Goal: Task Accomplishment & Management: Manage account settings

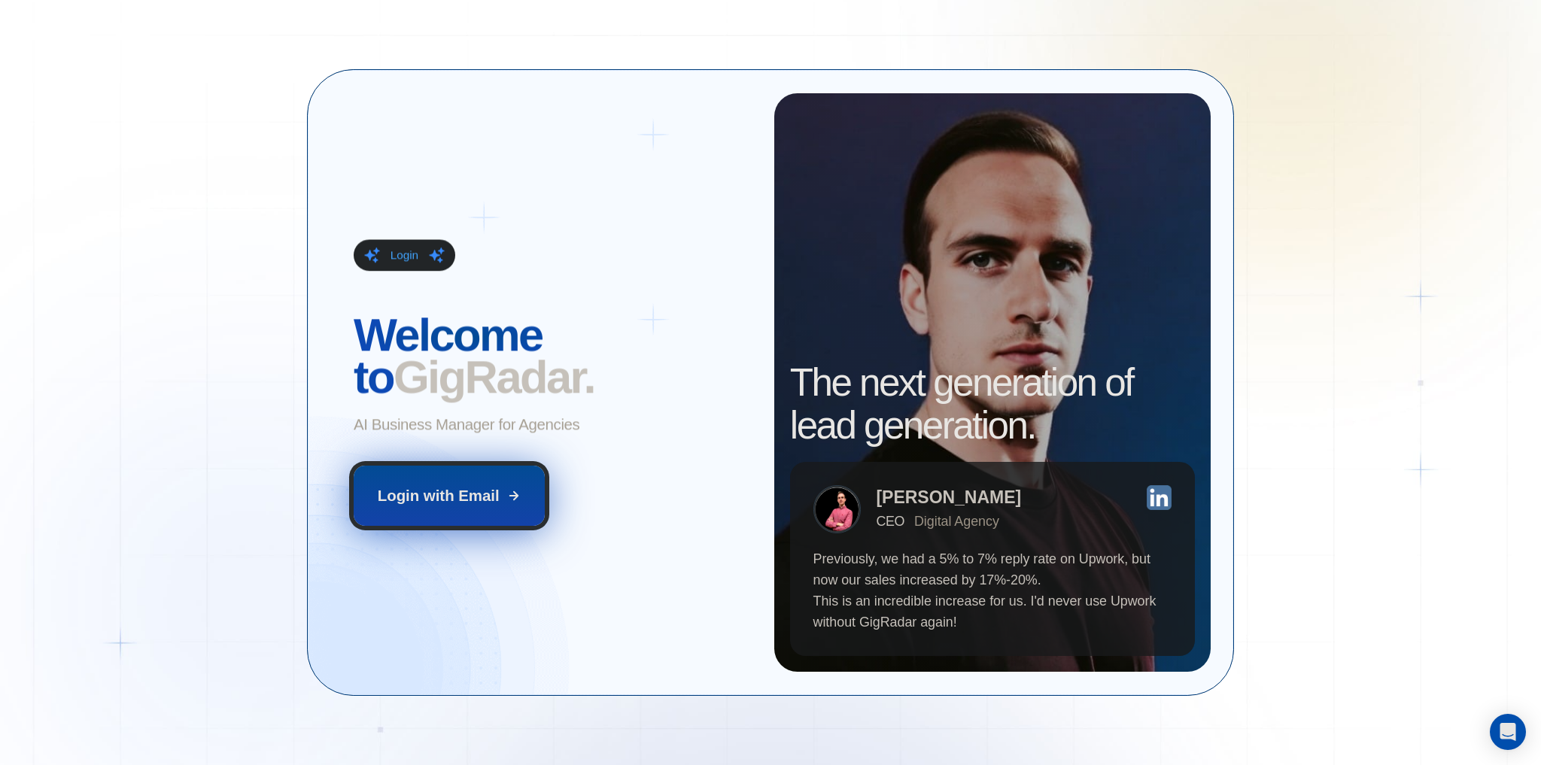
click at [492, 503] on div "Login with Email" at bounding box center [439, 495] width 122 height 21
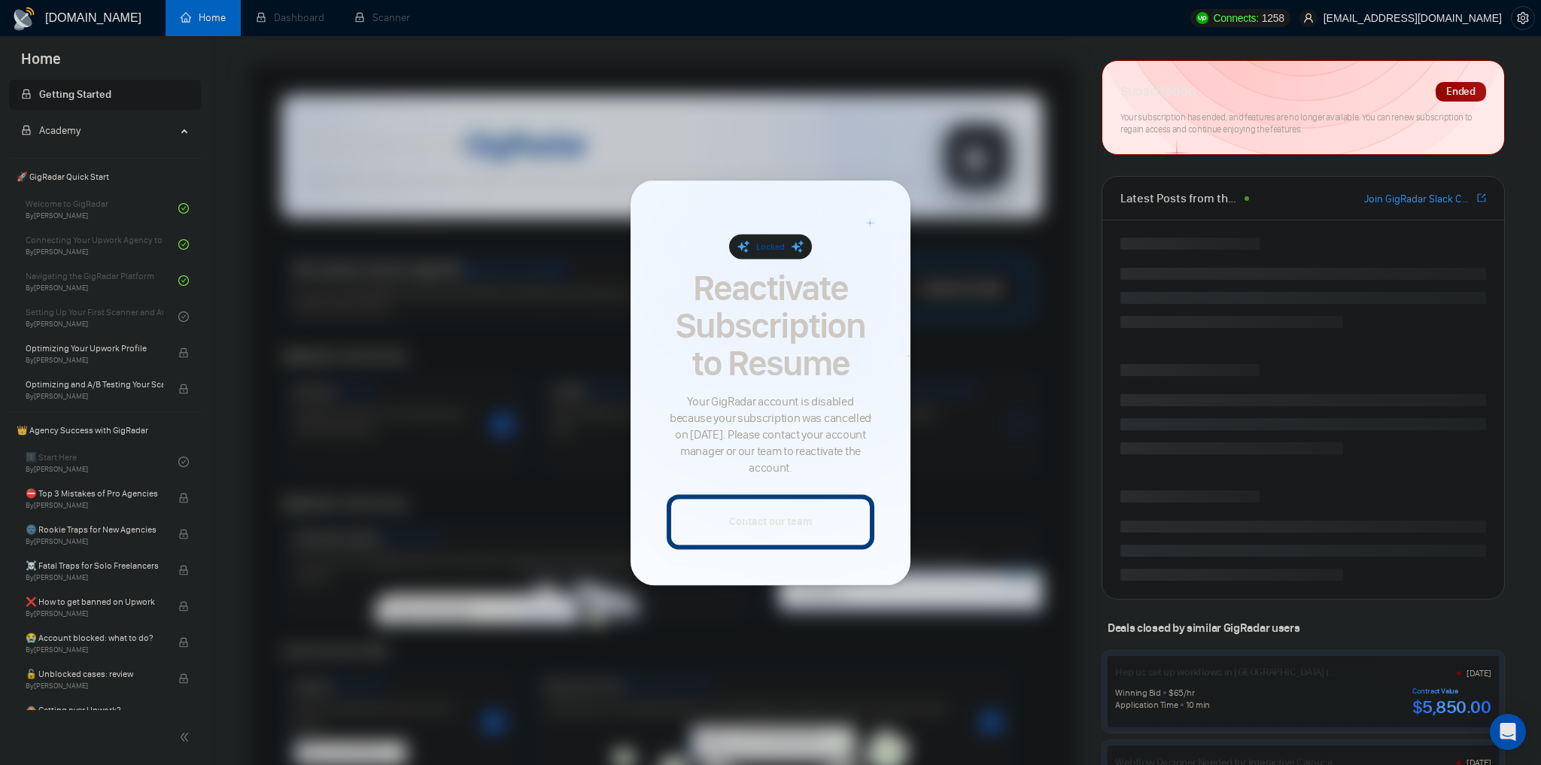
click at [1479, 24] on span "tamashchuk.v@gmail.com" at bounding box center [1401, 18] width 220 height 48
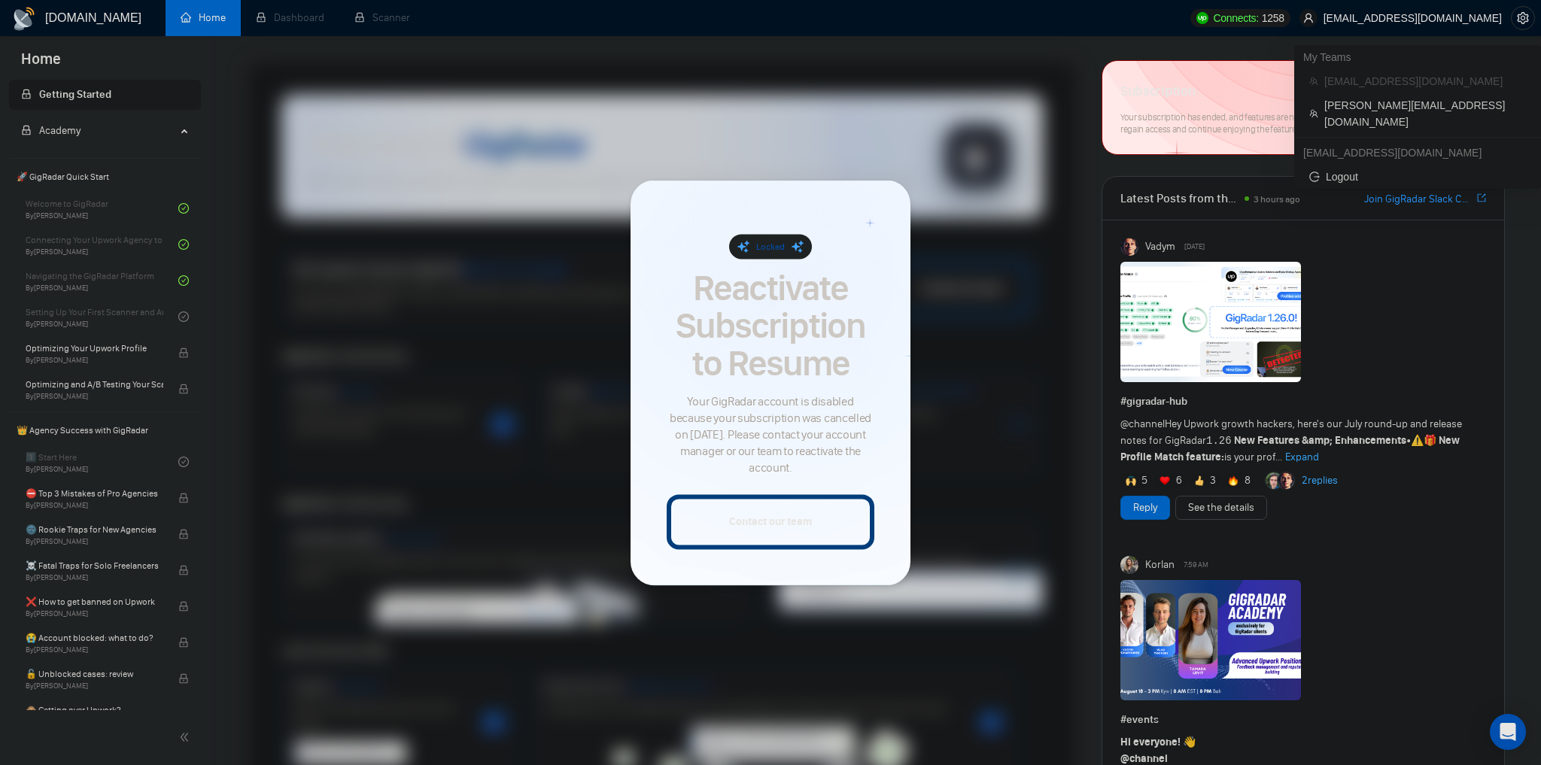
drag, startPoint x: 1357, startPoint y: 87, endPoint x: 1506, endPoint y: 18, distance: 164.3
click at [1498, 18] on span "tamashchuk.v@gmail.com" at bounding box center [1413, 18] width 178 height 0
click at [1524, 21] on icon "setting" at bounding box center [1523, 18] width 12 height 12
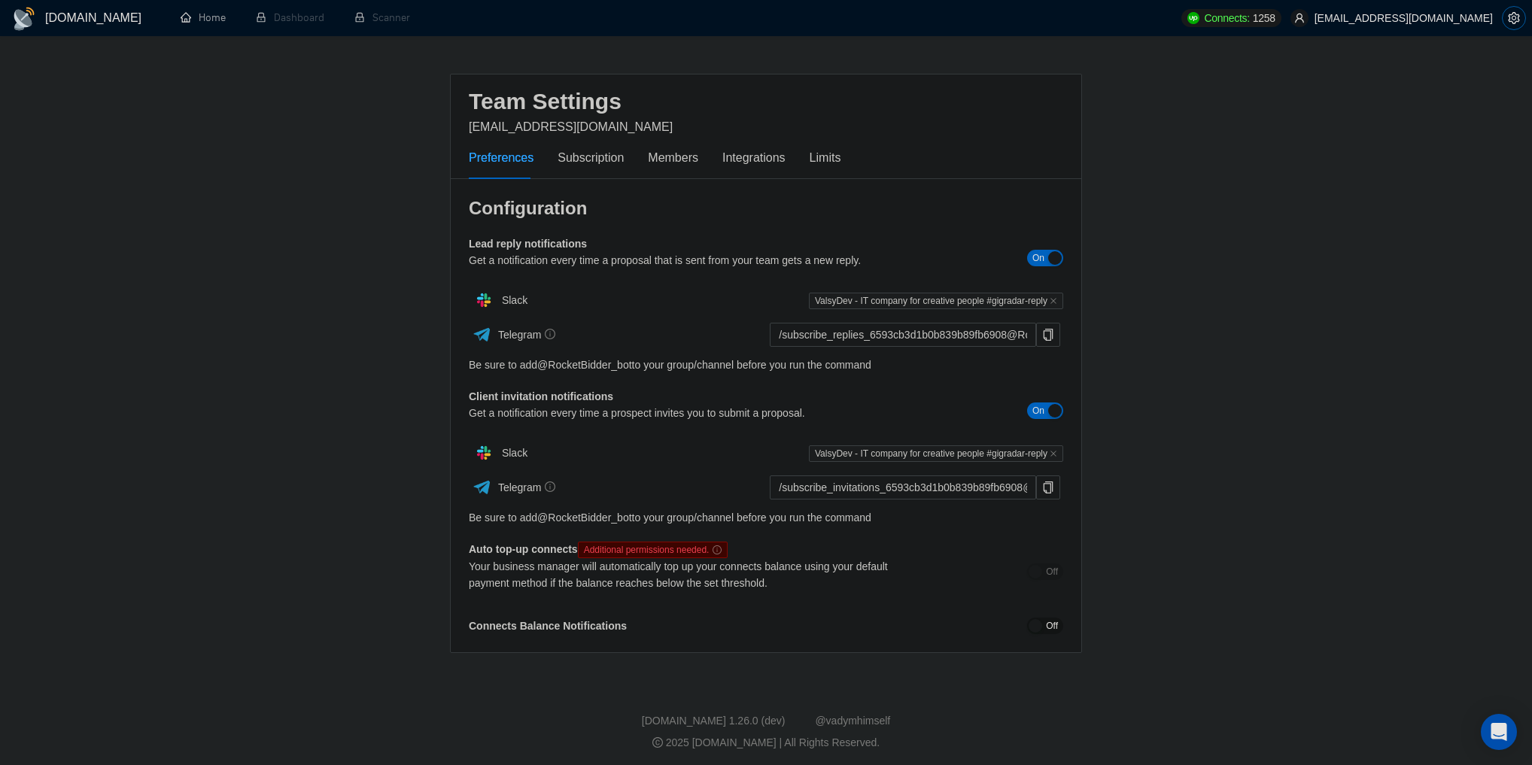
scroll to position [29, 0]
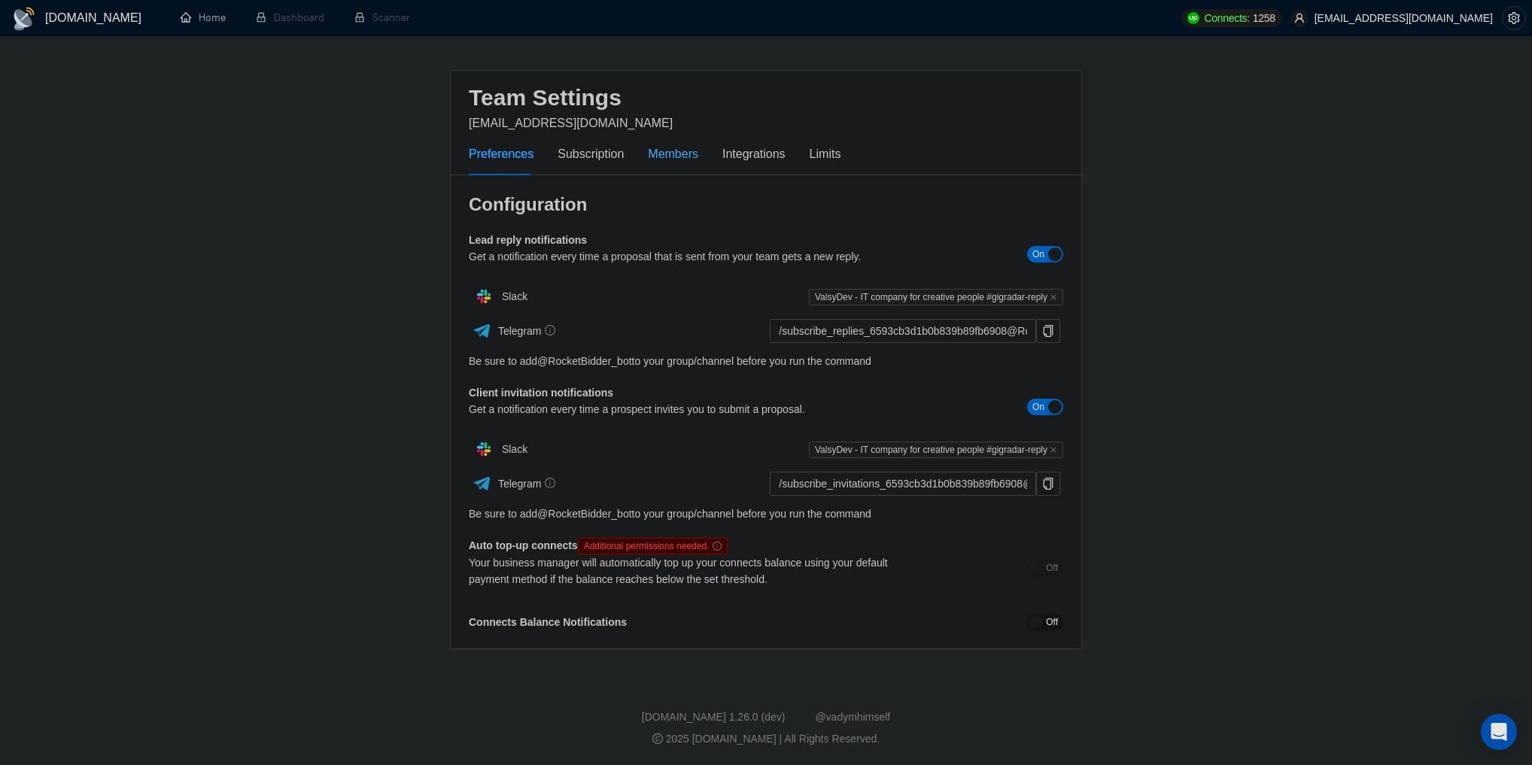
click at [674, 154] on div "Members" at bounding box center [673, 153] width 50 height 19
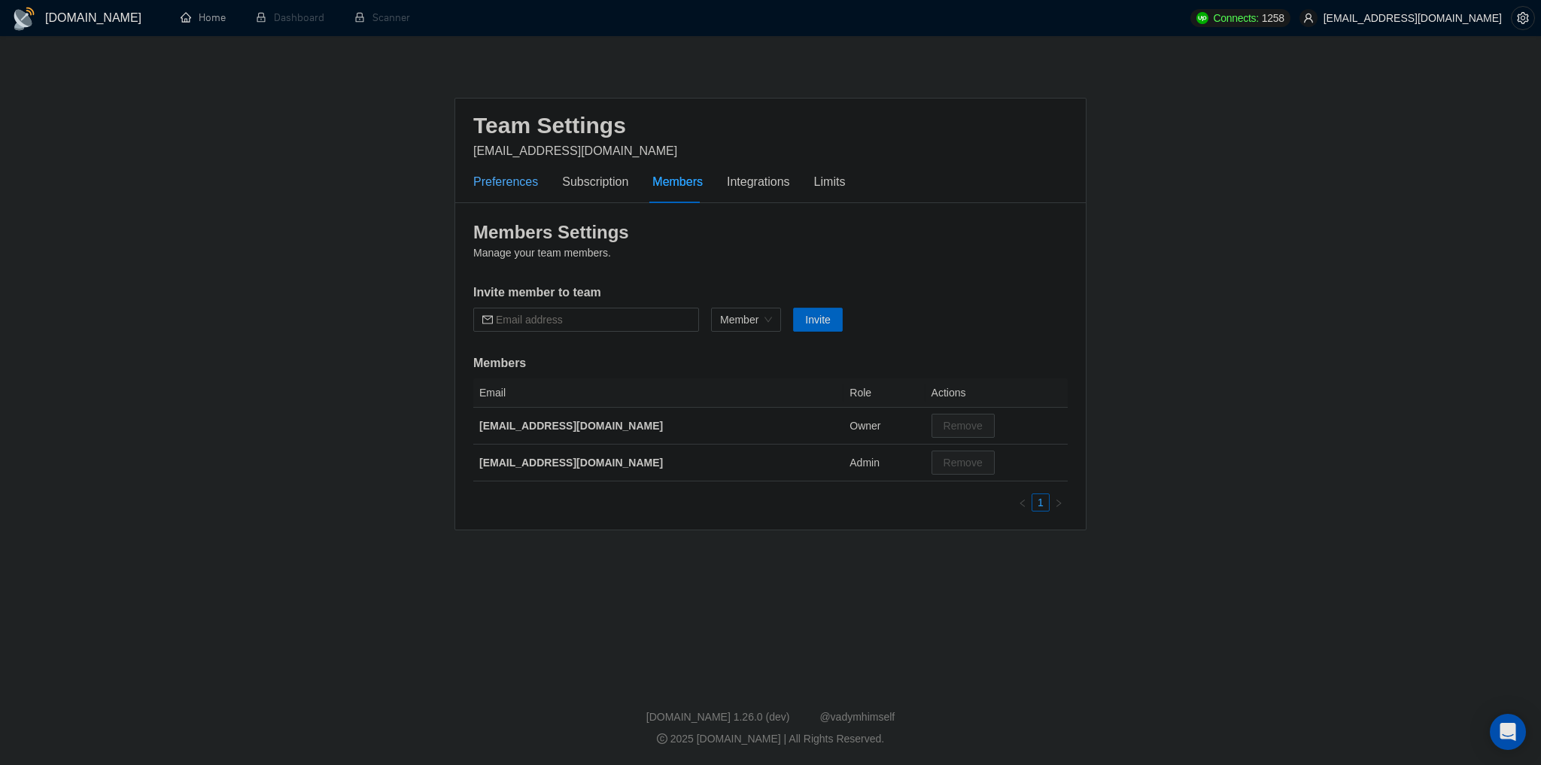
click at [485, 175] on div "Preferences" at bounding box center [505, 181] width 65 height 19
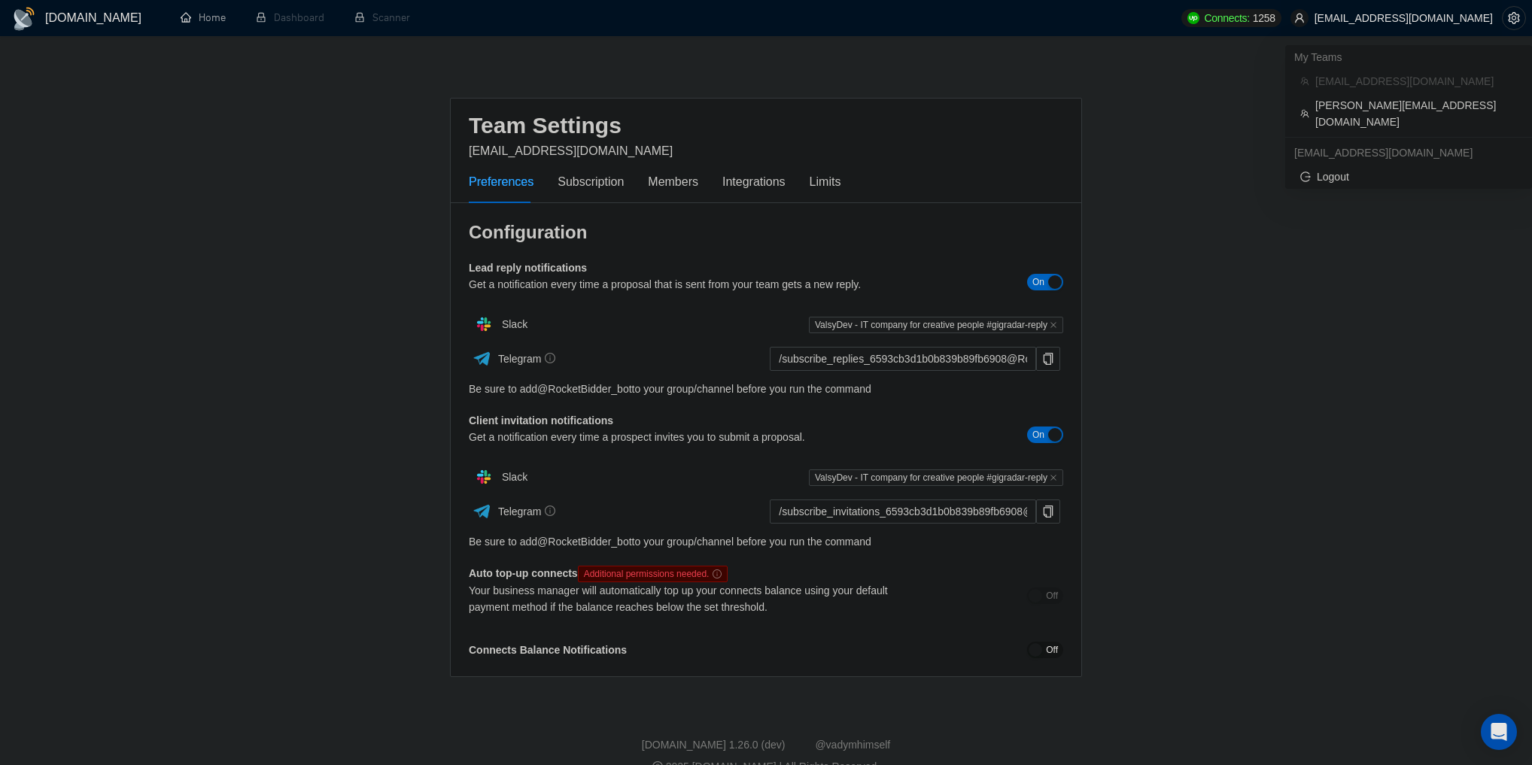
click at [1475, 18] on span "tamashchuk.v@gmail.com" at bounding box center [1404, 18] width 178 height 0
click at [1352, 99] on span "[PERSON_NAME][EMAIL_ADDRESS][DOMAIN_NAME]" at bounding box center [1416, 113] width 202 height 33
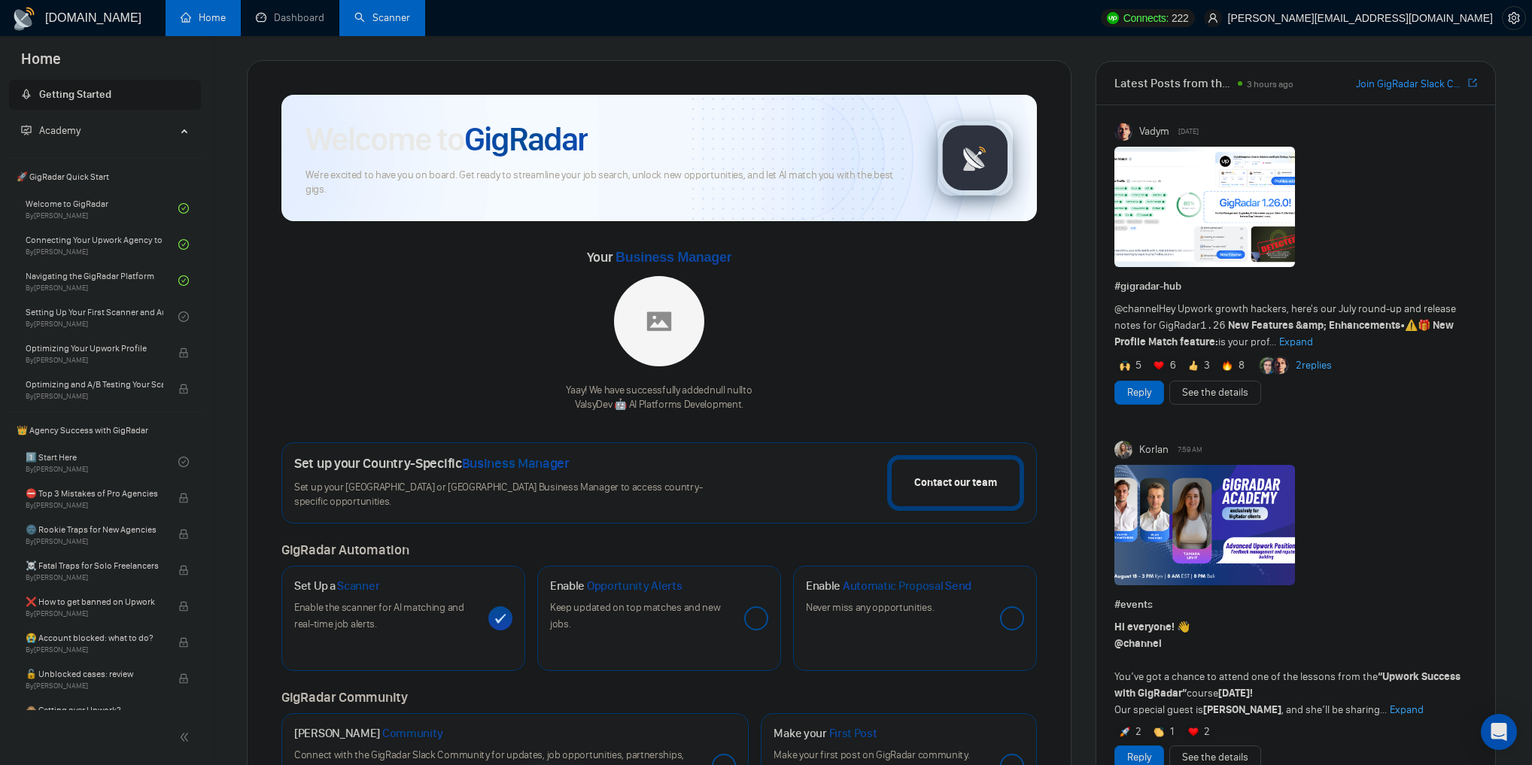
click at [386, 11] on link "Scanner" at bounding box center [382, 17] width 56 height 13
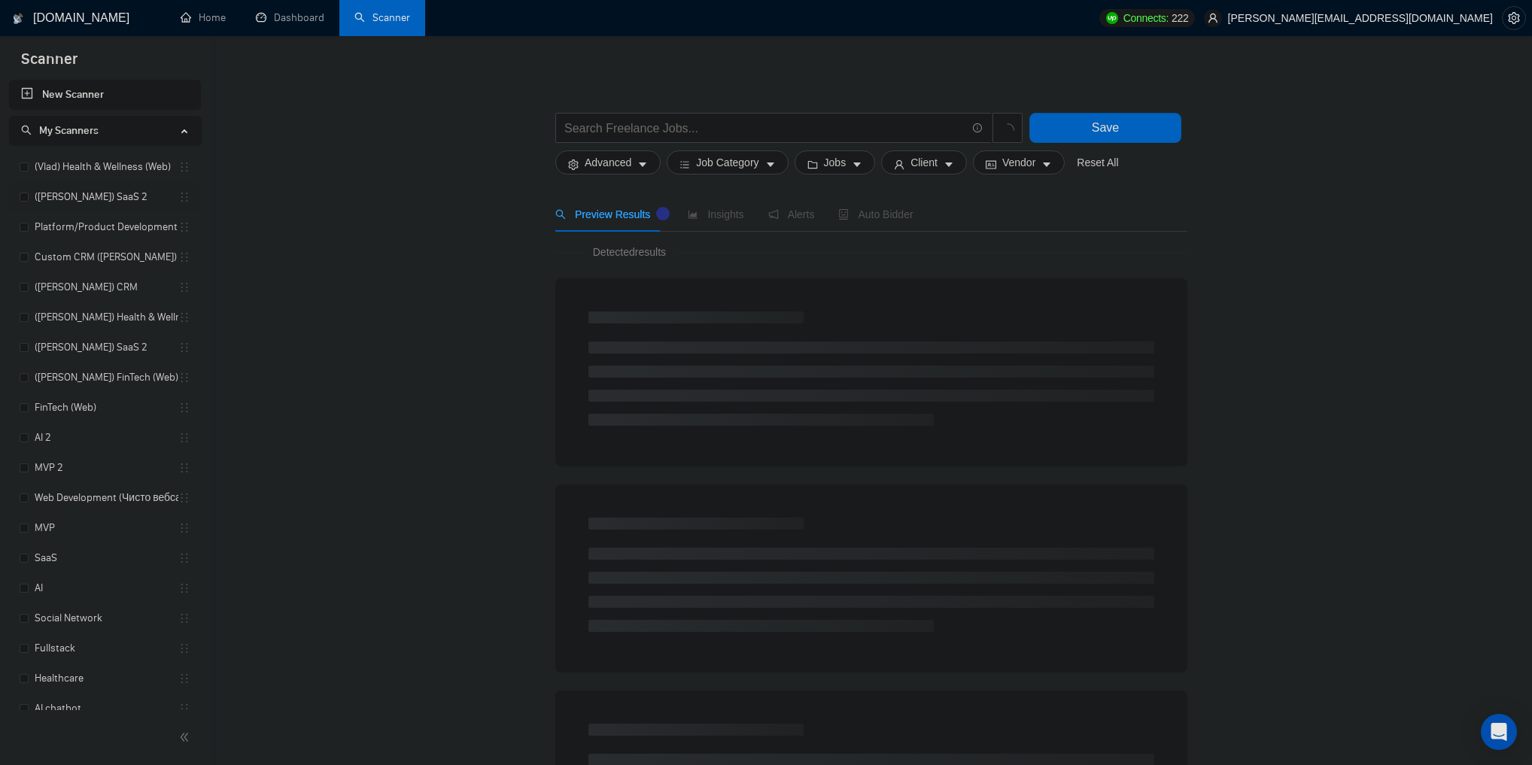
click at [44, 202] on link "([PERSON_NAME]) SaaS 2" at bounding box center [107, 197] width 144 height 30
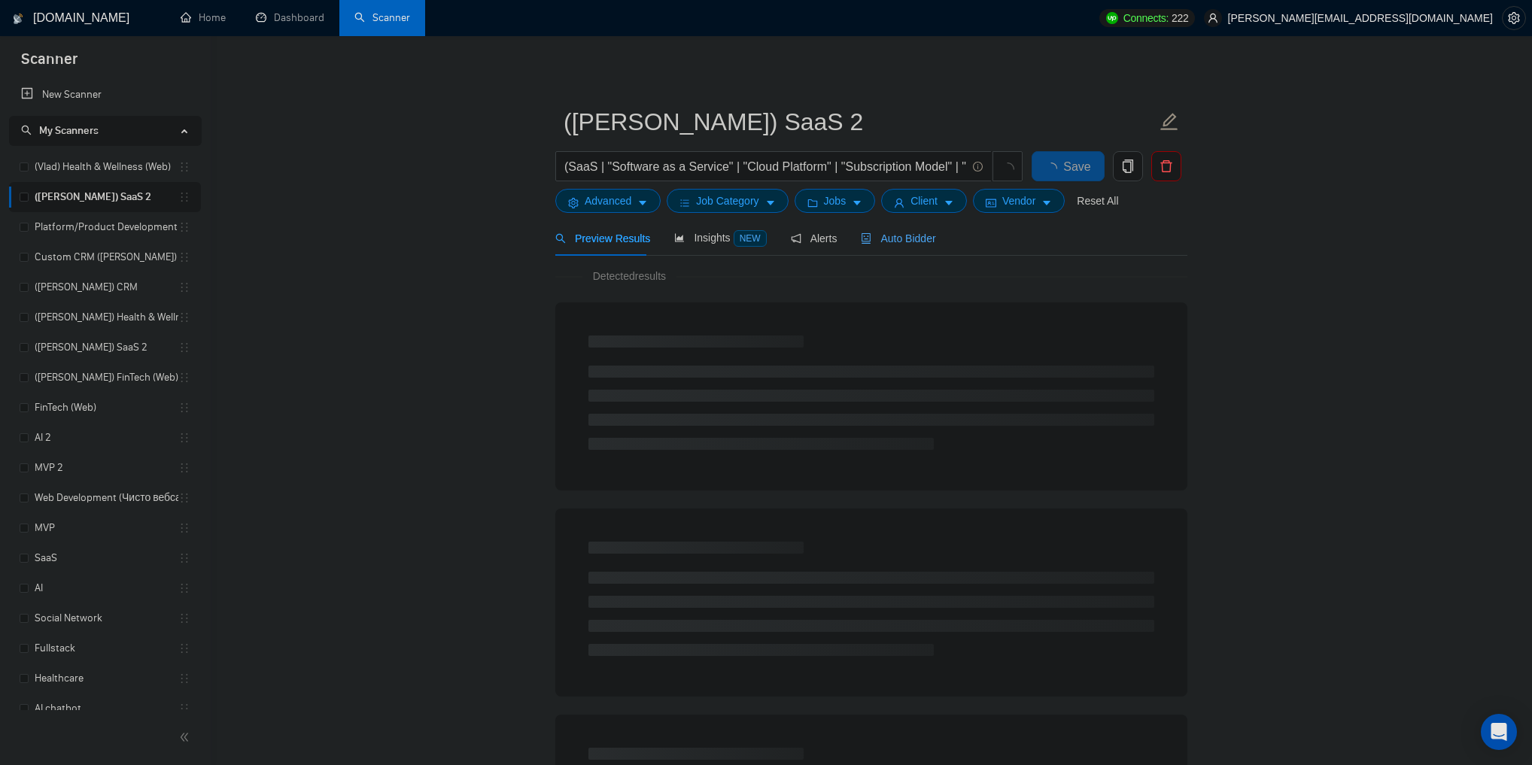
click at [880, 237] on span "Auto Bidder" at bounding box center [898, 239] width 75 height 12
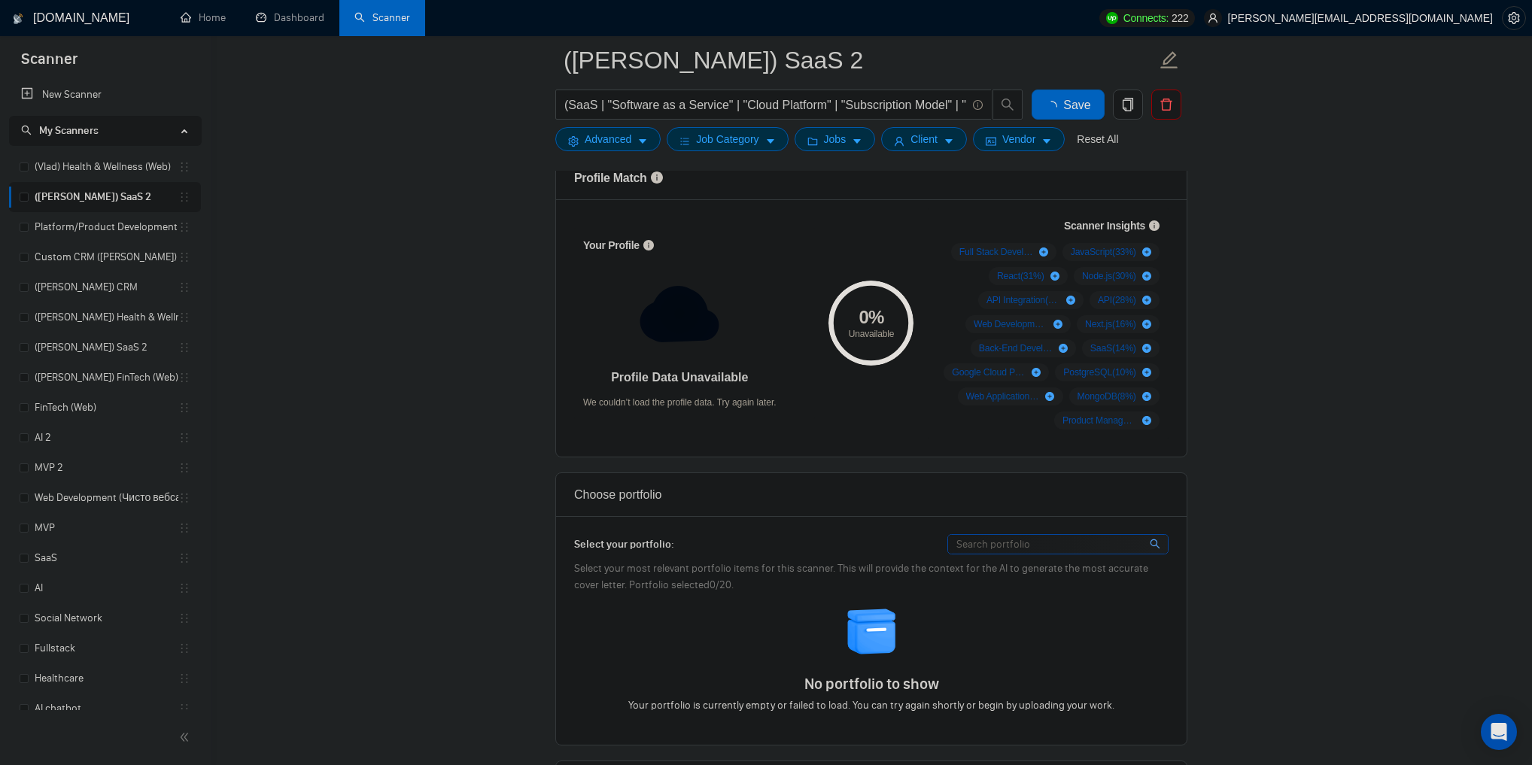
scroll to position [963, 0]
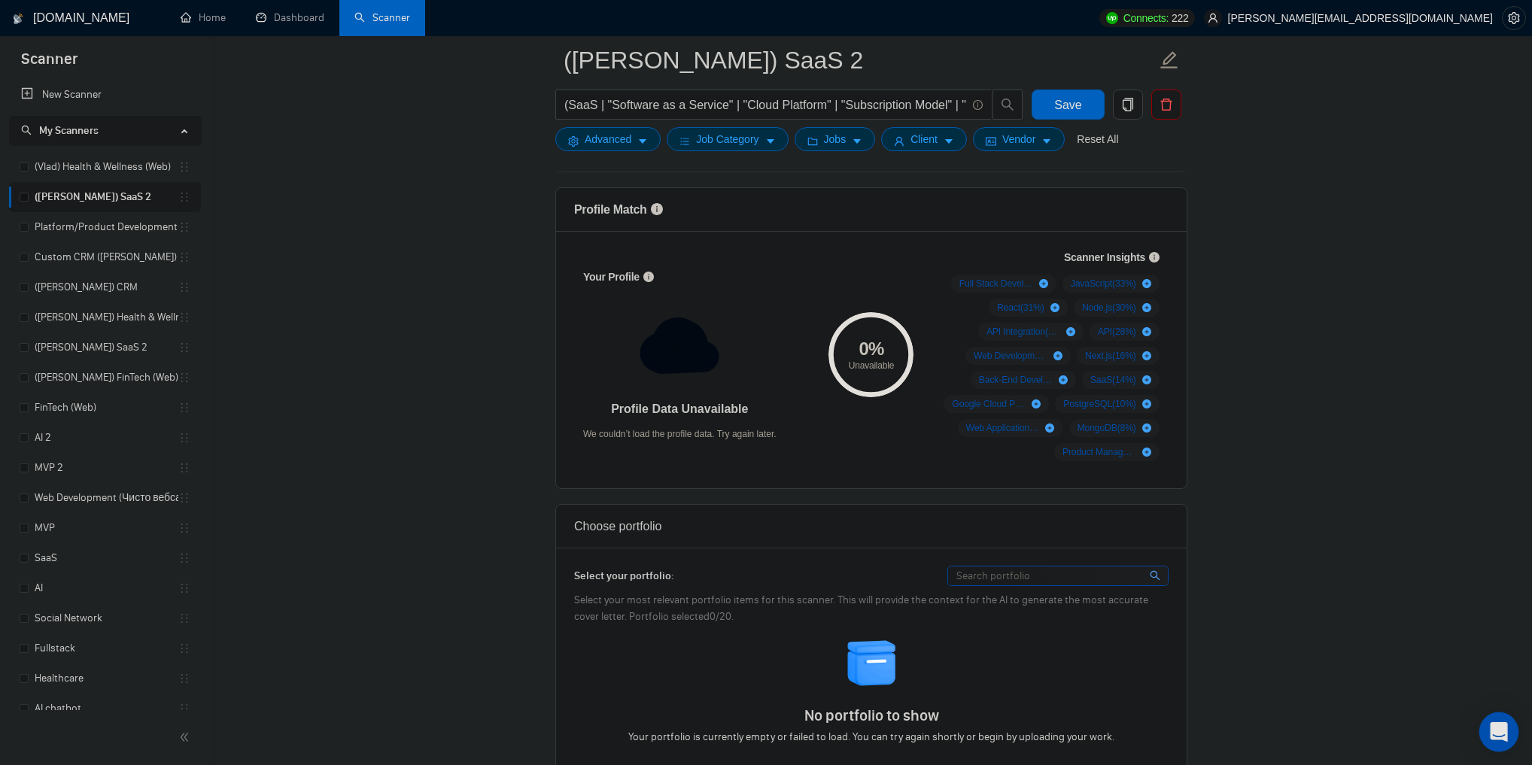
click at [1487, 716] on div "Open Intercom Messenger" at bounding box center [1500, 733] width 40 height 40
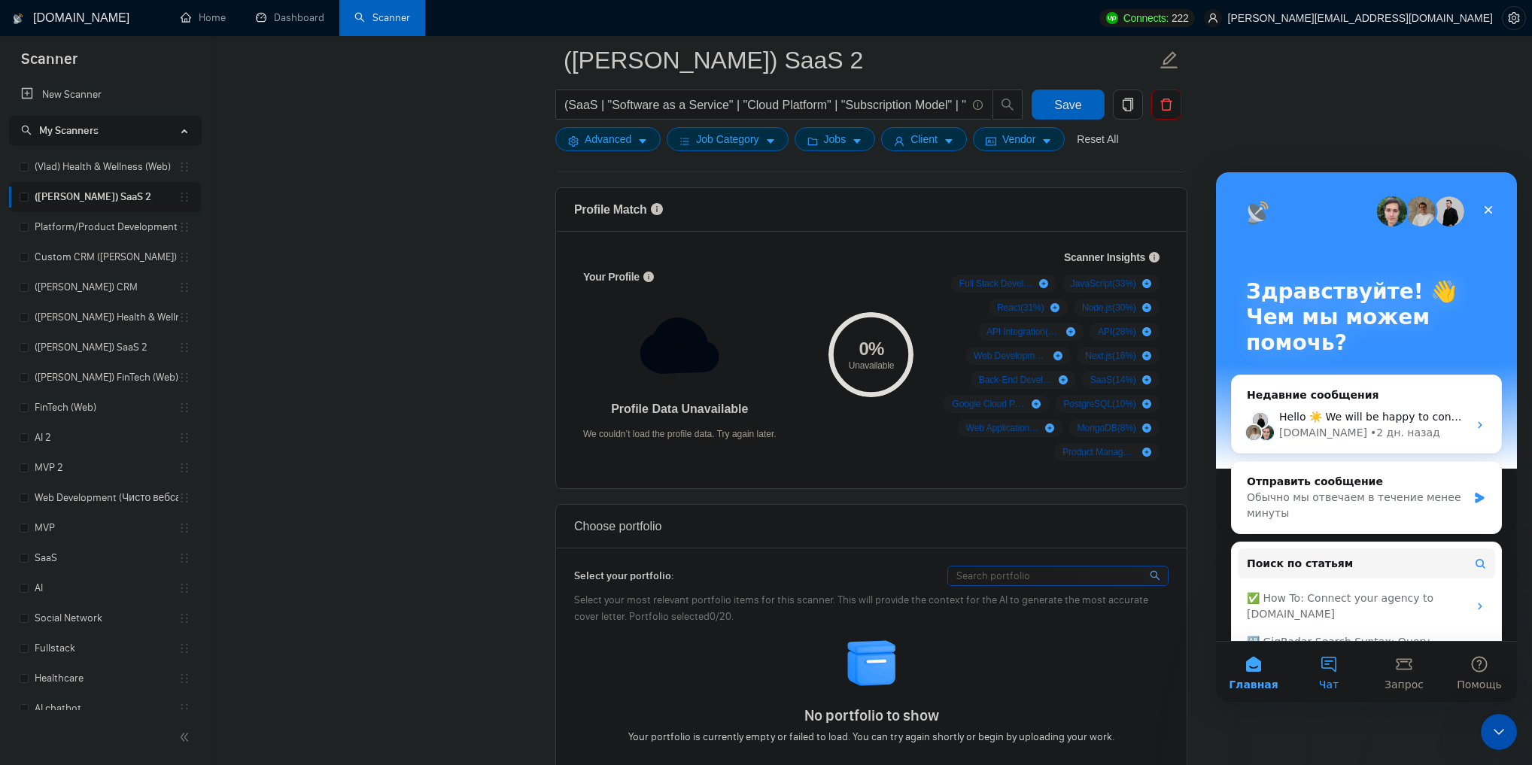
click at [1340, 657] on button "Чат" at bounding box center [1328, 672] width 75 height 60
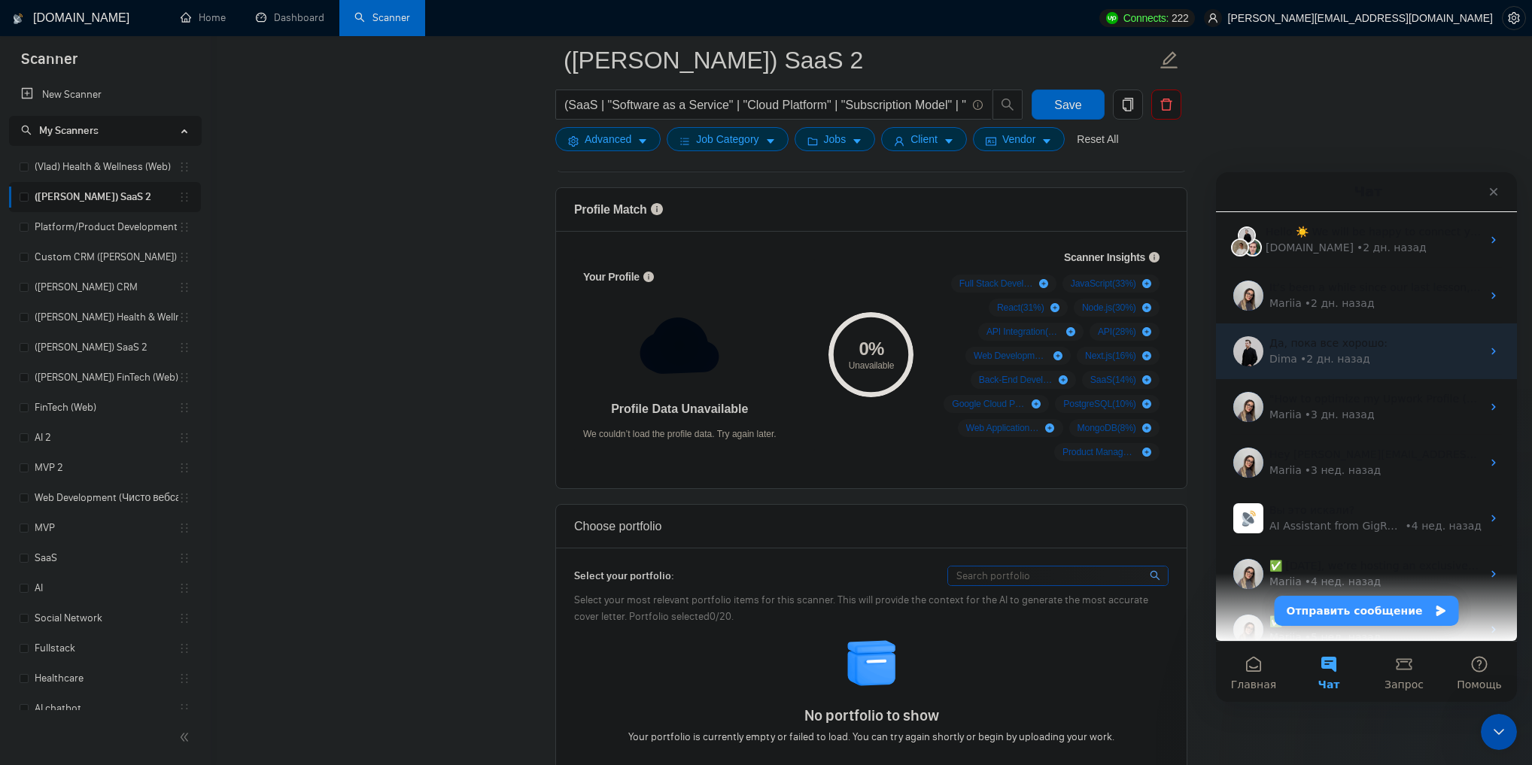
click at [1388, 341] on div "Да, пока все хорошо:" at bounding box center [1376, 344] width 212 height 16
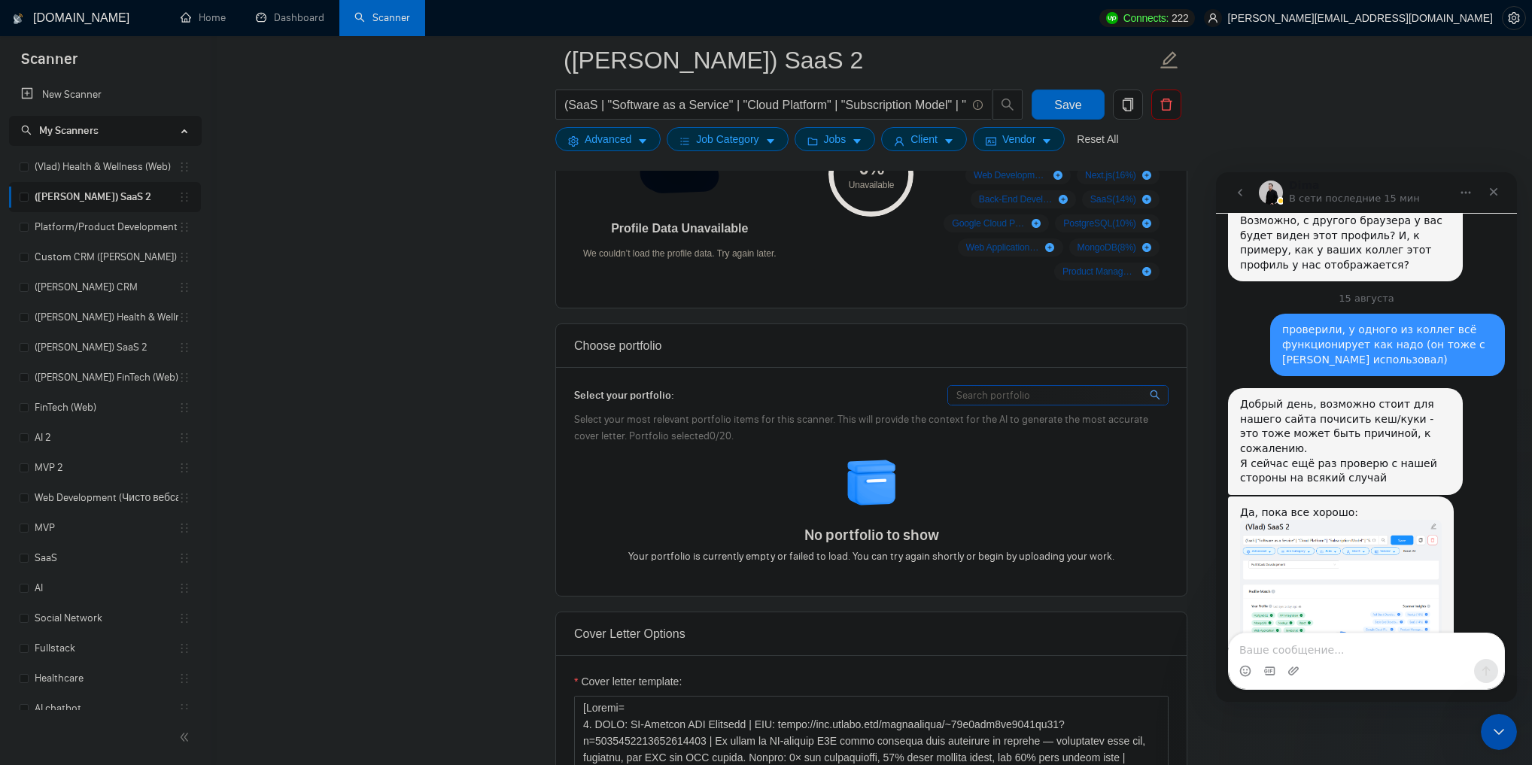
scroll to position [2100, 0]
click at [1293, 398] on div "Добрый день, возможно стоит для нашего сайта почисить кеш/куки - это тоже может…" at bounding box center [1345, 442] width 211 height 89
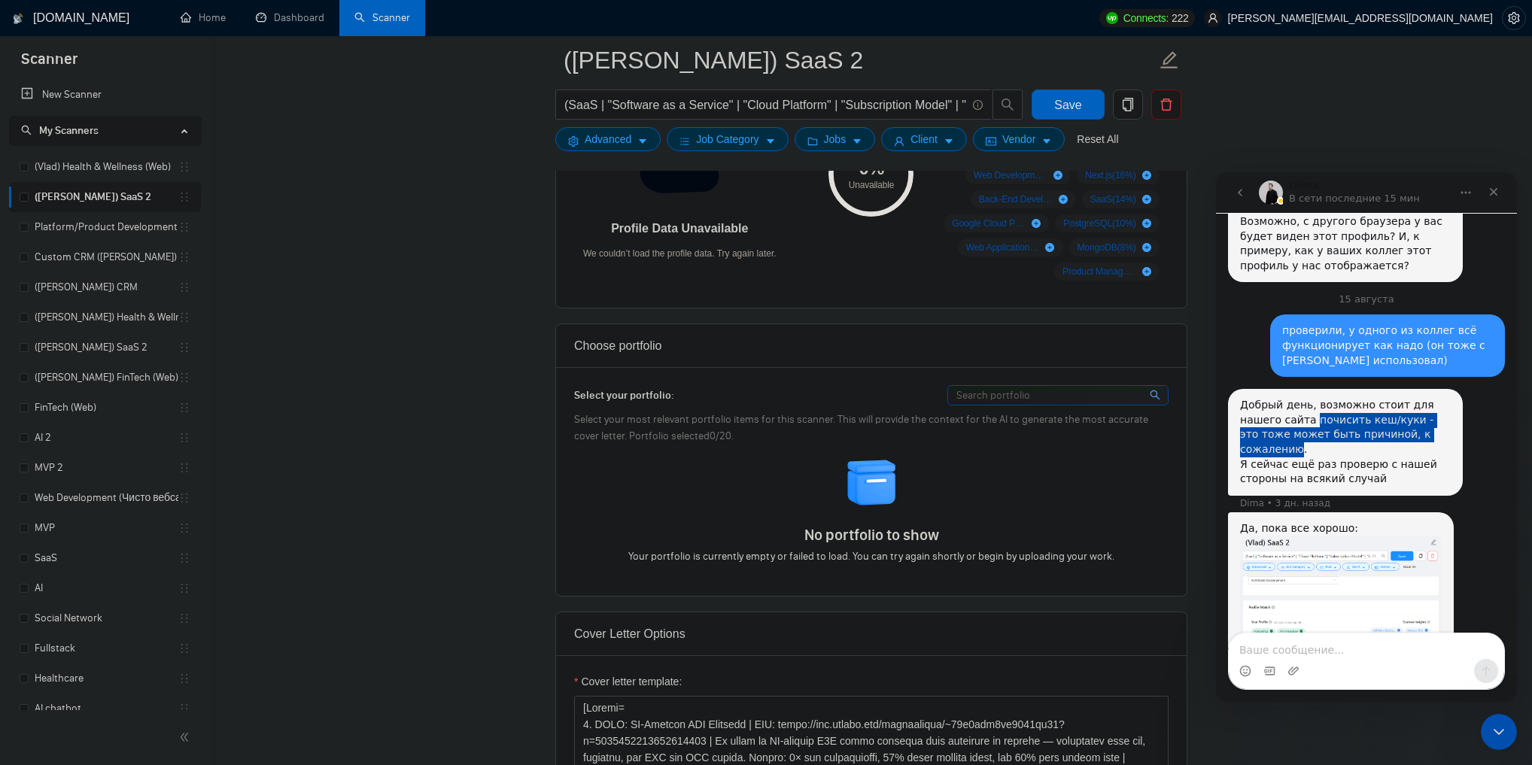
drag, startPoint x: 1293, startPoint y: 335, endPoint x: 1345, endPoint y: 327, distance: 52.6
click at [1345, 398] on div "Добрый день, возможно стоит для нашего сайта почисить кеш/куки - это тоже может…" at bounding box center [1345, 442] width 211 height 89
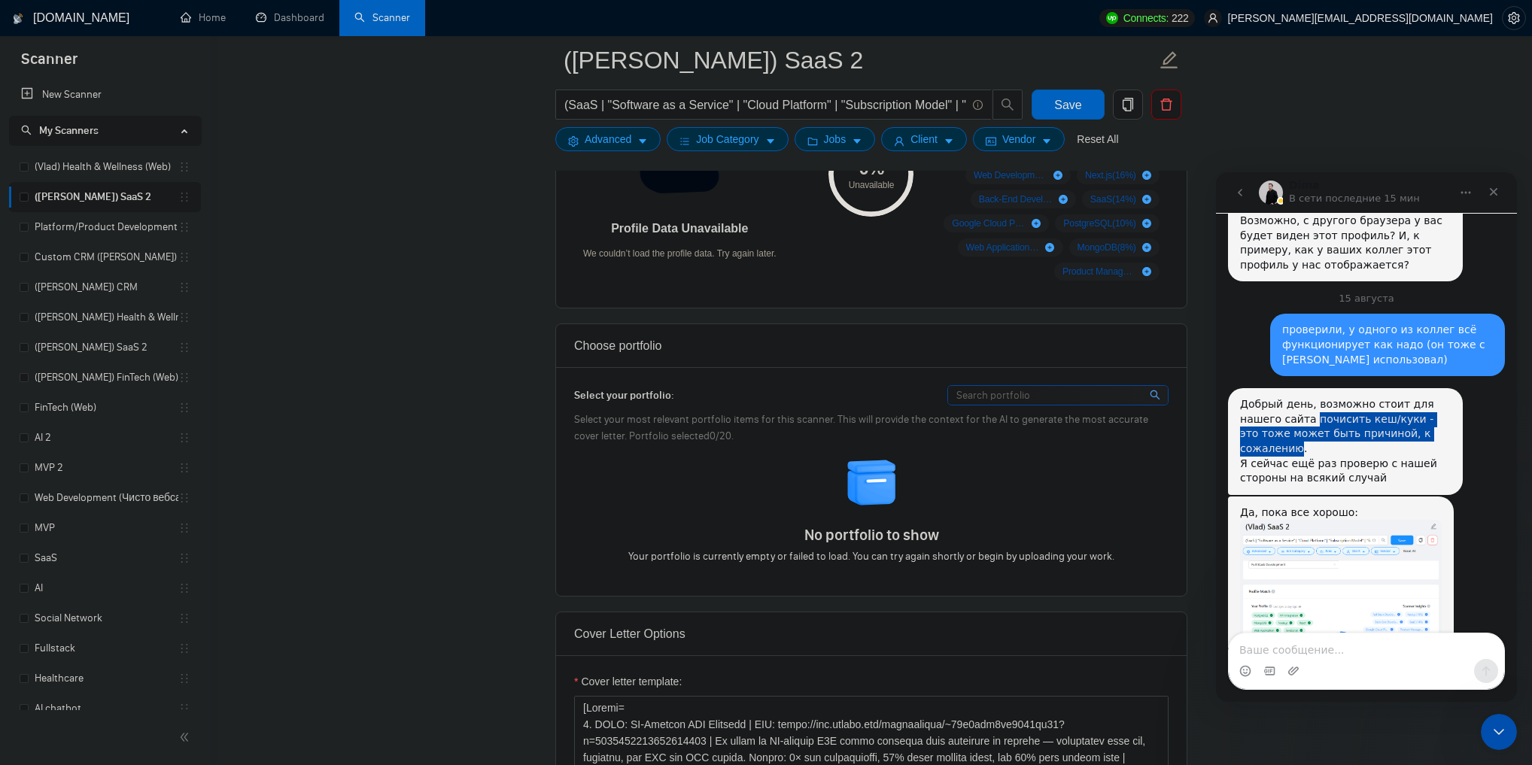
scroll to position [2101, 0]
click at [1285, 397] on div "Добрый день, возможно стоит для нашего сайта почисить кеш/куки - это тоже может…" at bounding box center [1345, 441] width 211 height 89
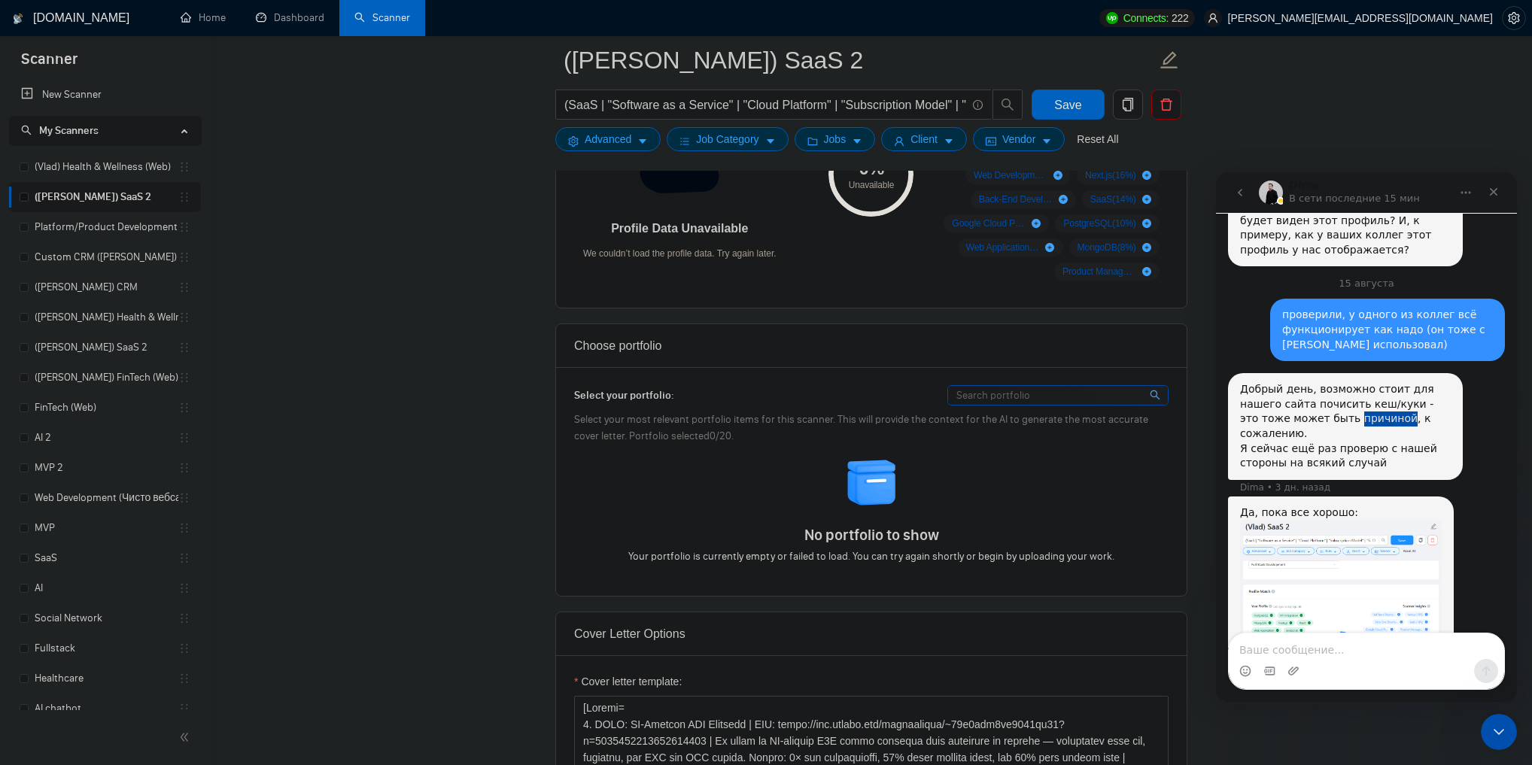
drag, startPoint x: 1285, startPoint y: 336, endPoint x: 1294, endPoint y: 331, distance: 10.8
click at [1294, 382] on div "Добрый день, возможно стоит для нашего сайта почисить кеш/куки - это тоже может…" at bounding box center [1345, 426] width 211 height 89
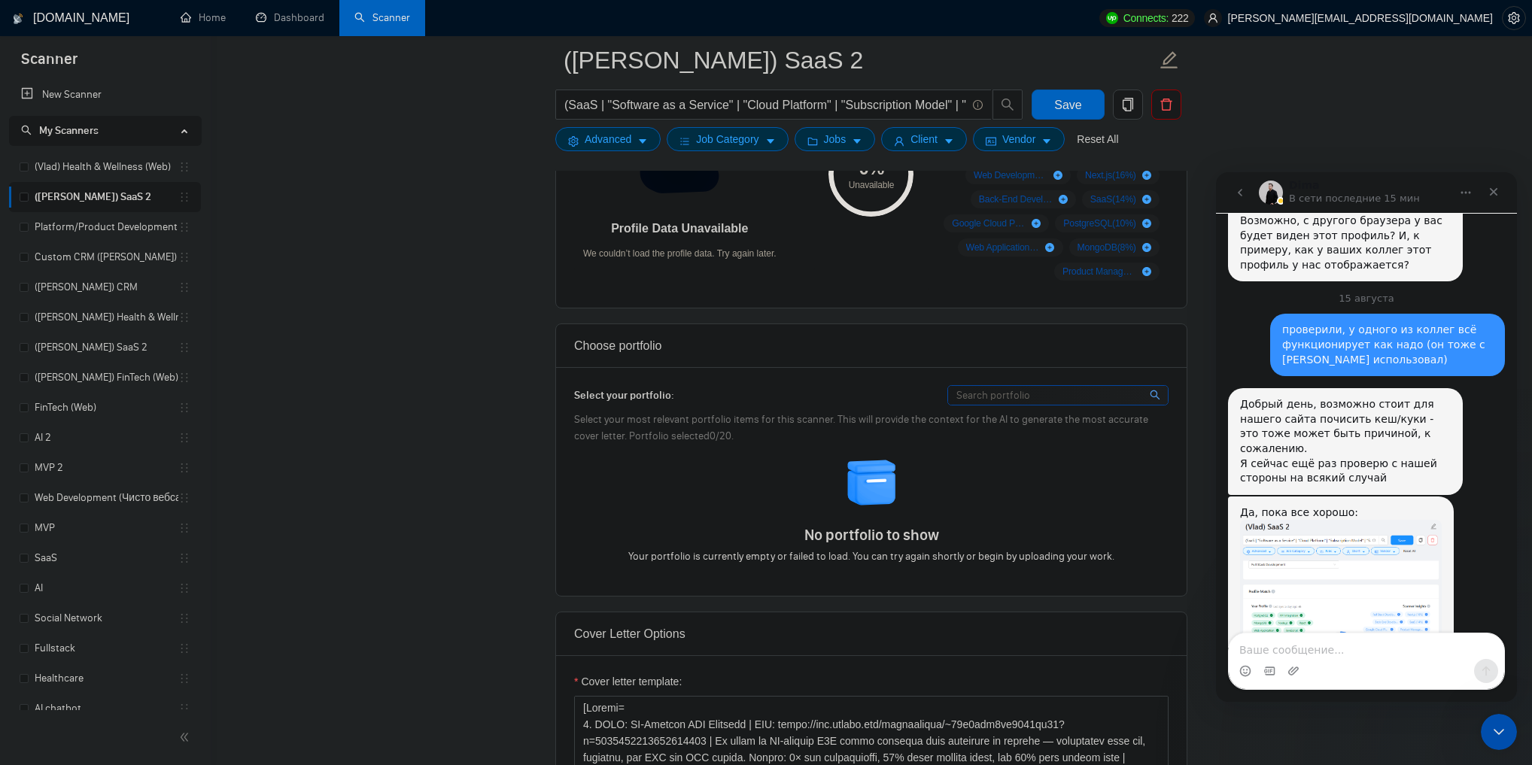
click at [1291, 397] on div "Добрый день, возможно стоит для нашего сайта почисить кеш/куки - это тоже может…" at bounding box center [1345, 441] width 211 height 89
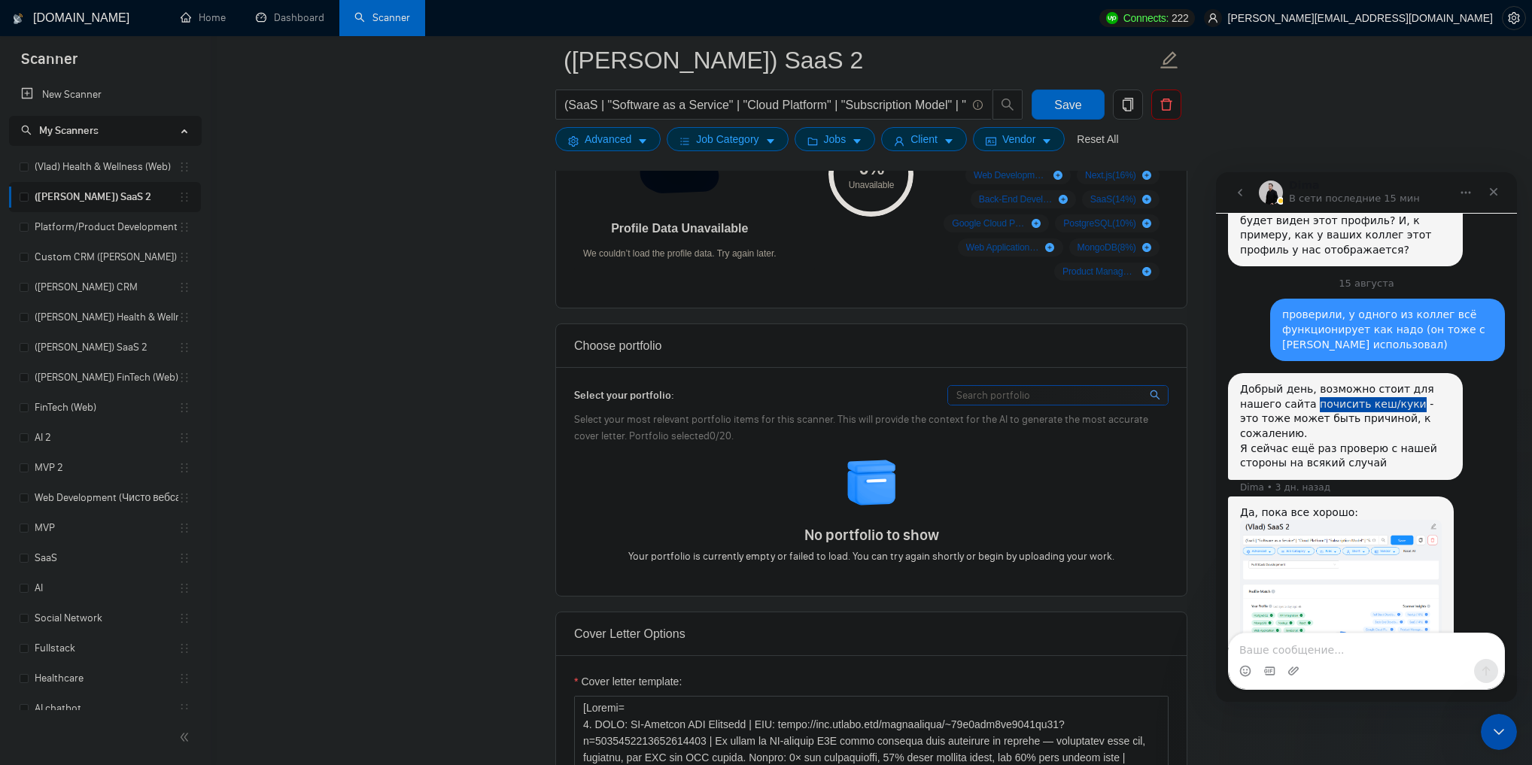
drag, startPoint x: 1291, startPoint y: 334, endPoint x: 1352, endPoint y: 319, distance: 62.8
click at [1352, 382] on div "Добрый день, возможно стоит для нашего сайта почисить кеш/куки - это тоже может…" at bounding box center [1345, 426] width 211 height 89
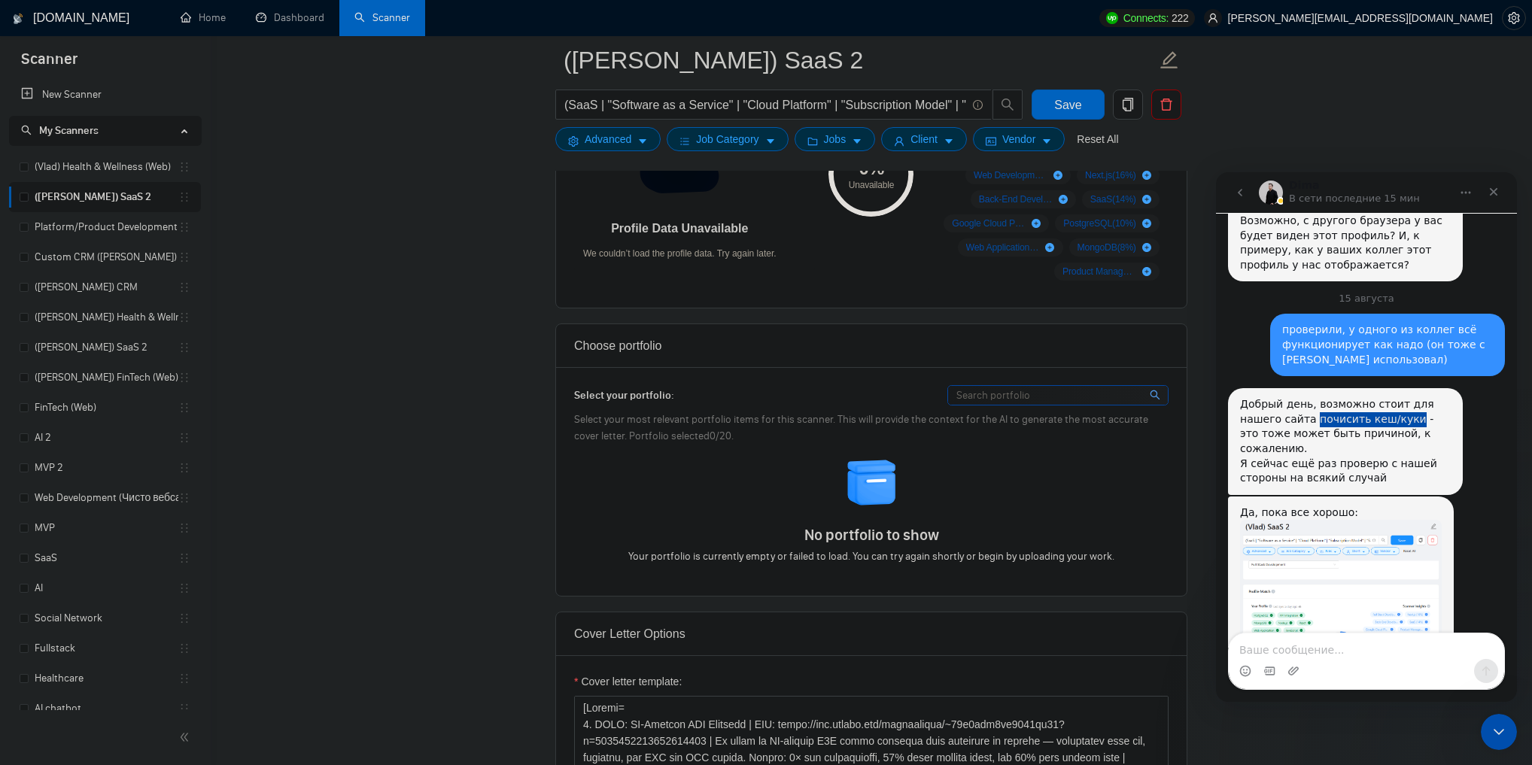
copy div "почисить кеш/куки"
click at [1327, 635] on textarea "Ваше сообщение..." at bounding box center [1366, 647] width 275 height 26
paste textarea "почисить кеш/куки"
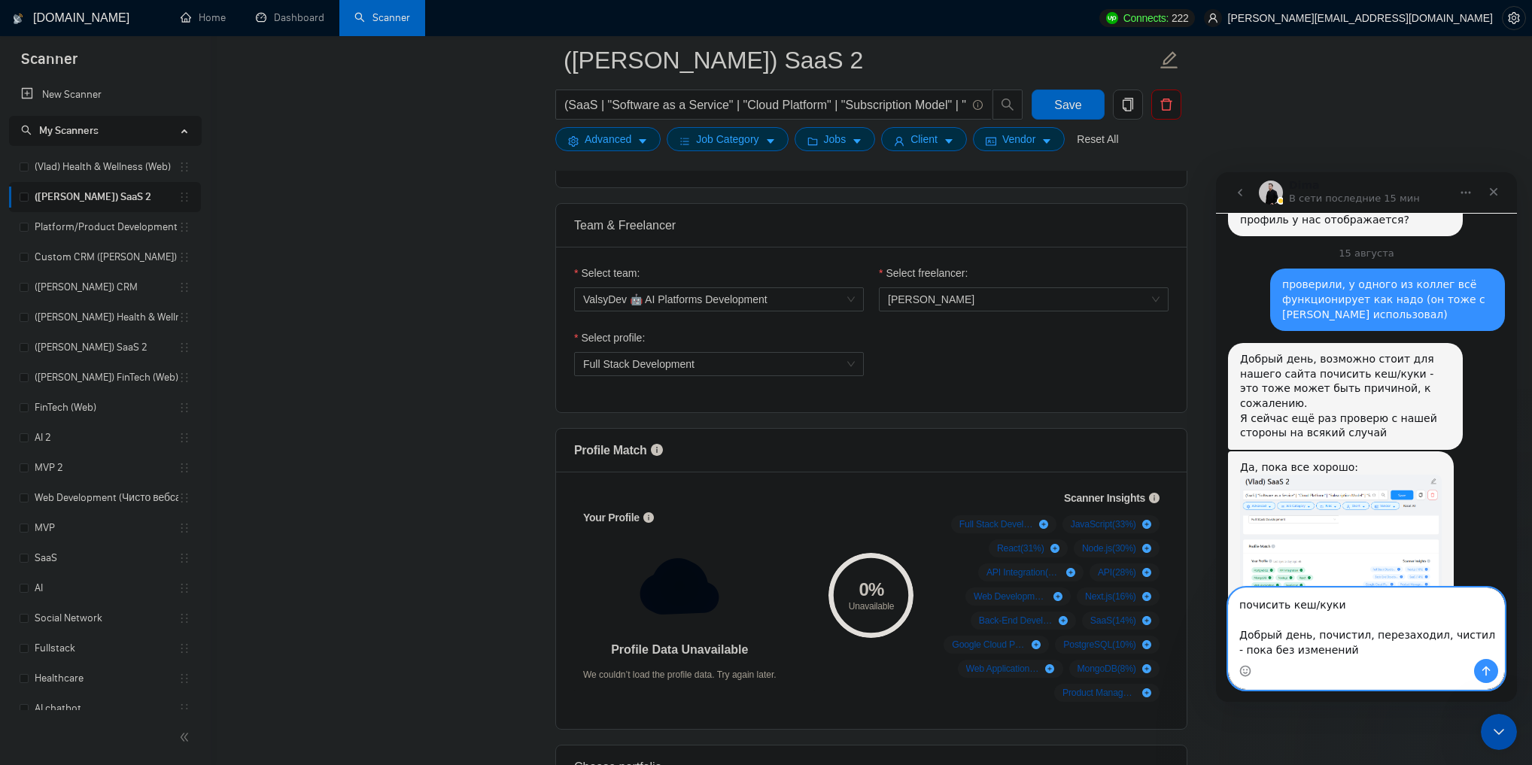
scroll to position [722, 0]
type textarea "почисить кеш/куки Добрый день, почистил, перезаходил, чистил - пока без изменен…"
click at [713, 368] on span "Full Stack Development" at bounding box center [719, 364] width 272 height 23
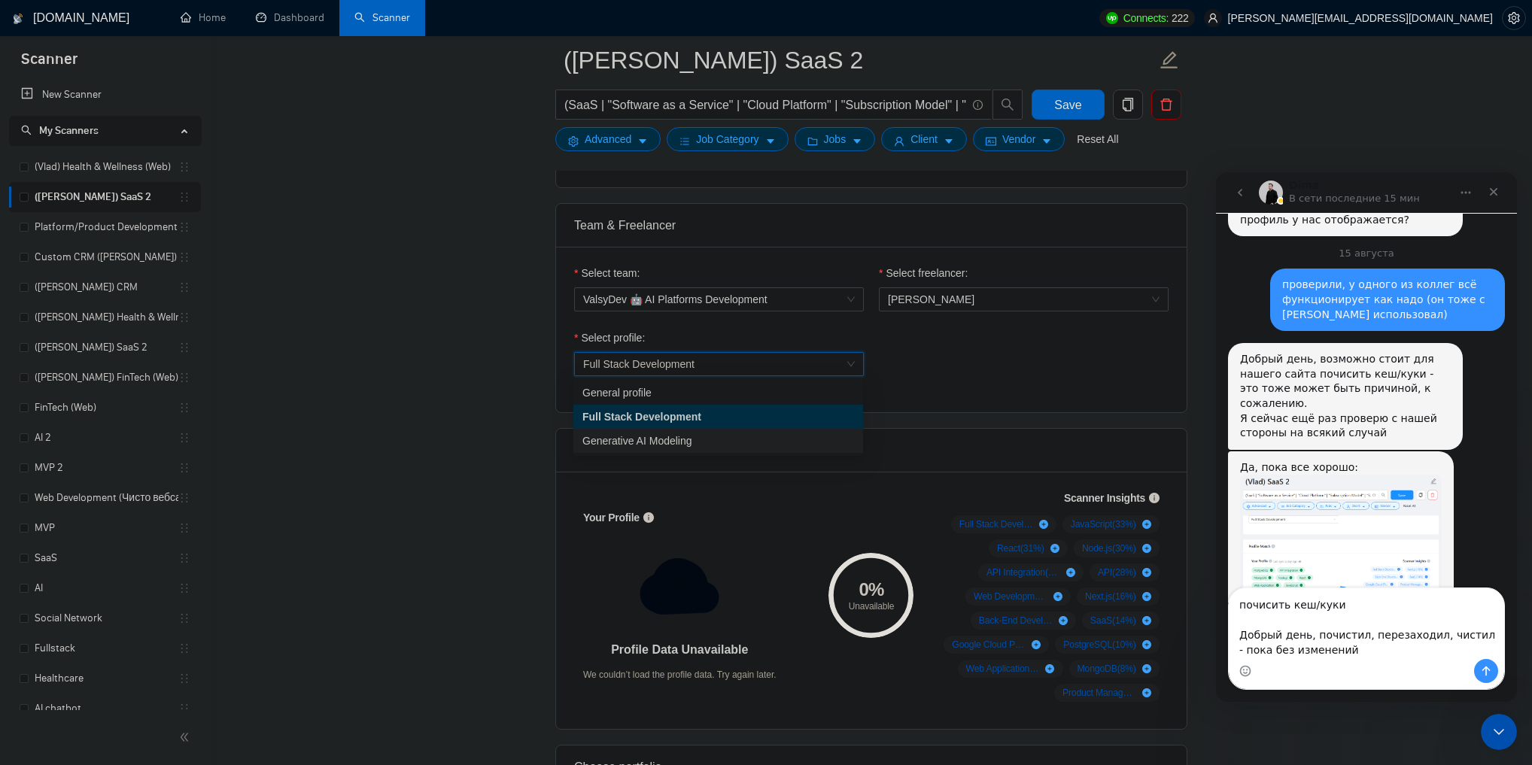
click at [686, 436] on span "Generative AI Modeling" at bounding box center [637, 441] width 110 height 12
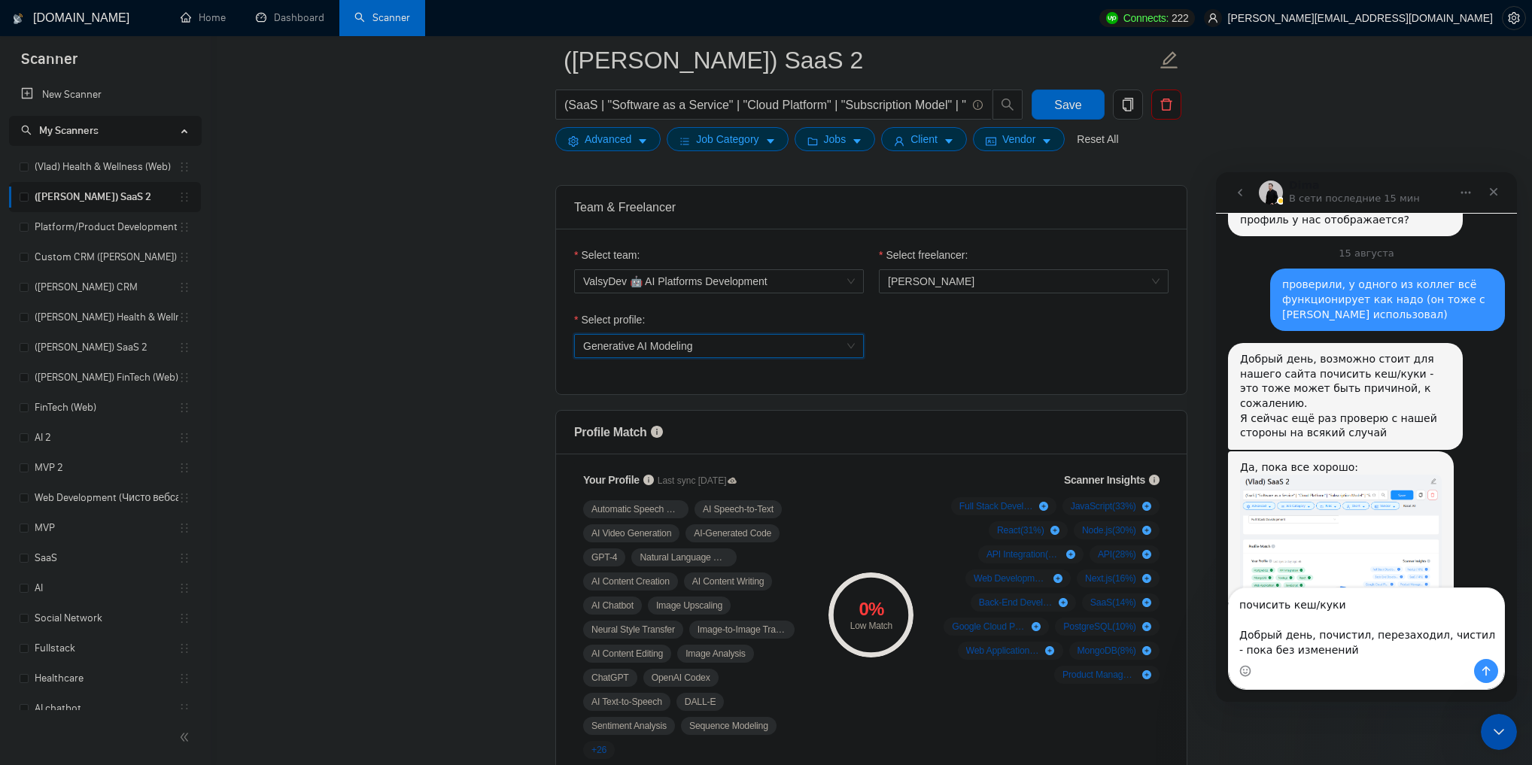
scroll to position [783, 0]
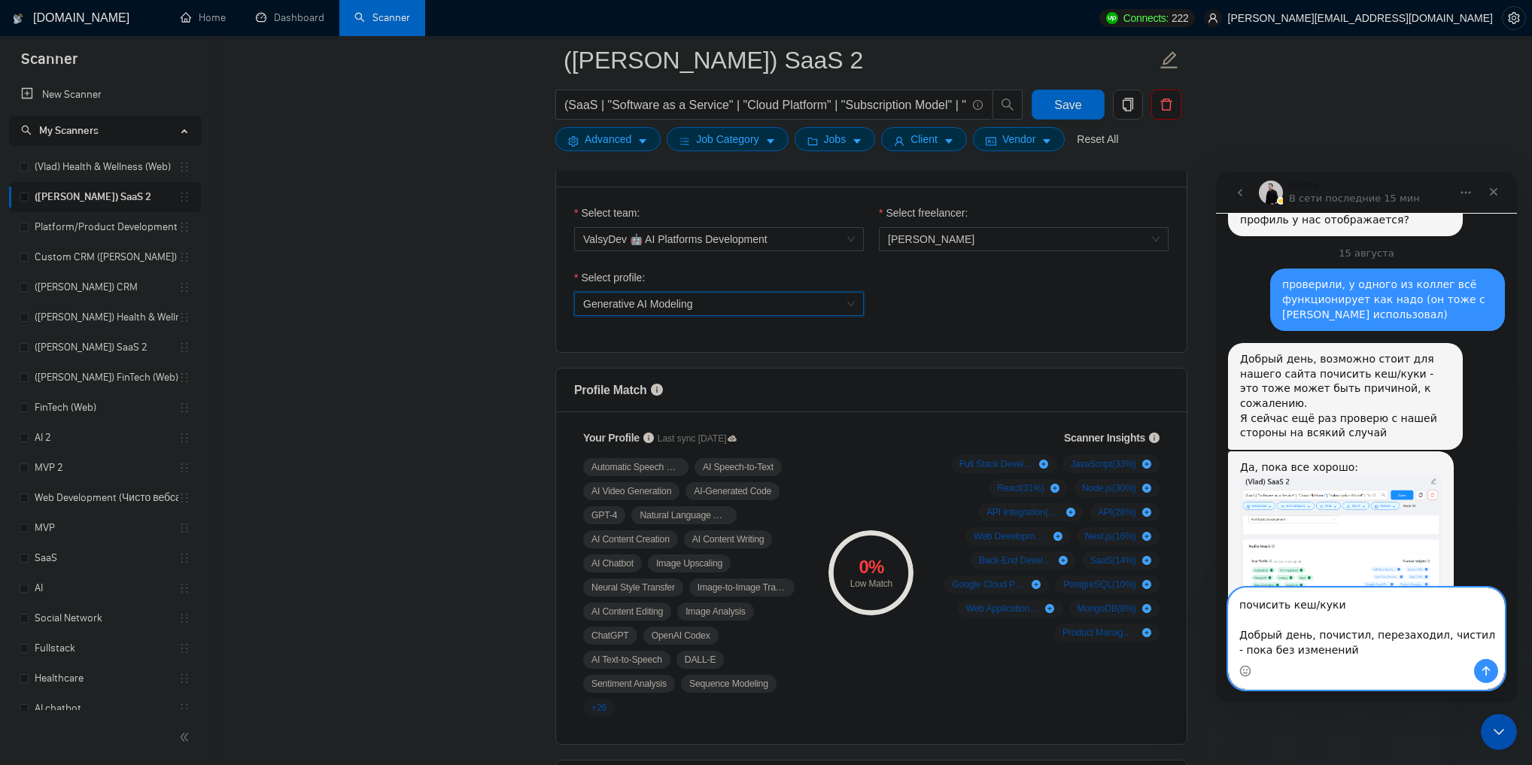
click at [1384, 652] on textarea "почисить кеш/куки Добрый день, почистил, перезаходил, чистил - пока без изменен…" at bounding box center [1366, 623] width 275 height 71
click at [1480, 663] on button "Отправить сообщение…" at bounding box center [1486, 671] width 24 height 24
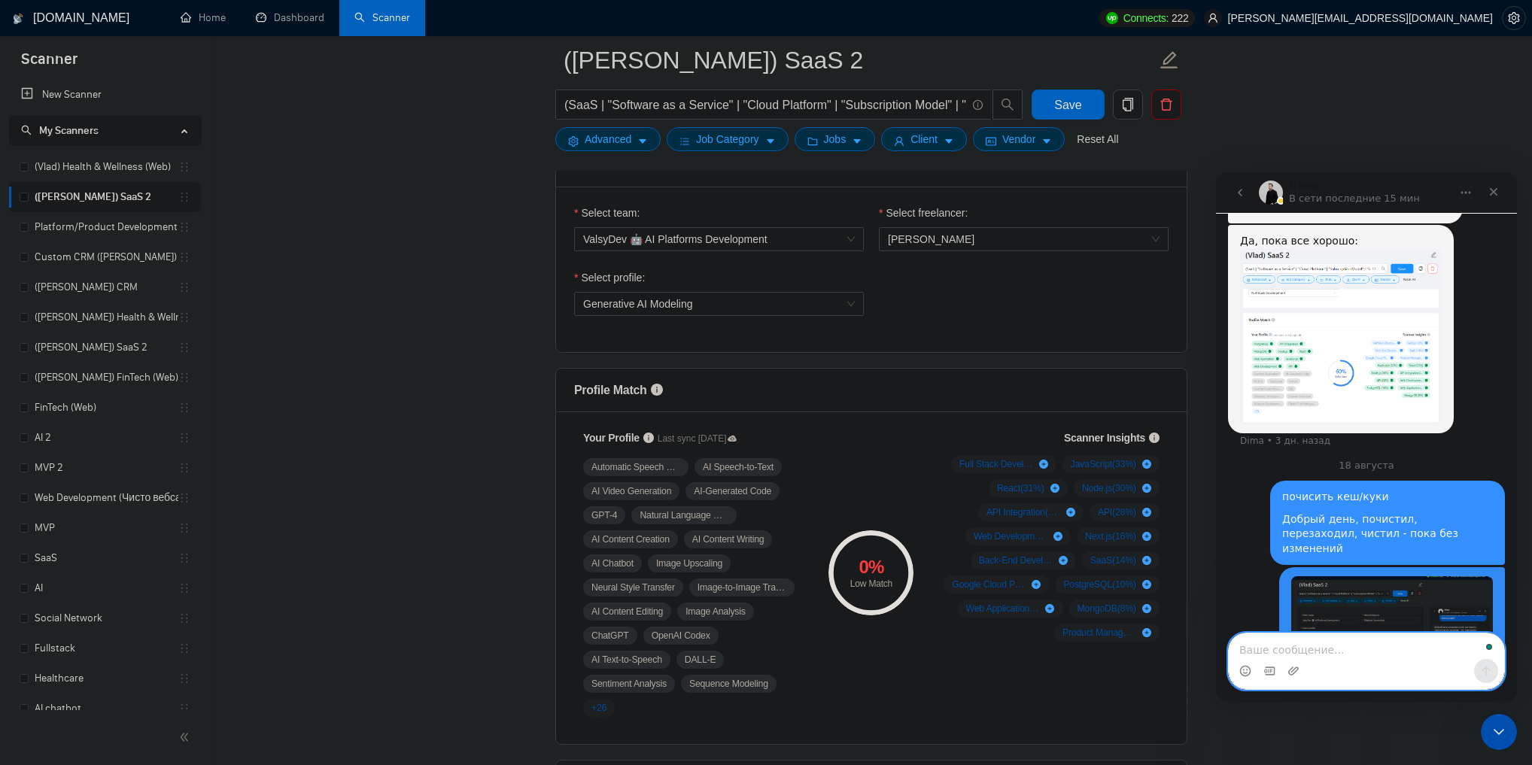
scroll to position [2378, 0]
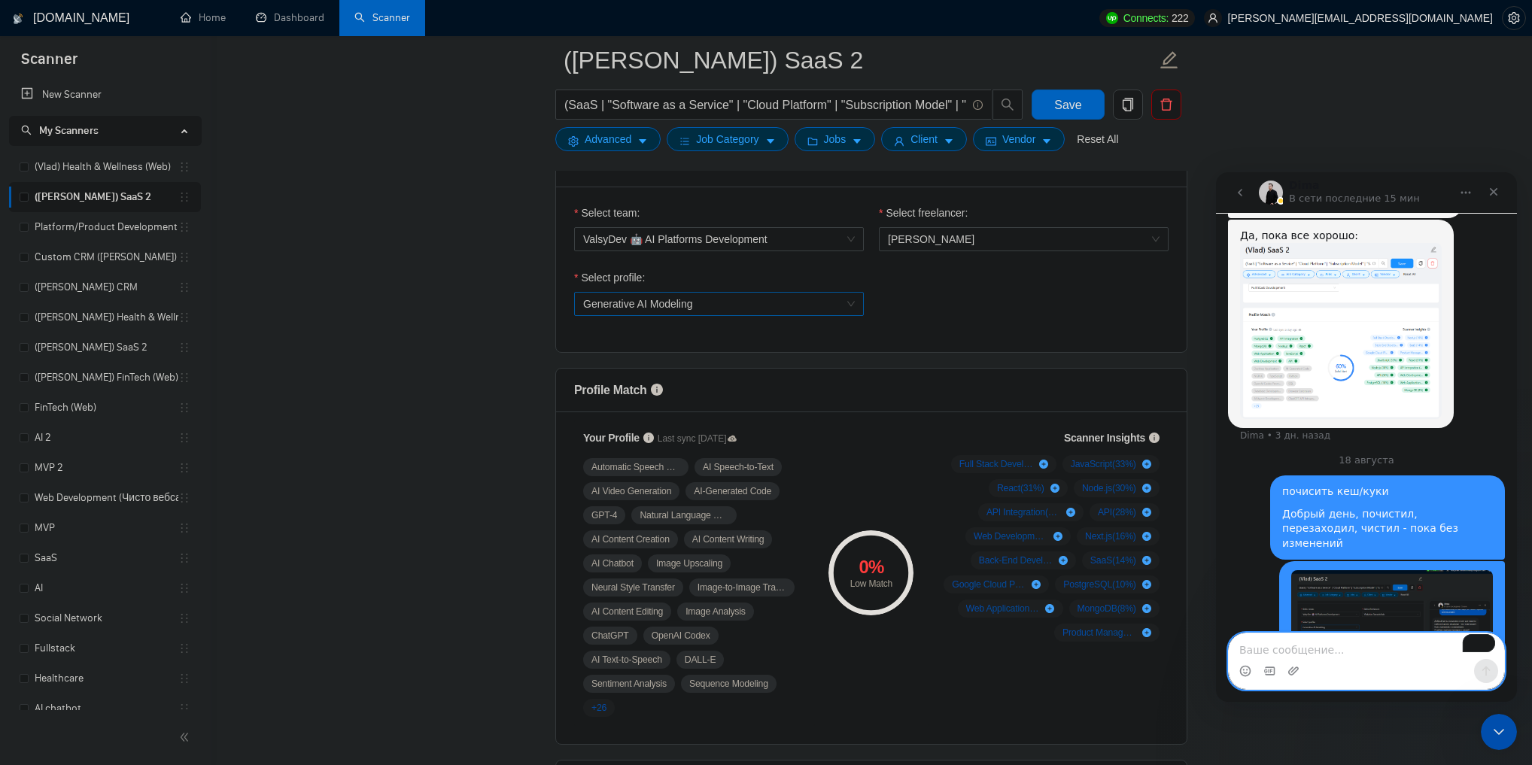
click at [678, 307] on span "Generative AI Modeling" at bounding box center [638, 304] width 110 height 12
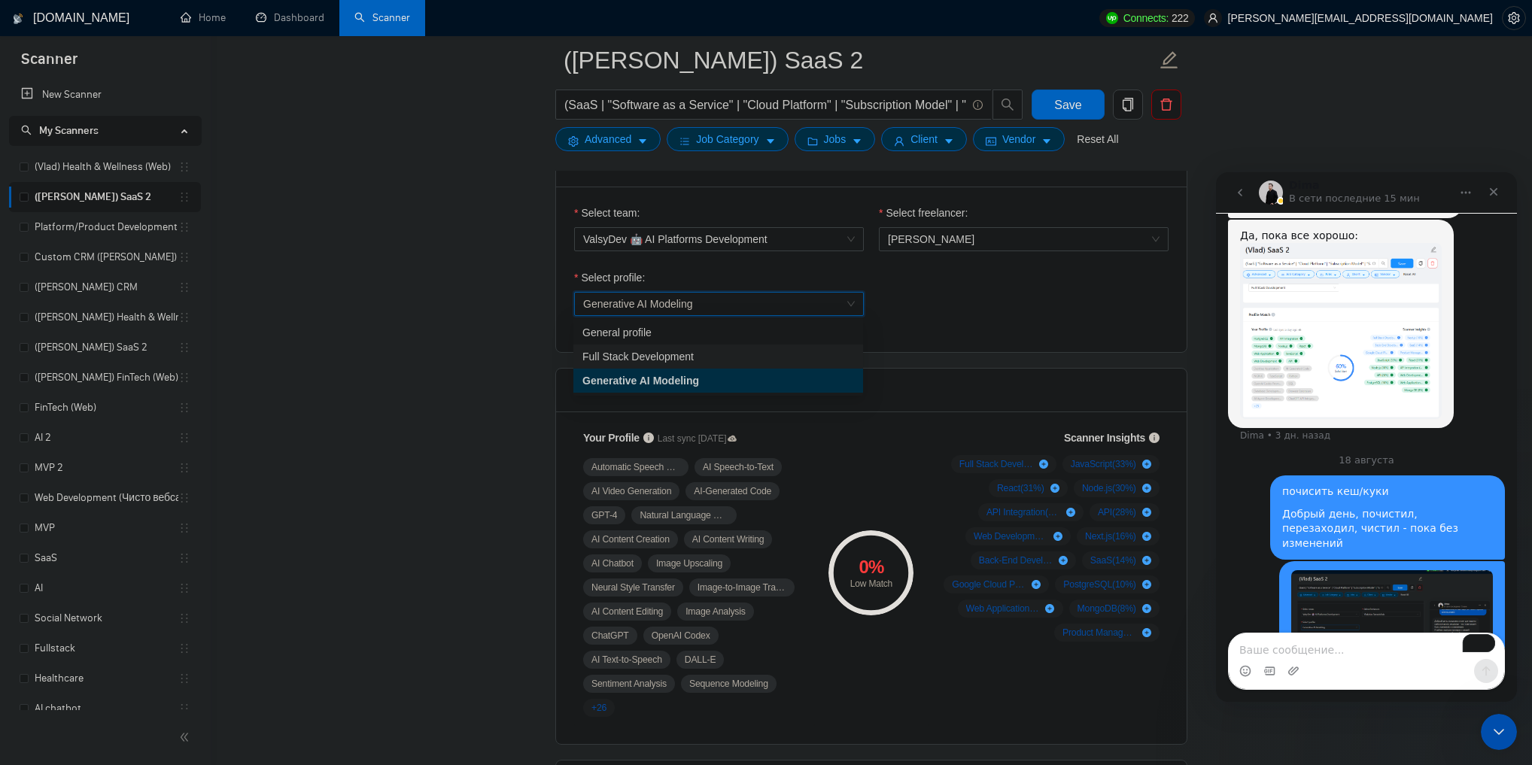
click at [668, 347] on div "Full Stack Development" at bounding box center [718, 357] width 290 height 24
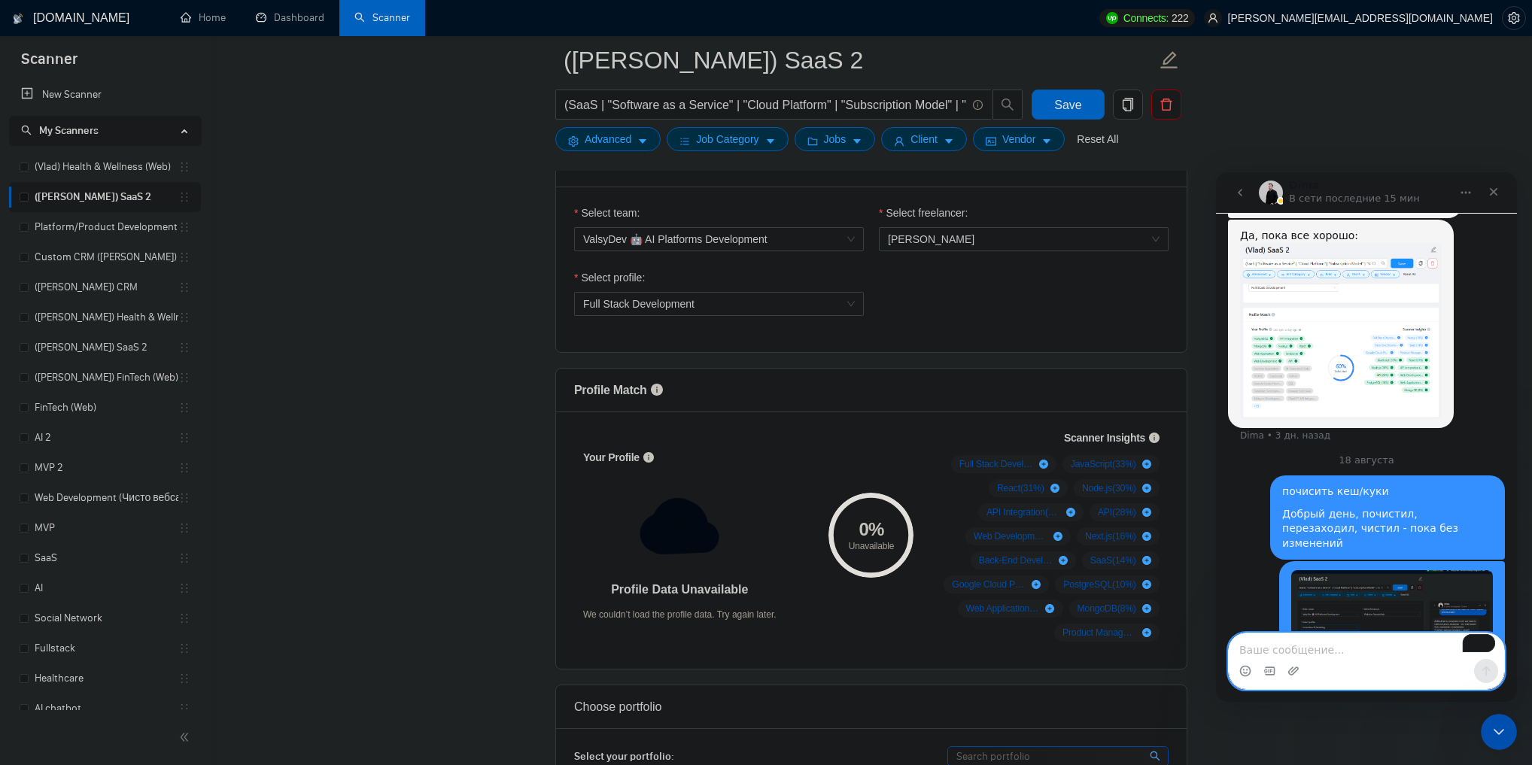
click at [1312, 651] on textarea "To enrich screen reader interactions, please activate Accessibility in Grammarl…" at bounding box center [1366, 647] width 275 height 26
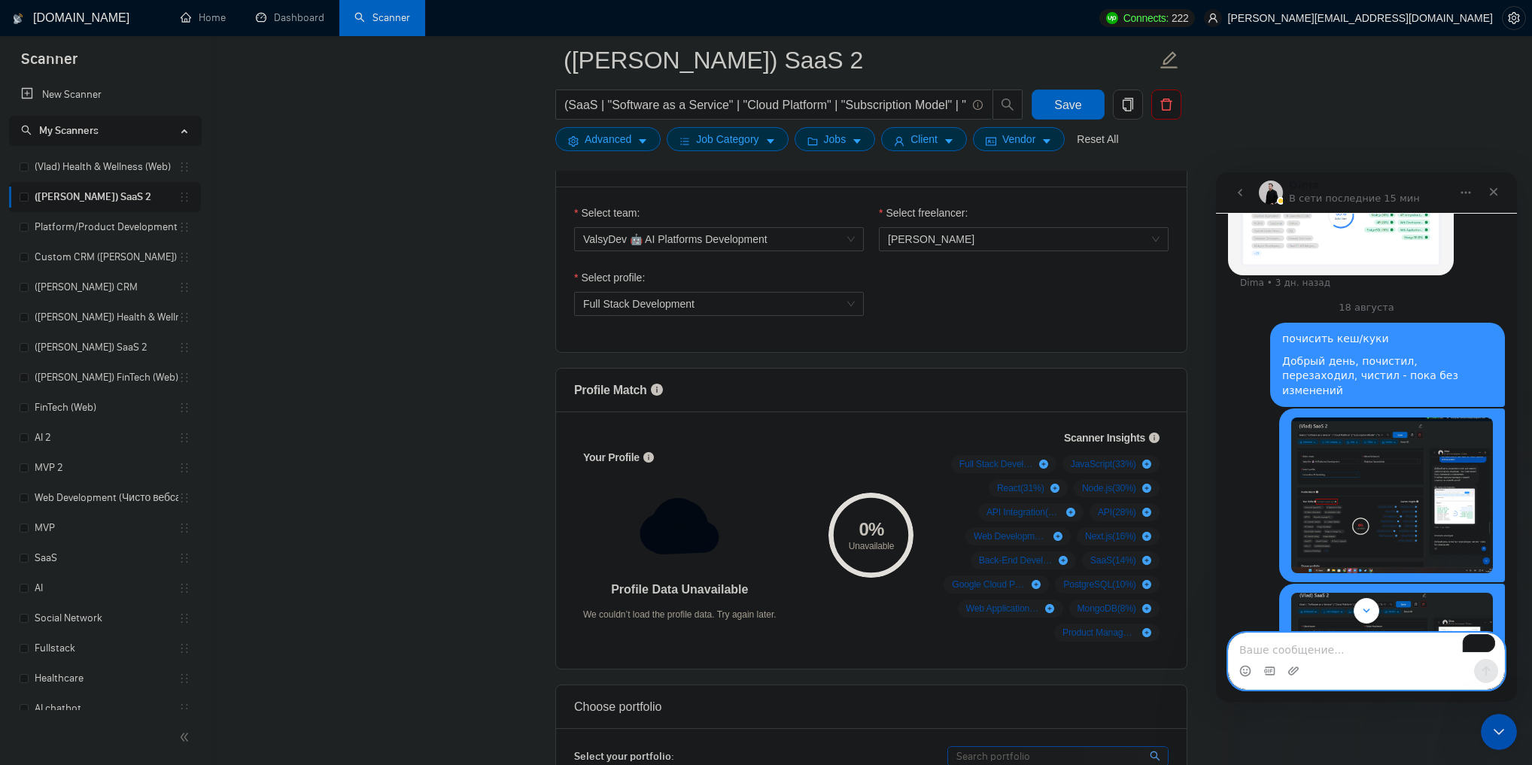
scroll to position [2532, 0]
click at [789, 301] on span "Full Stack Development" at bounding box center [719, 304] width 272 height 23
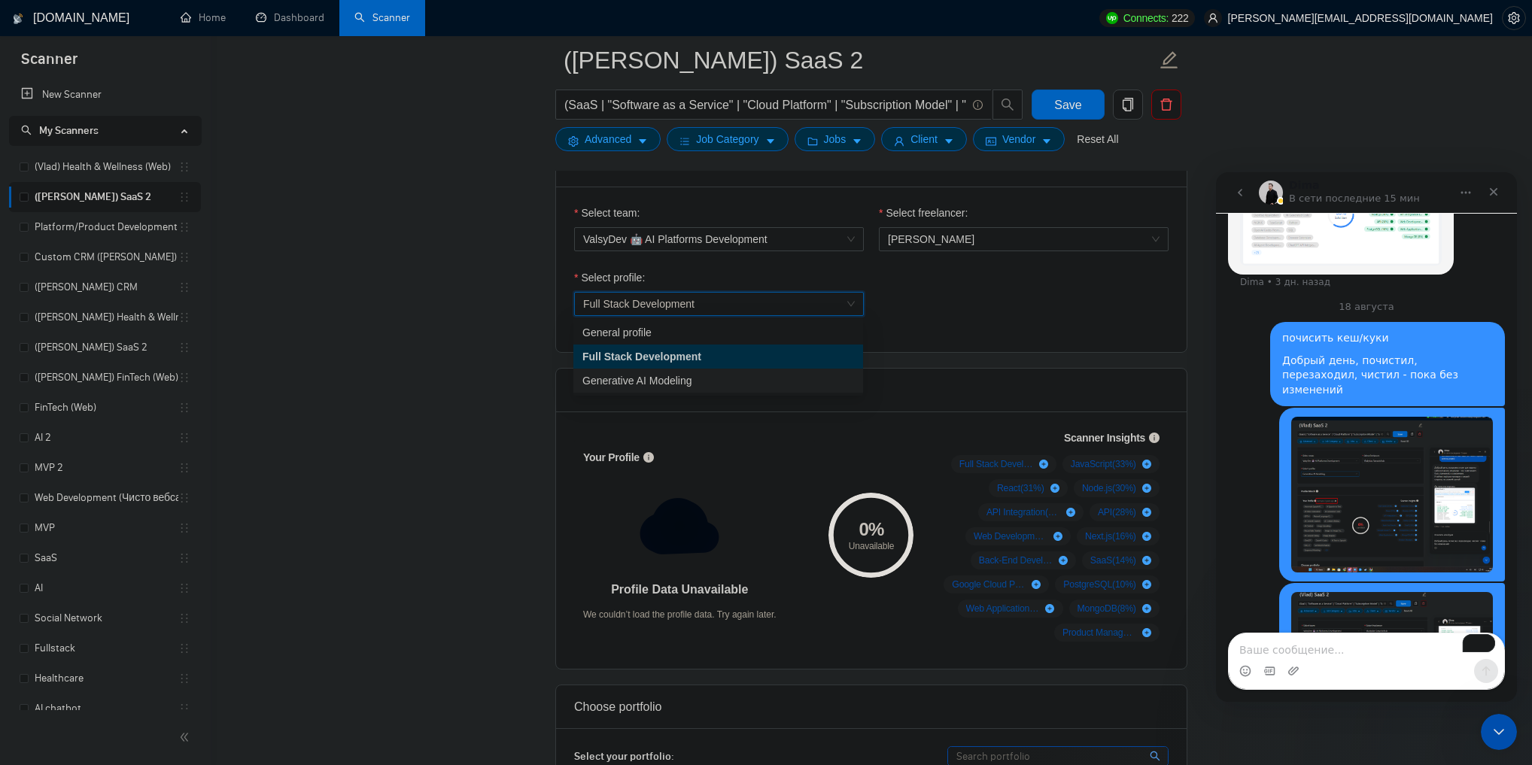
click at [714, 373] on div "Generative AI Modeling" at bounding box center [718, 381] width 272 height 17
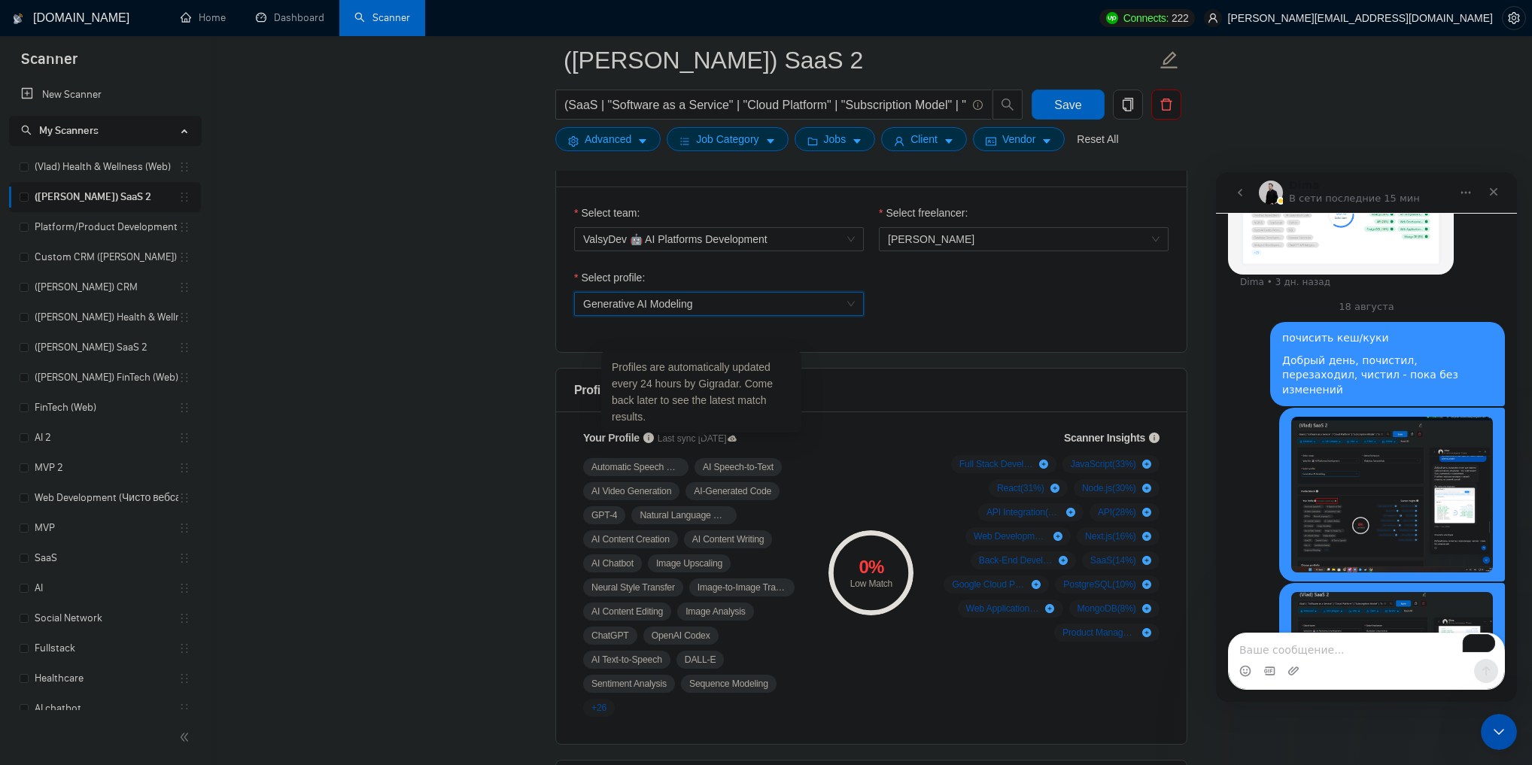
click at [677, 431] on div "Profiles are automatically updated every 24 hours by Gigradar. Come back later …" at bounding box center [701, 391] width 200 height 81
drag, startPoint x: 680, startPoint y: 433, endPoint x: 719, endPoint y: 437, distance: 40.1
click at [719, 437] on span "Last sync [DATE]" at bounding box center [697, 439] width 79 height 14
drag, startPoint x: 719, startPoint y: 437, endPoint x: 676, endPoint y: 437, distance: 43.6
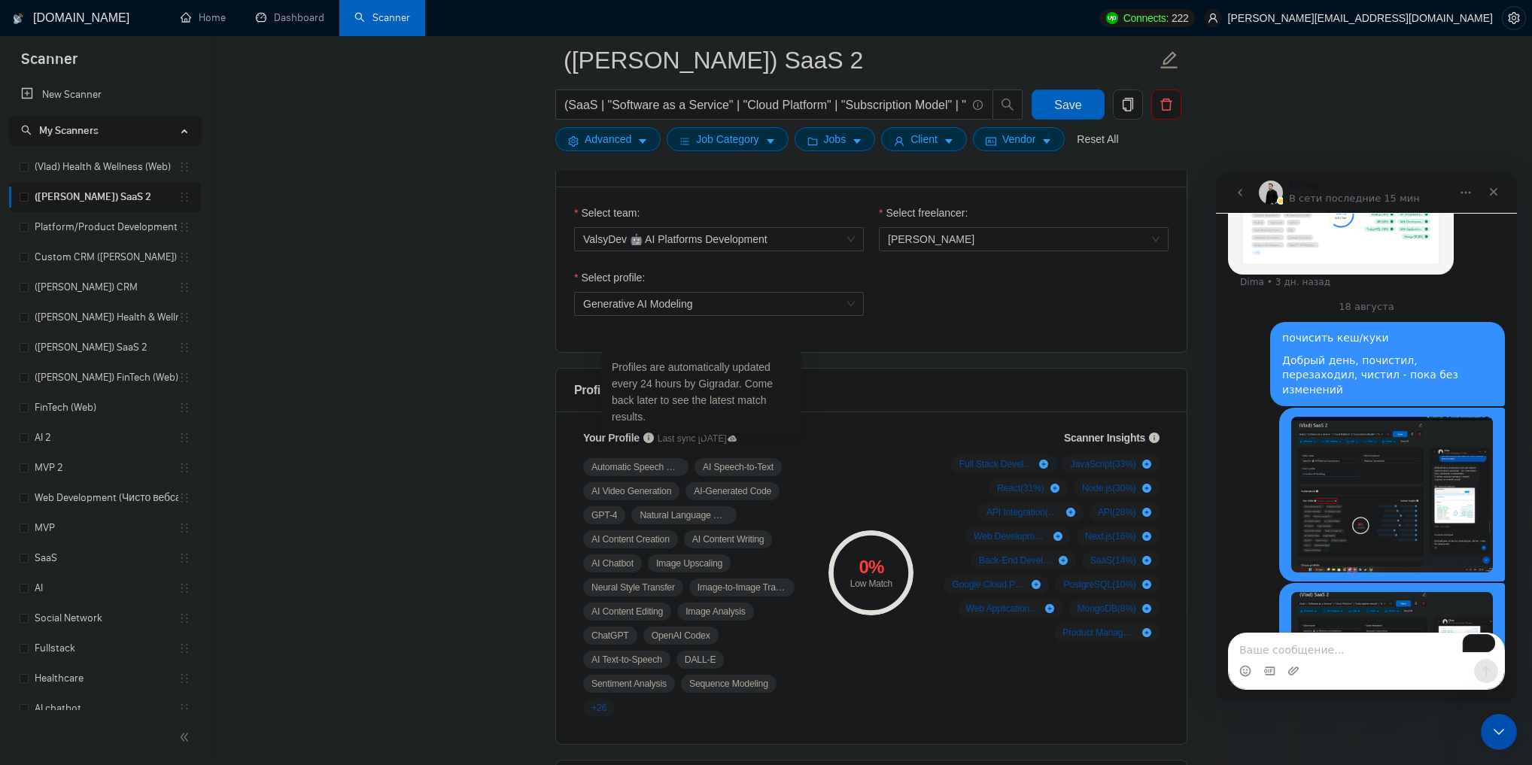
click at [676, 437] on span "Last sync [DATE]" at bounding box center [697, 439] width 79 height 14
click at [919, 335] on div "Select team: ValsyDev 🤖 AI Platforms Development Select freelancer: Vladyslav T…" at bounding box center [871, 270] width 631 height 166
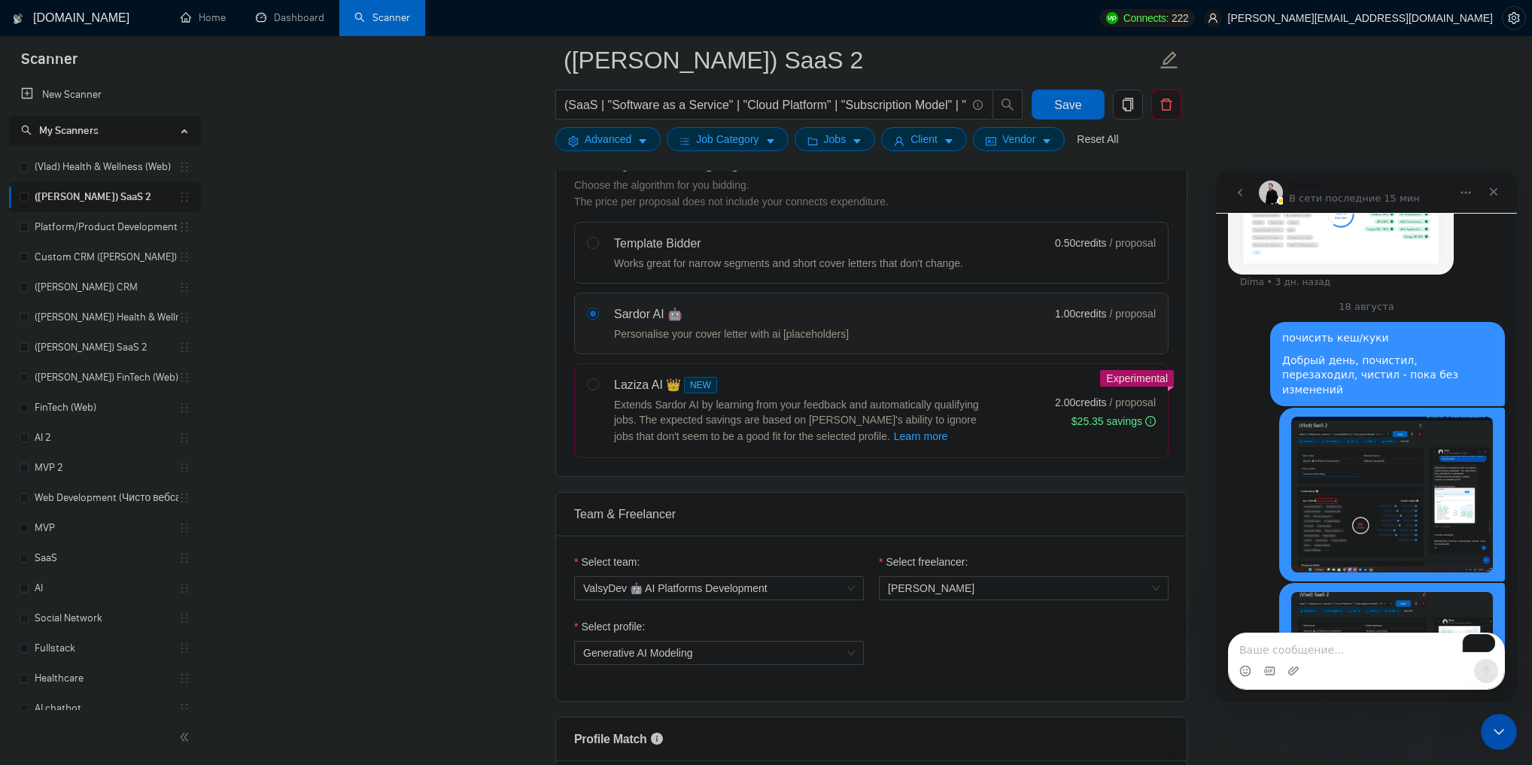
scroll to position [361, 0]
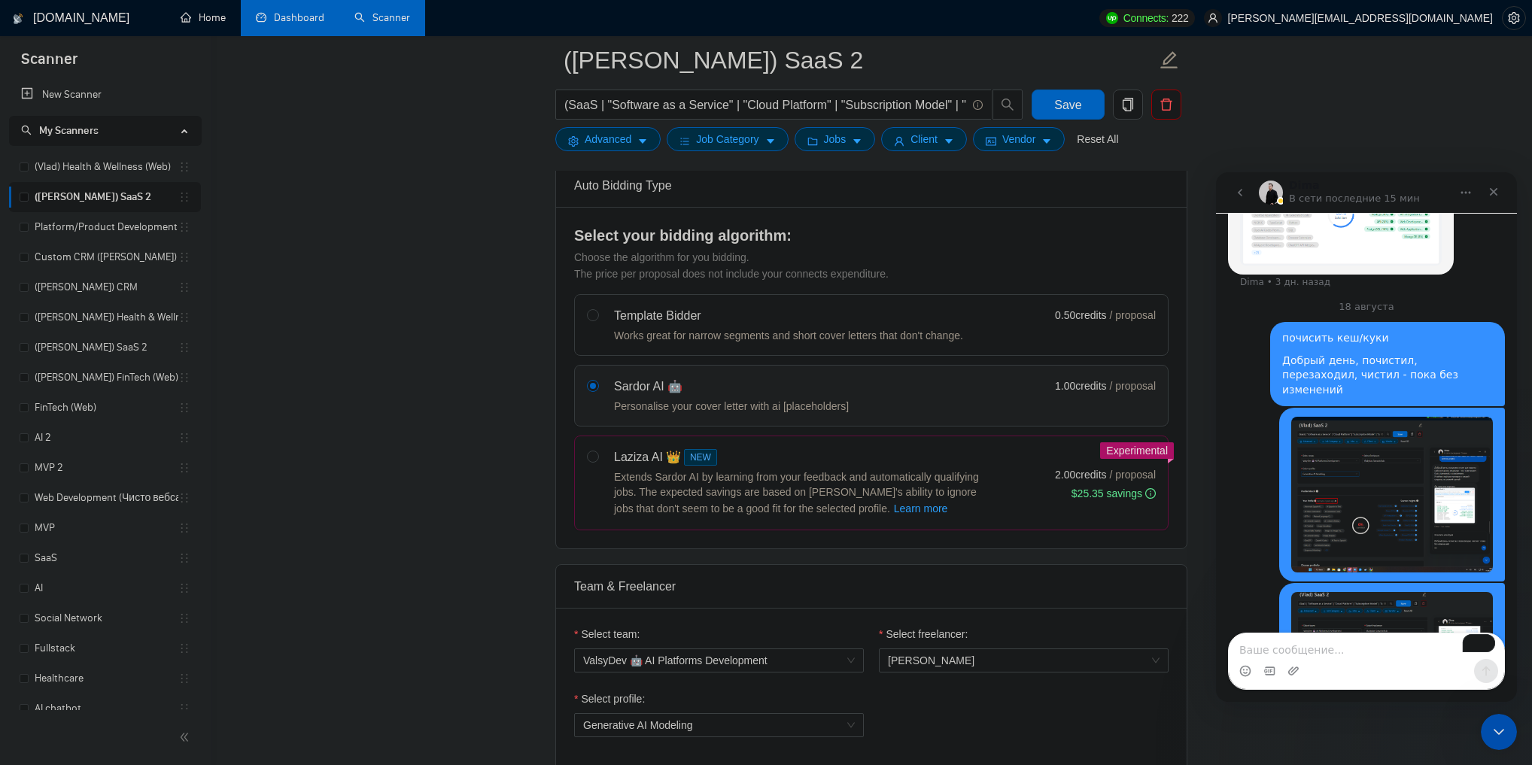
click at [283, 18] on link "Dashboard" at bounding box center [290, 17] width 68 height 13
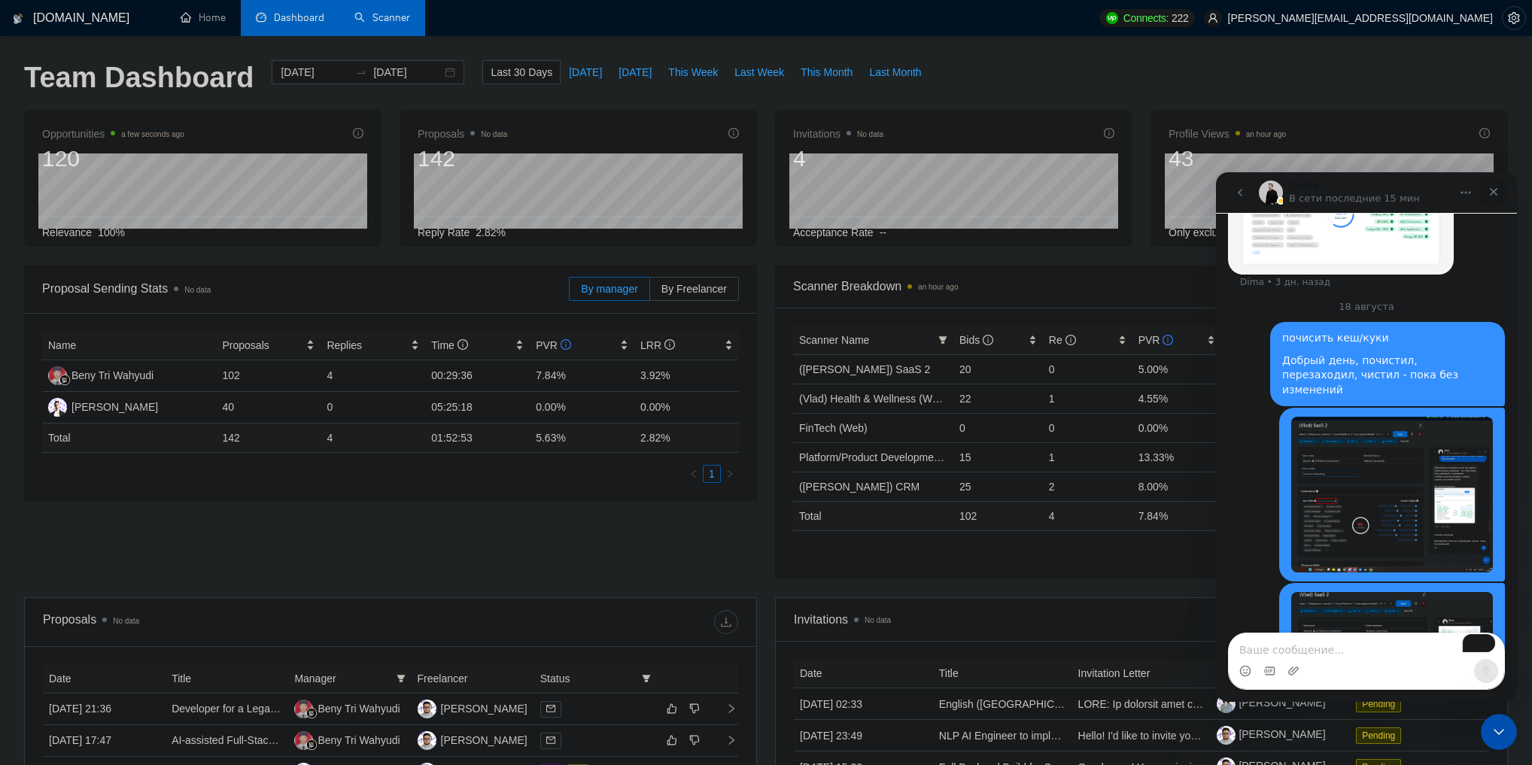
click at [1492, 198] on div "Закрыть" at bounding box center [1493, 191] width 27 height 27
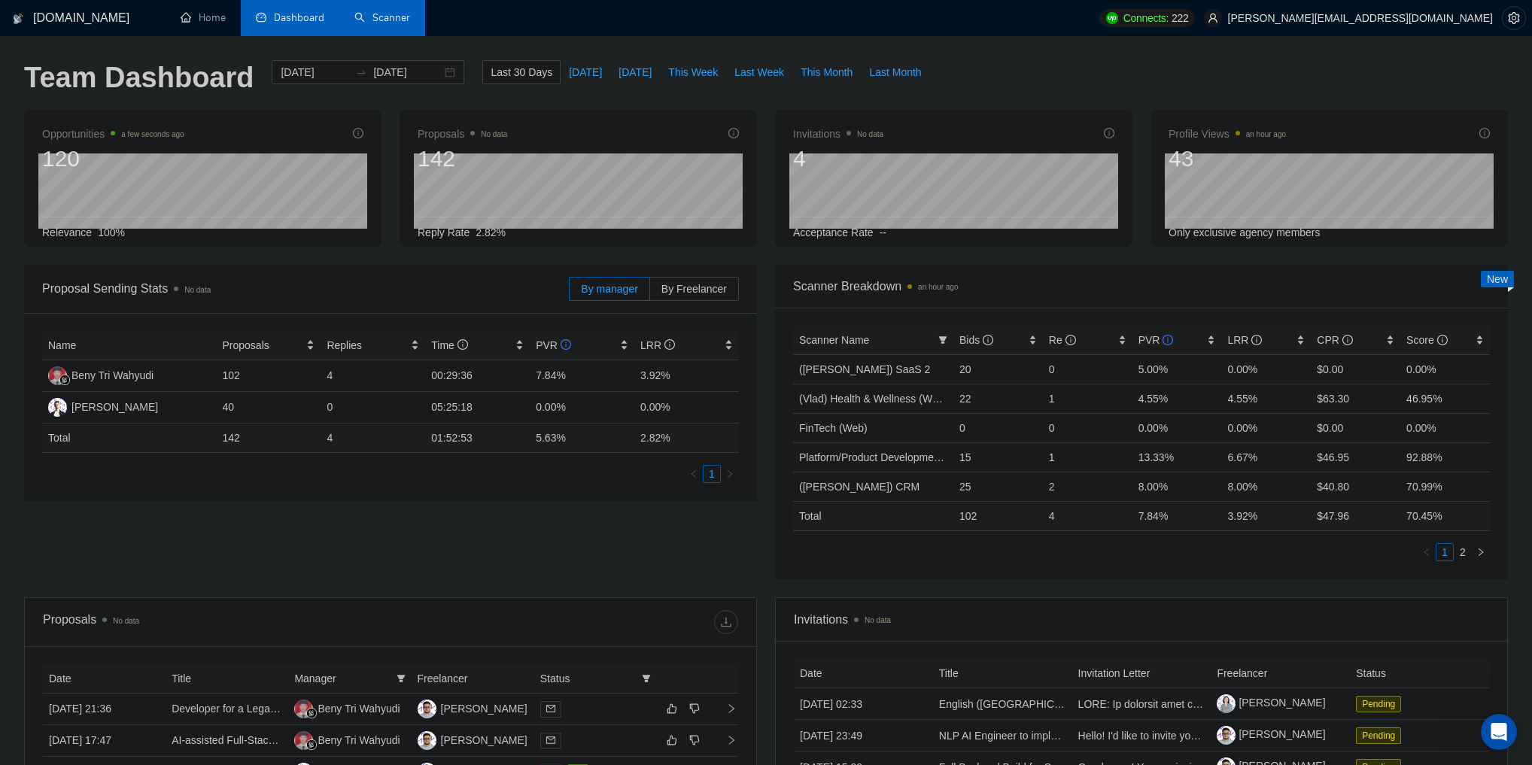
scroll to position [2532, 0]
click at [436, 73] on div "2025-07-19 2025-08-18" at bounding box center [368, 72] width 193 height 24
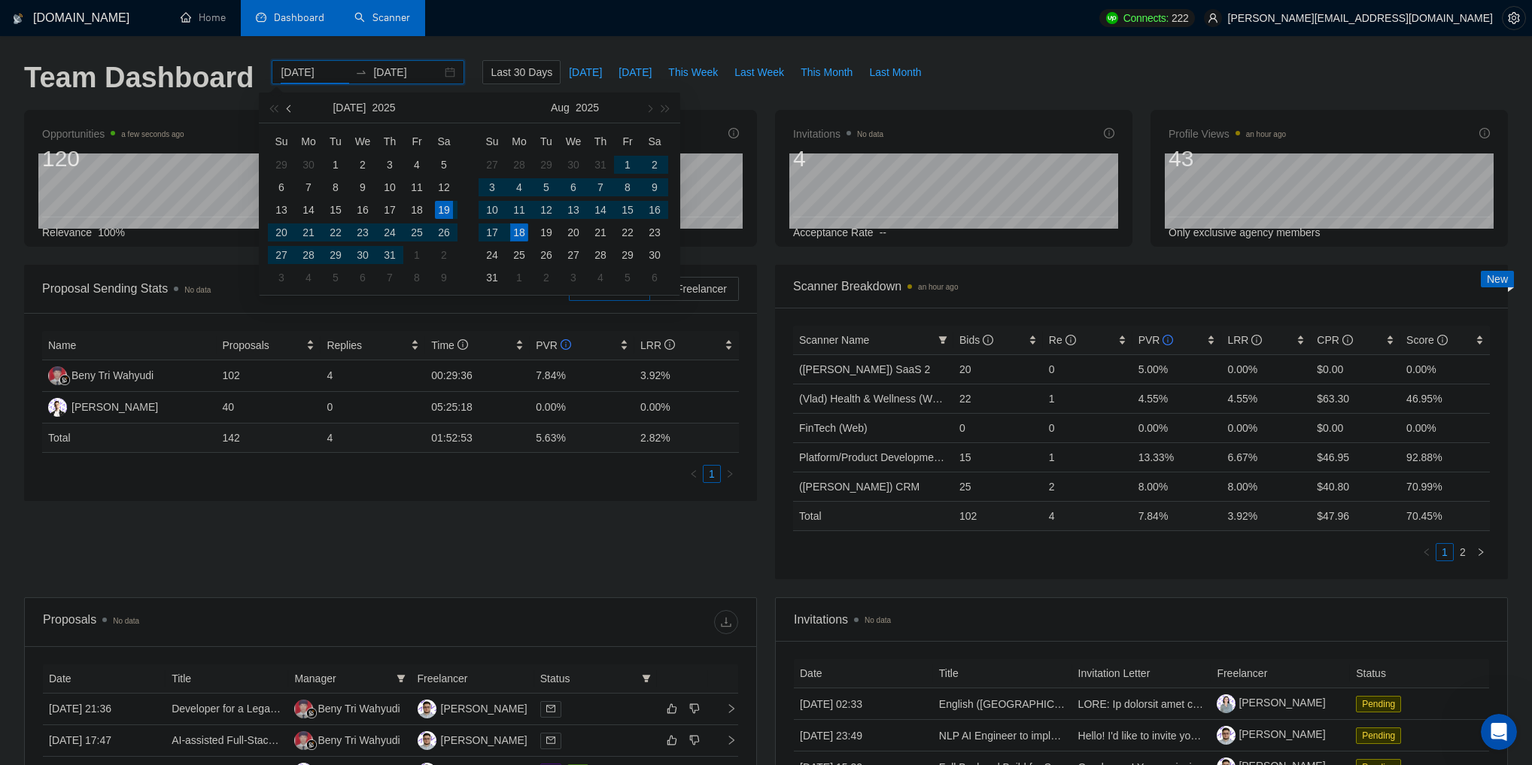
click at [292, 108] on span "button" at bounding box center [291, 109] width 8 height 8
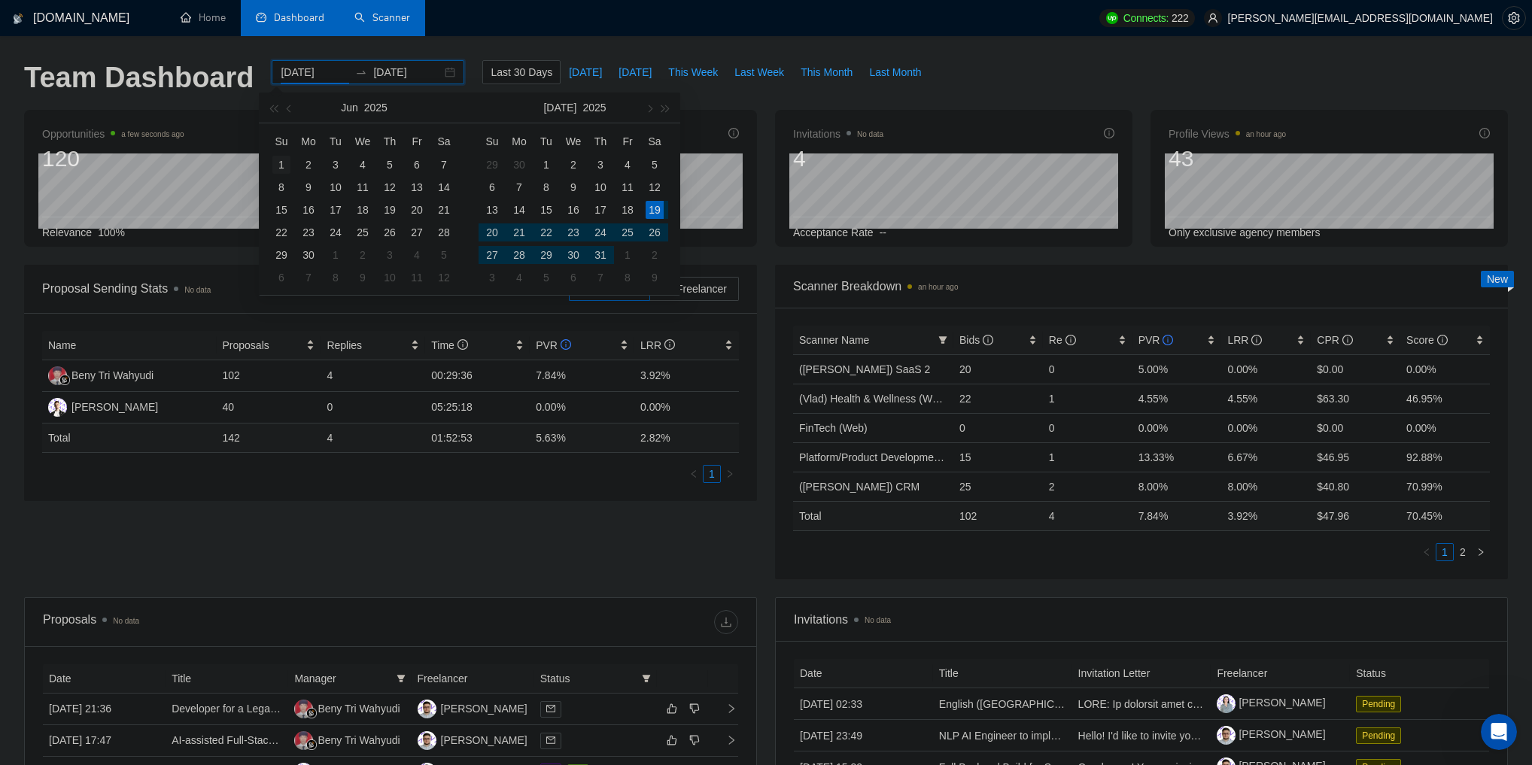
type input "2025-06-01"
click at [280, 159] on div "1" at bounding box center [281, 165] width 18 height 18
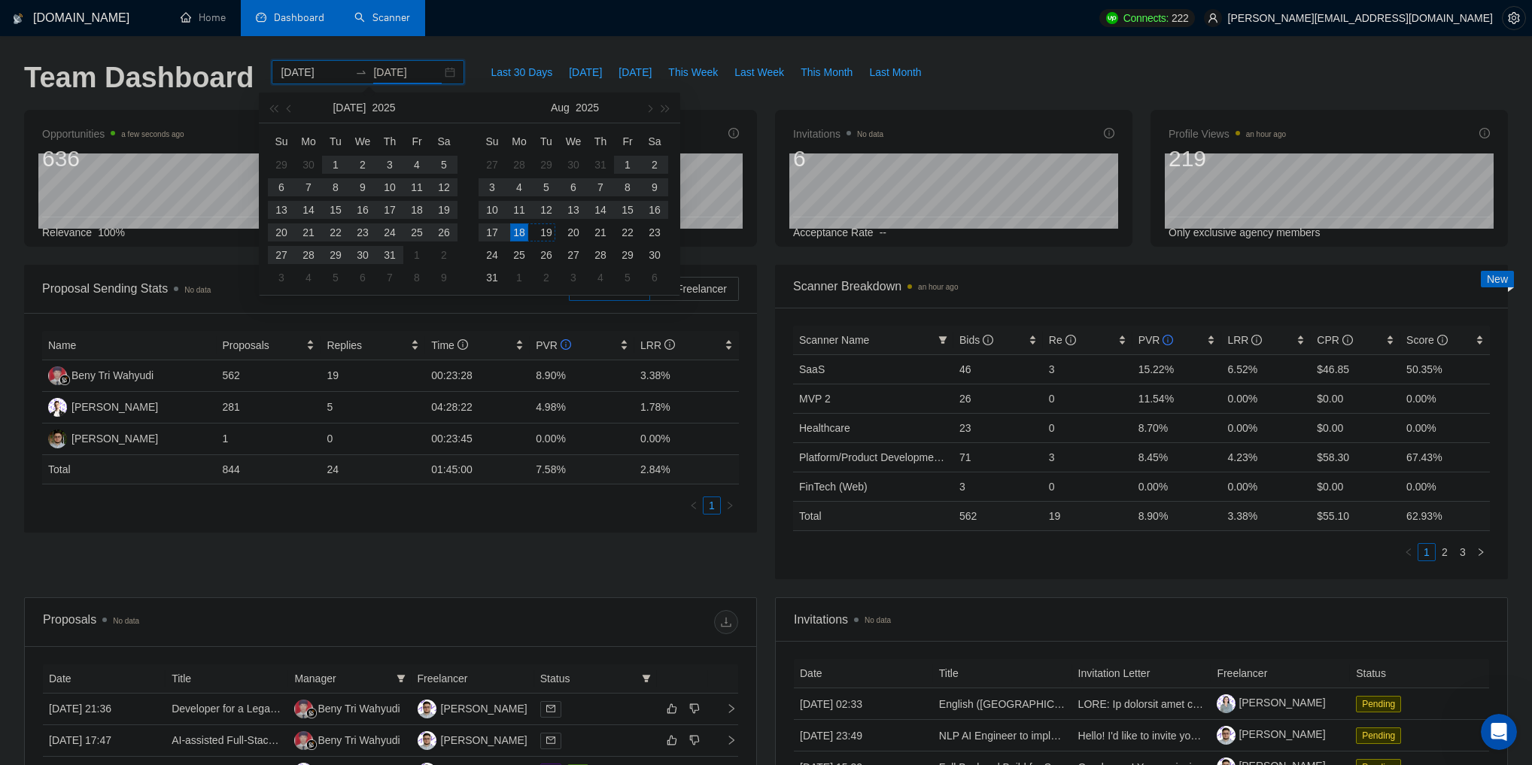
type input "2025-08-18"
click at [521, 232] on div "18" at bounding box center [519, 233] width 18 height 18
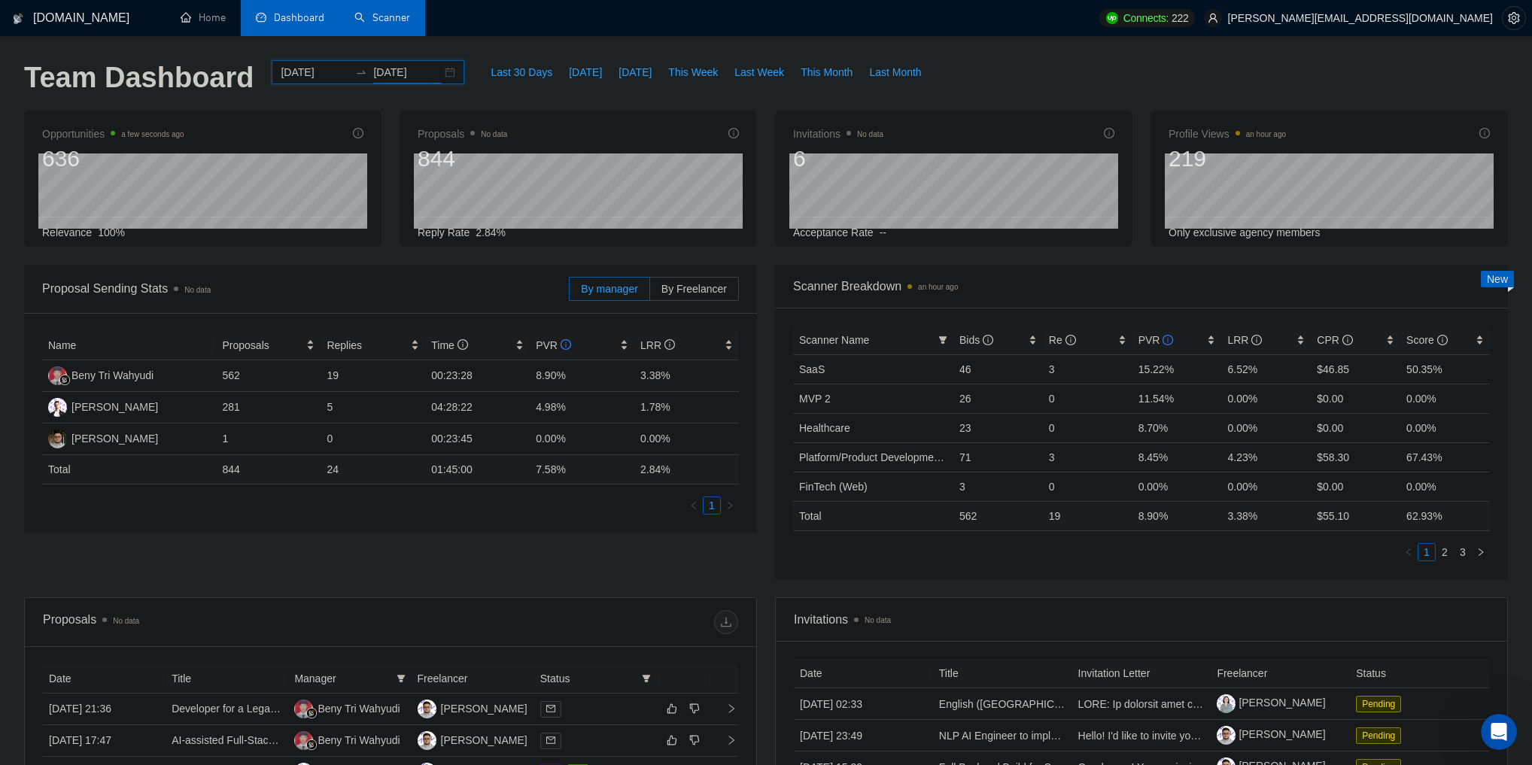
click at [598, 527] on div "Name Proposals Replies Time PVR LRR Beny Tri Wahyudi 562 19 00:23:28 8.90% 3.38…" at bounding box center [390, 423] width 733 height 220
click at [1227, 337] on div "LRR" at bounding box center [1266, 340] width 78 height 17
click at [1228, 551] on ul "1 2 3" at bounding box center [1141, 552] width 697 height 18
click at [1442, 557] on link "2" at bounding box center [1445, 552] width 17 height 17
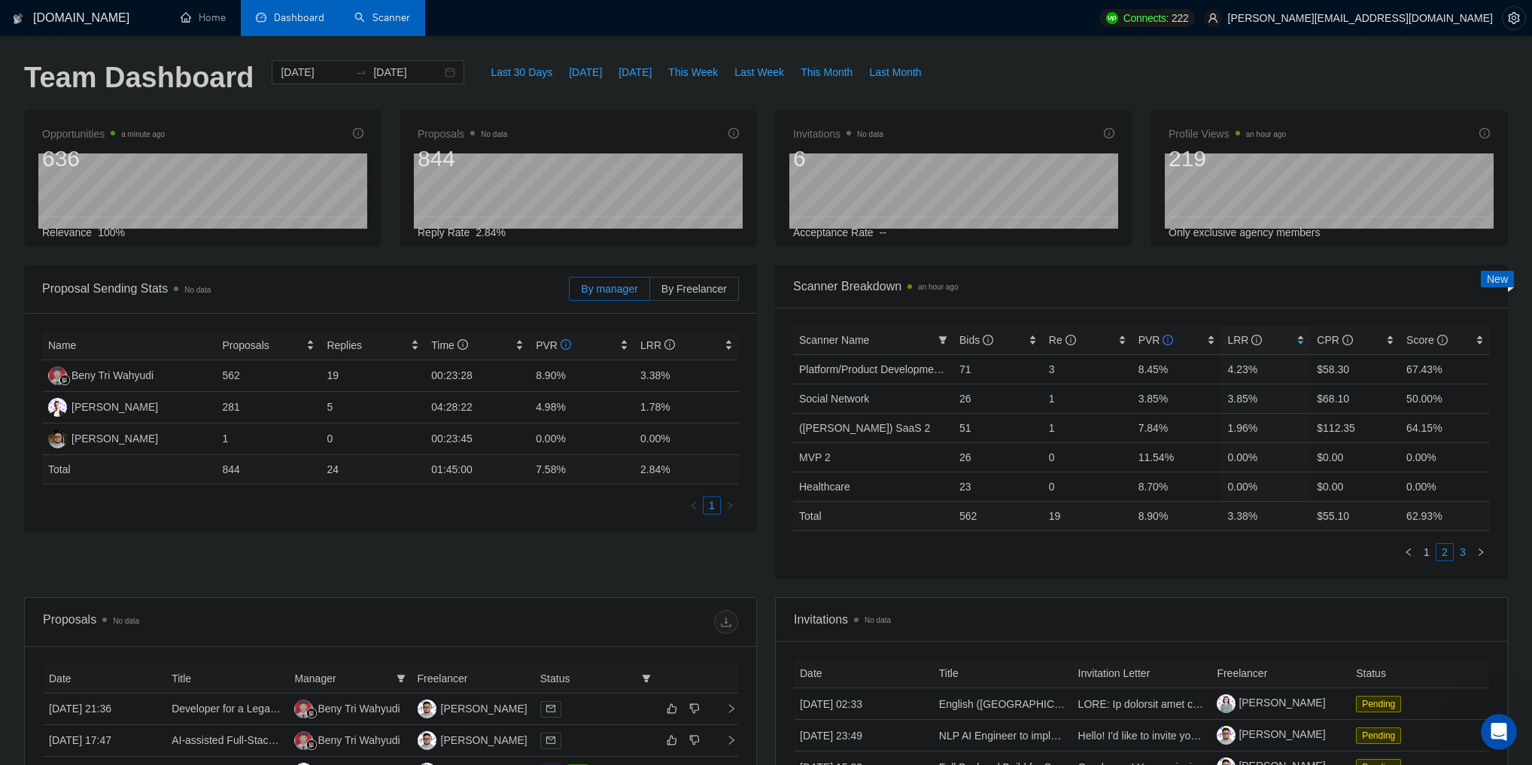
click at [1457, 550] on link "3" at bounding box center [1463, 552] width 17 height 17
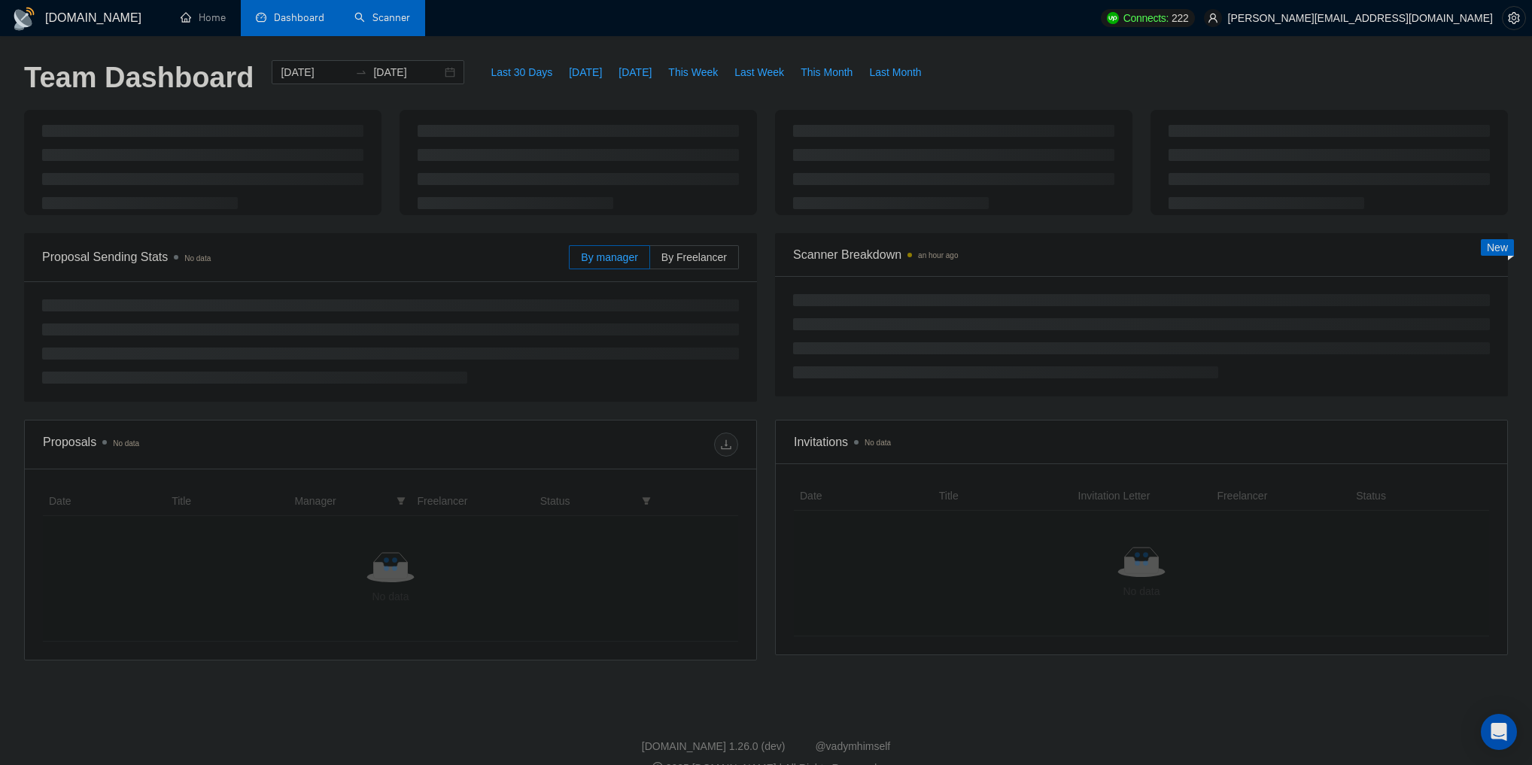
click at [372, 24] on link "Scanner" at bounding box center [382, 17] width 56 height 13
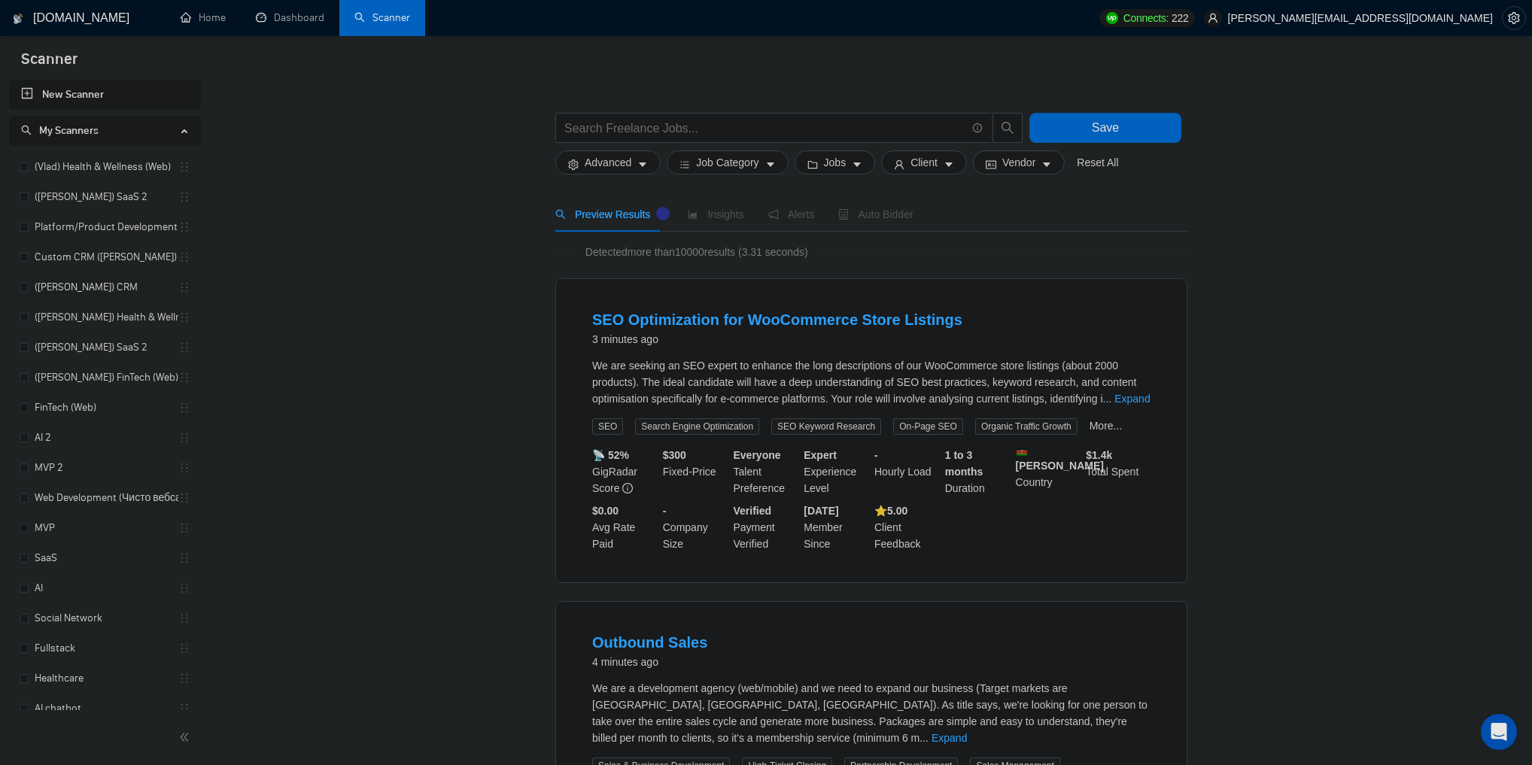
click at [75, 284] on link "(Vlad) CRM" at bounding box center [107, 287] width 144 height 30
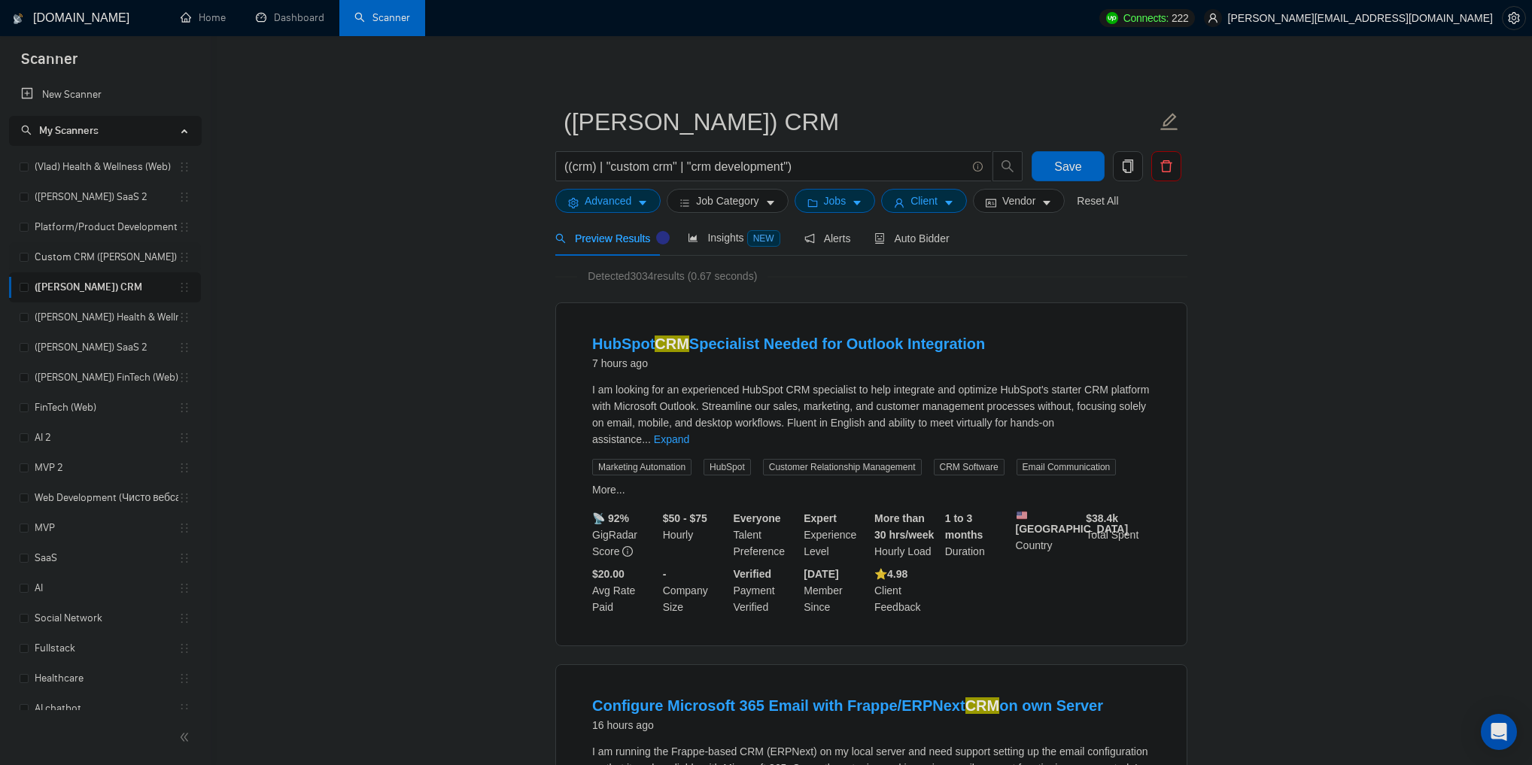
click at [108, 256] on link "Custom CRM ([PERSON_NAME])" at bounding box center [107, 257] width 144 height 30
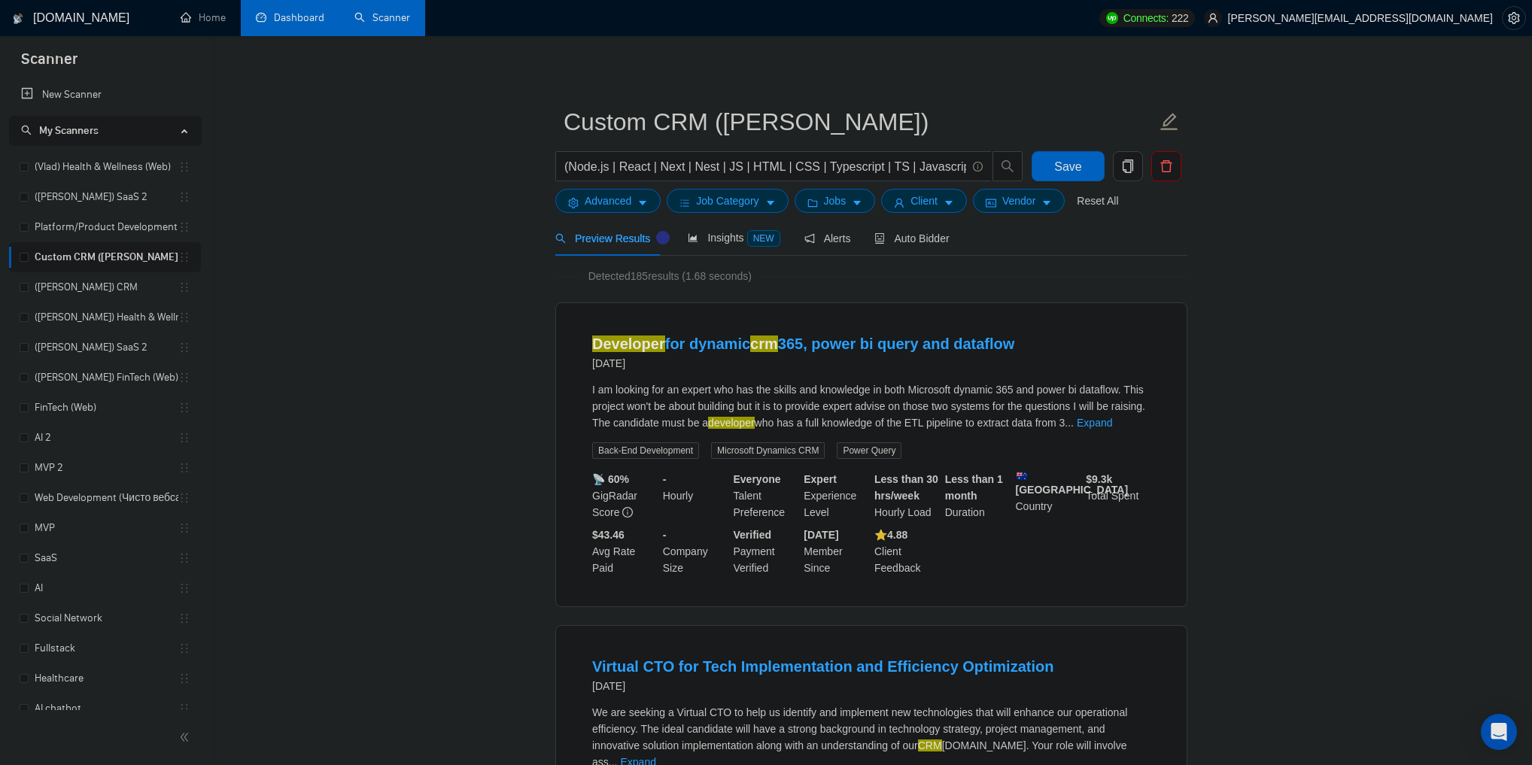
click at [307, 11] on link "Dashboard" at bounding box center [290, 17] width 68 height 13
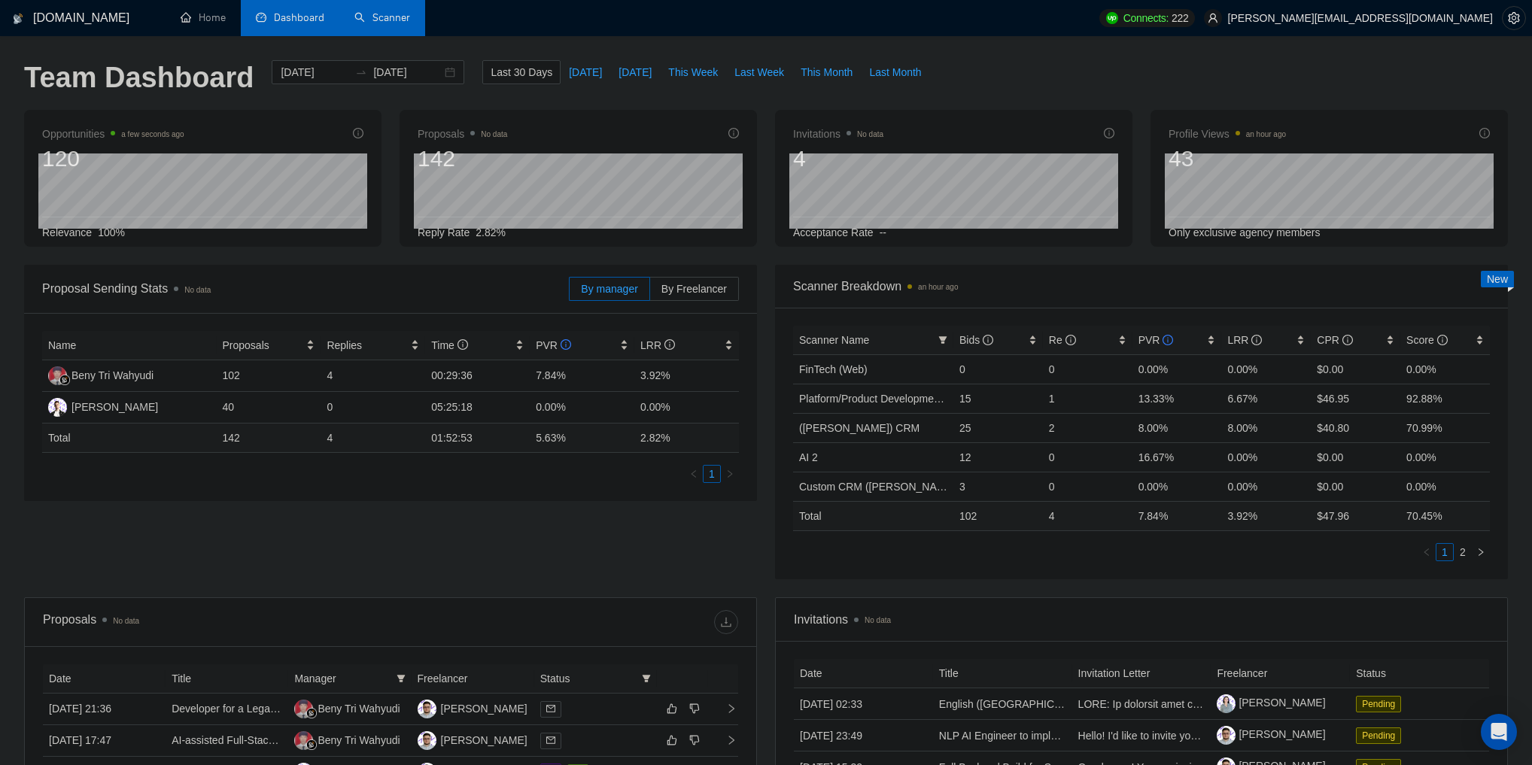
click at [406, 24] on link "Scanner" at bounding box center [382, 17] width 56 height 13
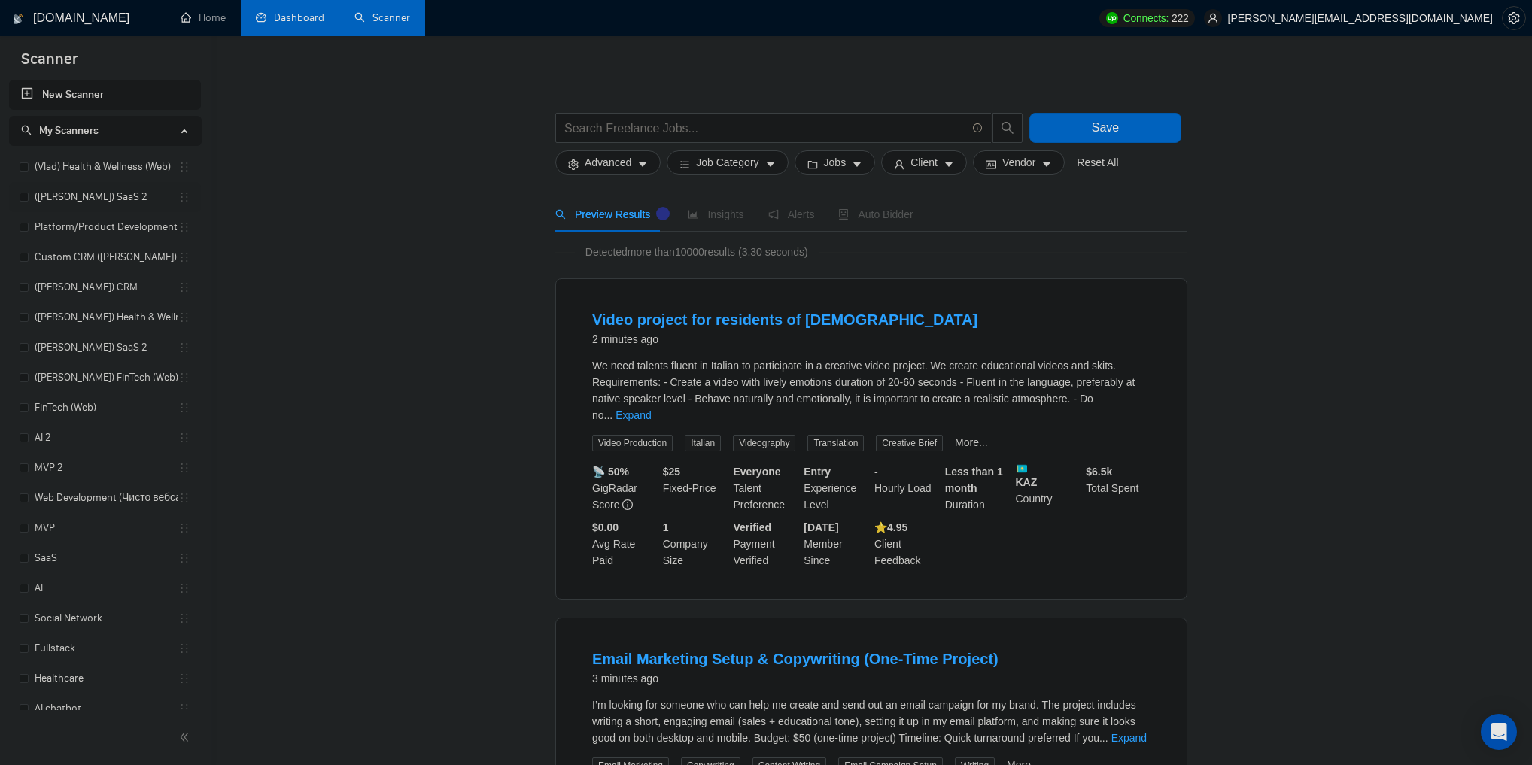
click at [113, 197] on link "([PERSON_NAME]) SaaS 2" at bounding box center [107, 197] width 144 height 30
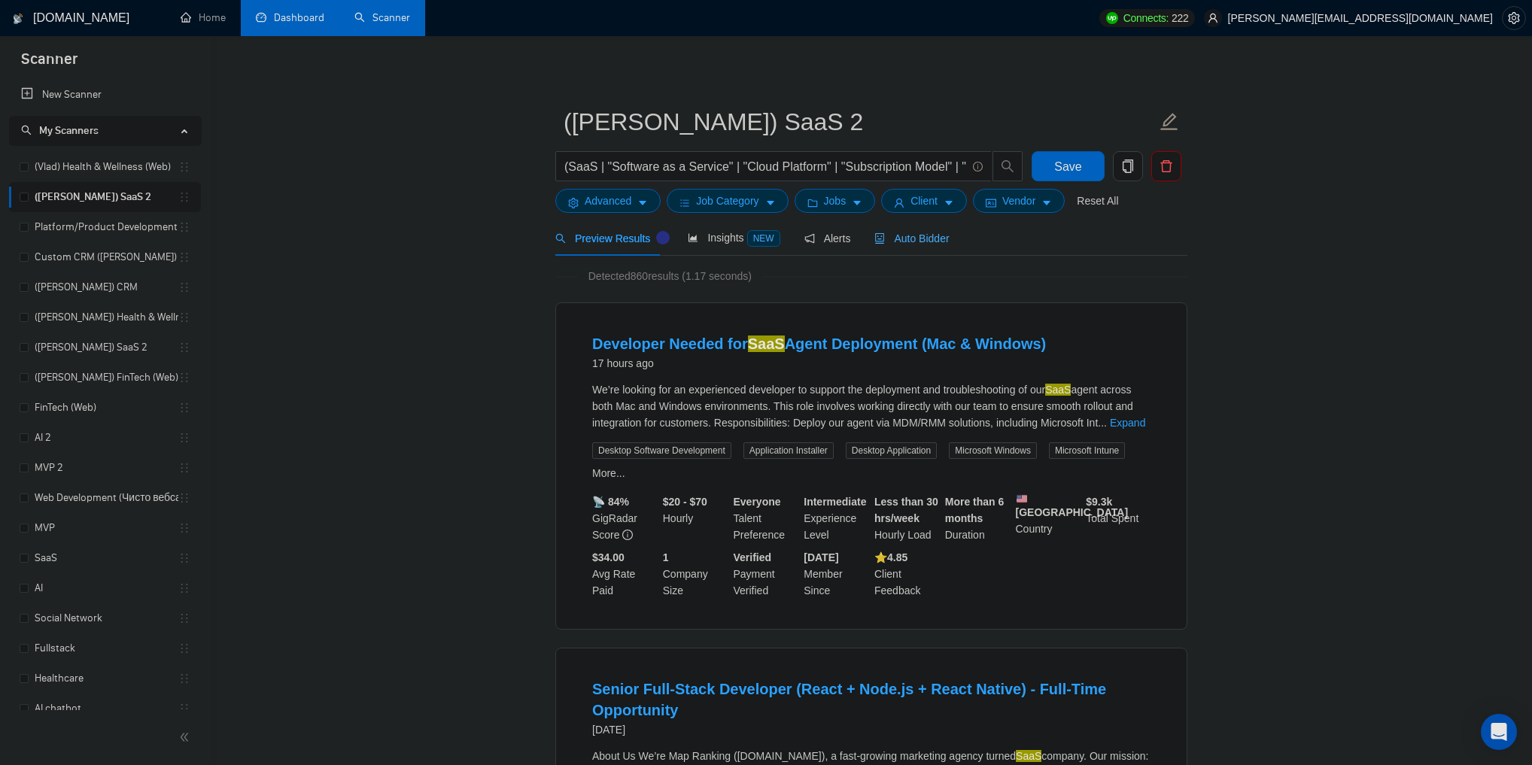
click at [902, 248] on div "Auto Bidder" at bounding box center [911, 237] width 75 height 35
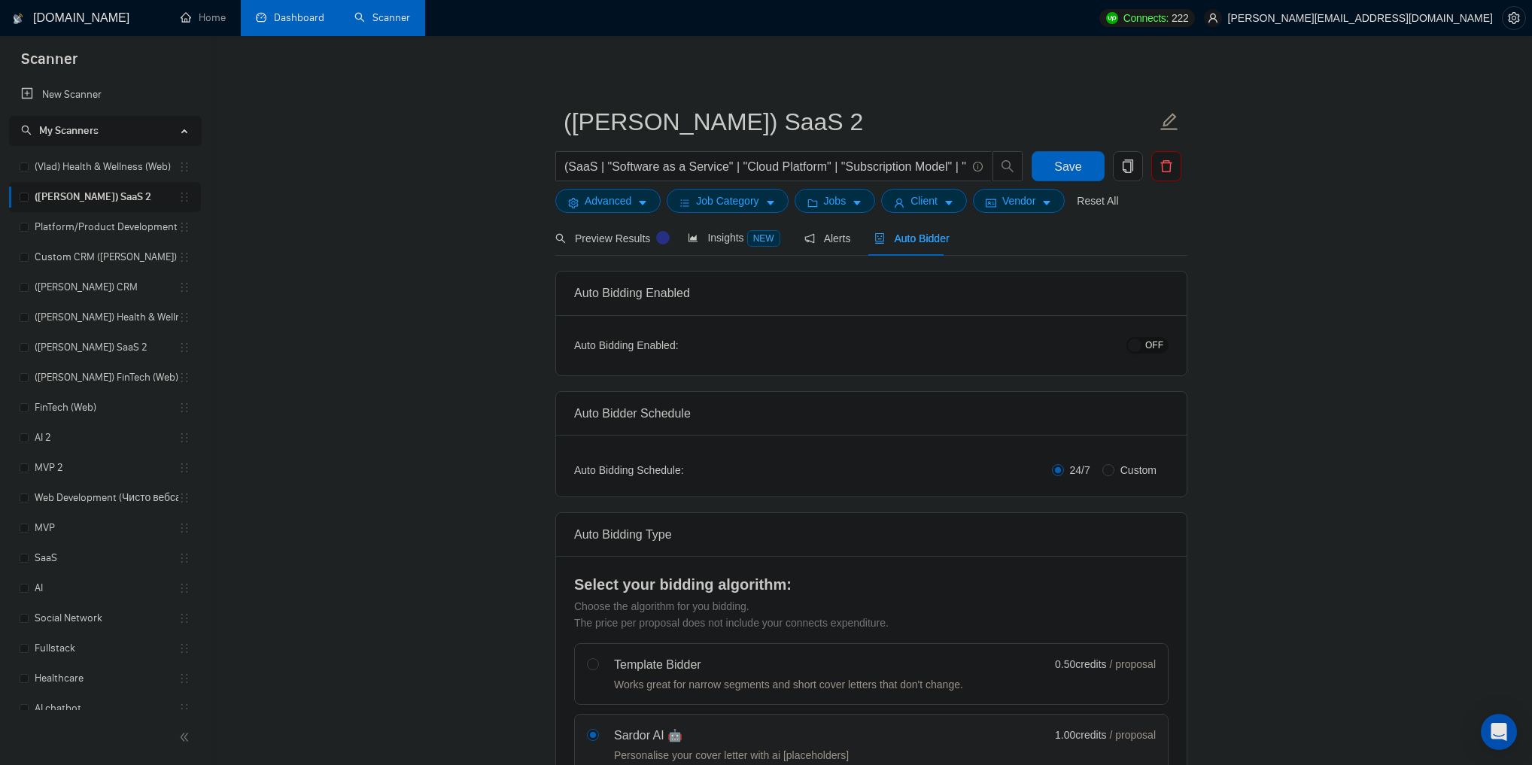
checkbox input "true"
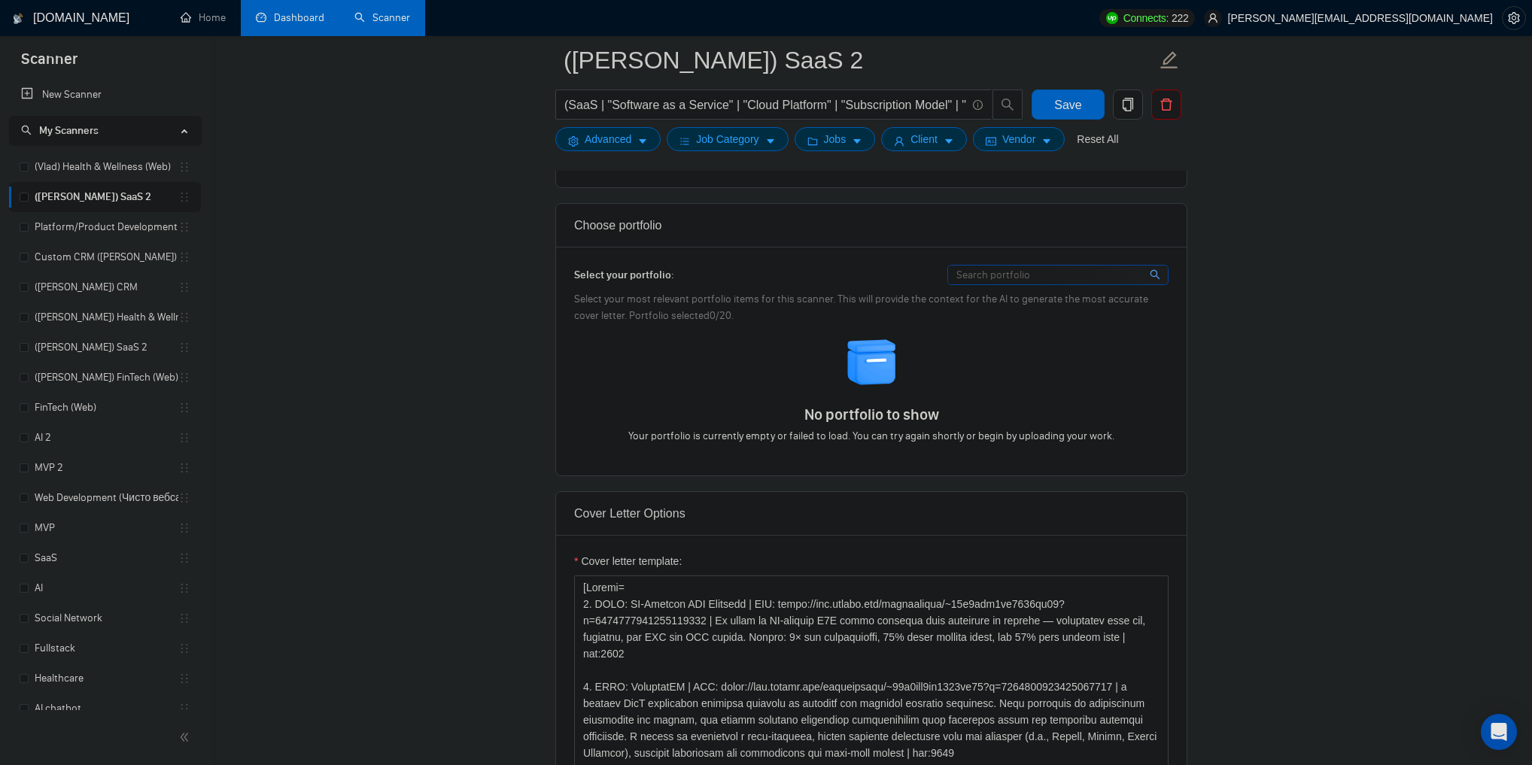
scroll to position [1565, 0]
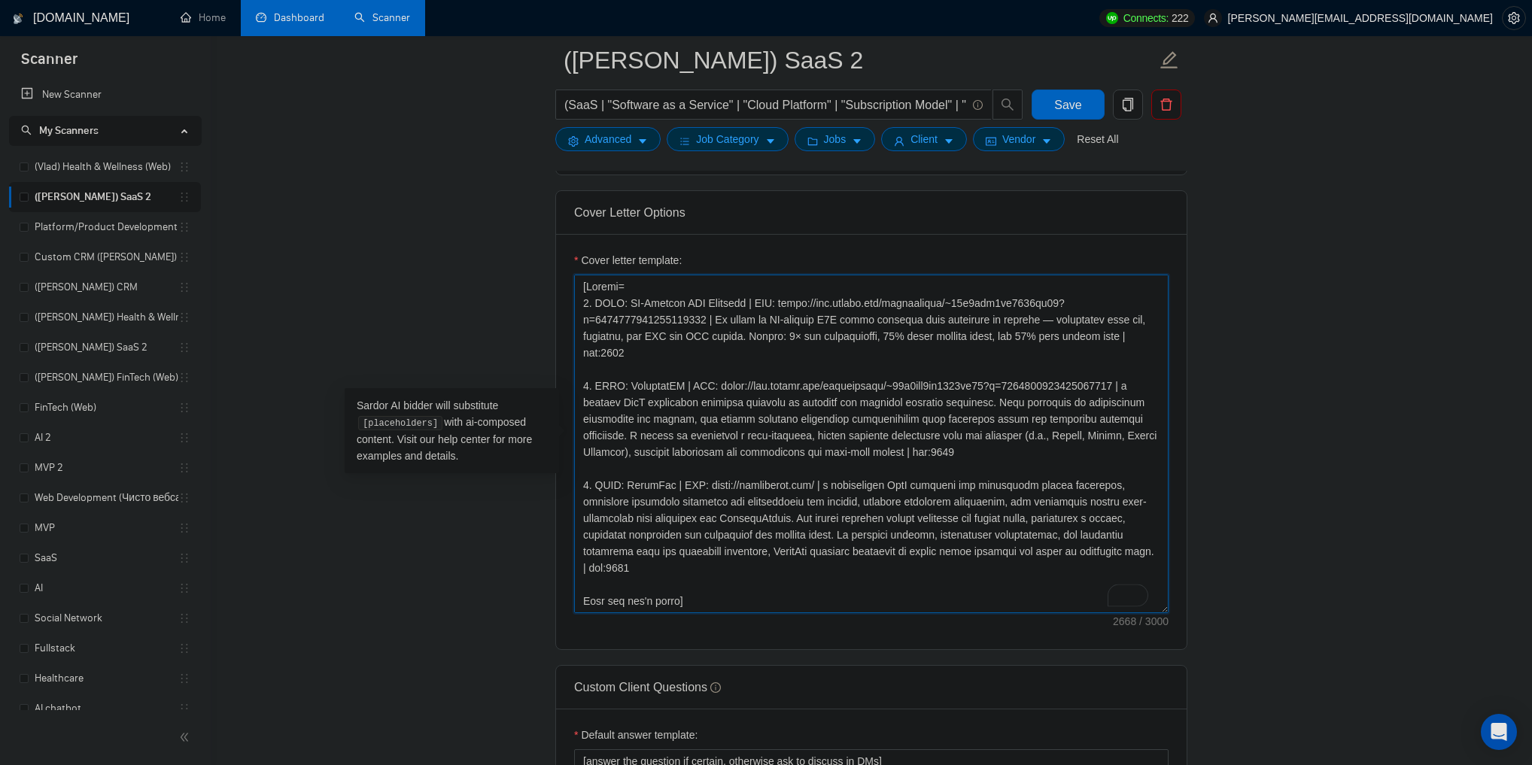
drag, startPoint x: 777, startPoint y: 299, endPoint x: 1059, endPoint y: 298, distance: 282.2
click at [1059, 298] on textarea "Cover letter template:" at bounding box center [871, 444] width 595 height 339
drag, startPoint x: 777, startPoint y: 300, endPoint x: 1060, endPoint y: 300, distance: 283.0
click at [1060, 300] on textarea "Cover letter template:" at bounding box center [871, 444] width 595 height 339
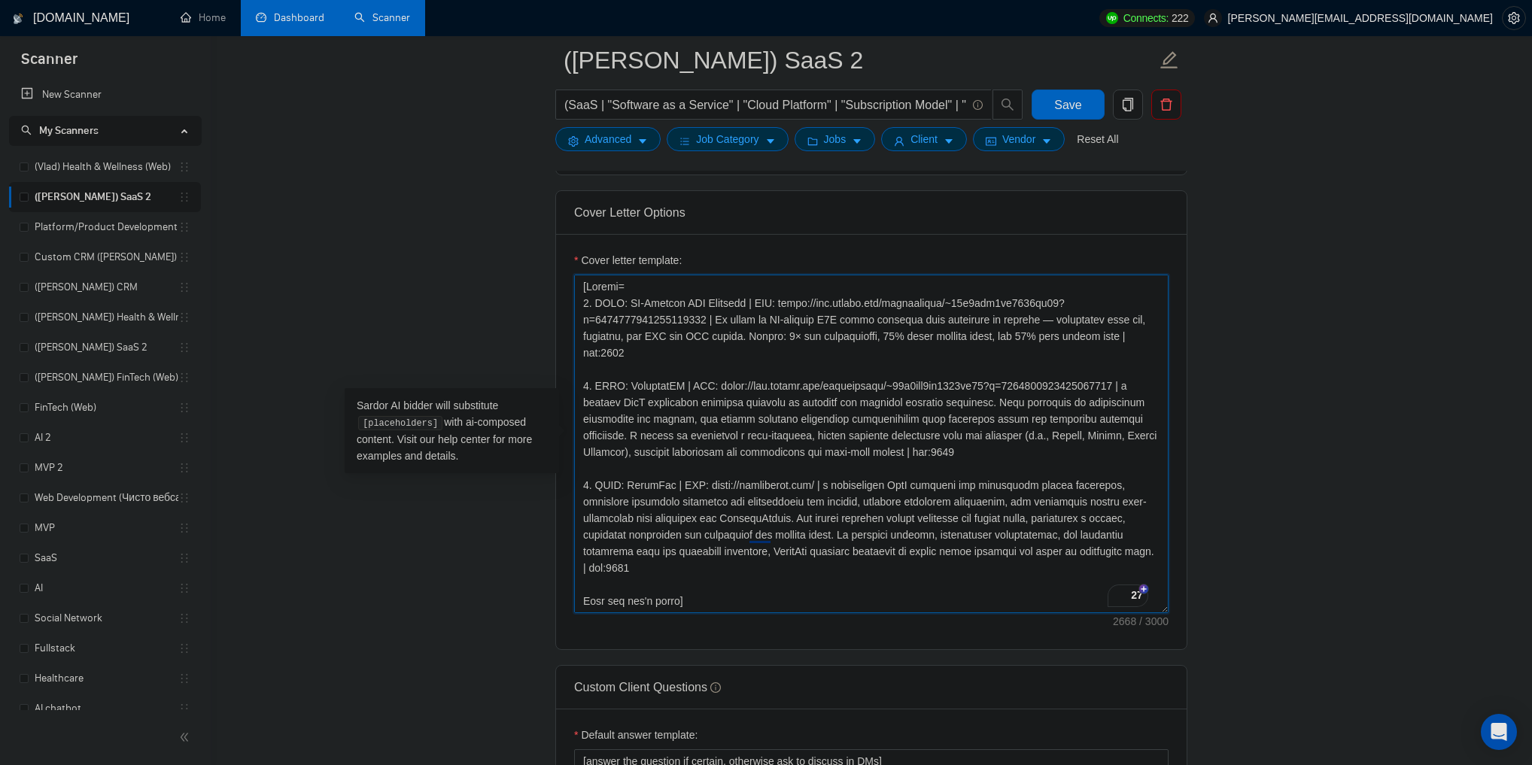
click at [1060, 300] on textarea "Cover letter template:" at bounding box center [871, 444] width 595 height 339
drag, startPoint x: 777, startPoint y: 303, endPoint x: 702, endPoint y: 317, distance: 76.6
click at [702, 317] on textarea "Cover letter template:" at bounding box center [871, 444] width 595 height 339
click at [478, 295] on main "(Vlad) SaaS 2 (SaaS | "Software as a Service" | "Cloud Platform" | "Subscriptio…" at bounding box center [871, 703] width 1273 height 4416
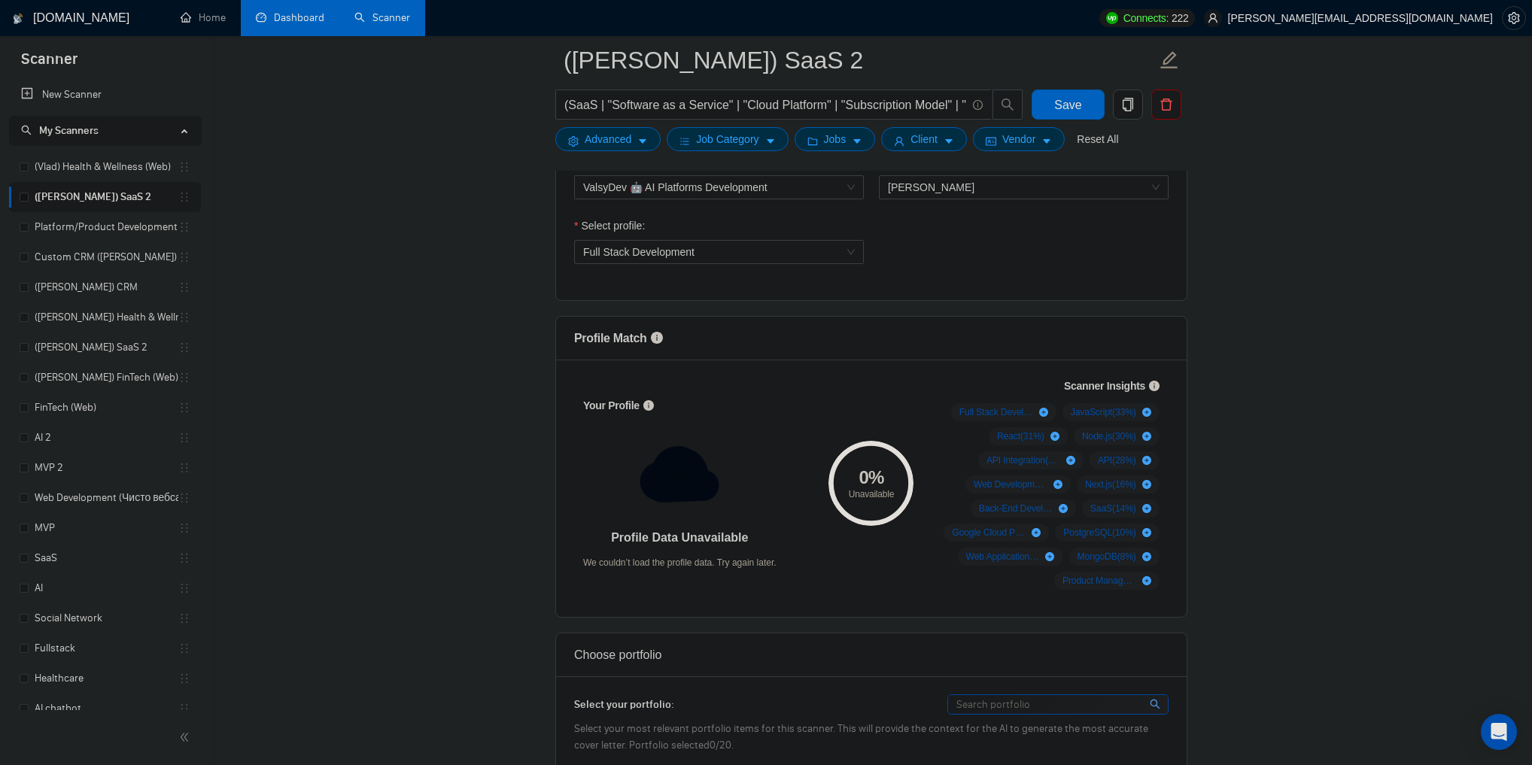
scroll to position [843, 0]
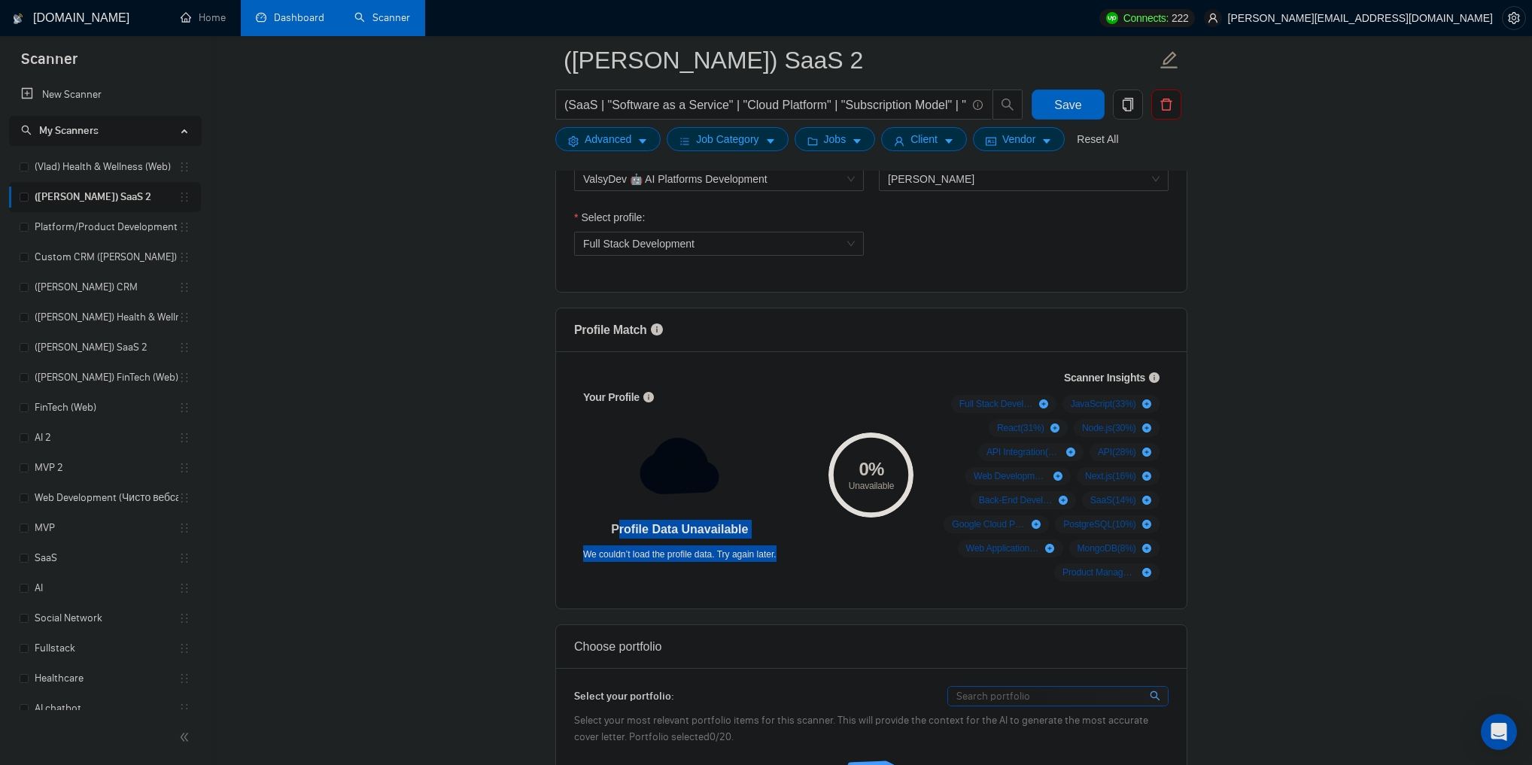
drag, startPoint x: 621, startPoint y: 525, endPoint x: 804, endPoint y: 548, distance: 184.4
click at [804, 548] on div "Your Profile Profile Data Unavailable We couldn’t load the profile data. Try ag…" at bounding box center [694, 475] width 241 height 190
click at [758, 546] on div "We couldn’t load the profile data. Try again later." at bounding box center [679, 554] width 193 height 17
drag, startPoint x: 767, startPoint y: 547, endPoint x: 618, endPoint y: 516, distance: 152.2
click at [618, 516] on div "Profile Data Unavailable We couldn’t load the profile data. Try again later." at bounding box center [679, 490] width 193 height 144
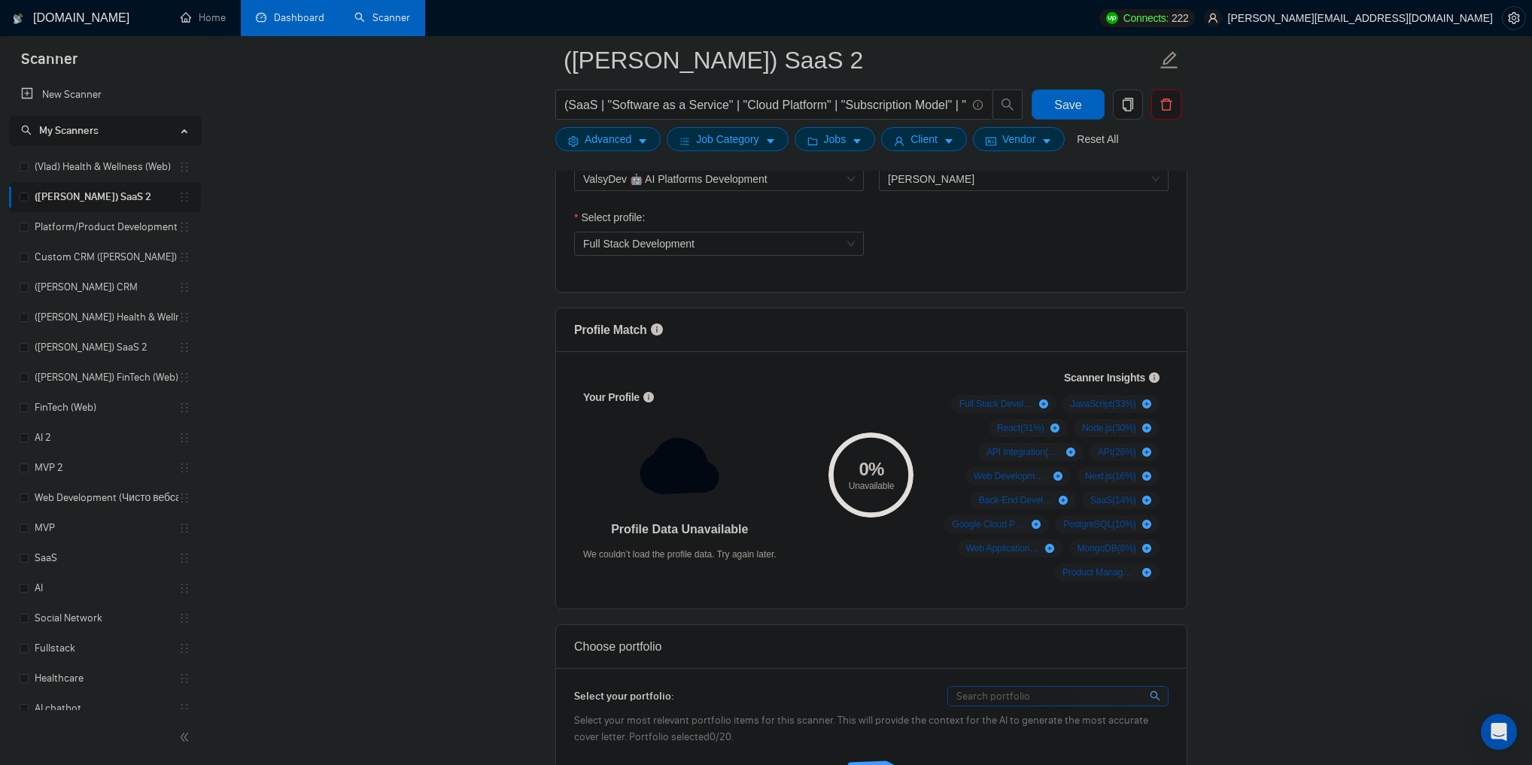
click at [614, 516] on div "Profile Data Unavailable We couldn’t load the profile data. Try again later." at bounding box center [679, 490] width 193 height 144
click at [1497, 717] on div "Open Intercom Messenger" at bounding box center [1500, 733] width 40 height 40
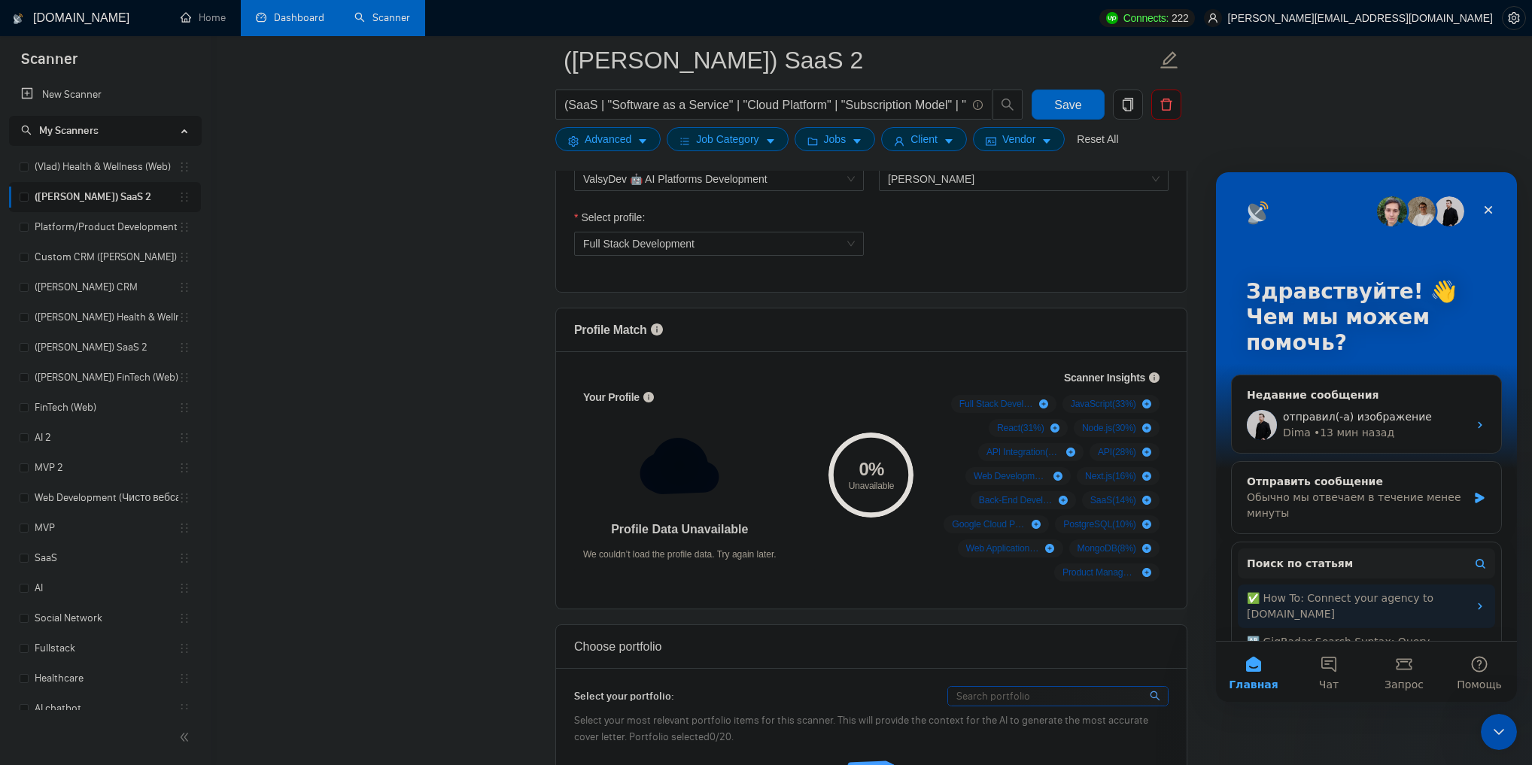
scroll to position [0, 0]
click at [1498, 733] on icon "Закрыть службу сообщений Intercom" at bounding box center [1499, 732] width 11 height 6
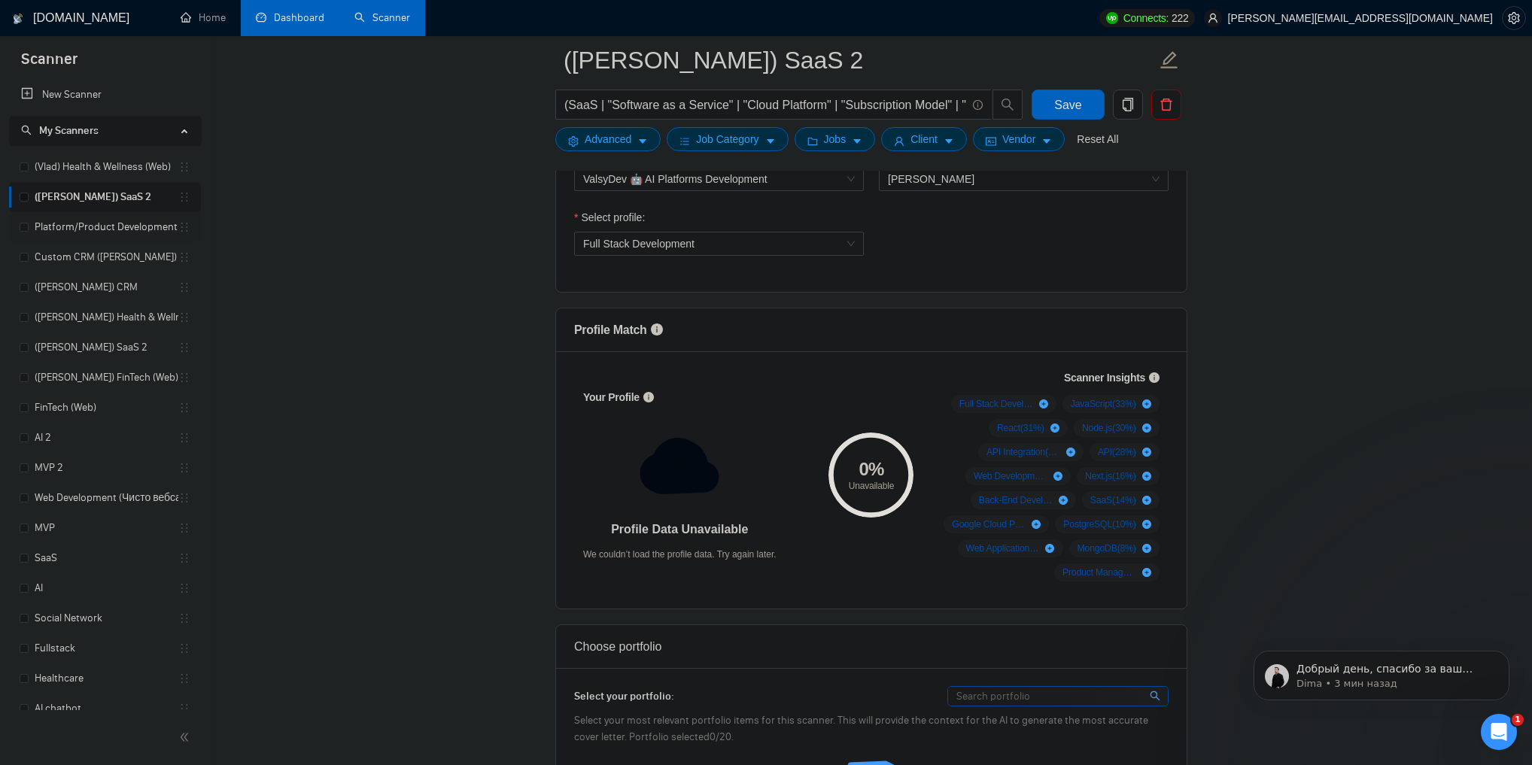
click at [99, 226] on link "Platform/Product Development (Чисто продкты)" at bounding box center [107, 227] width 144 height 30
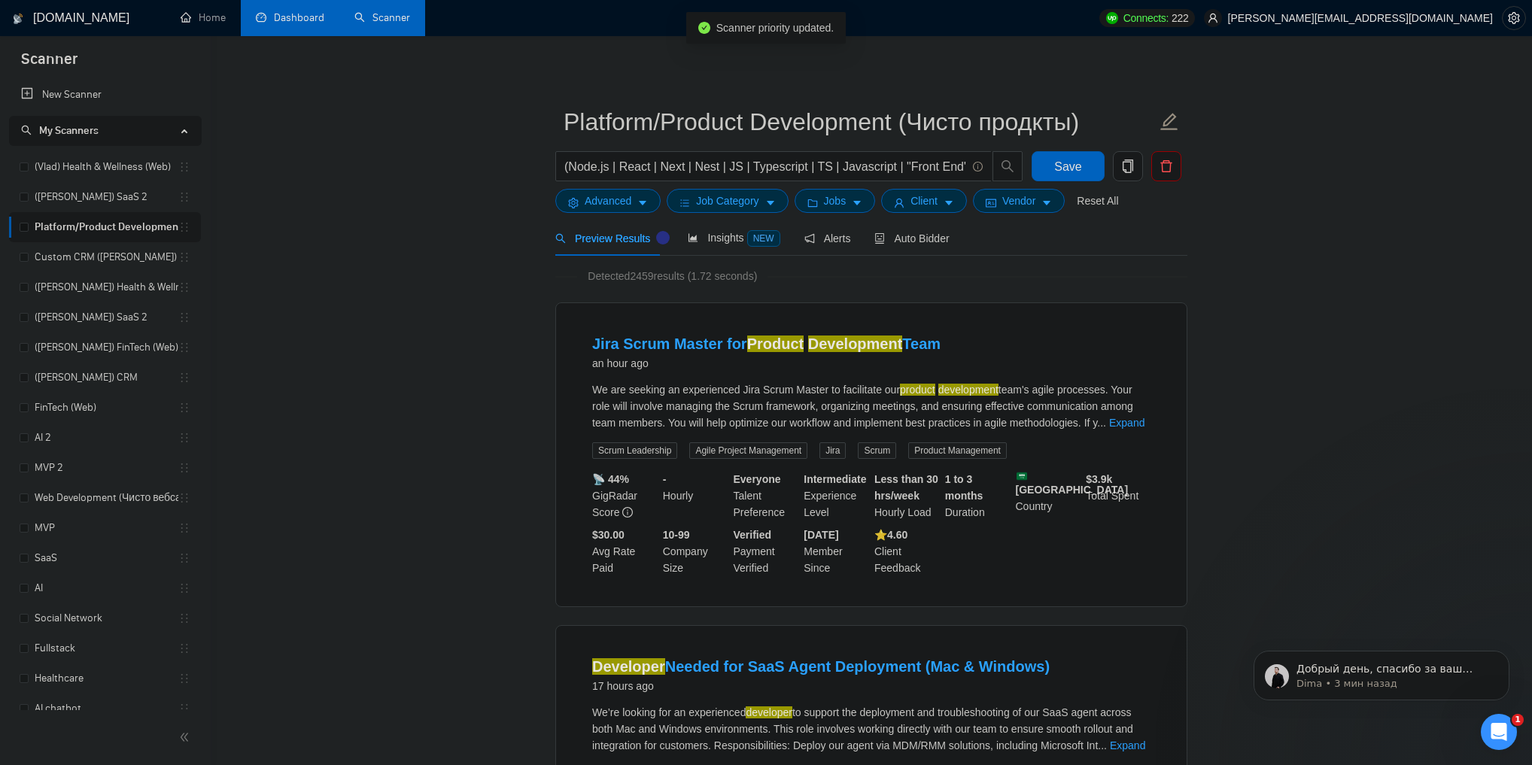
click at [1495, 728] on icon "Открыть службу сообщений Intercom" at bounding box center [1499, 732] width 25 height 25
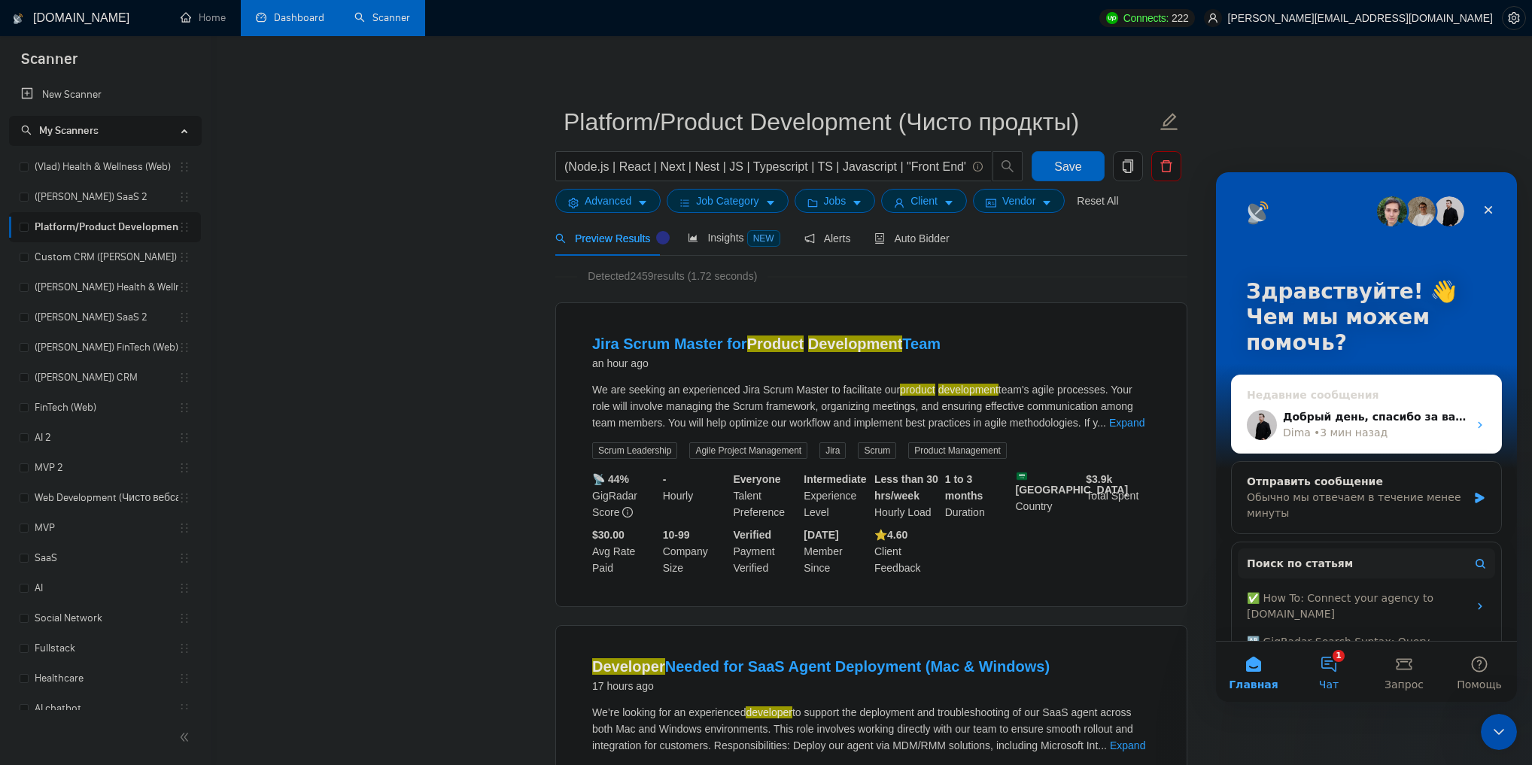
click at [1327, 671] on button "1 Чат" at bounding box center [1328, 672] width 75 height 60
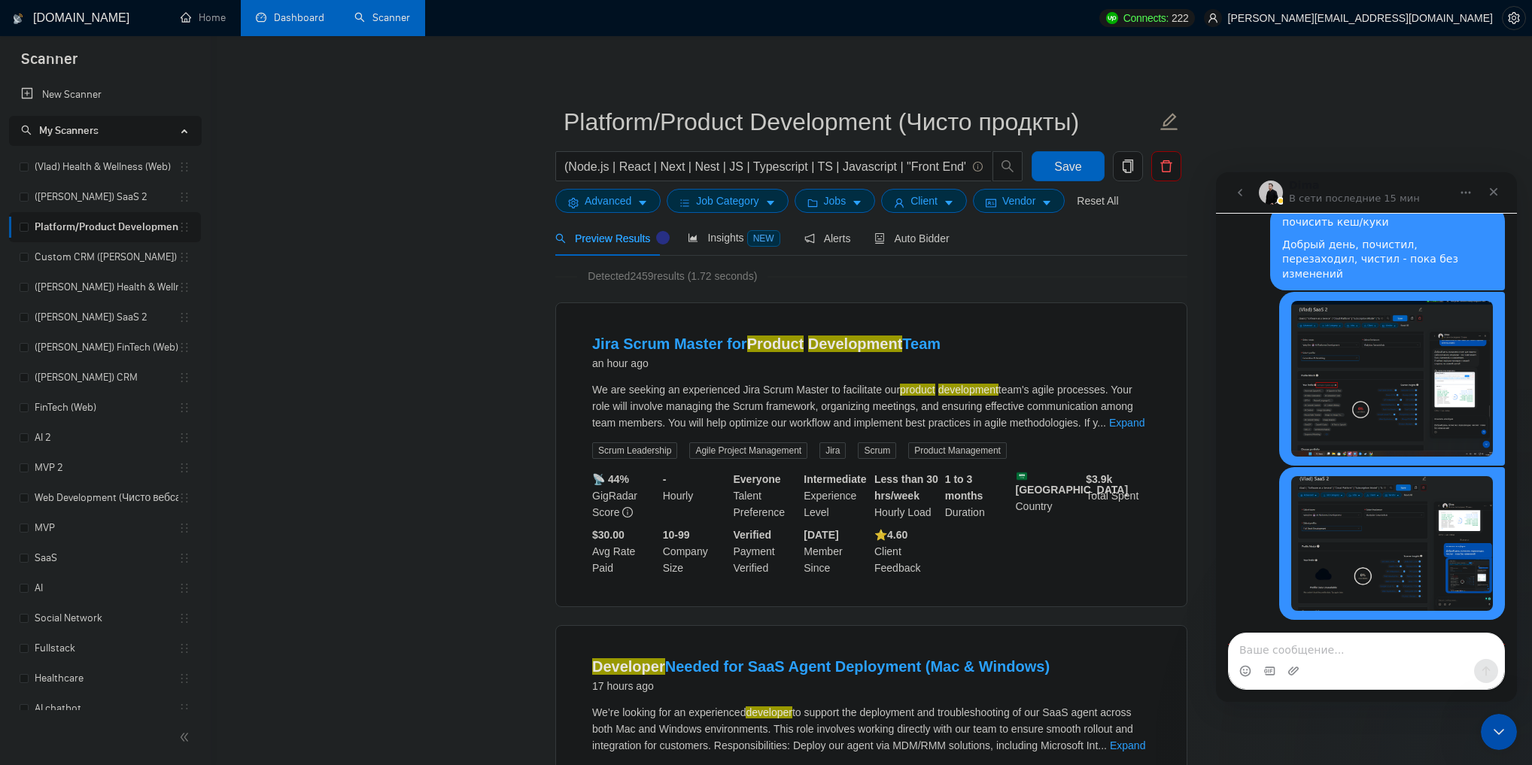
scroll to position [2631, 0]
click at [1247, 666] on div "Добрый день, спасибо за ваш ответ 🙏 А как обстановка, если попробовать другой б…" at bounding box center [1345, 695] width 211 height 59
drag, startPoint x: 1247, startPoint y: 558, endPoint x: 1330, endPoint y: 582, distance: 86.9
click at [1330, 666] on div "Добрый день, спасибо за ваш ответ 🙏 А как обстановка, если попробовать другой б…" at bounding box center [1345, 695] width 211 height 59
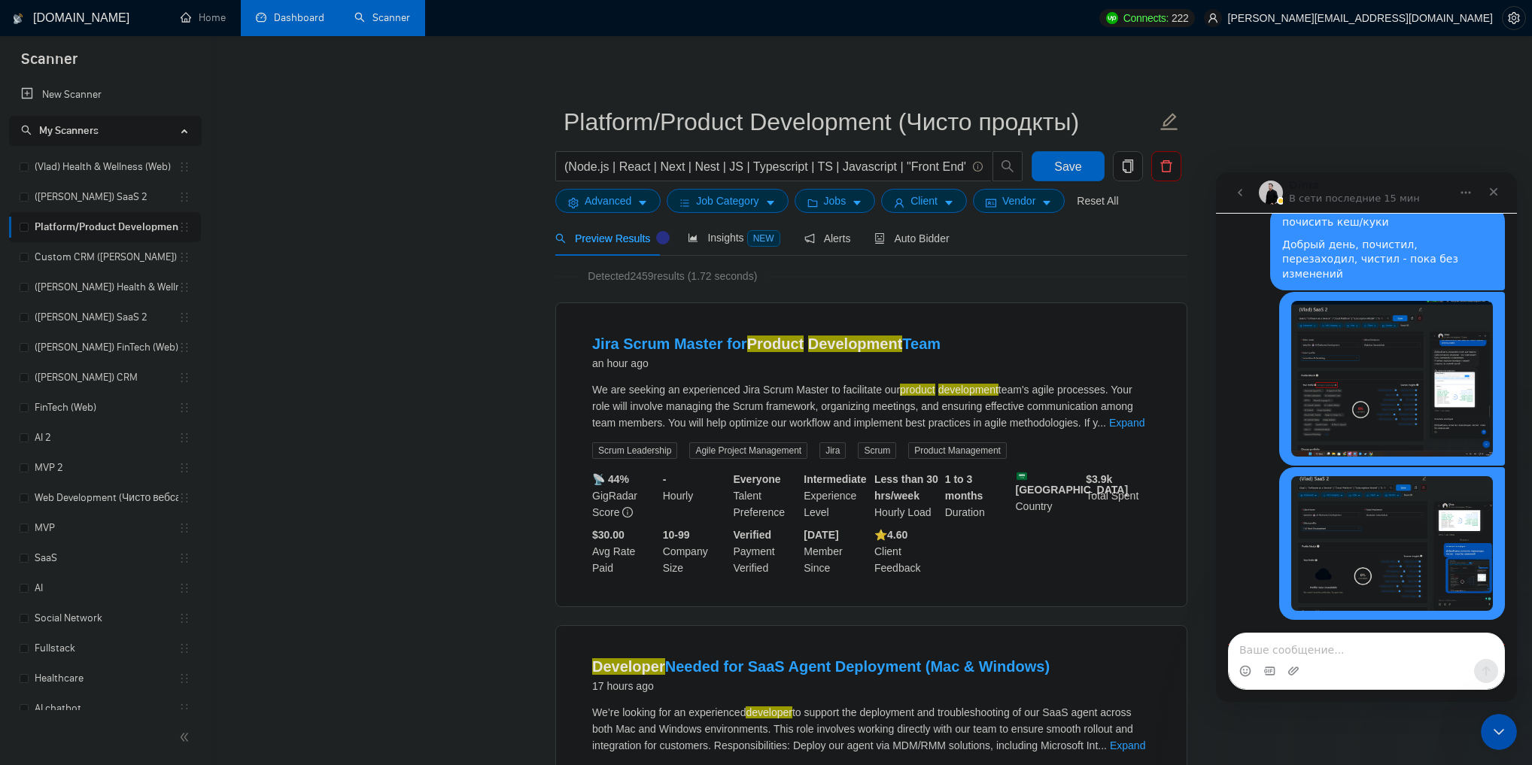
drag, startPoint x: 1331, startPoint y: 582, endPoint x: 1267, endPoint y: 555, distance: 70.2
click at [1267, 666] on div "Добрый день, спасибо за ваш ответ 🙏 А как обстановка, если попробовать другой б…" at bounding box center [1345, 695] width 211 height 59
drag, startPoint x: 1267, startPoint y: 555, endPoint x: 1338, endPoint y: 579, distance: 75.7
click at [1338, 666] on div "Добрый день, спасибо за ваш ответ 🙏 А как обстановка, если попробовать другой б…" at bounding box center [1345, 695] width 211 height 59
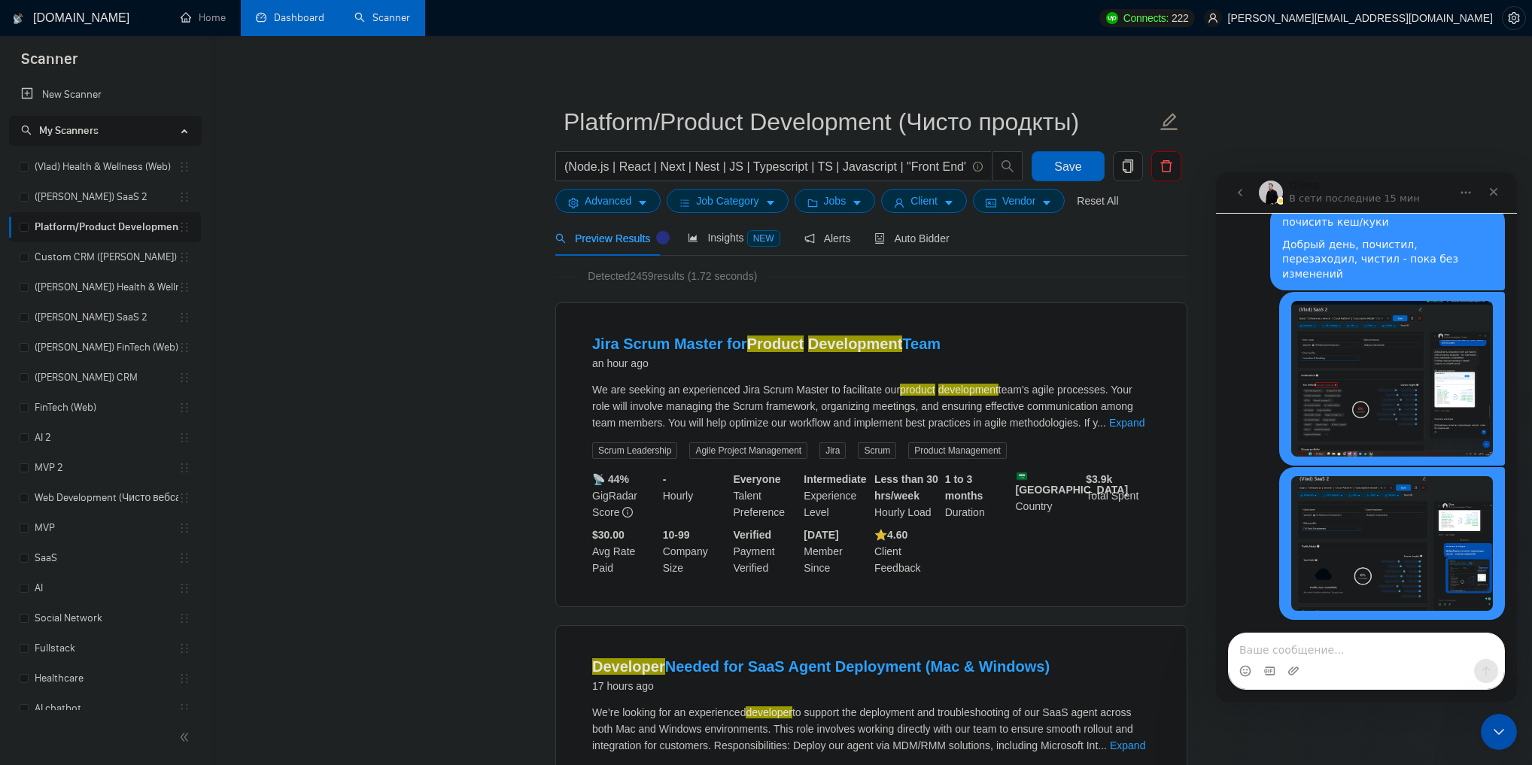
click at [1331, 666] on div "Добрый день, спасибо за ваш ответ 🙏 А как обстановка, если попробовать другой б…" at bounding box center [1345, 695] width 211 height 59
drag, startPoint x: 1331, startPoint y: 580, endPoint x: 1271, endPoint y: 558, distance: 64.3
click at [1271, 666] on div "Добрый день, спасибо за ваш ответ 🙏 А как обстановка, если попробовать другой б…" at bounding box center [1345, 695] width 211 height 59
click at [1270, 666] on div "Добрый день, спасибо за ваш ответ 🙏 А как обстановка, если попробовать другой б…" at bounding box center [1345, 695] width 211 height 59
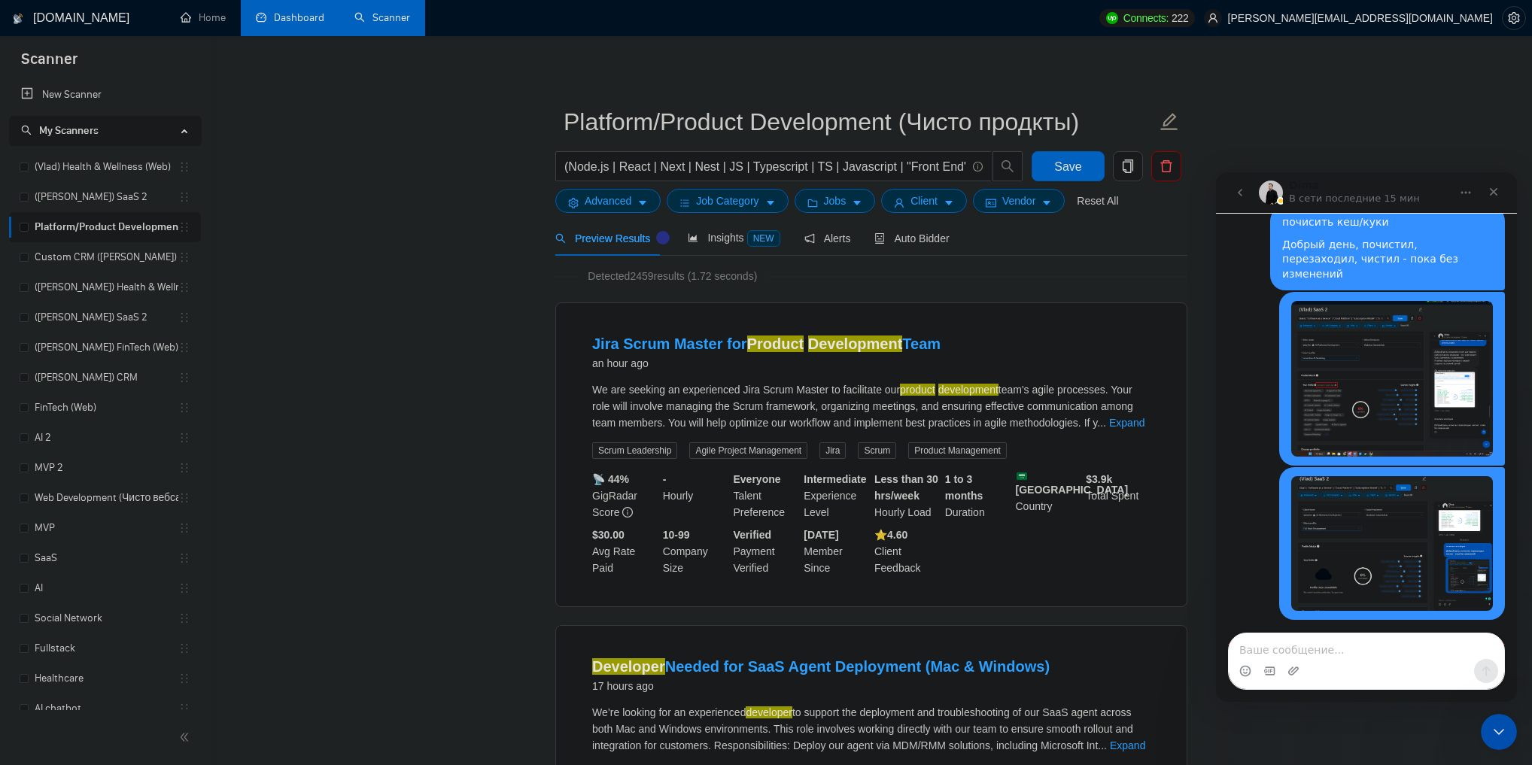
click at [1258, 666] on div "Добрый день, спасибо за ваш ответ 🙏 А как обстановка, если попробовать другой б…" at bounding box center [1345, 695] width 211 height 59
drag, startPoint x: 1258, startPoint y: 555, endPoint x: 1324, endPoint y: 582, distance: 70.6
click at [1324, 666] on div "Добрый день, спасибо за ваш ответ 🙏 А как обстановка, если попробовать другой б…" at bounding box center [1345, 695] width 211 height 59
drag, startPoint x: 1324, startPoint y: 582, endPoint x: 1261, endPoint y: 556, distance: 67.5
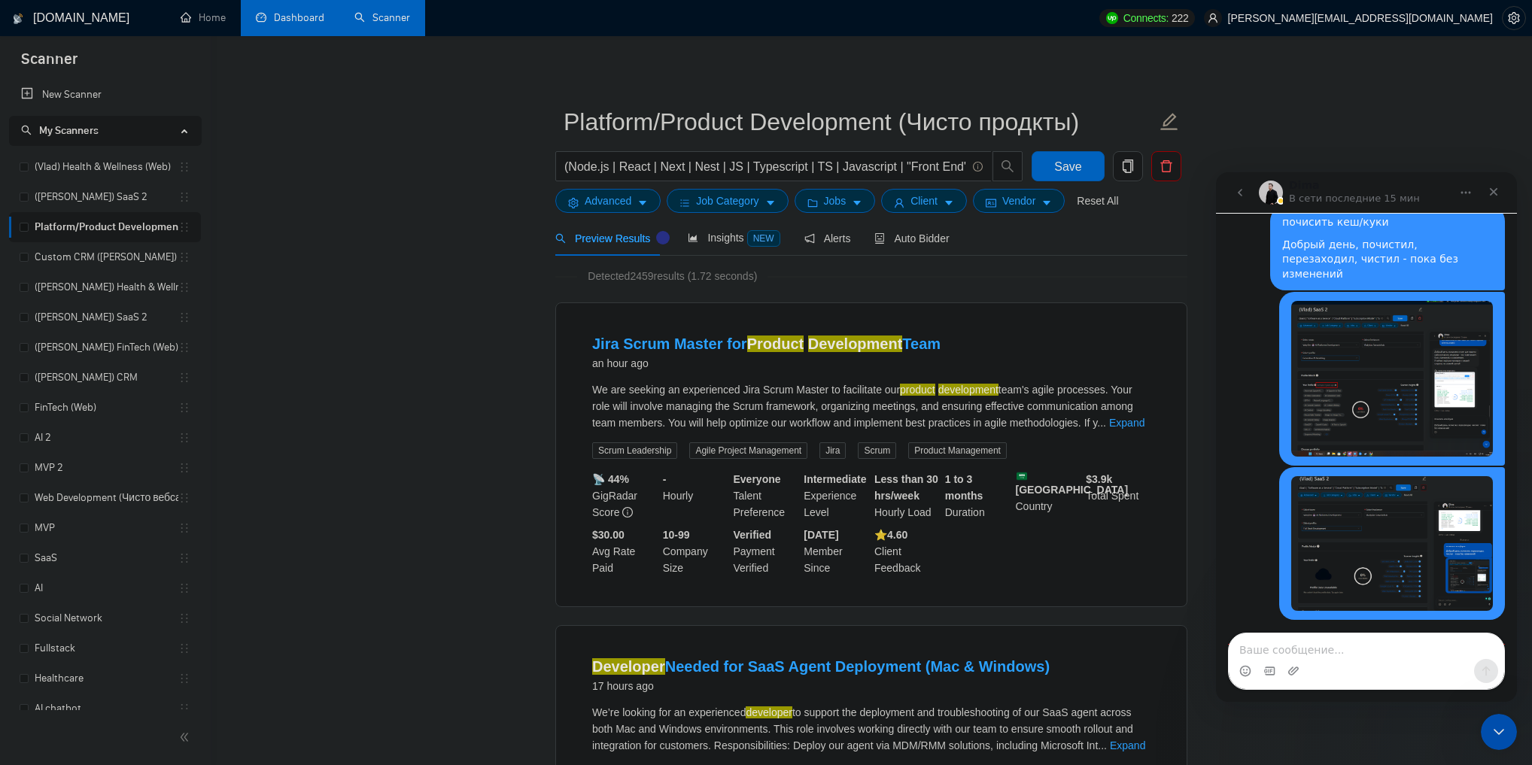
click at [1261, 666] on div "Добрый день, спасибо за ваш ответ 🙏 А как обстановка, если попробовать другой б…" at bounding box center [1345, 695] width 211 height 59
drag, startPoint x: 1261, startPoint y: 556, endPoint x: 1327, endPoint y: 586, distance: 72.7
click at [1327, 666] on div "Добрый день, спасибо за ваш ответ 🙏 А как обстановка, если попробовать другой б…" at bounding box center [1345, 695] width 211 height 59
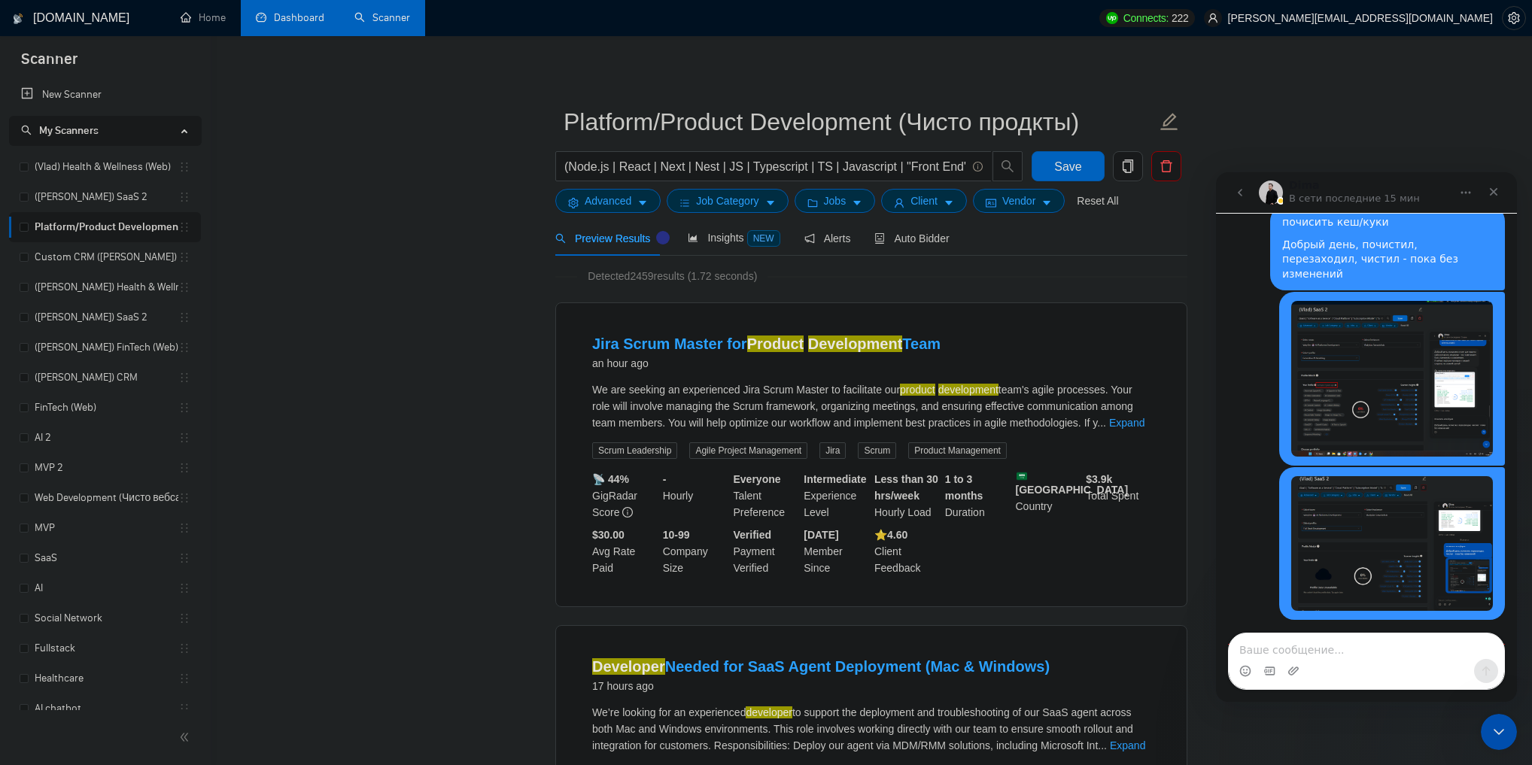
drag, startPoint x: 1327, startPoint y: 586, endPoint x: 1264, endPoint y: 553, distance: 72.0
click at [1264, 666] on div "Добрый день, спасибо за ваш ответ 🙏 А как обстановка, если попробовать другой б…" at bounding box center [1345, 695] width 211 height 59
drag, startPoint x: 1264, startPoint y: 553, endPoint x: 1323, endPoint y: 582, distance: 66.0
click at [1323, 666] on div "Добрый день, спасибо за ваш ответ 🙏 А как обстановка, если попробовать другой б…" at bounding box center [1345, 695] width 211 height 59
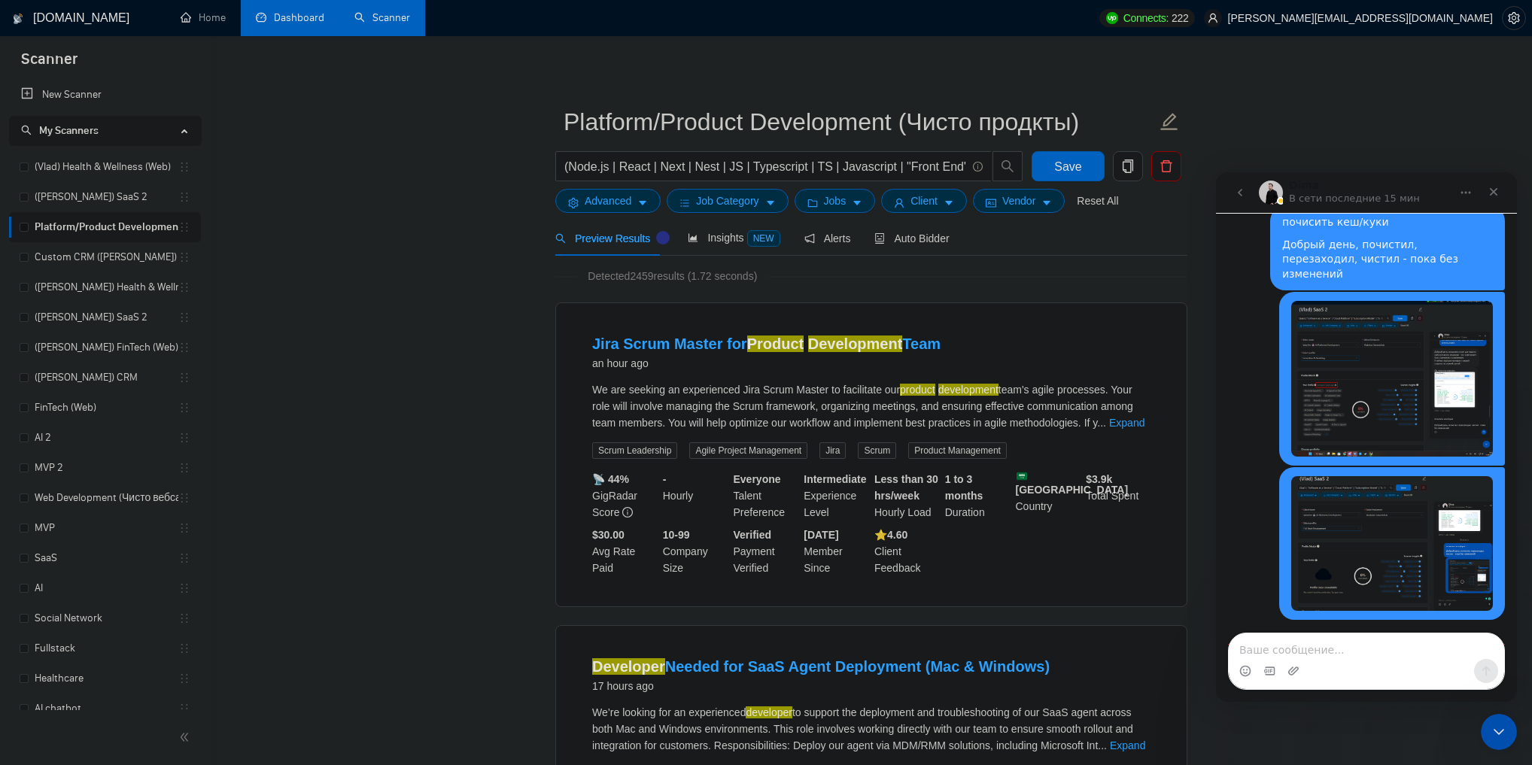
click at [1323, 666] on div "Добрый день, спасибо за ваш ответ 🙏 А как обстановка, если попробовать другой б…" at bounding box center [1345, 695] width 211 height 59
drag, startPoint x: 1323, startPoint y: 582, endPoint x: 1266, endPoint y: 553, distance: 63.9
click at [1266, 666] on div "Добрый день, спасибо за ваш ответ 🙏 А как обстановка, если попробовать другой б…" at bounding box center [1345, 695] width 211 height 59
click at [1321, 666] on div "Добрый день, спасибо за ваш ответ 🙏 А как обстановка, если попробовать другой б…" at bounding box center [1345, 695] width 211 height 59
drag, startPoint x: 1321, startPoint y: 585, endPoint x: 1269, endPoint y: 561, distance: 57.9
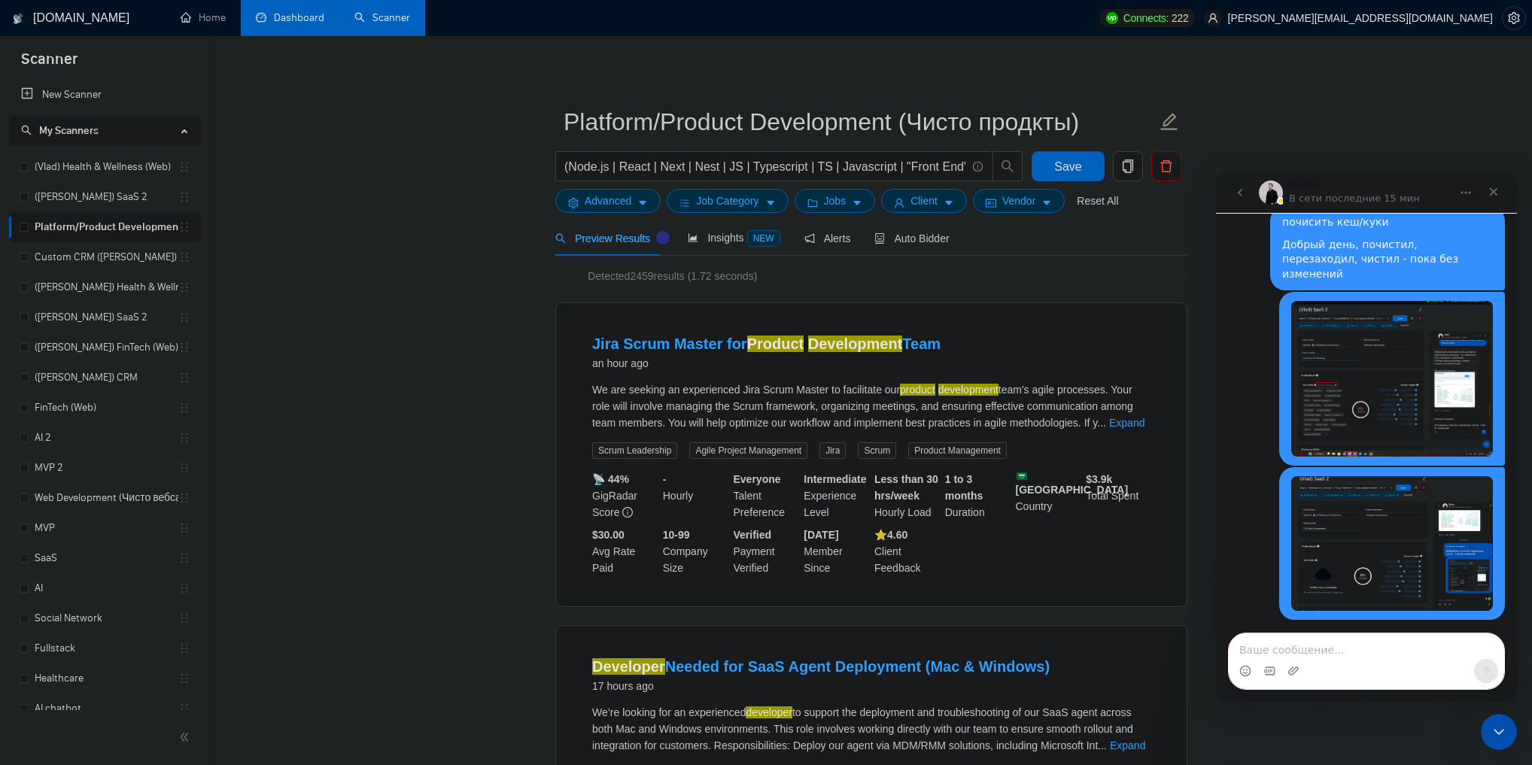
click at [1269, 666] on div "Добрый день, спасибо за ваш ответ 🙏 А как обстановка, если попробовать другой б…" at bounding box center [1345, 695] width 211 height 59
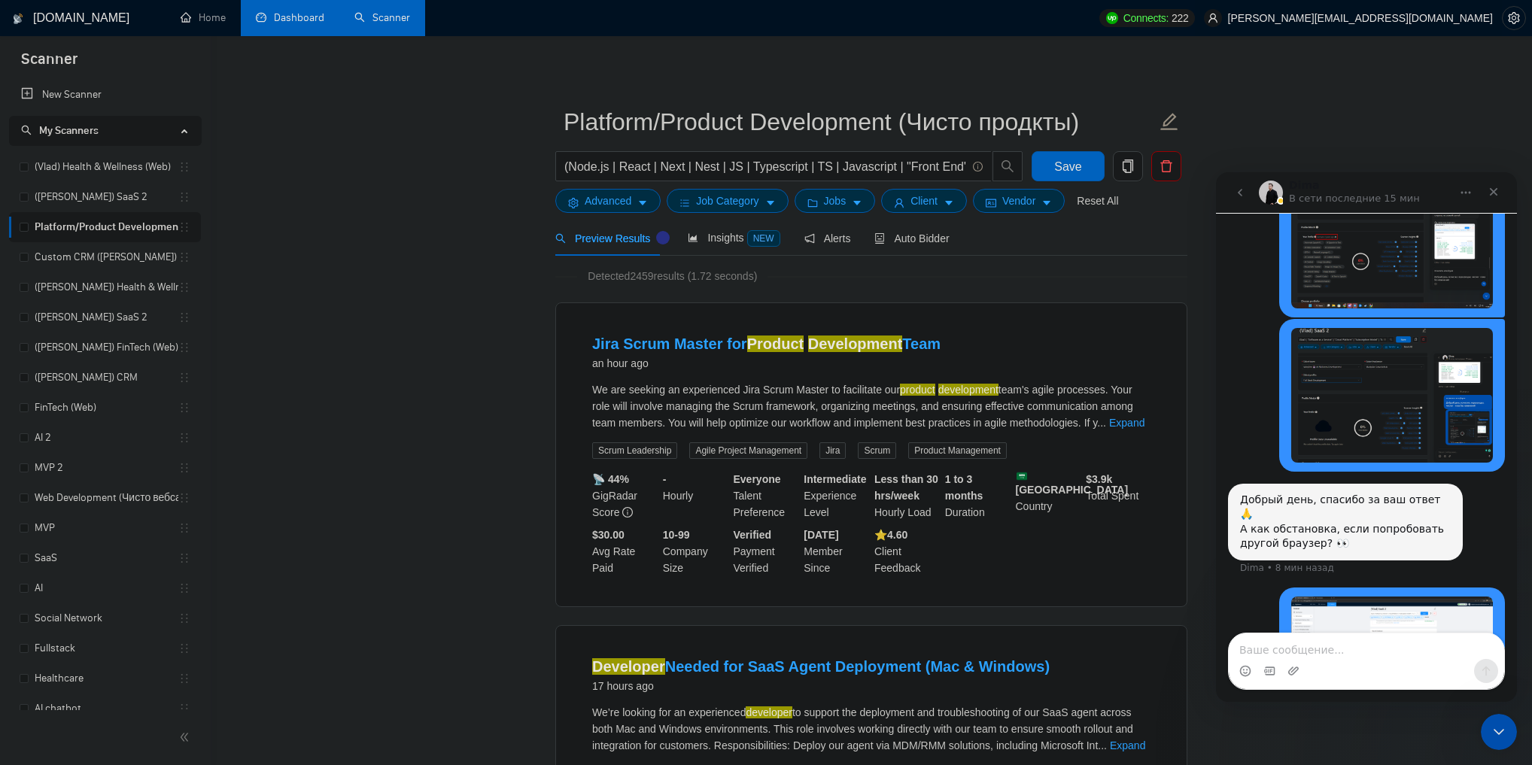
scroll to position [2781, 0]
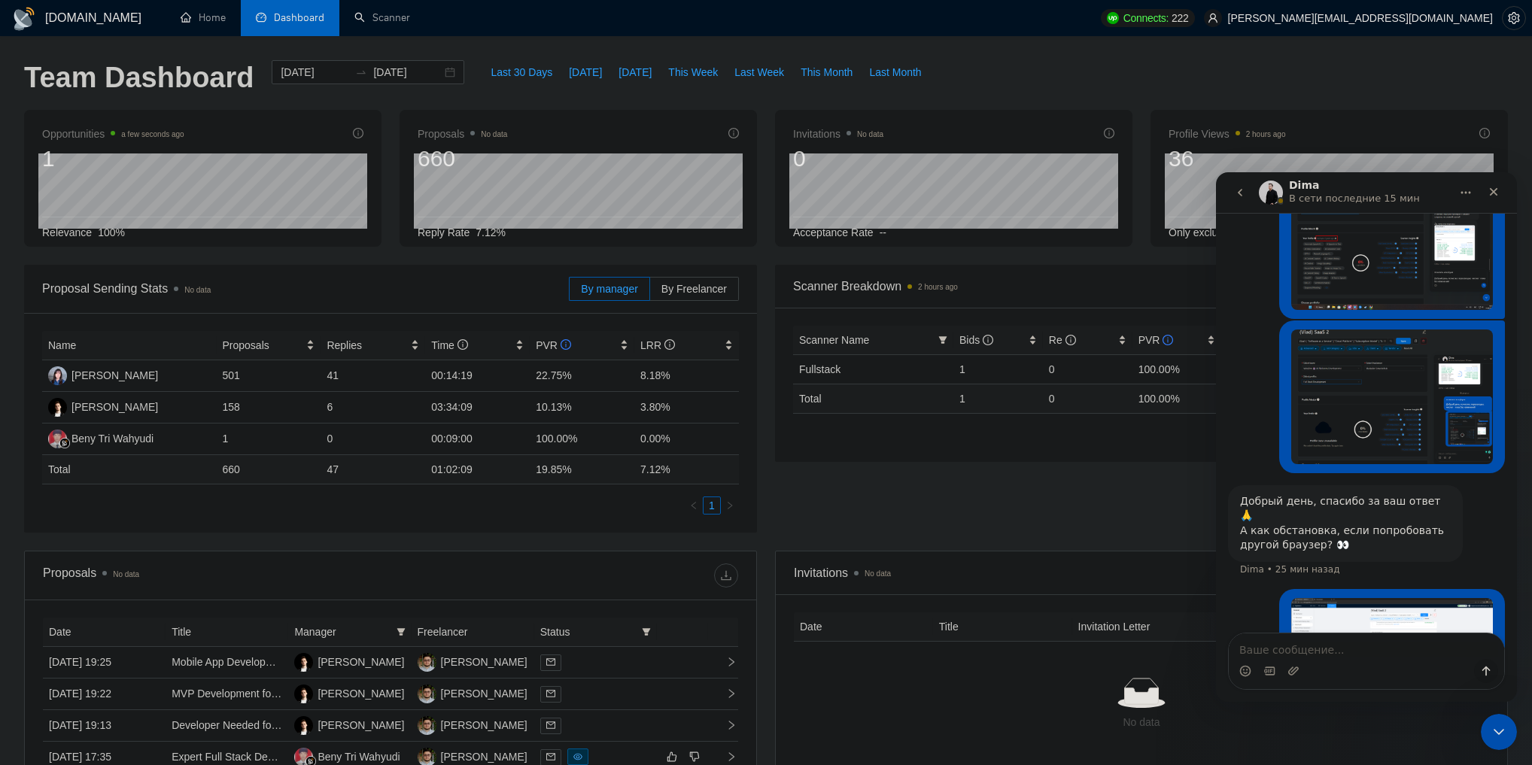
scroll to position [2781, 0]
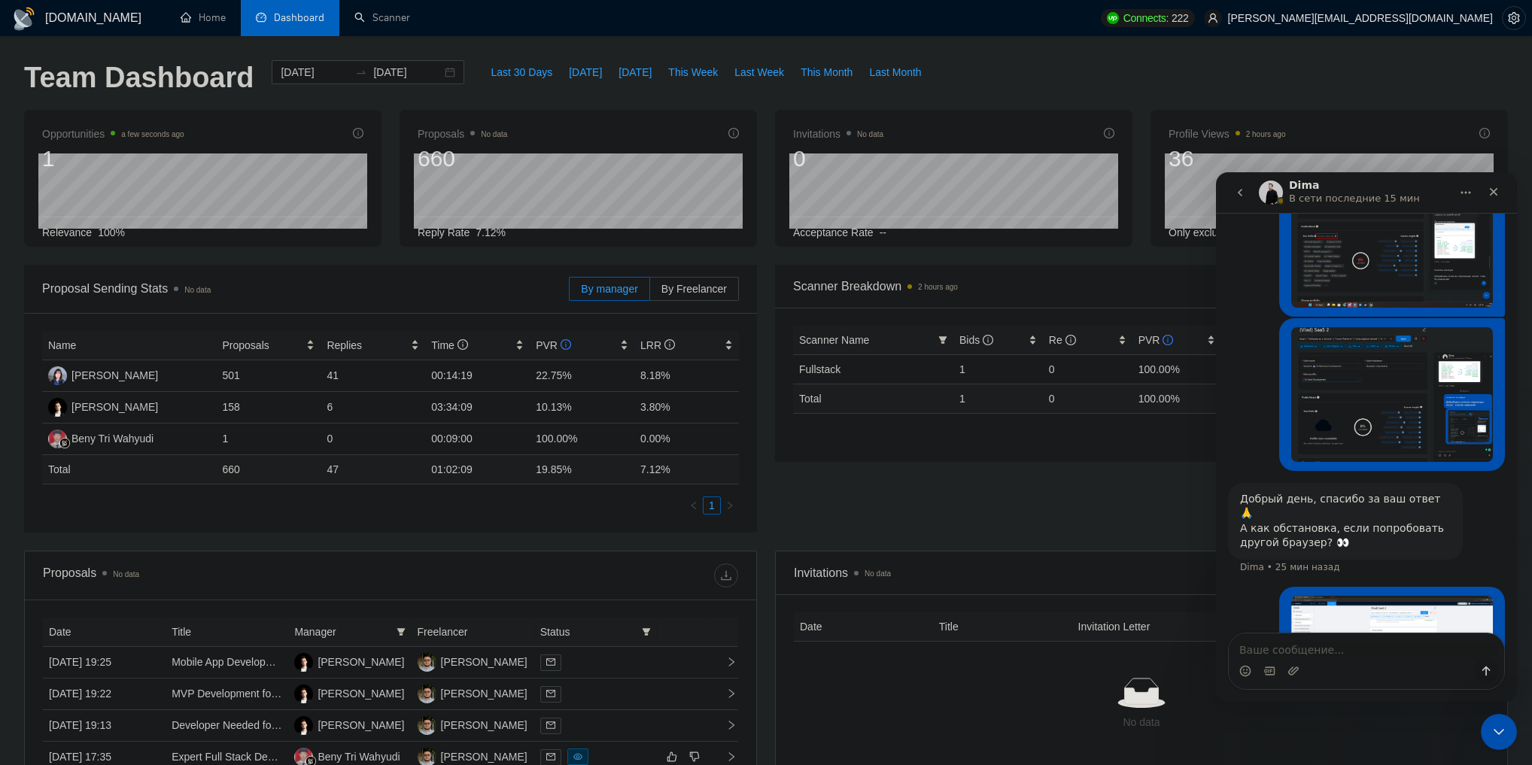
click at [1493, 725] on icon "Закрыть службу сообщений Intercom" at bounding box center [1499, 732] width 18 height 18
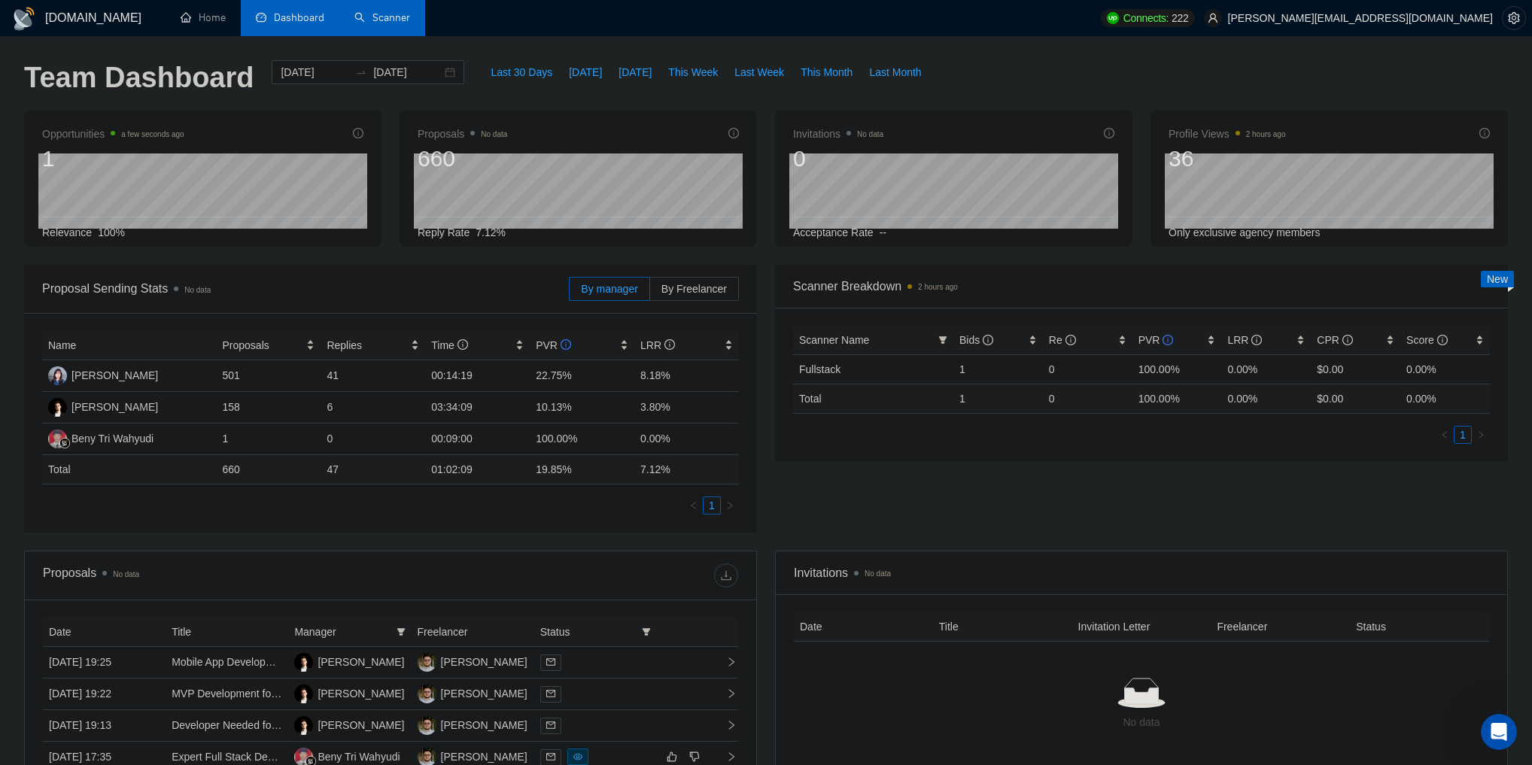
click at [410, 17] on link "Scanner" at bounding box center [382, 17] width 56 height 13
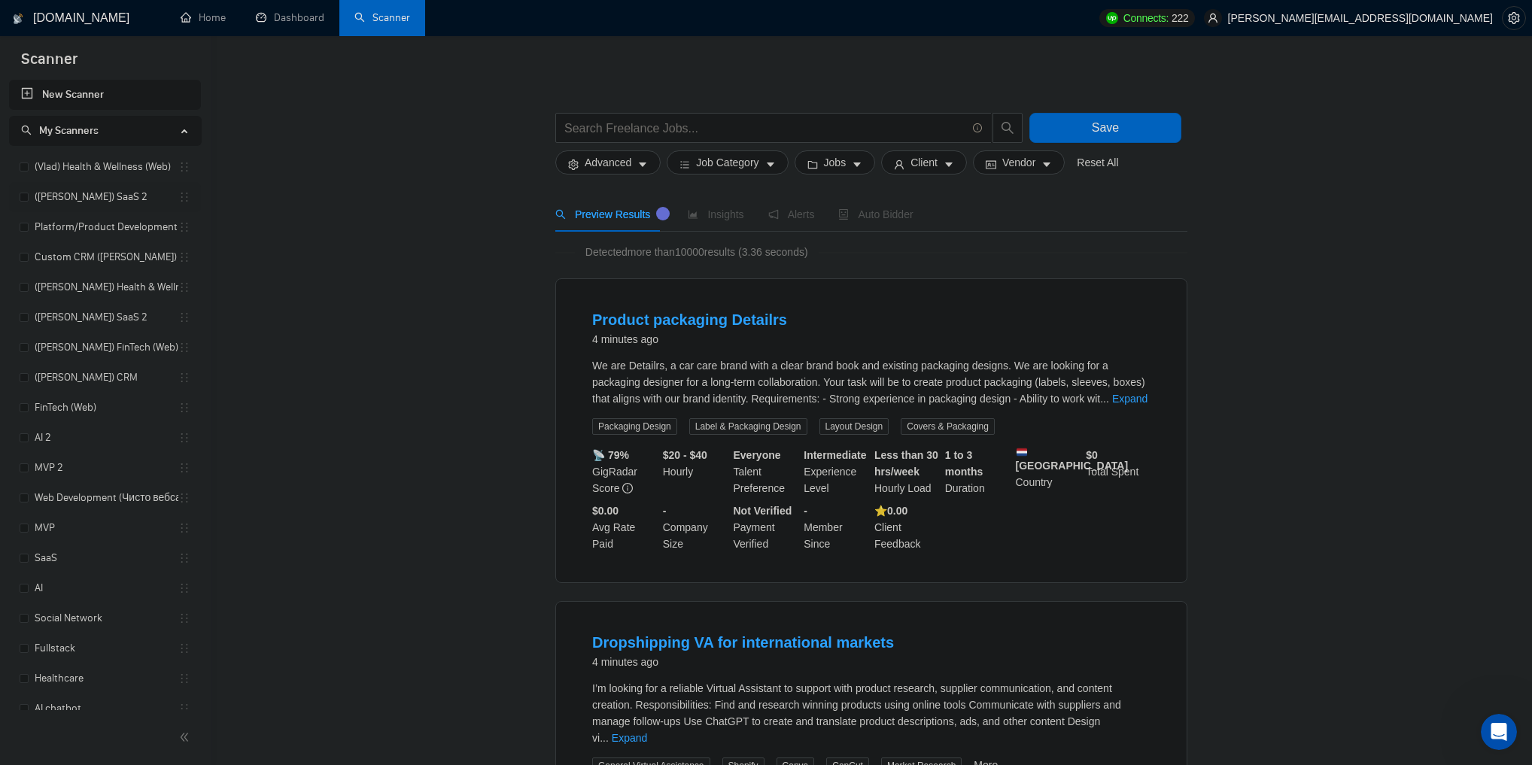
click at [102, 196] on link "([PERSON_NAME]) SaaS 2" at bounding box center [107, 197] width 144 height 30
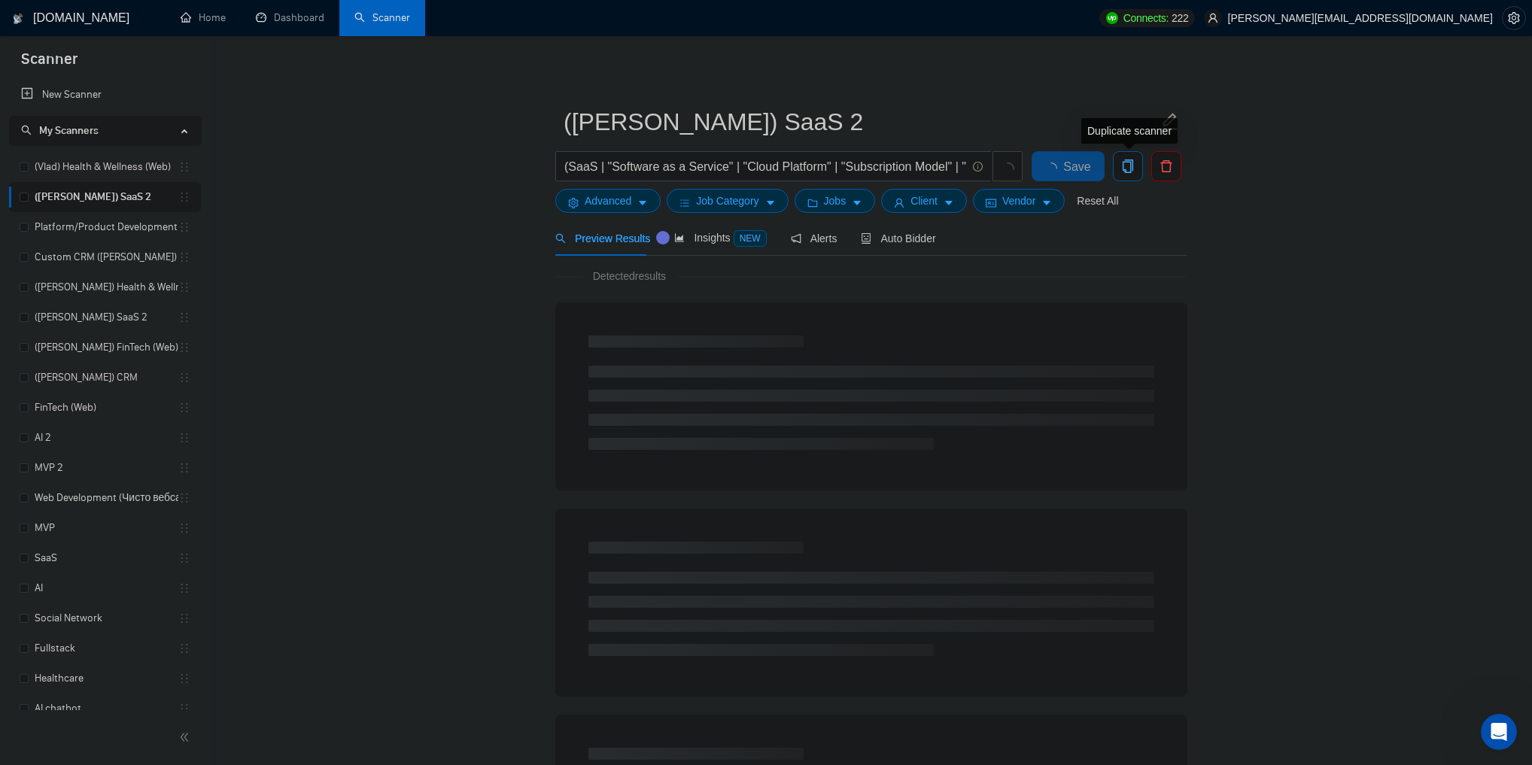
click at [1126, 169] on icon "copy" at bounding box center [1128, 167] width 14 height 14
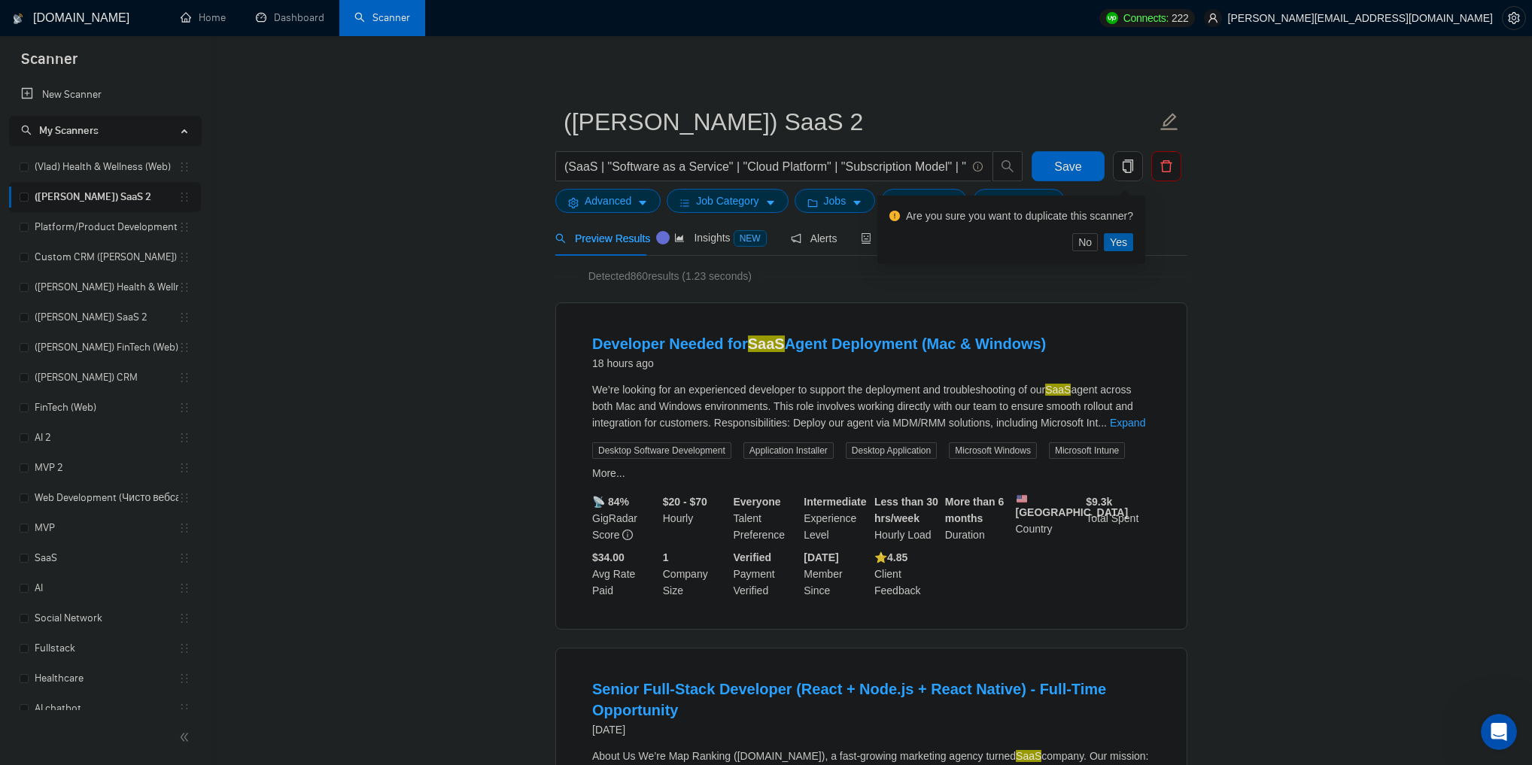
click at [1118, 244] on span "Yes" at bounding box center [1118, 242] width 17 height 17
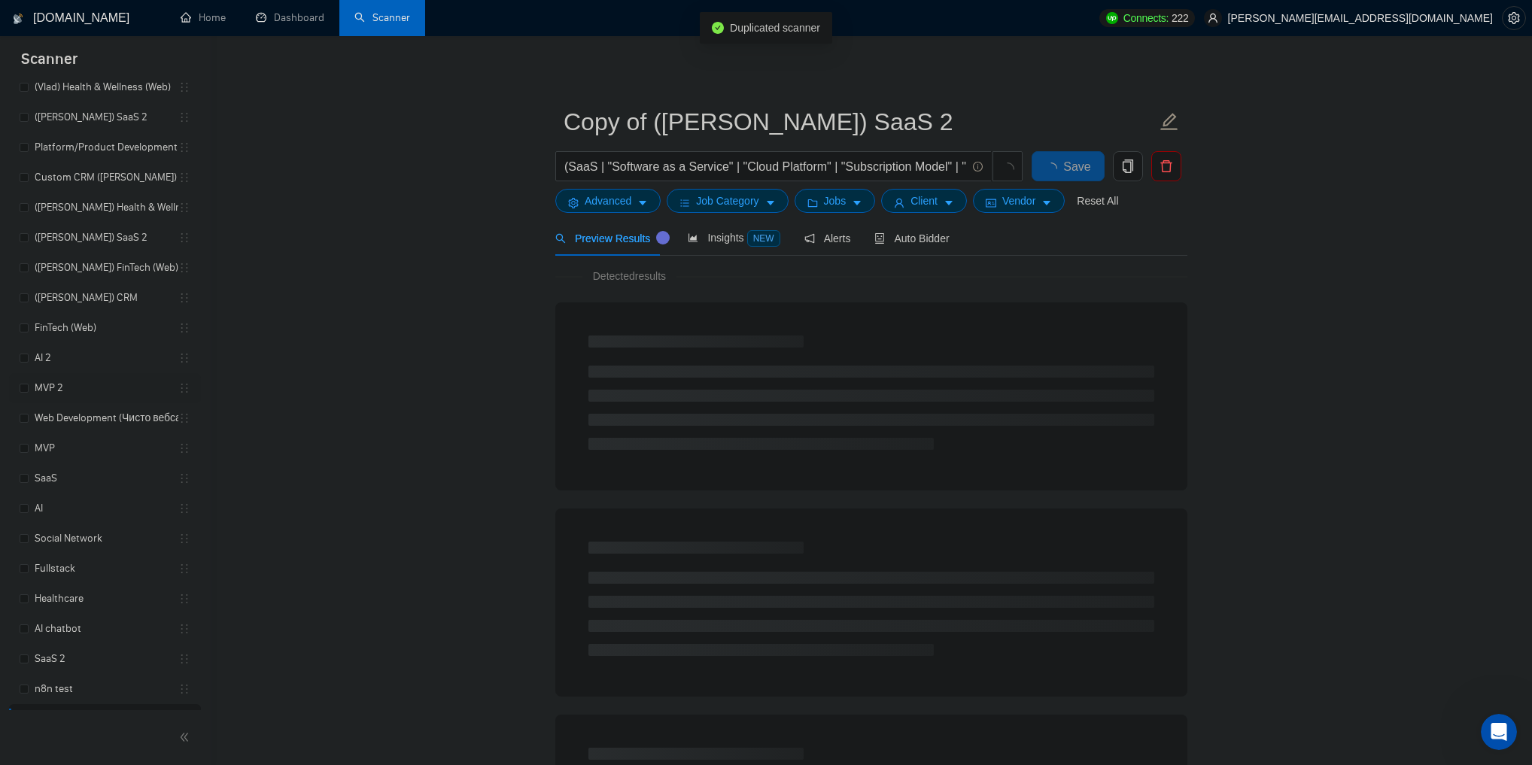
scroll to position [104, 0]
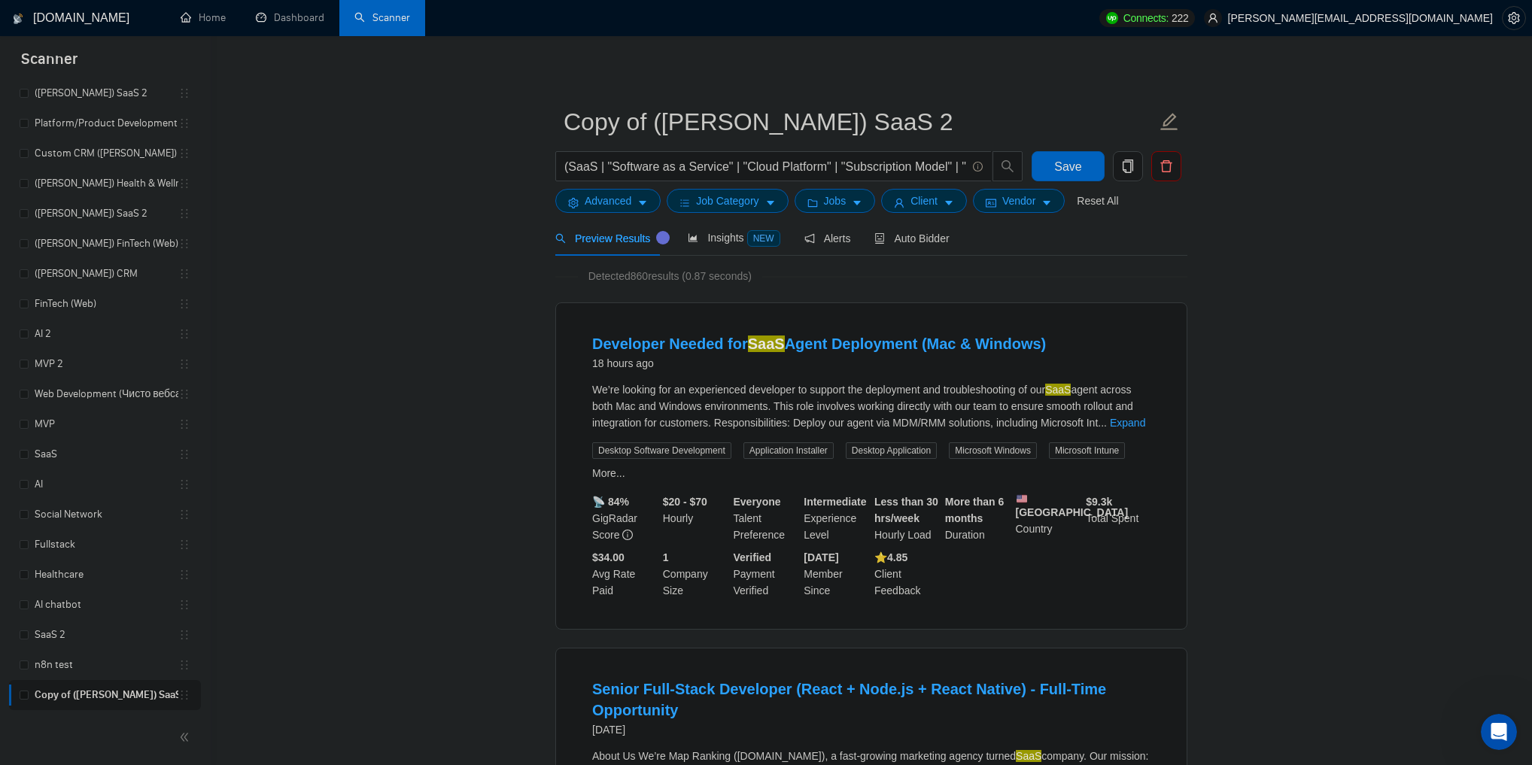
click at [1169, 168] on icon "delete" at bounding box center [1167, 167] width 14 height 14
click at [1165, 245] on button "Yes" at bounding box center [1157, 242] width 29 height 18
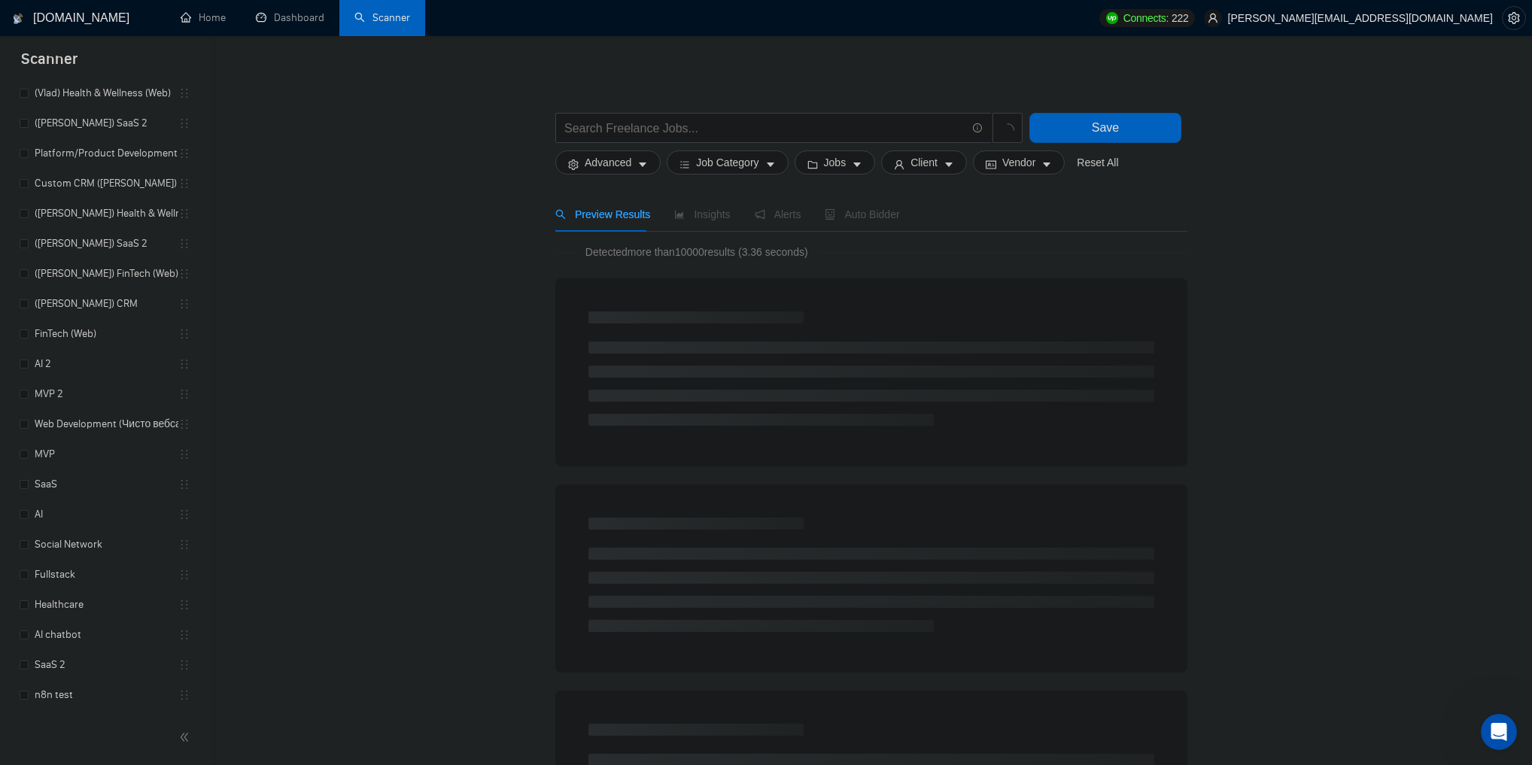
scroll to position [74, 0]
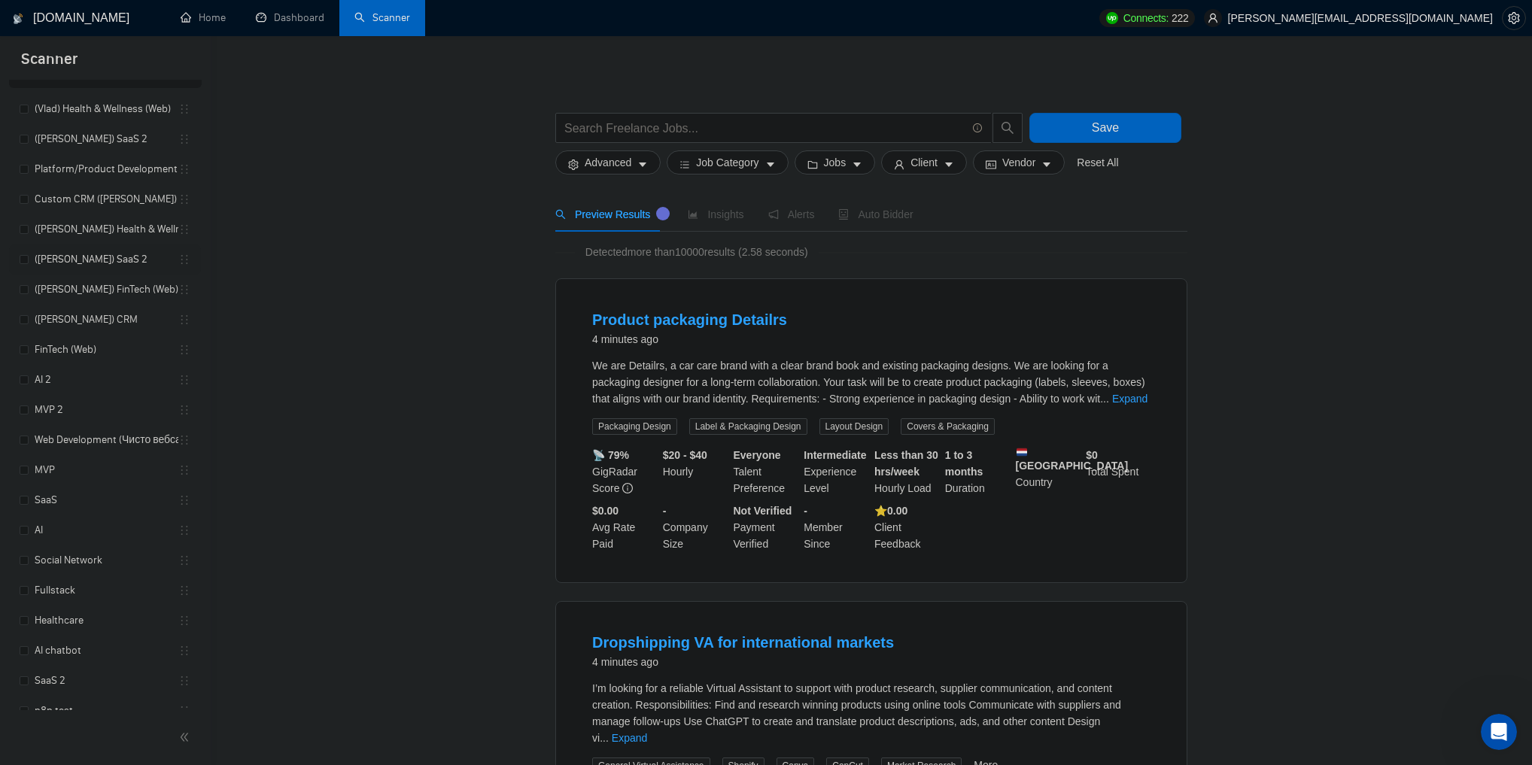
scroll to position [0, 0]
click at [65, 348] on link "AI 2" at bounding box center [107, 348] width 144 height 30
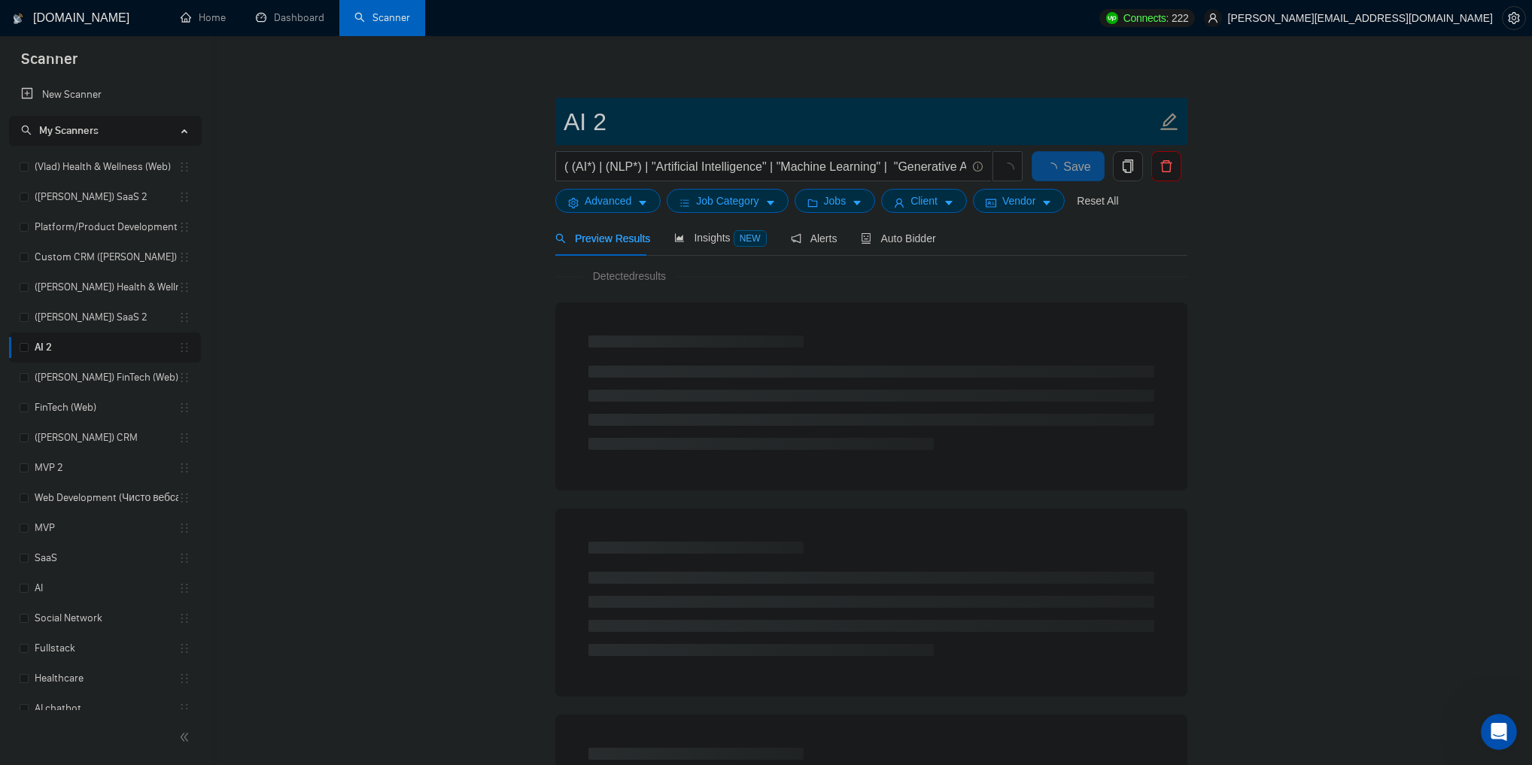
click at [567, 129] on input "AI 2" at bounding box center [860, 122] width 593 height 38
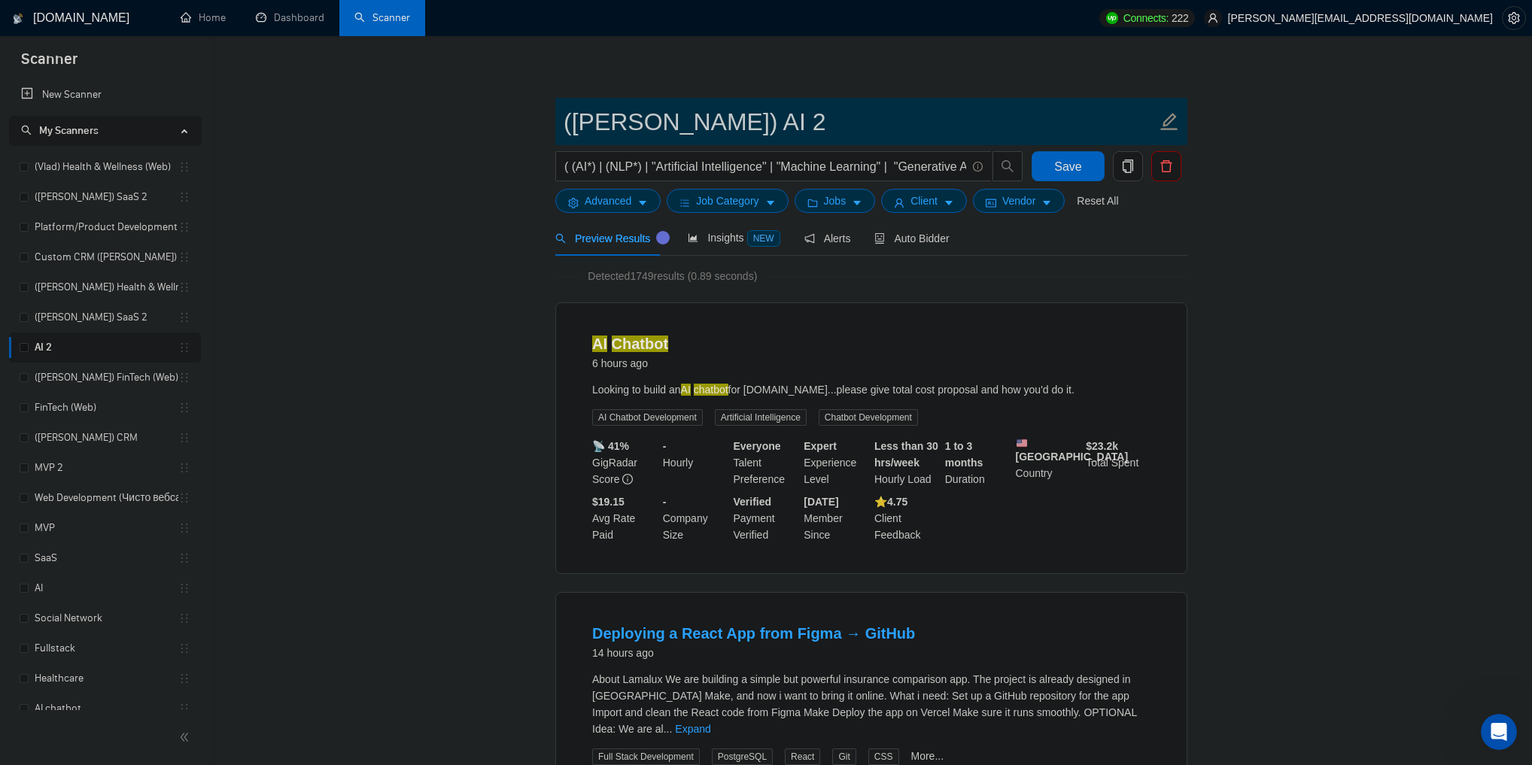
type input "([PERSON_NAME]) AI 2"
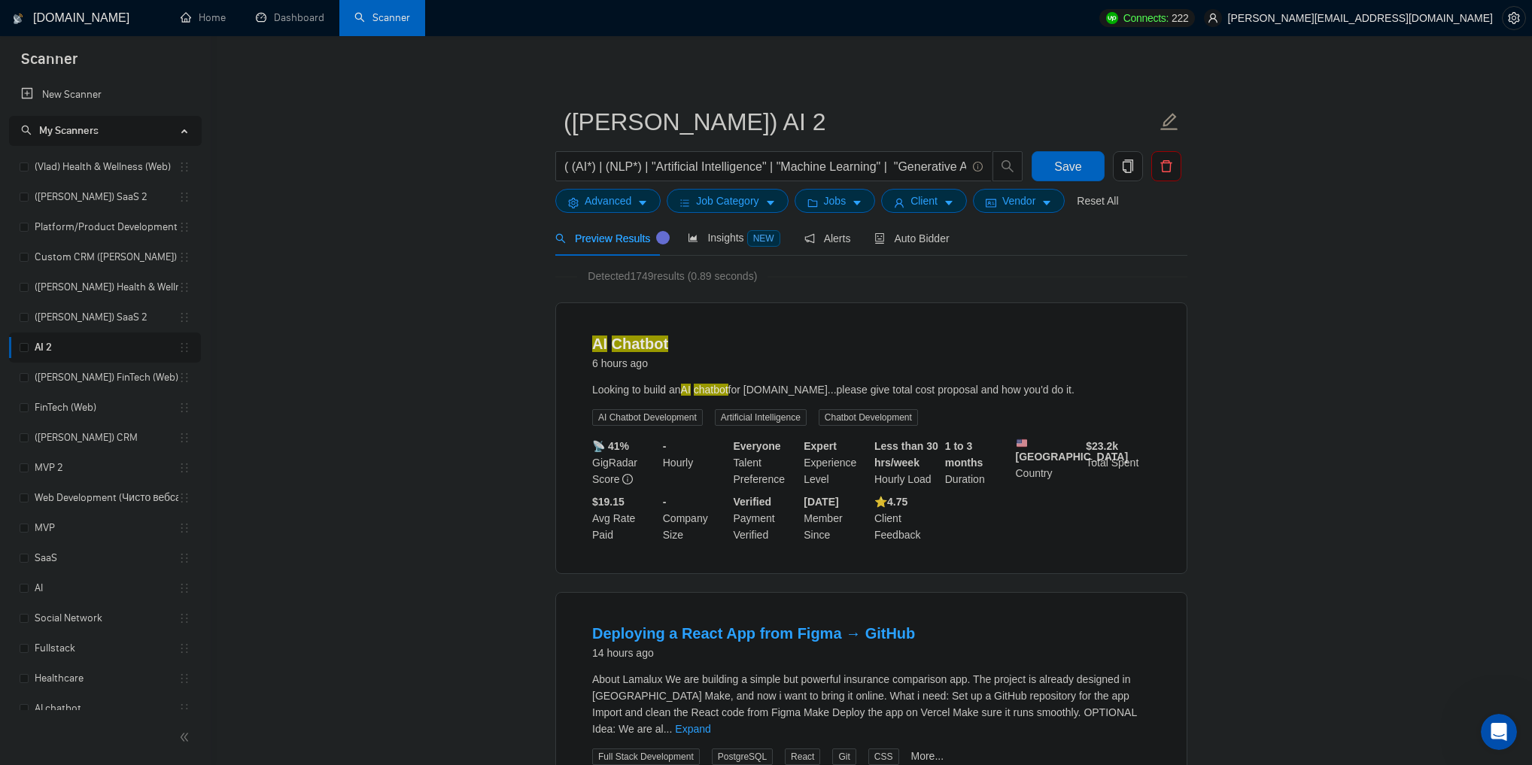
click at [1076, 155] on button "Save" at bounding box center [1068, 166] width 73 height 30
click at [105, 256] on link "(Tanya) FinTech (Web)" at bounding box center [107, 257] width 144 height 30
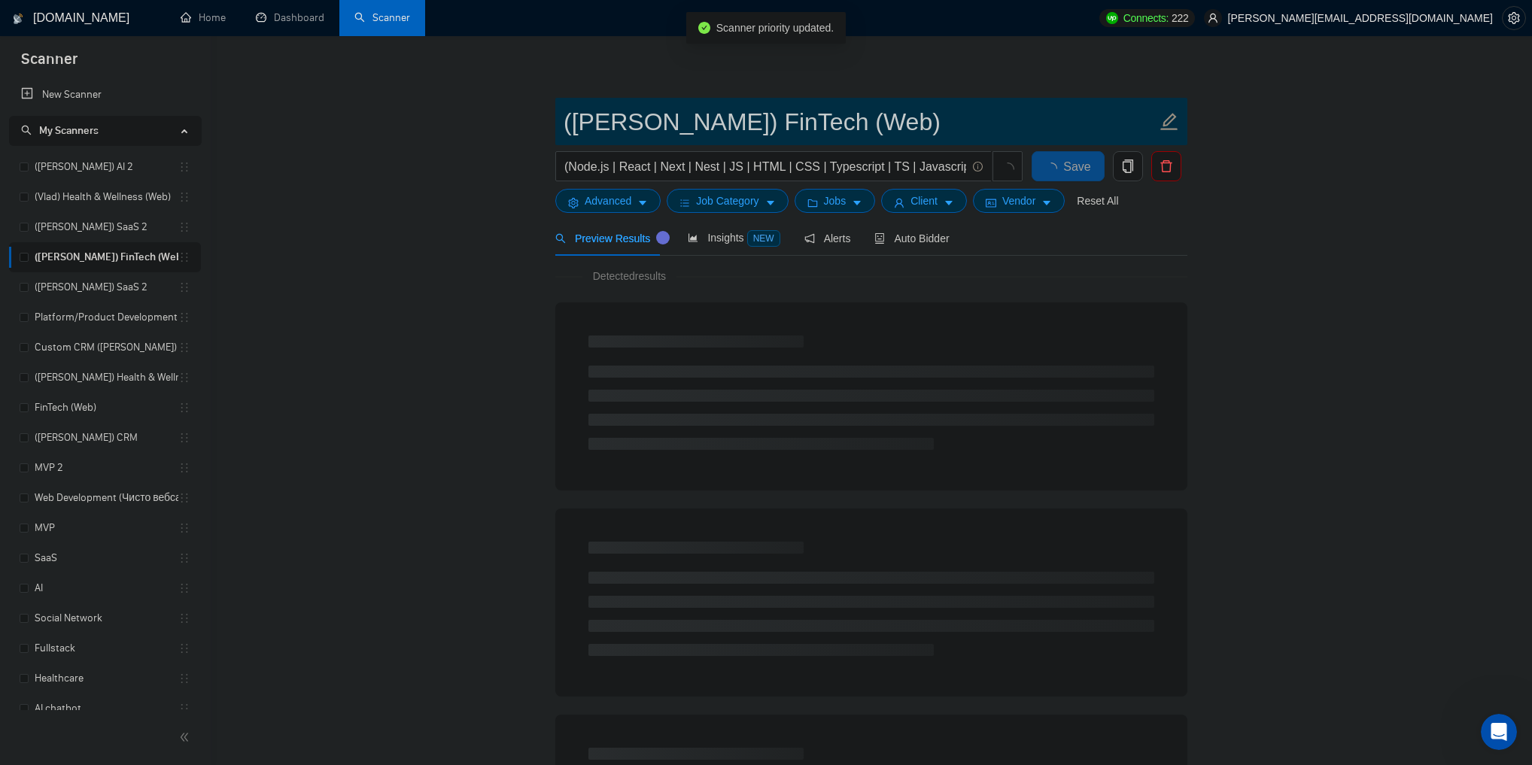
click at [615, 126] on input "(Tanya) FinTech (Web)" at bounding box center [860, 122] width 593 height 38
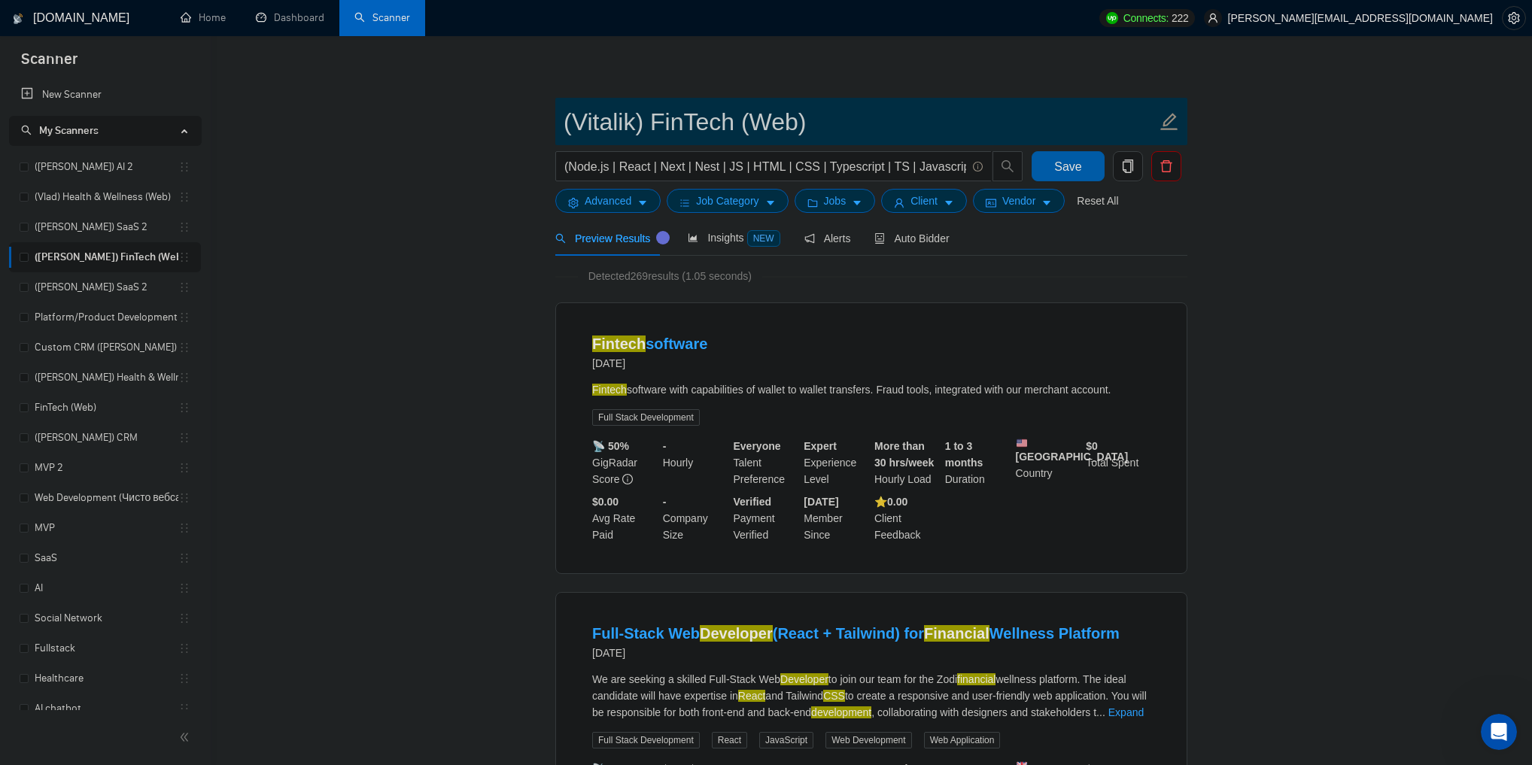
type input "(Vitalik) FinTech (Web)"
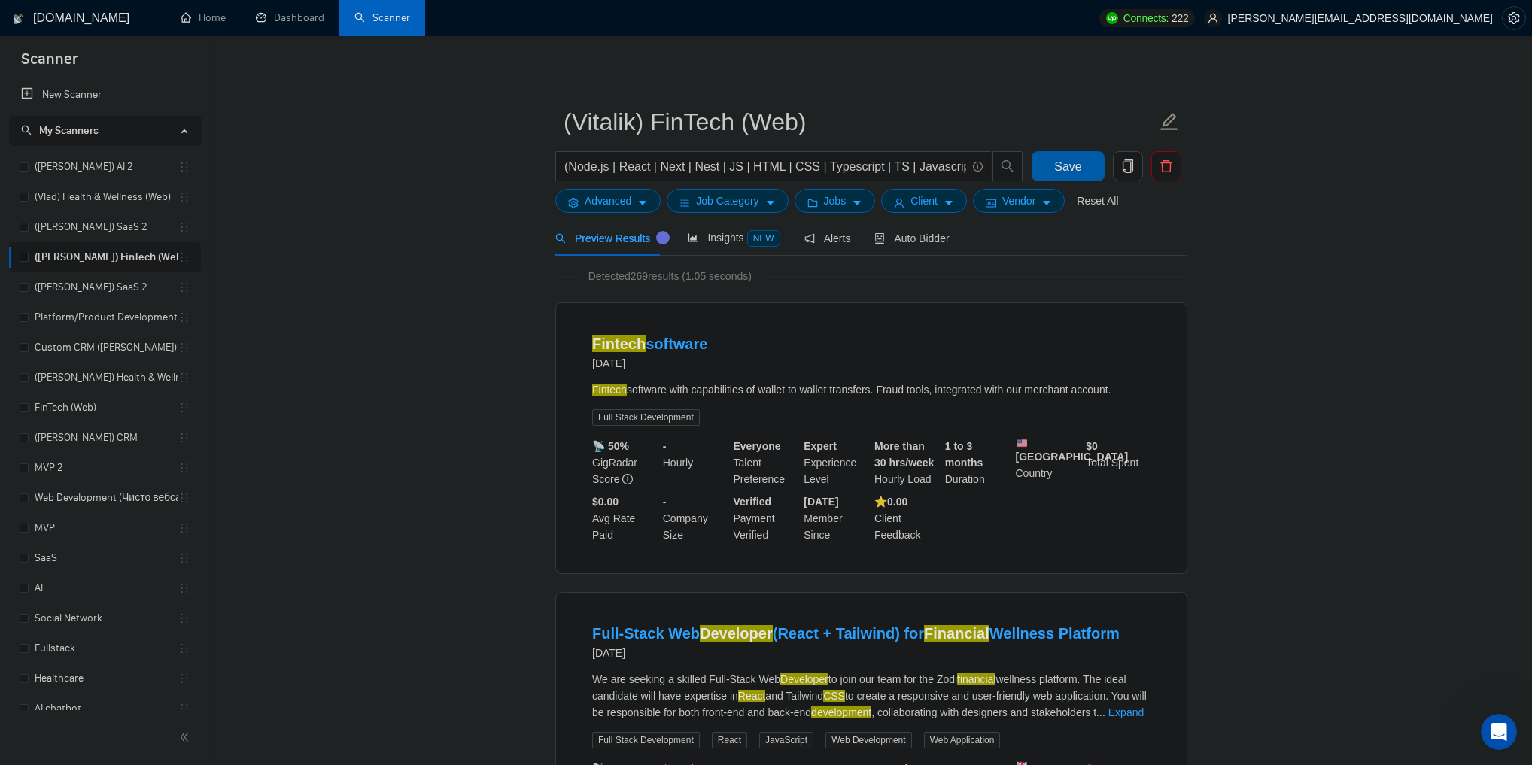
click at [1092, 169] on button "Save" at bounding box center [1068, 166] width 73 height 30
click at [1068, 166] on span "Save" at bounding box center [1067, 166] width 27 height 19
click at [71, 195] on link "([PERSON_NAME]) SaaS 2" at bounding box center [107, 197] width 144 height 30
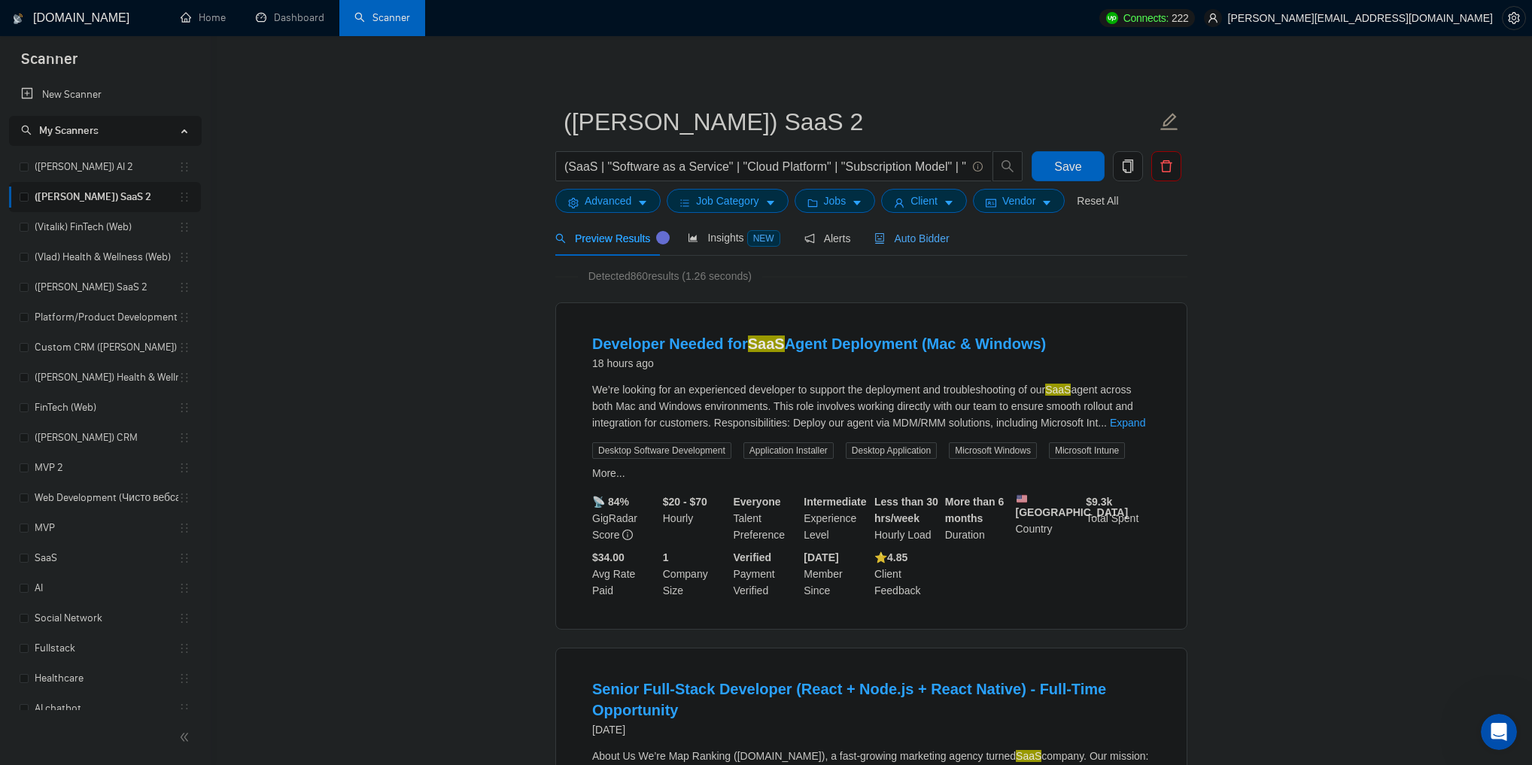
click at [905, 244] on span "Auto Bidder" at bounding box center [911, 239] width 75 height 12
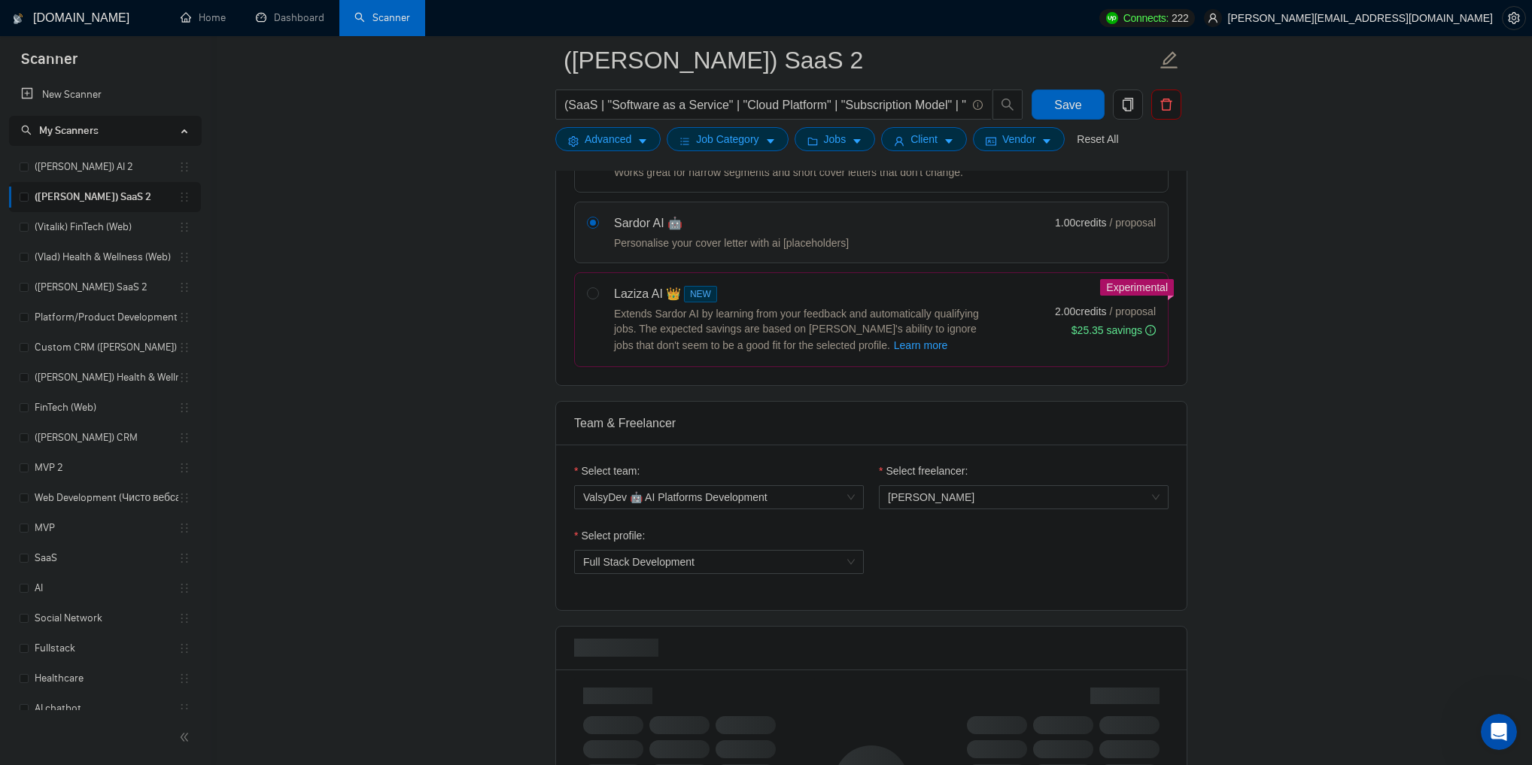
scroll to position [722, 0]
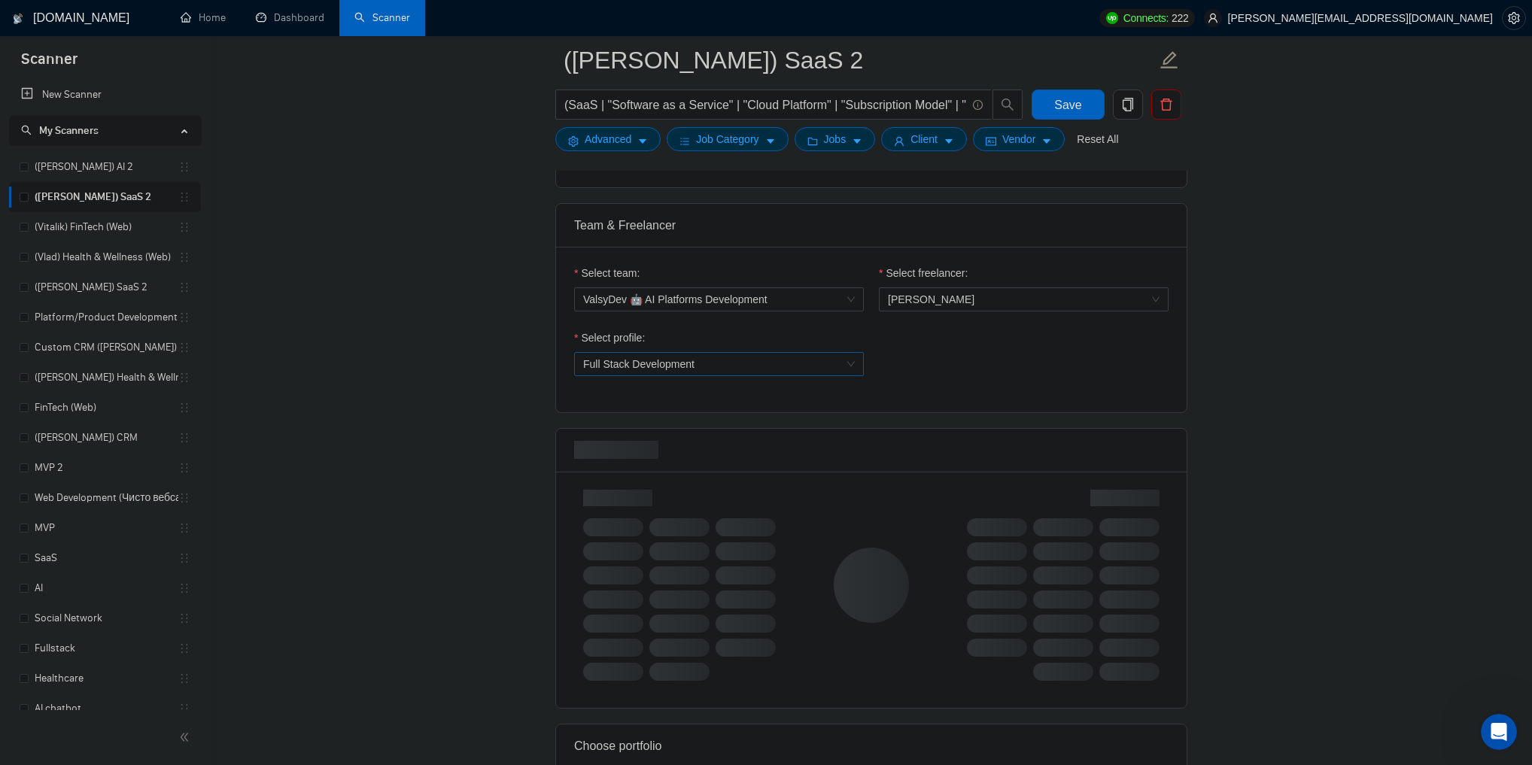
click at [638, 365] on span "Full Stack Development" at bounding box center [638, 364] width 111 height 12
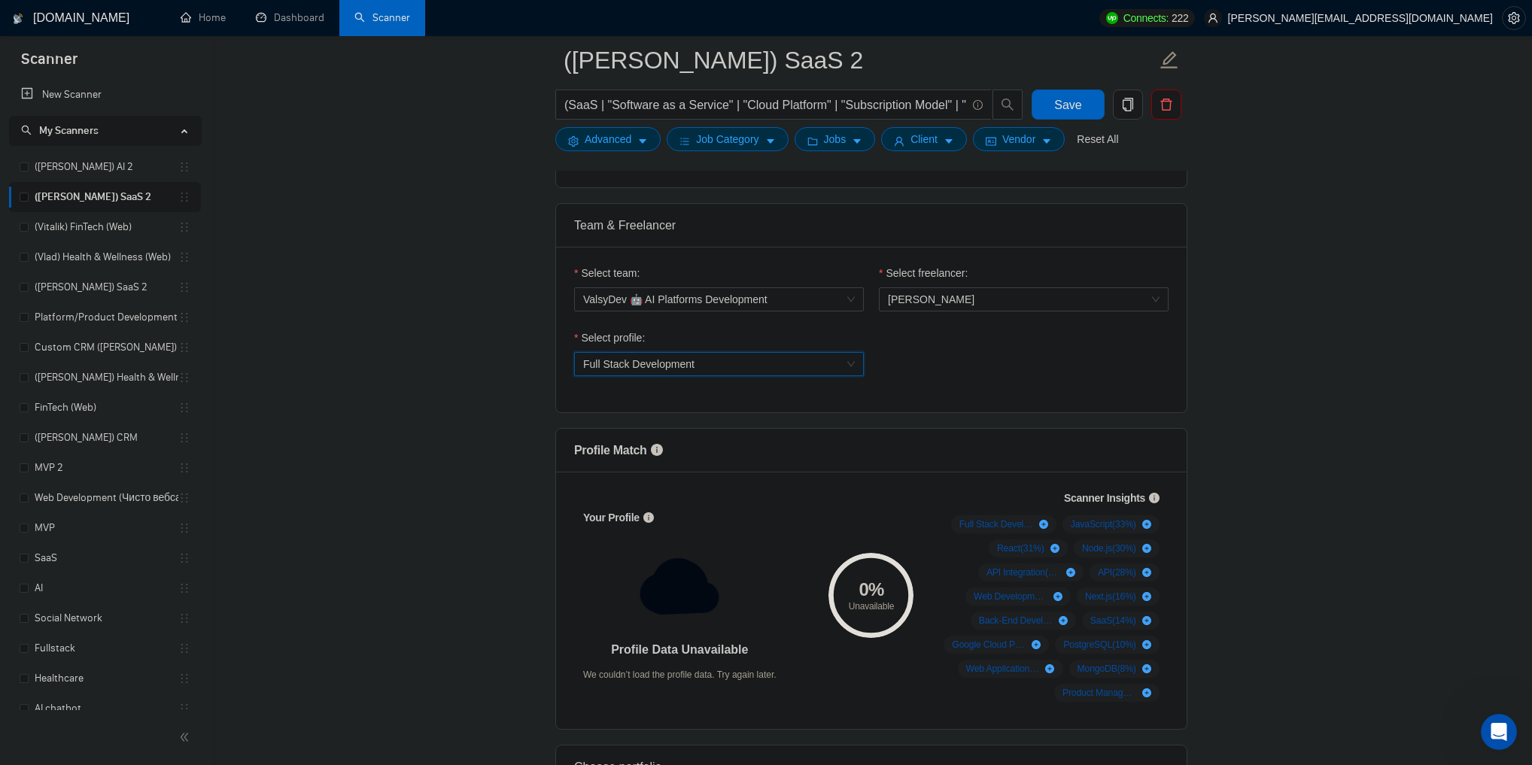
click at [638, 361] on span "Full Stack Development" at bounding box center [638, 364] width 111 height 12
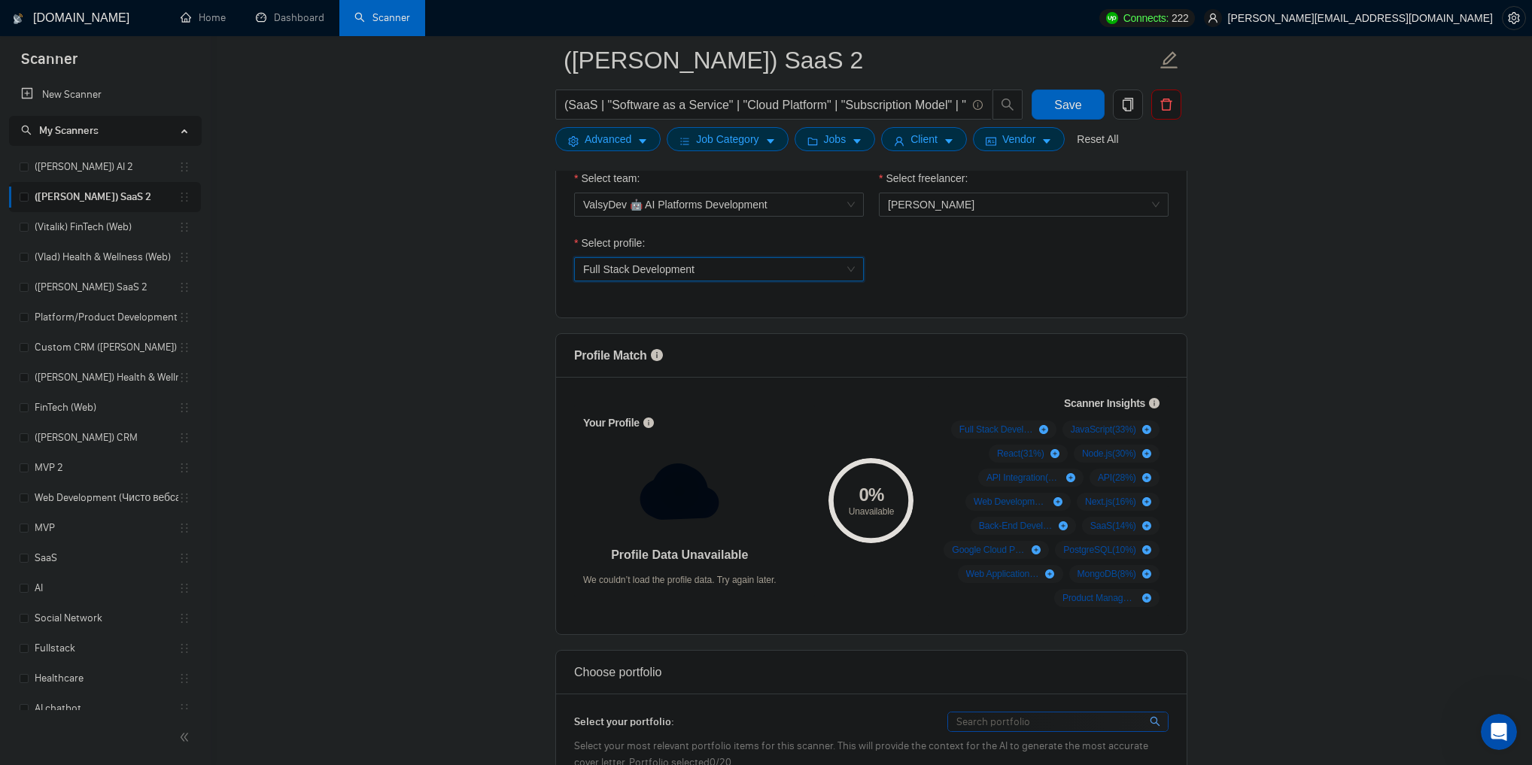
scroll to position [843, 0]
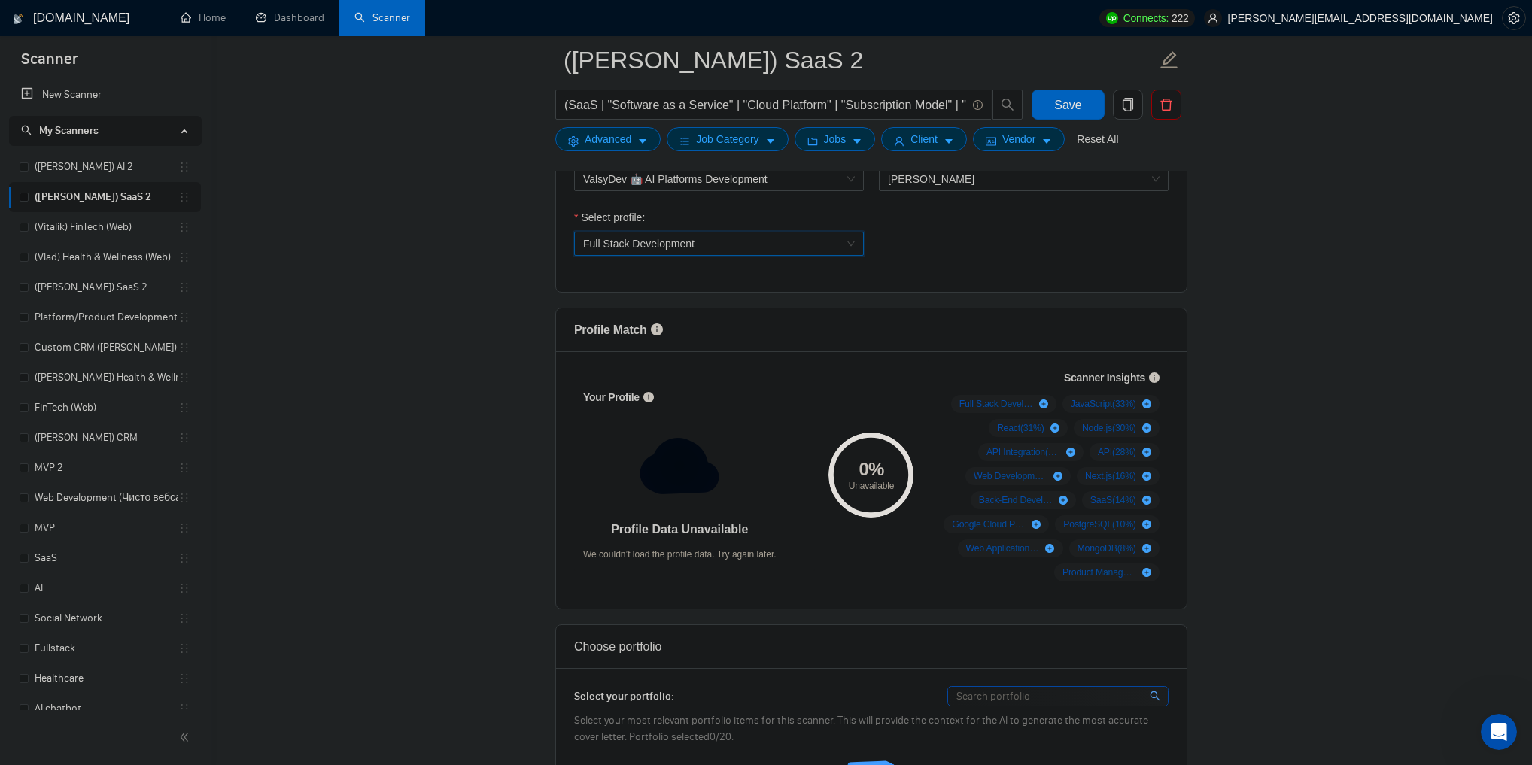
click at [729, 244] on span "Full Stack Development" at bounding box center [719, 244] width 272 height 23
click at [704, 315] on div "Generative AI Modeling" at bounding box center [718, 320] width 272 height 17
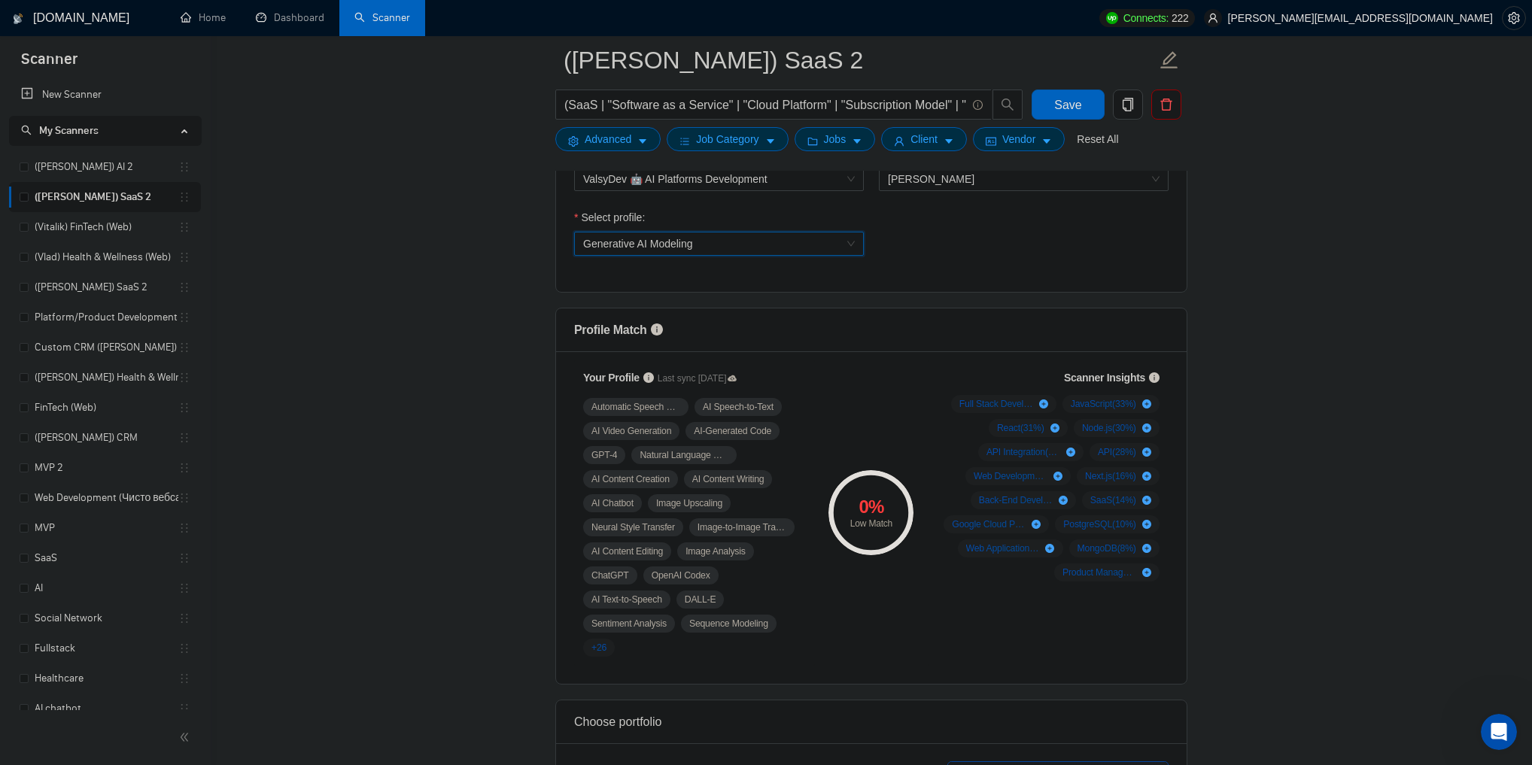
click at [716, 237] on span "Generative AI Modeling" at bounding box center [719, 244] width 272 height 23
click at [715, 298] on div "Full Stack Development" at bounding box center [718, 296] width 272 height 17
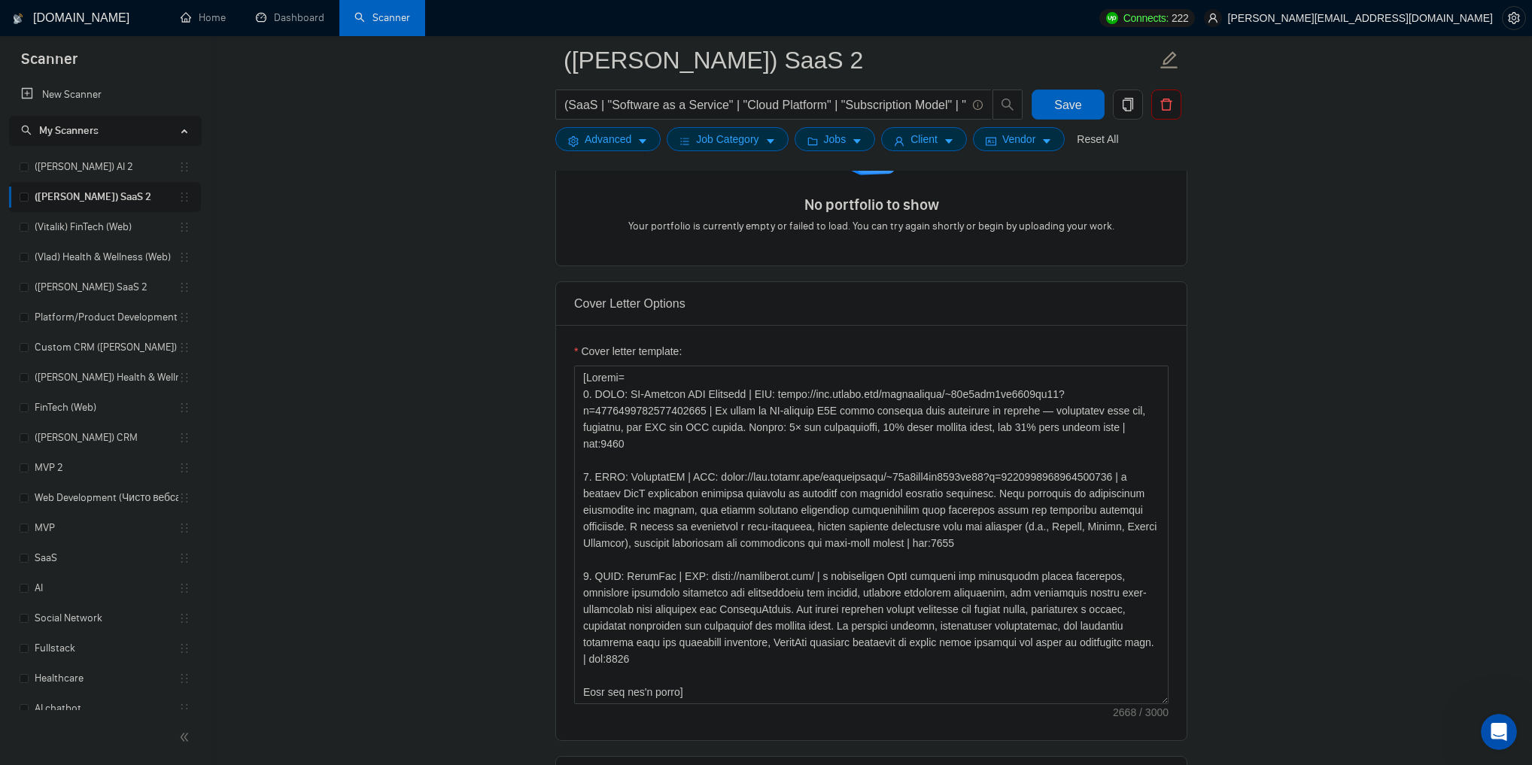
scroll to position [1625, 0]
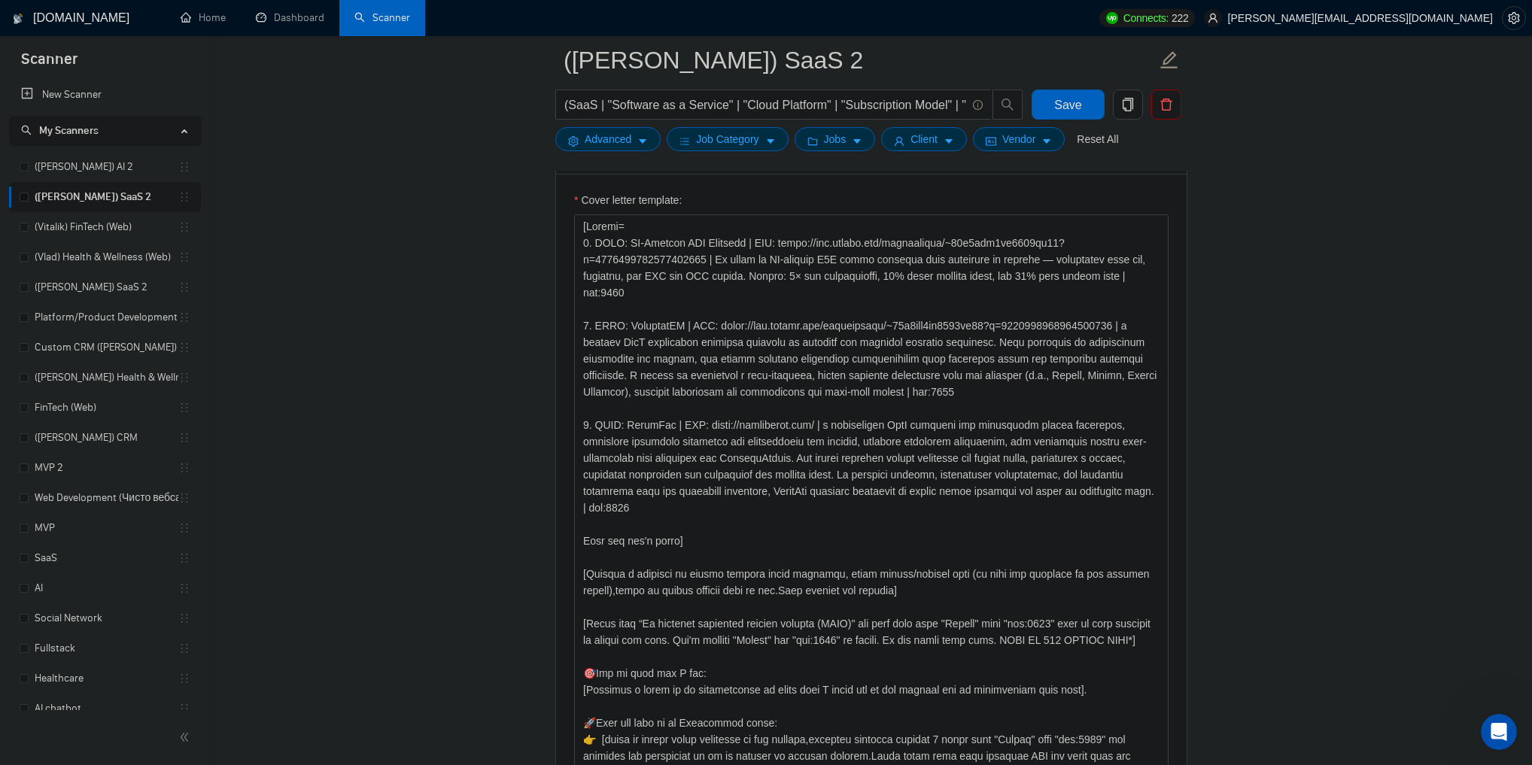
drag, startPoint x: 1162, startPoint y: 548, endPoint x: 1206, endPoint y: 793, distance: 249.2
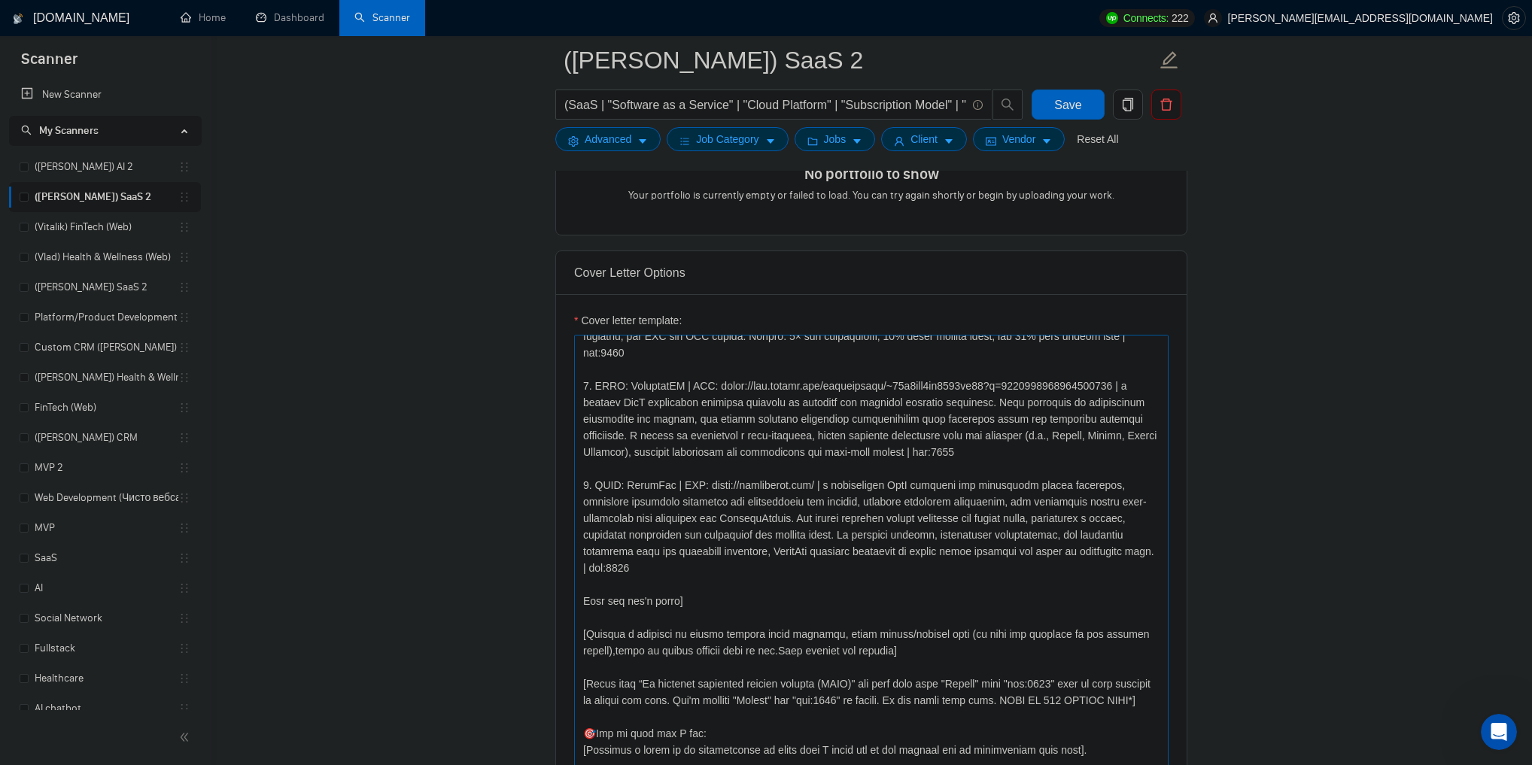
scroll to position [0, 0]
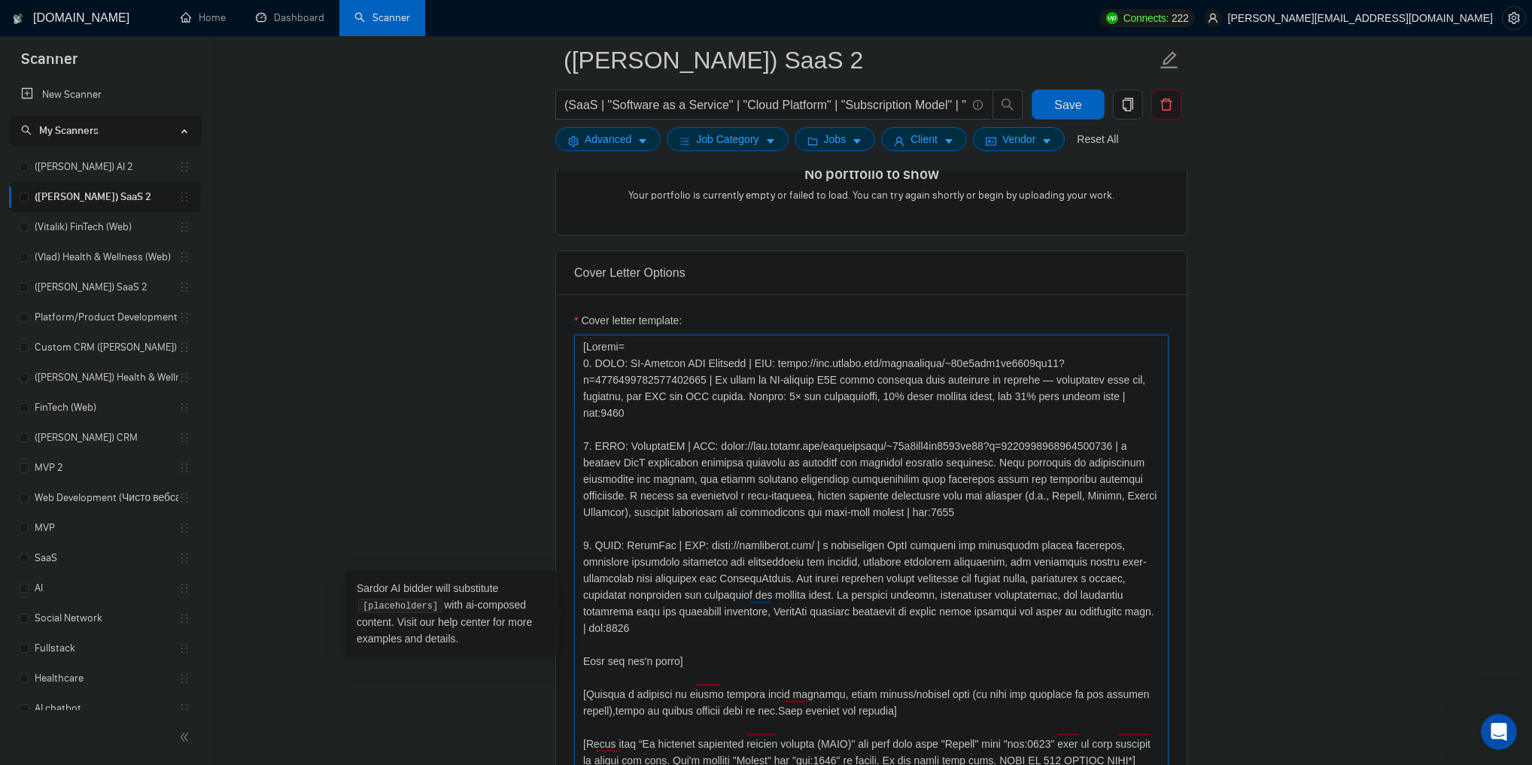
drag, startPoint x: 581, startPoint y: 540, endPoint x: 1126, endPoint y: 614, distance: 549.8
click at [1126, 614] on textarea "Cover letter template:" at bounding box center [871, 627] width 595 height 584
click at [1126, 590] on textarea "Cover letter template:" at bounding box center [871, 627] width 595 height 584
click at [1126, 604] on textarea "Cover letter template:" at bounding box center [871, 627] width 595 height 584
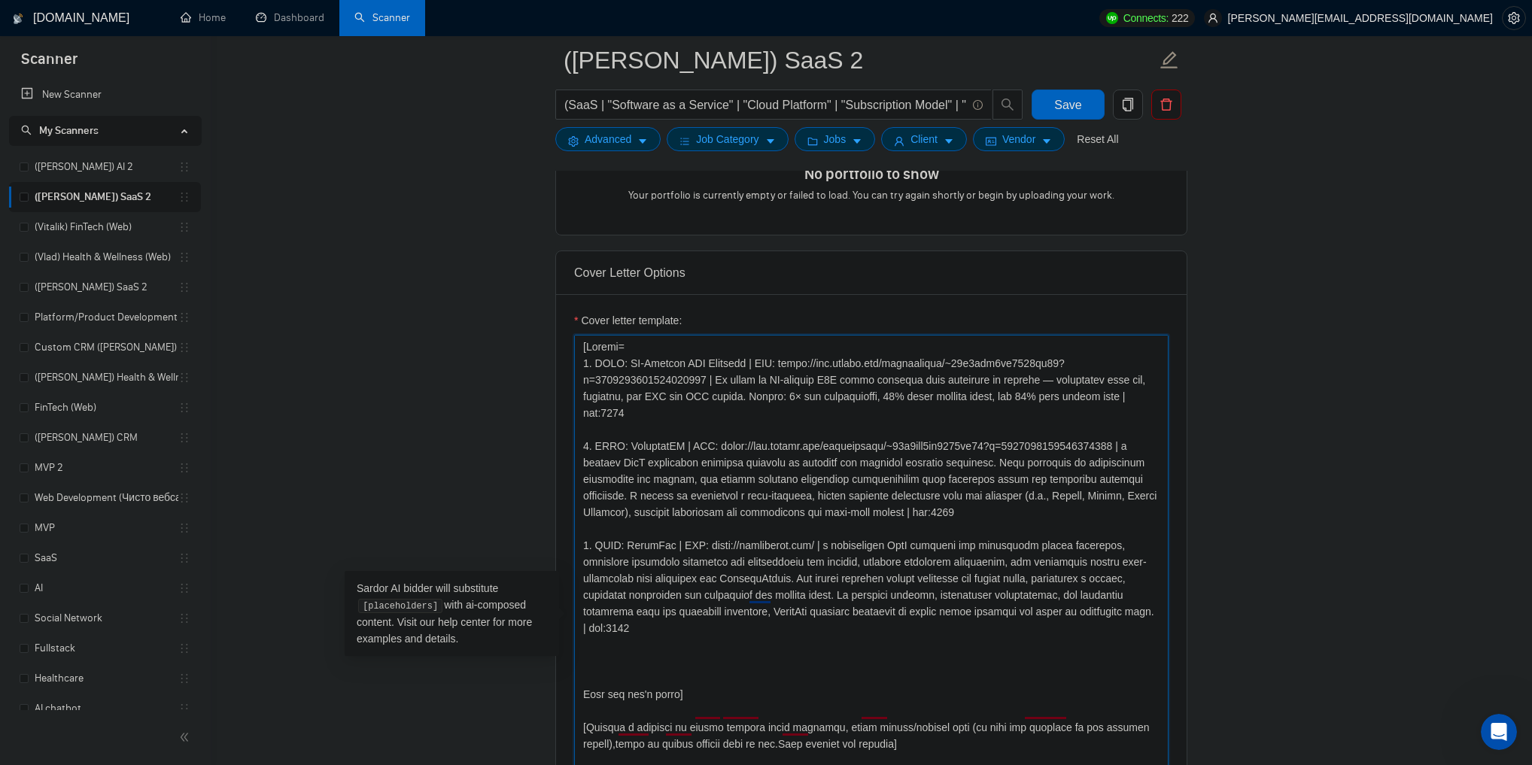
paste textarea "To enrich screen reader interactions, please activate Accessibility in Grammarl…"
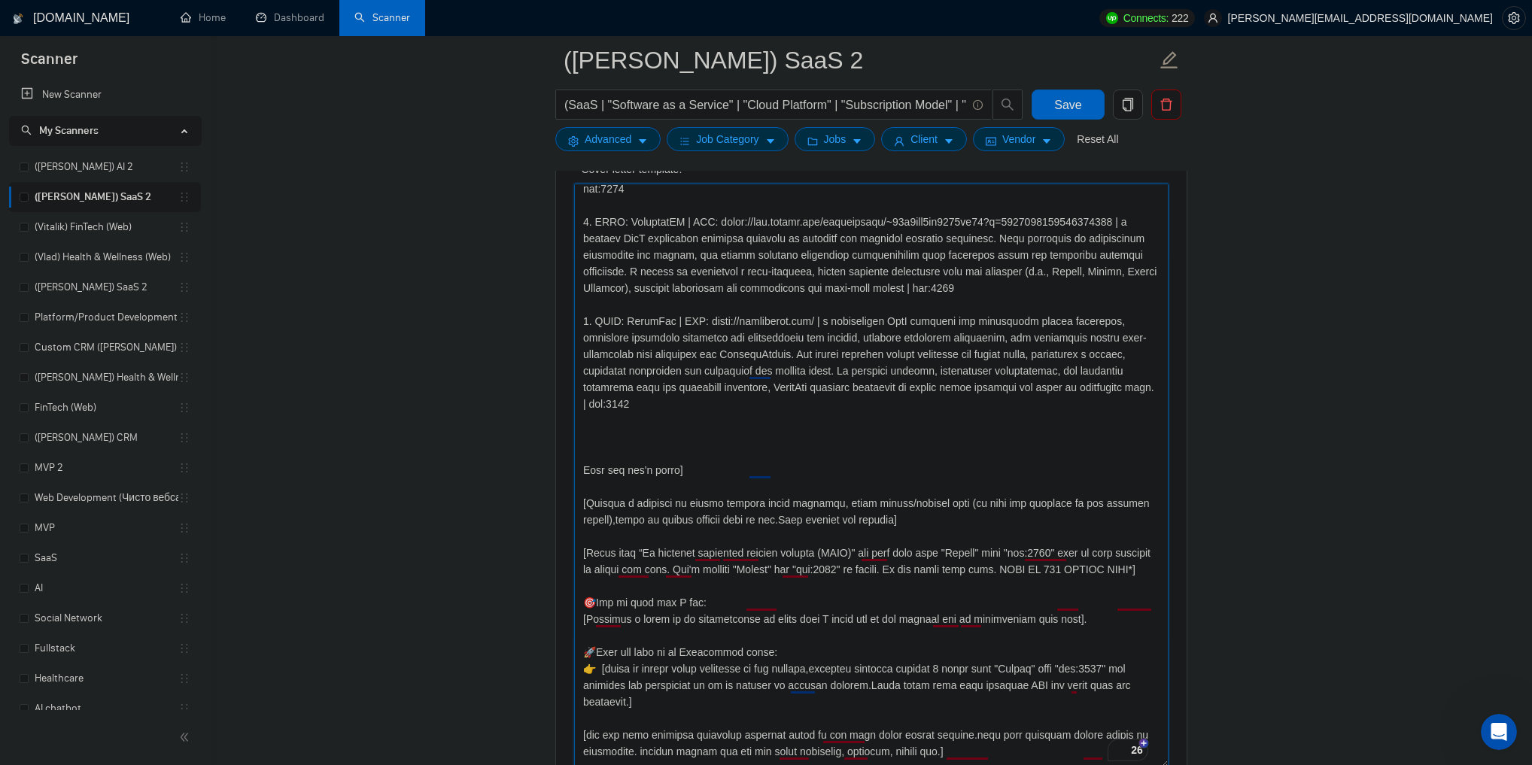
scroll to position [31, 0]
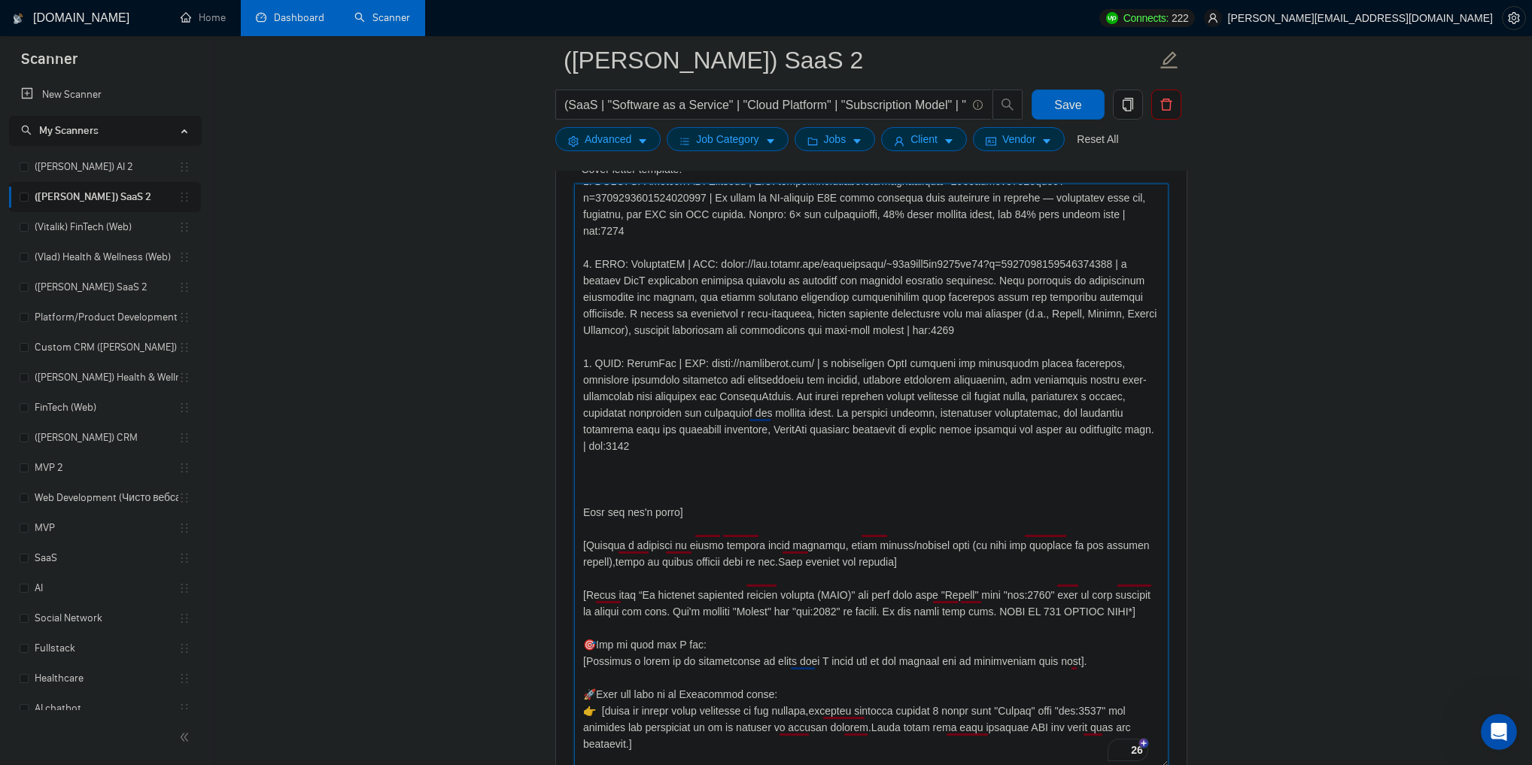
type textarea "[Folder= 1. CLNT: AI-Powered GTM Platform | URL: https://www.upwork.com/freelan…"
click at [309, 17] on link "Dashboard" at bounding box center [290, 17] width 68 height 13
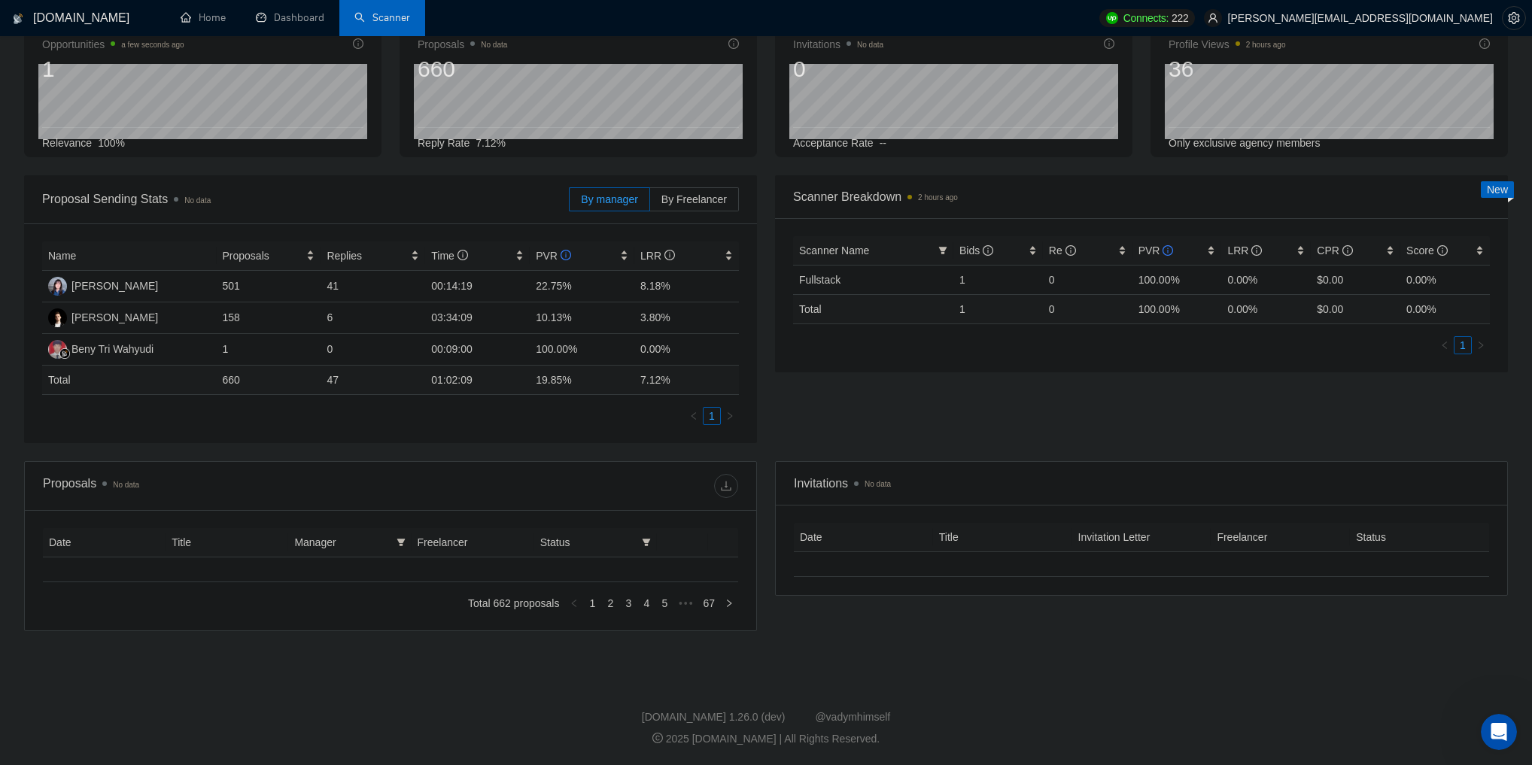
type input "2025-07-19"
type input "2025-08-18"
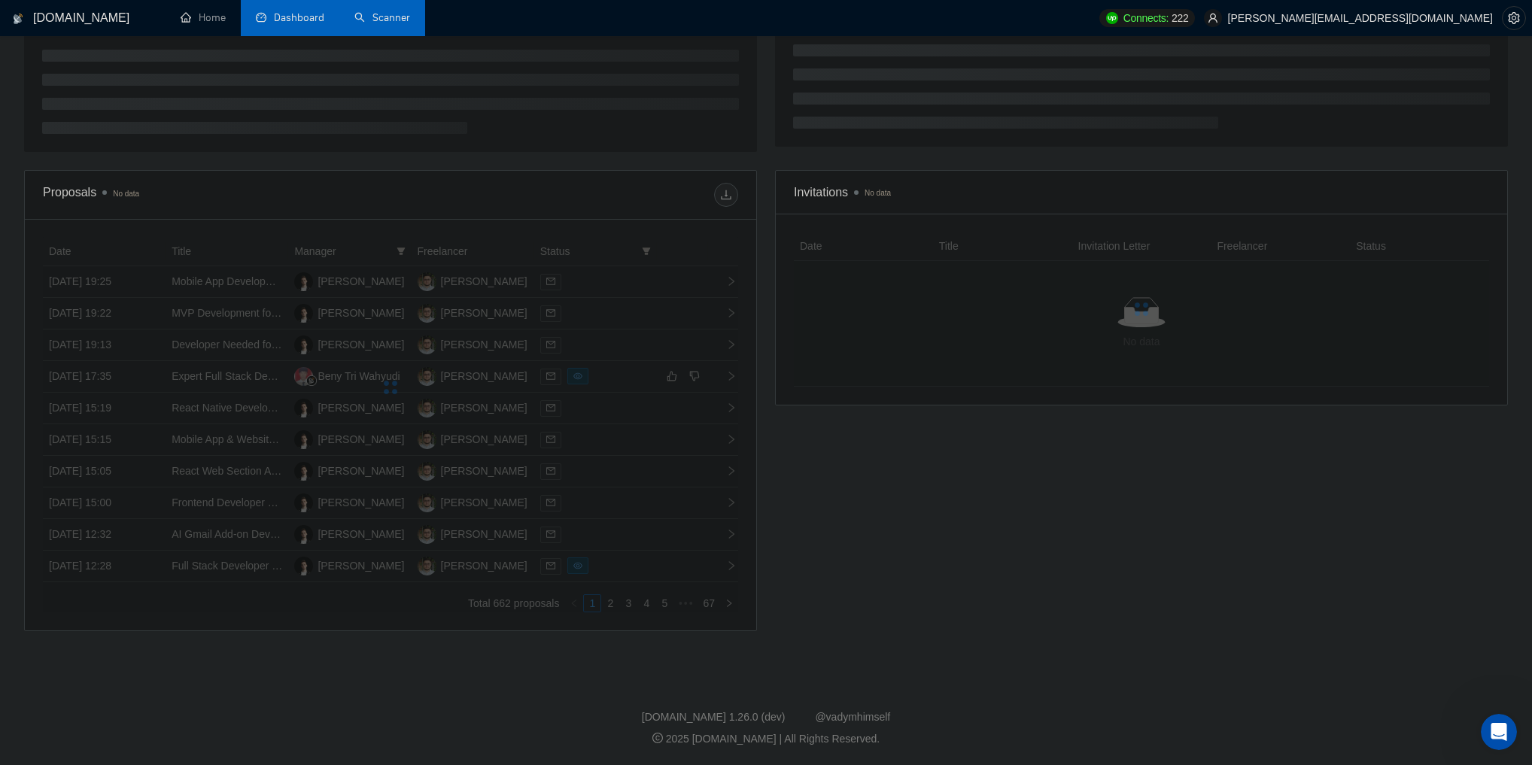
scroll to position [90, 0]
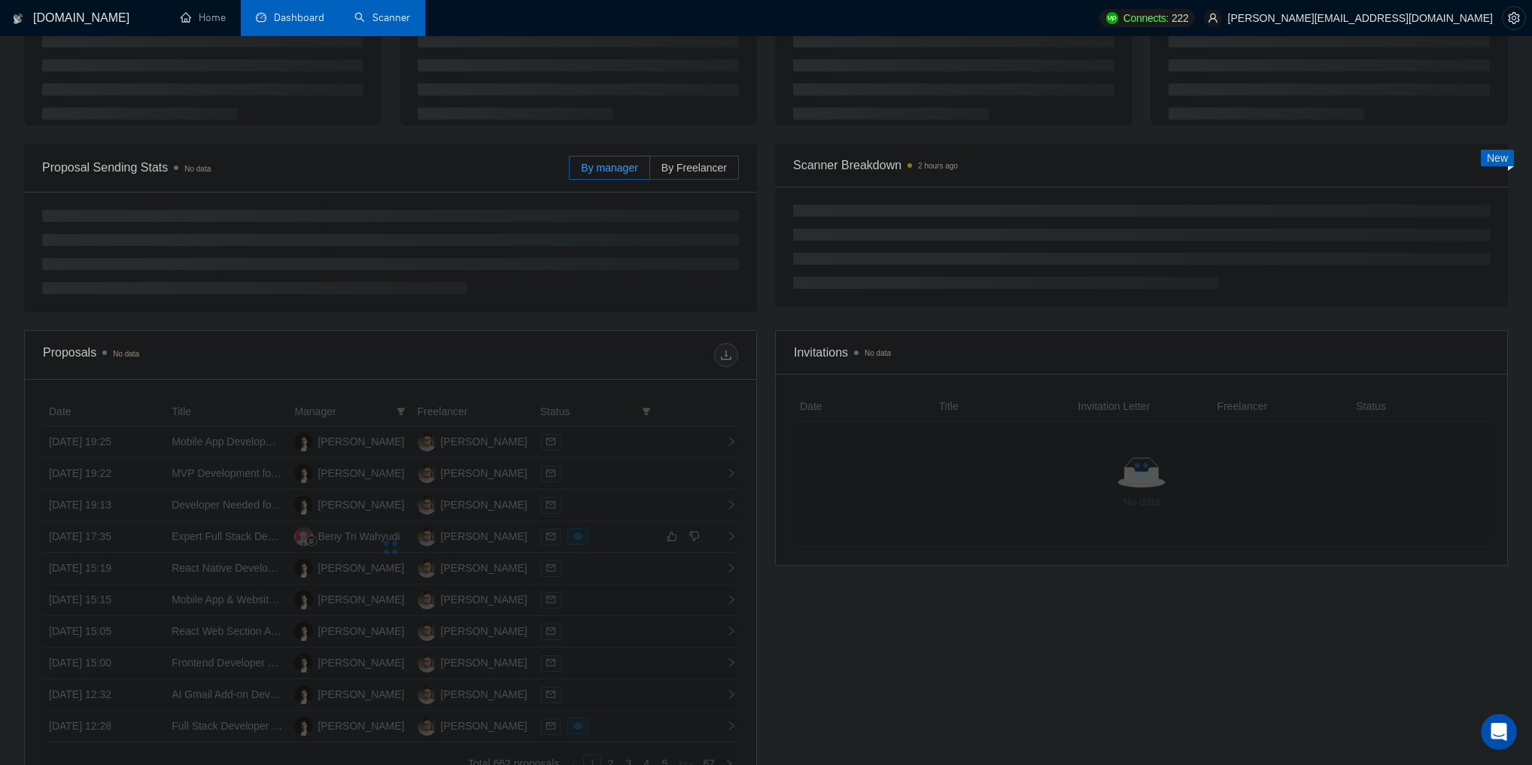
click at [387, 24] on link "Scanner" at bounding box center [382, 17] width 56 height 13
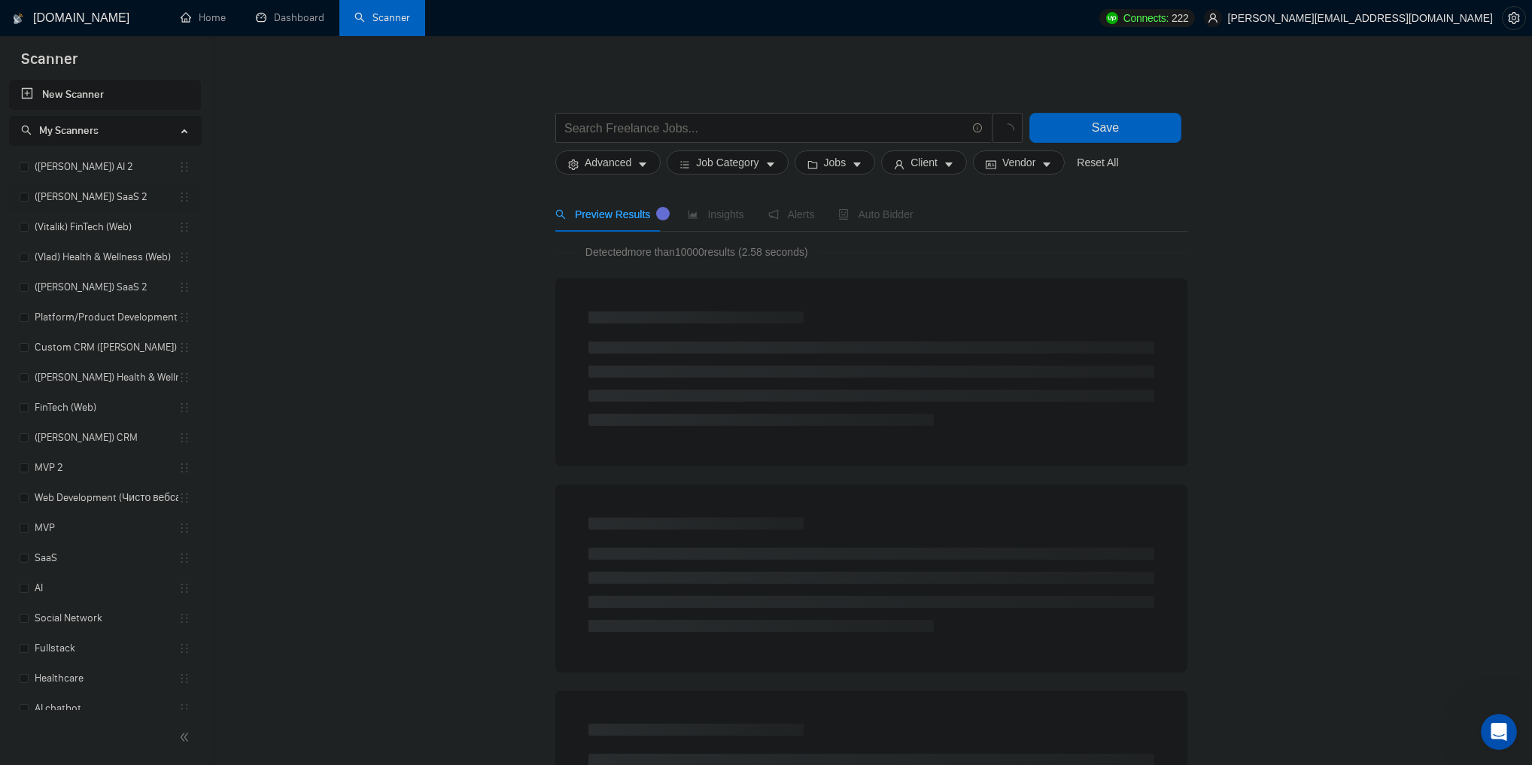
click at [90, 202] on link "([PERSON_NAME]) SaaS 2" at bounding box center [107, 197] width 144 height 30
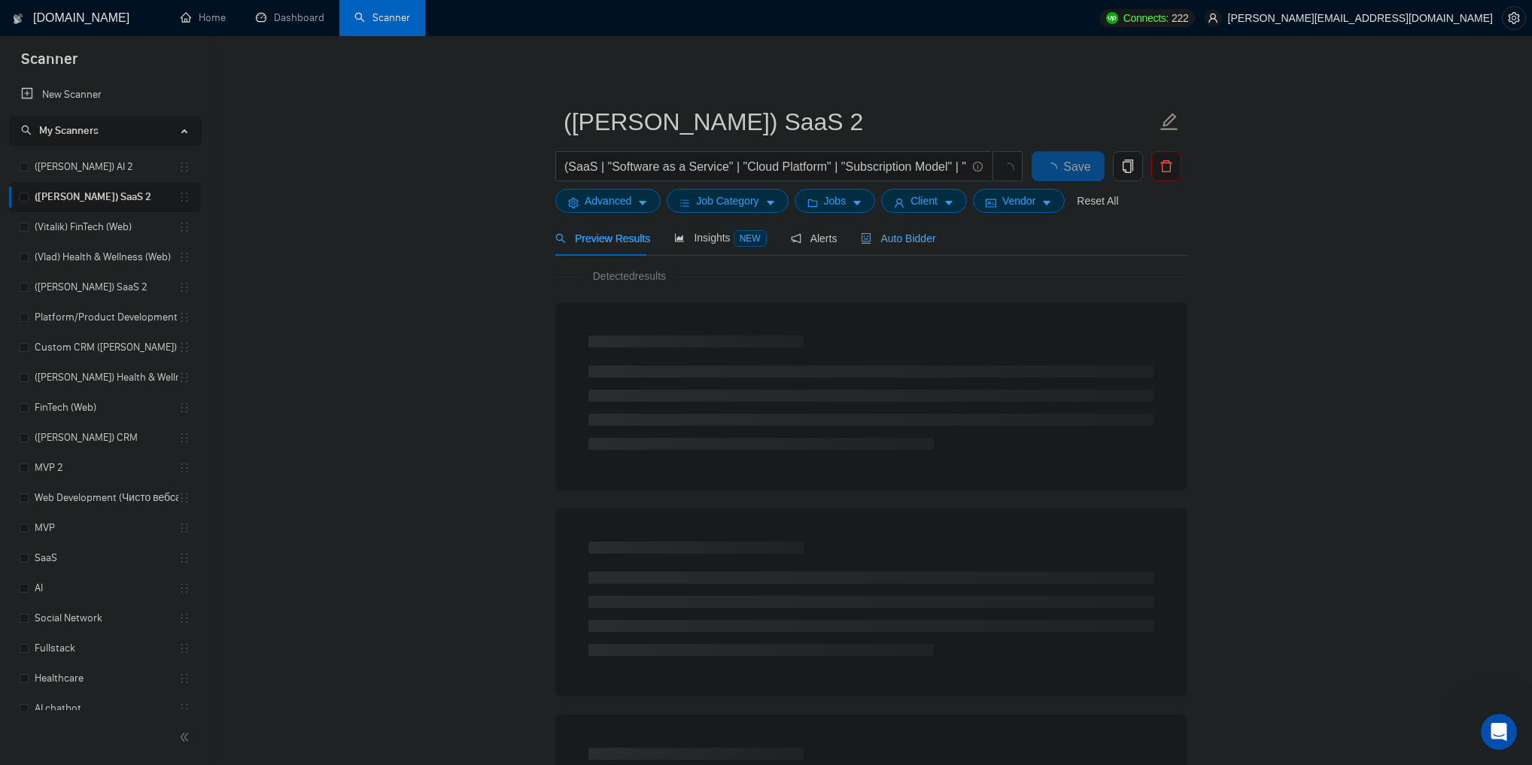
click at [910, 242] on span "Auto Bidder" at bounding box center [898, 239] width 75 height 12
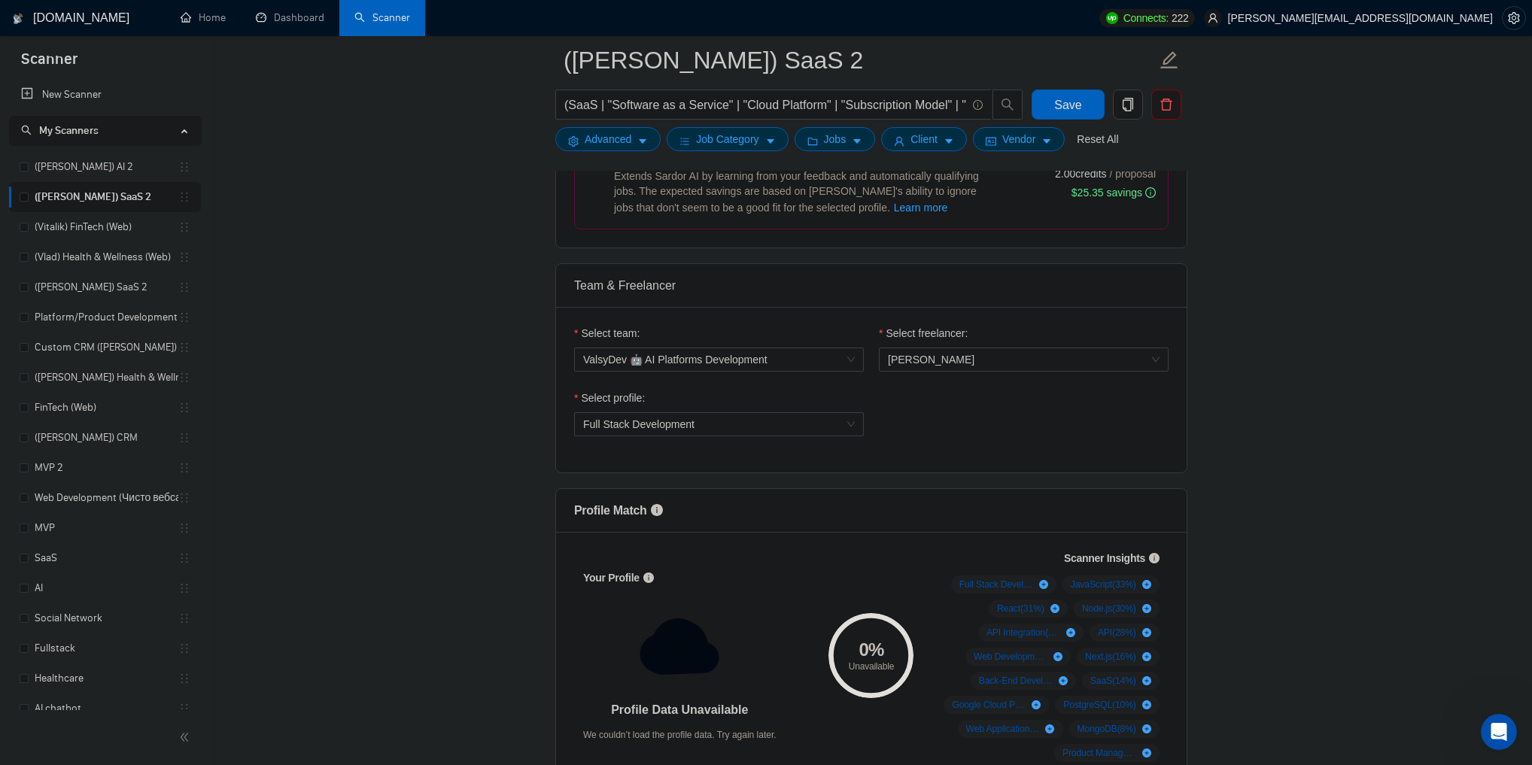
scroll to position [602, 0]
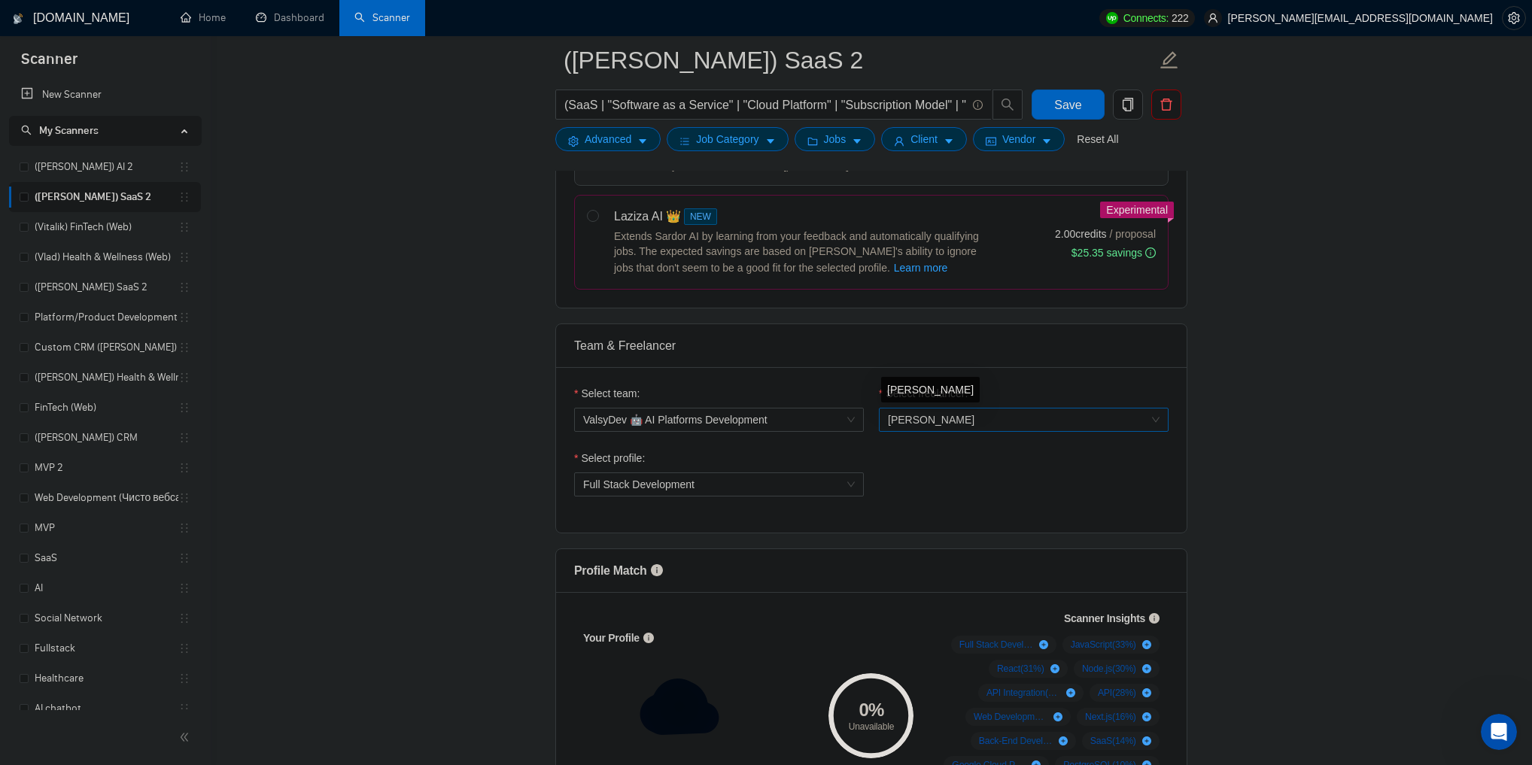
click at [954, 414] on span "Vladyslav Tamashchuk" at bounding box center [931, 420] width 87 height 12
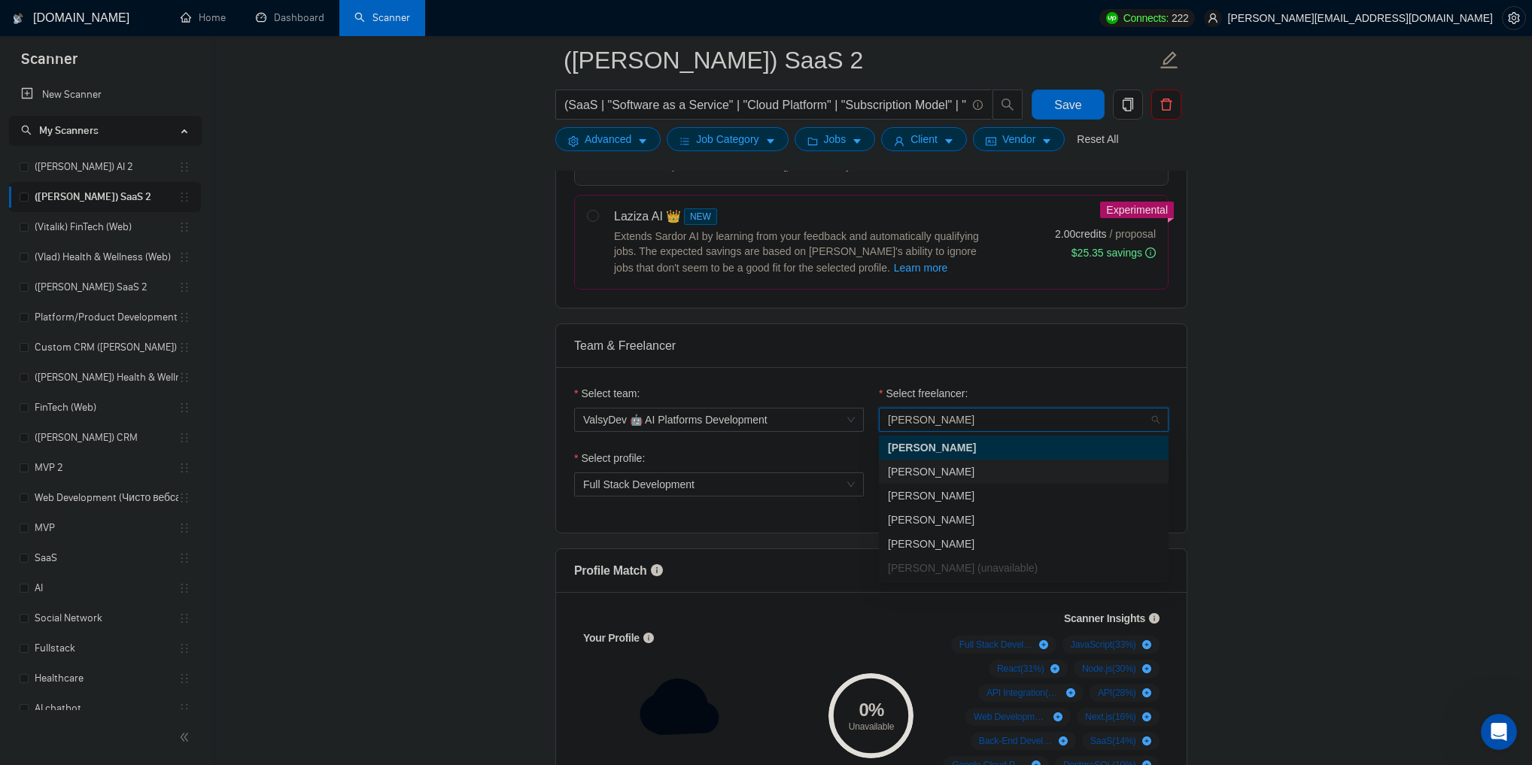
click at [952, 474] on span "Tetiana Kostyshyn" at bounding box center [931, 472] width 87 height 12
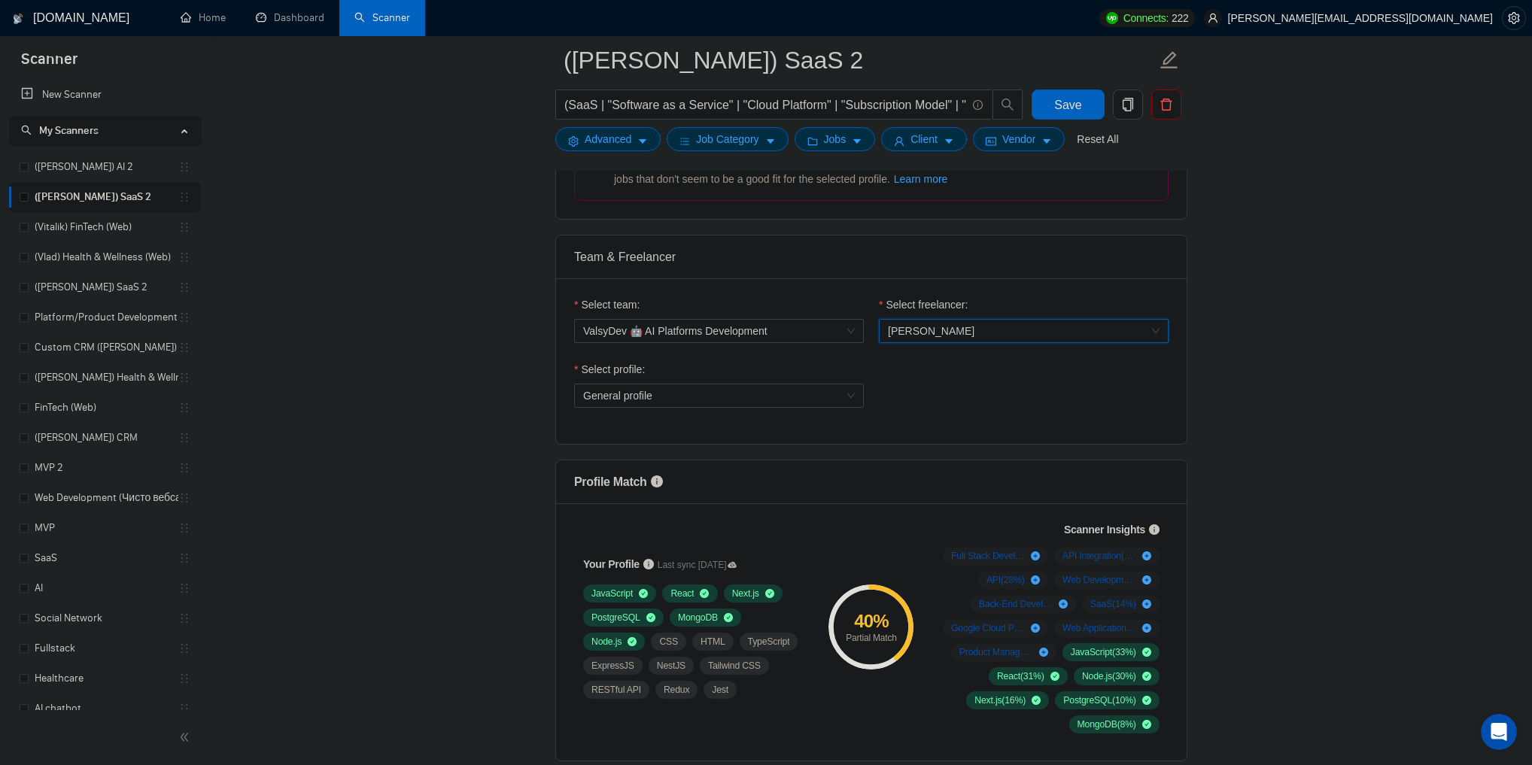
scroll to position [722, 0]
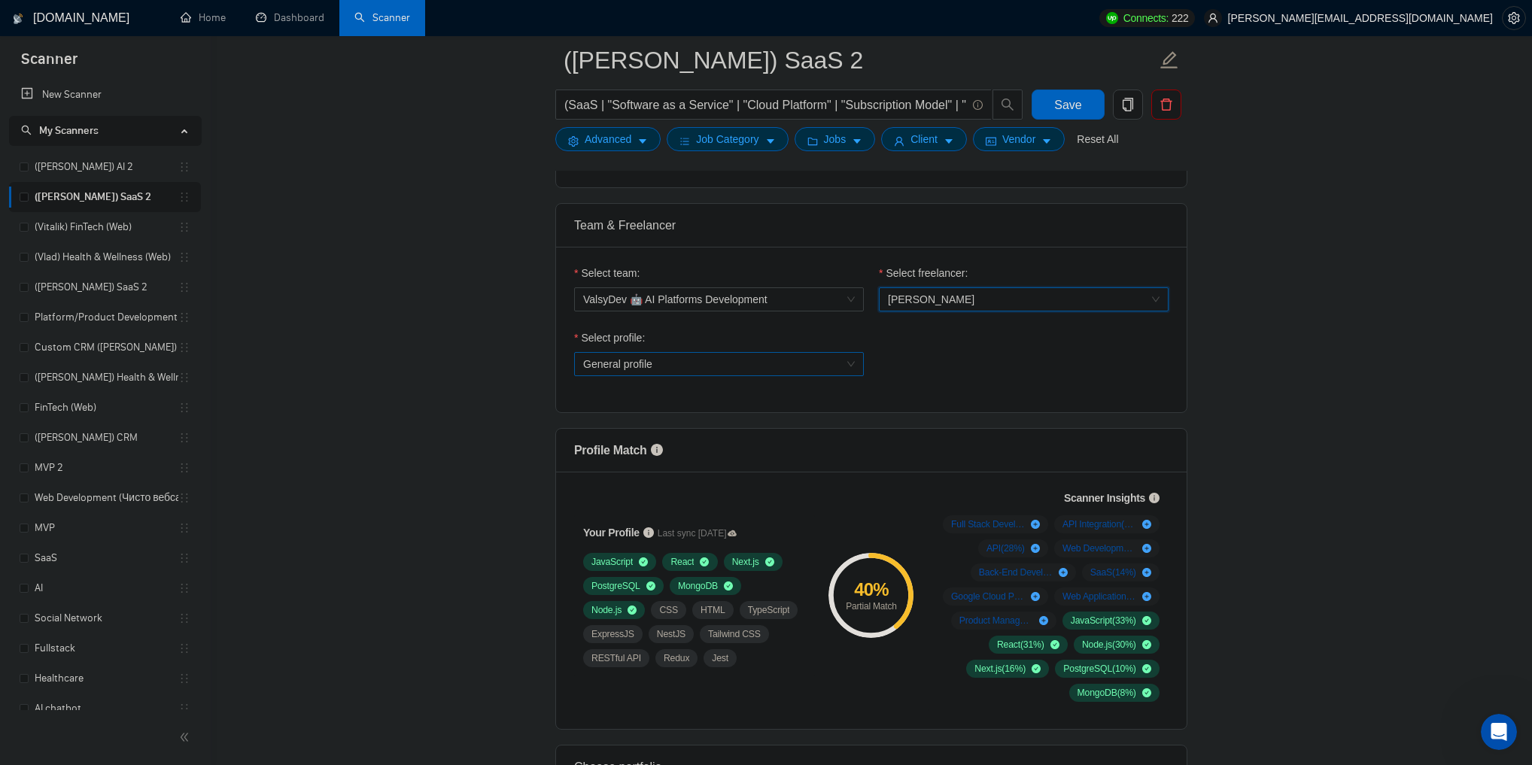
click at [835, 356] on span "General profile" at bounding box center [719, 364] width 272 height 23
click at [750, 413] on div "Full Stack Development" at bounding box center [718, 417] width 272 height 17
click at [926, 359] on div "Select profile: Full Stack Development" at bounding box center [872, 362] width 610 height 65
click at [1498, 722] on icon "Открыть службу сообщений Intercom" at bounding box center [1499, 732] width 25 height 25
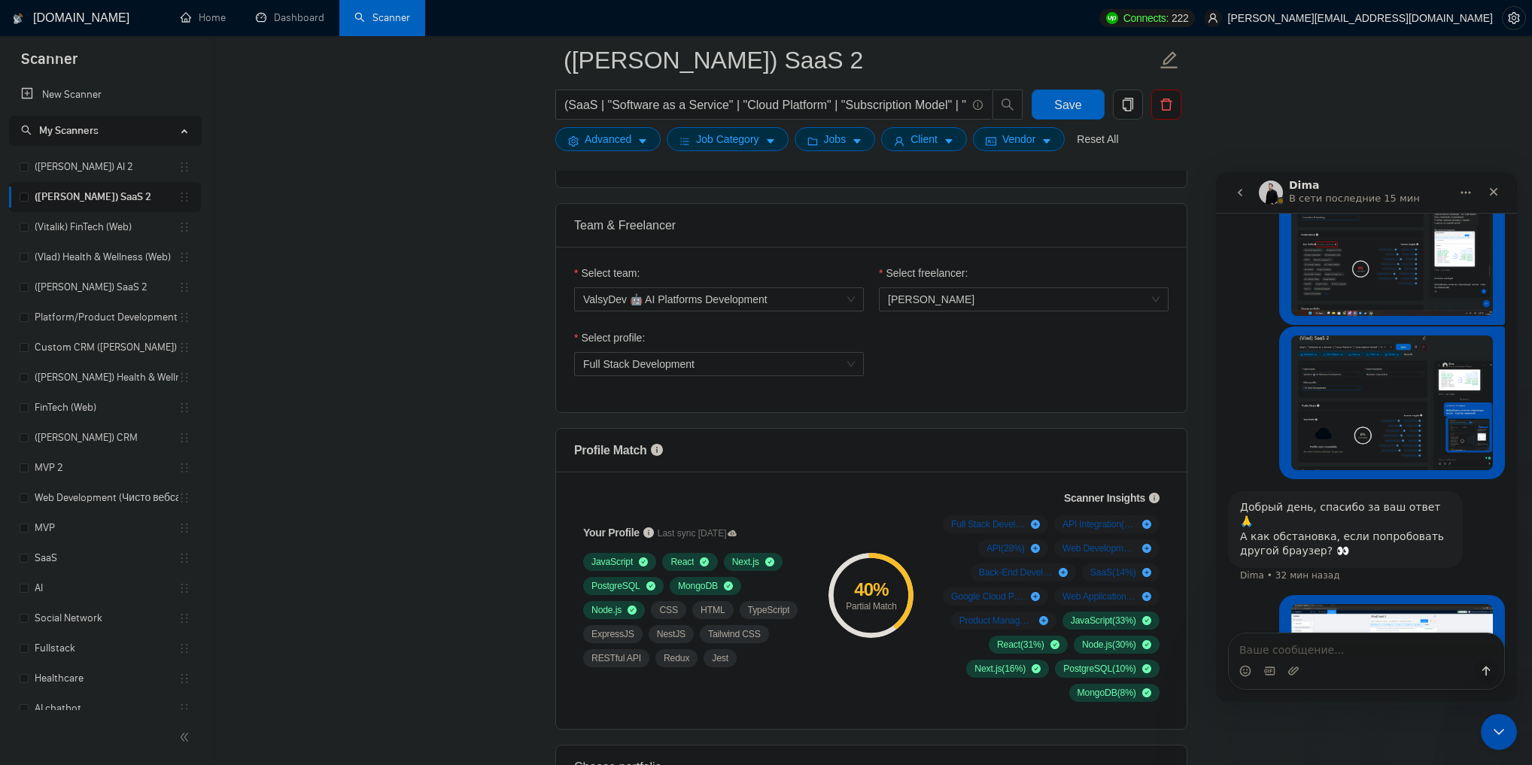
scroll to position [2781, 0]
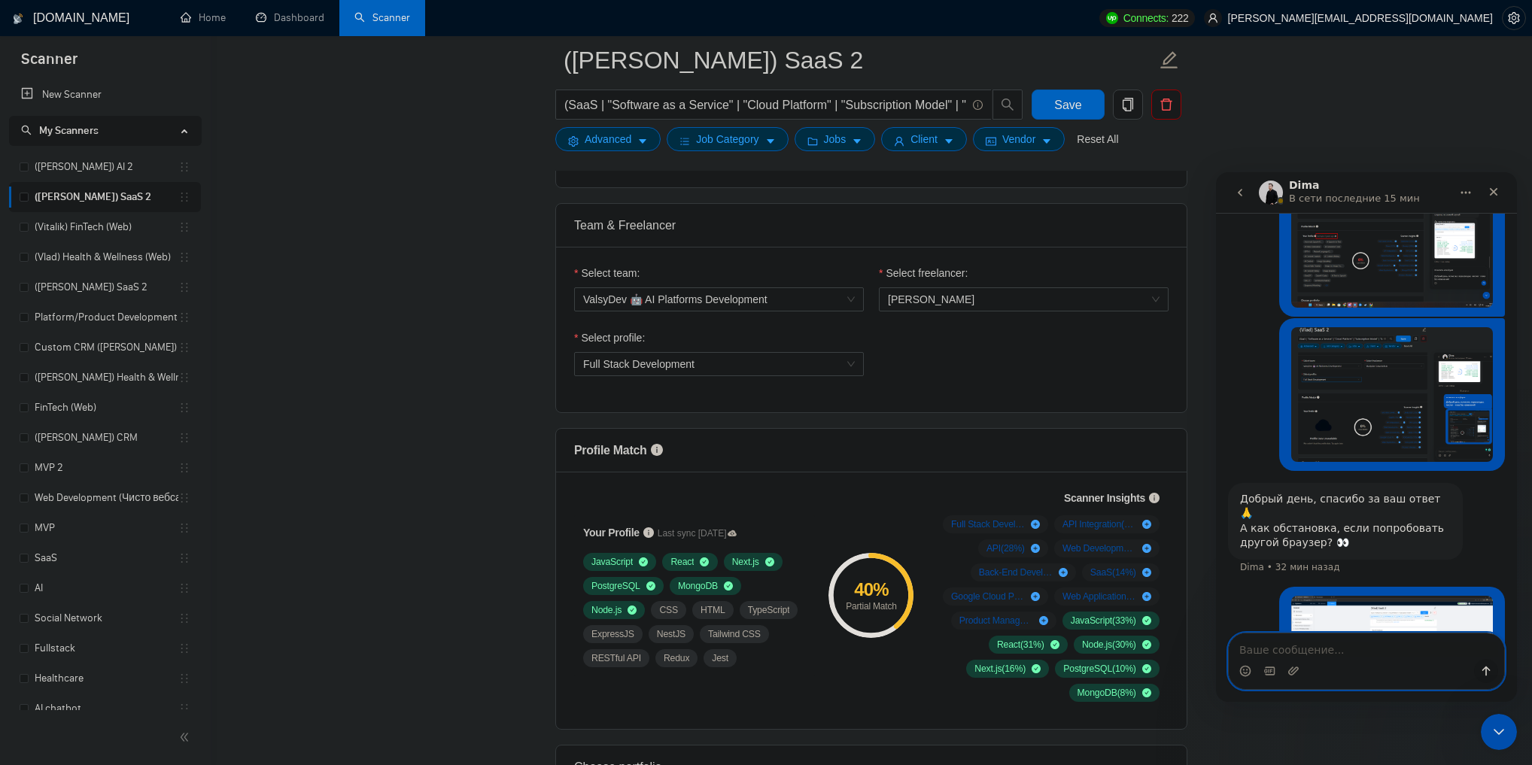
click at [1266, 634] on textarea "Ваше сообщение..." at bounding box center [1366, 647] width 275 height 26
paste textarea "н"
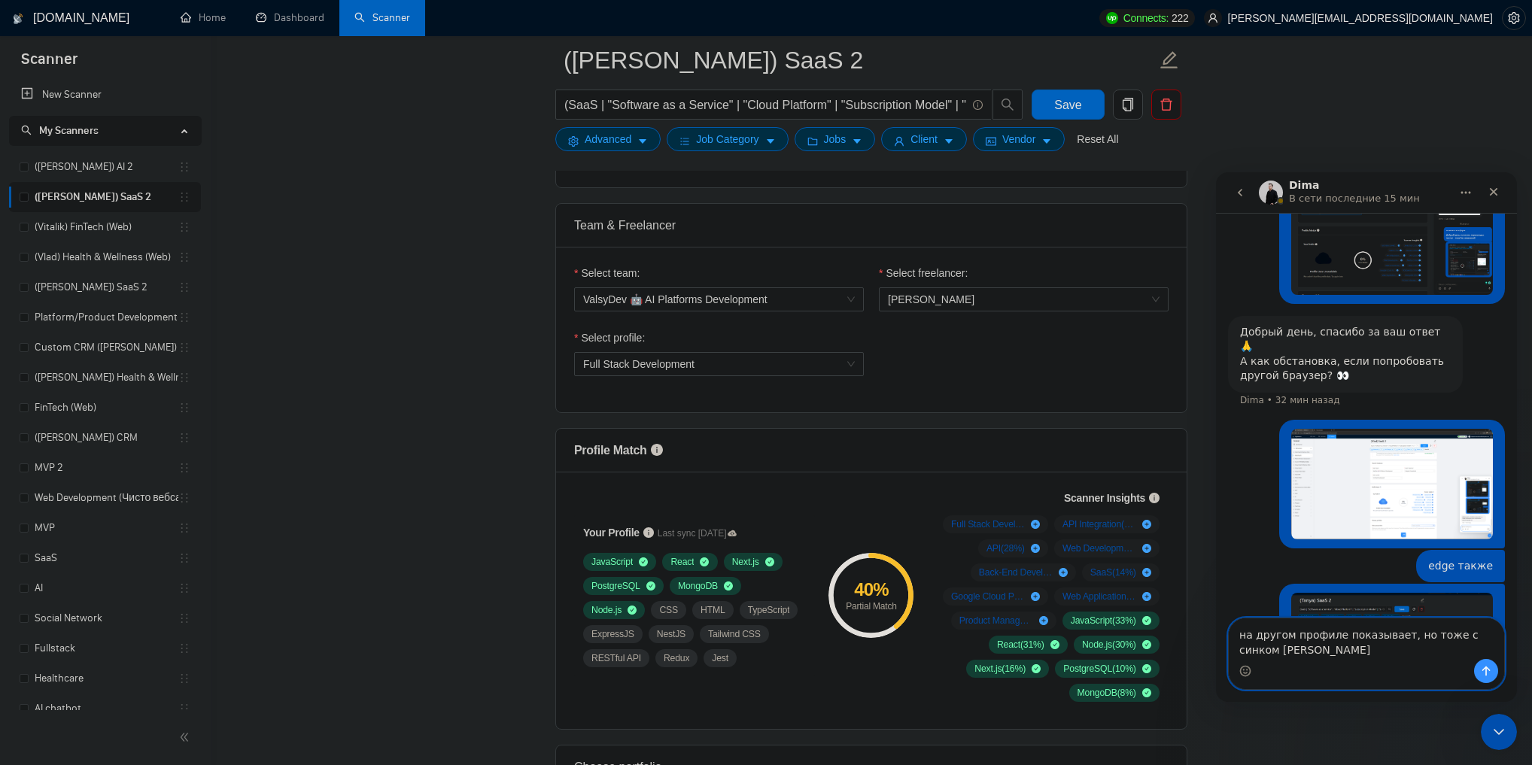
scroll to position [2964, 0]
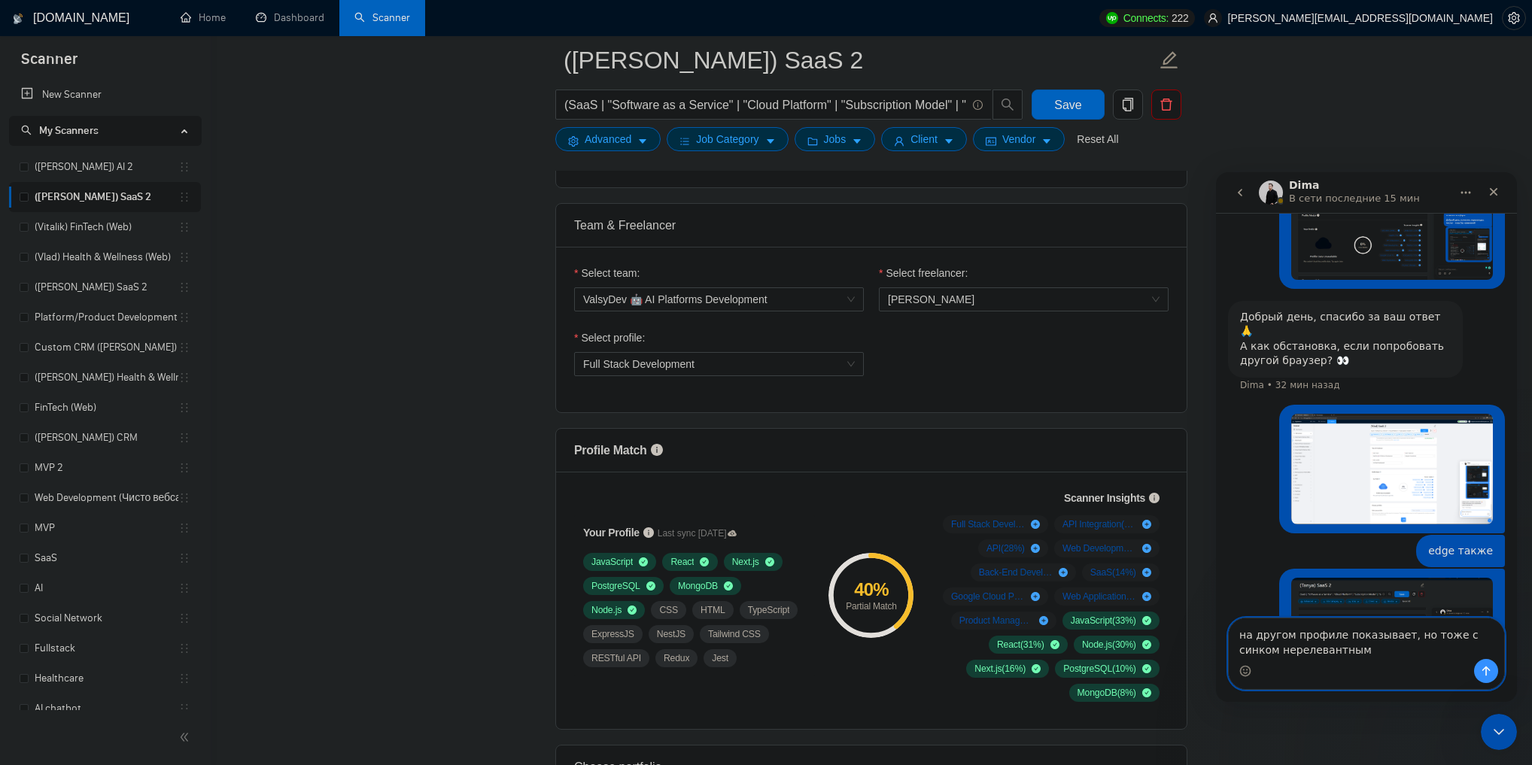
type textarea "на другом профиле показывает, но тоже с синком нерелевантным"
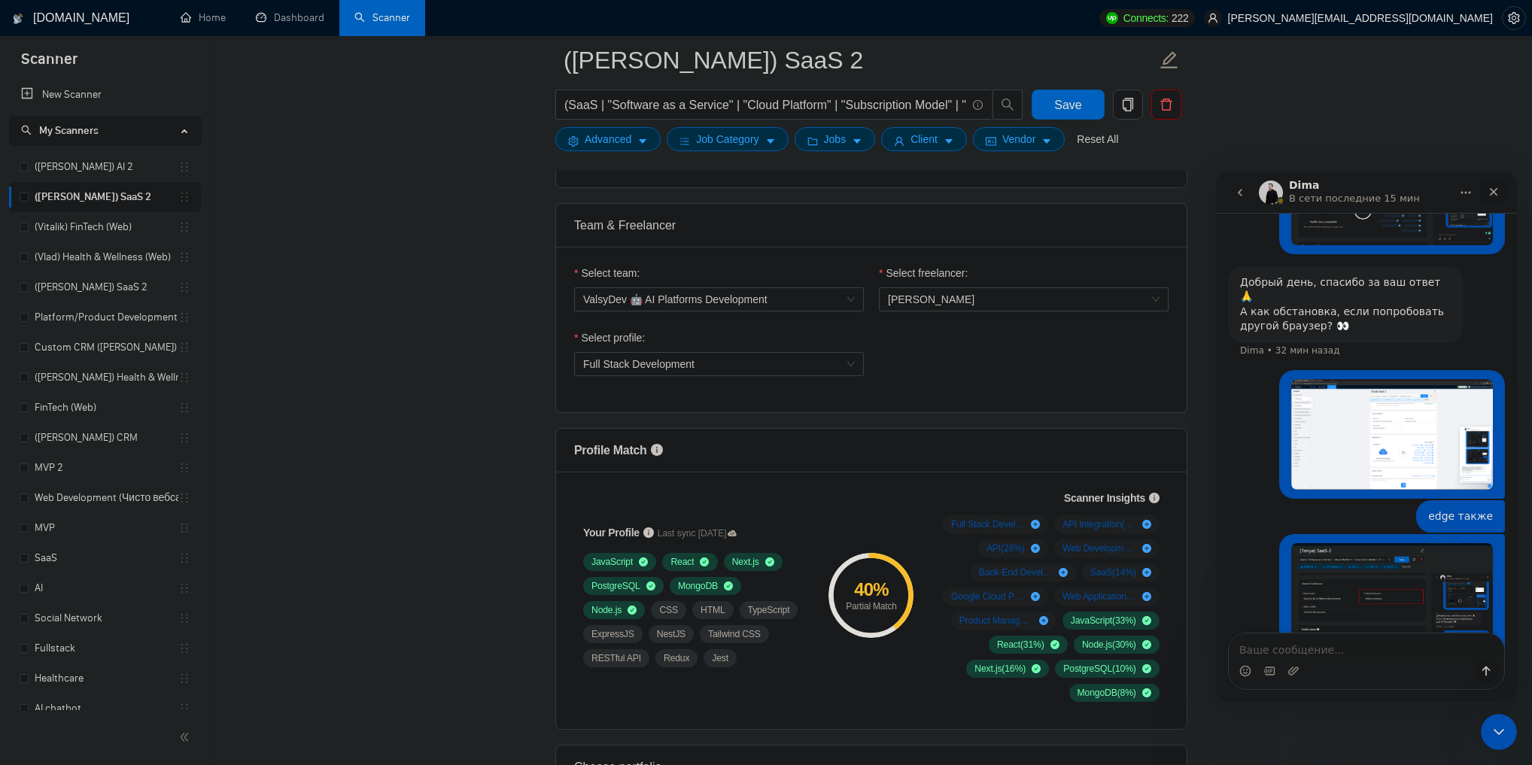
click at [1493, 190] on icon "Закрыть" at bounding box center [1494, 192] width 12 height 12
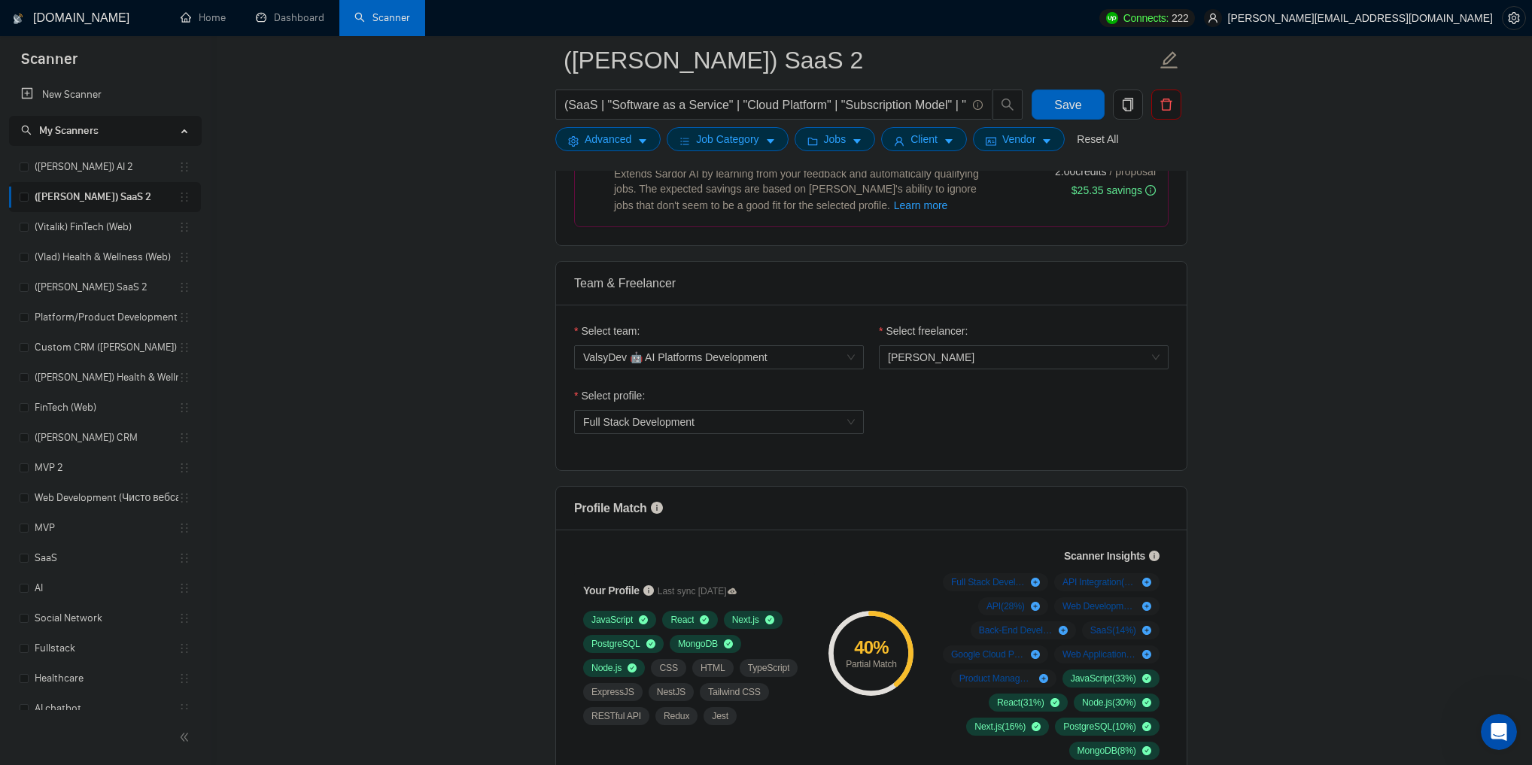
scroll to position [722, 0]
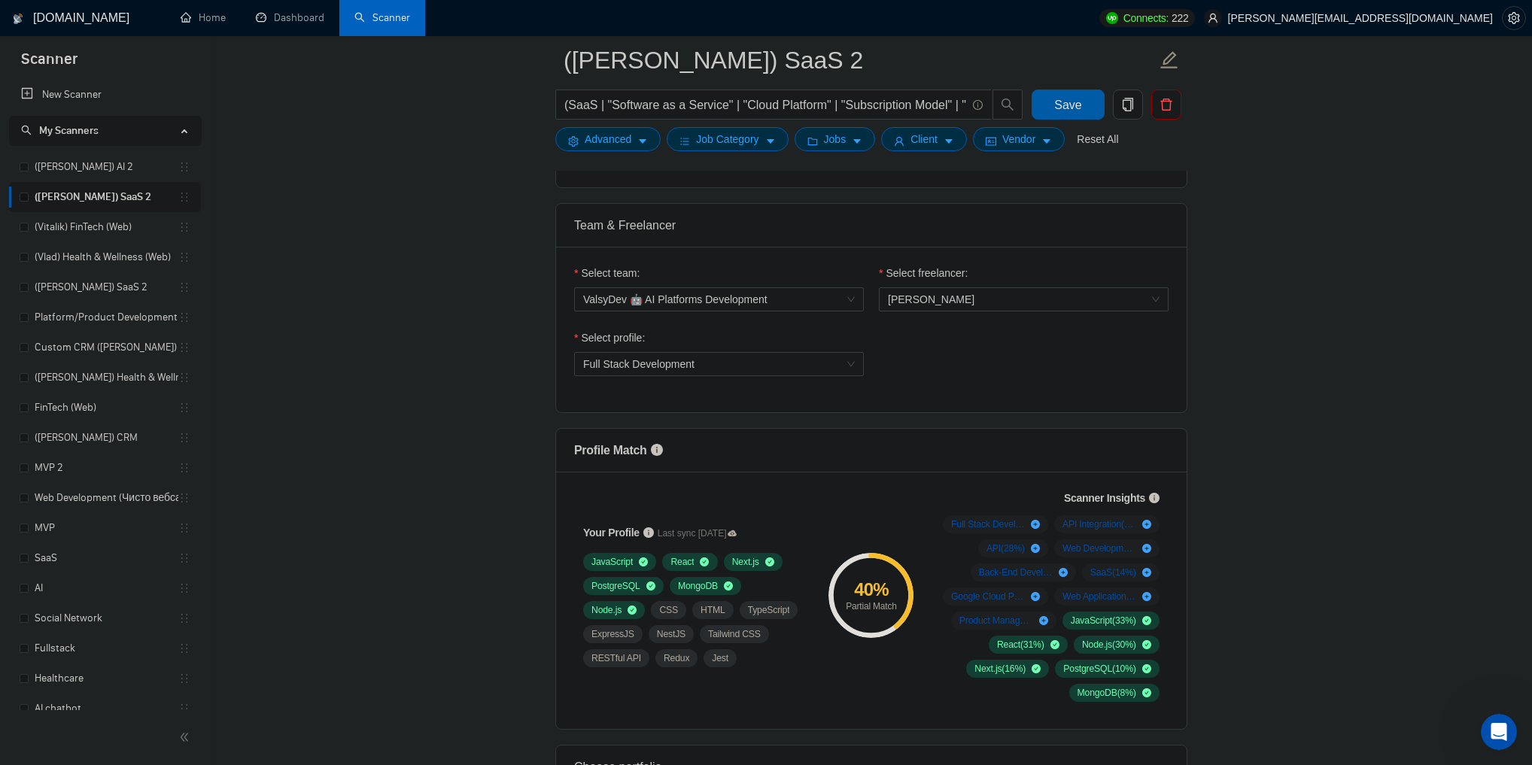
click at [1072, 105] on span "Save" at bounding box center [1067, 105] width 27 height 19
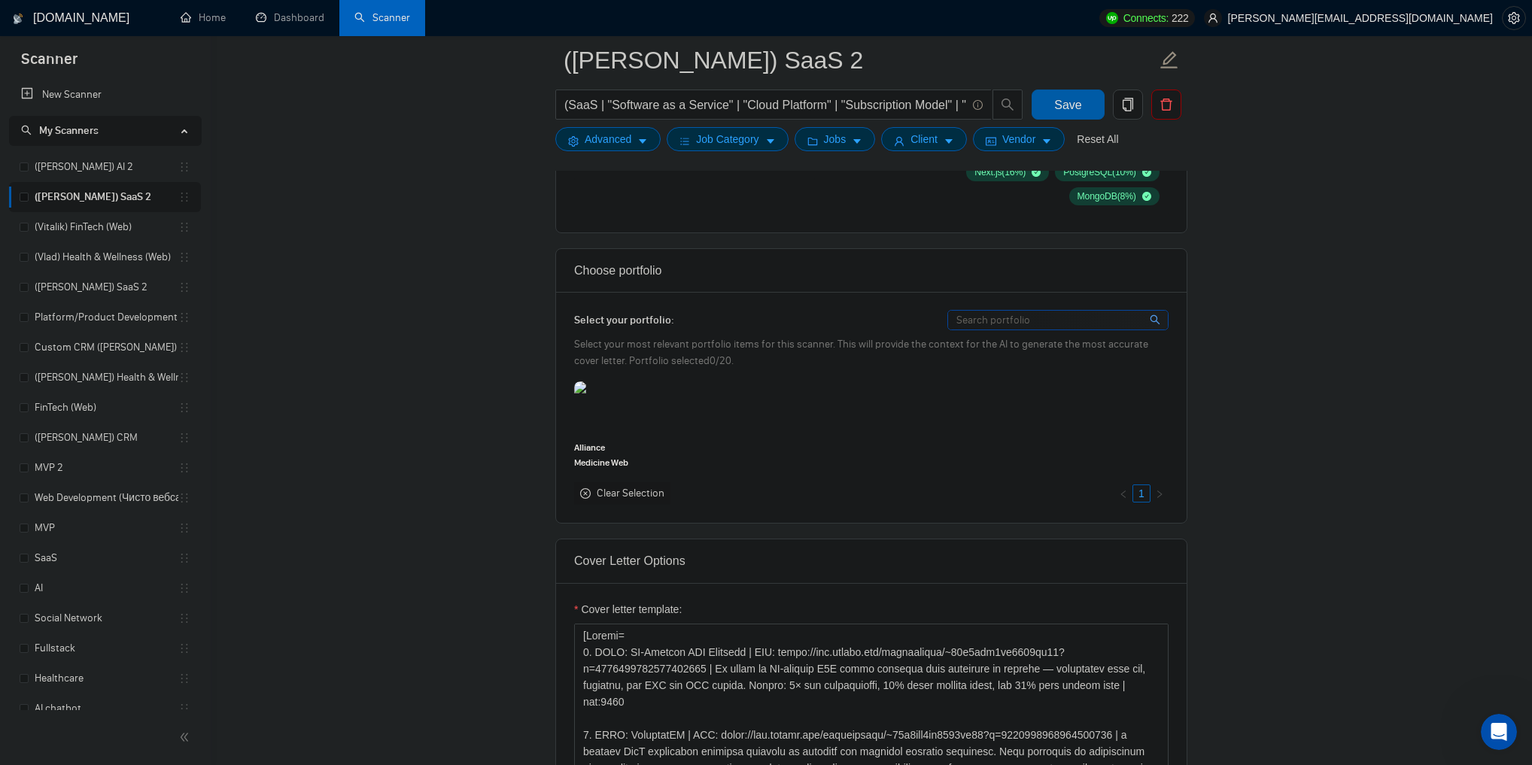
scroll to position [1264, 0]
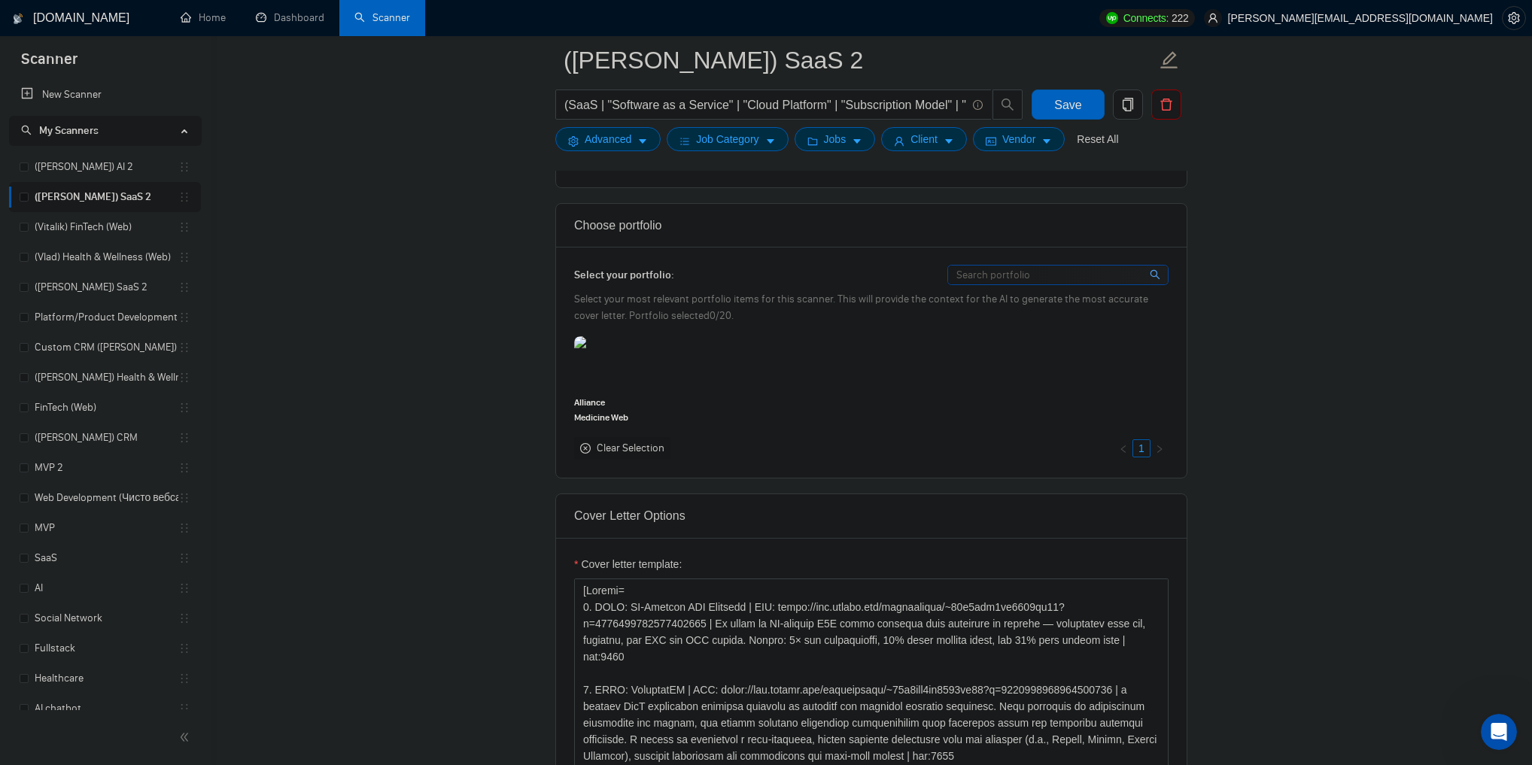
click at [585, 448] on icon "close-circle" at bounding box center [585, 448] width 11 height 11
click at [587, 446] on icon "close-circle" at bounding box center [585, 448] width 11 height 11
click at [641, 445] on div "Clear Selection" at bounding box center [631, 448] width 68 height 17
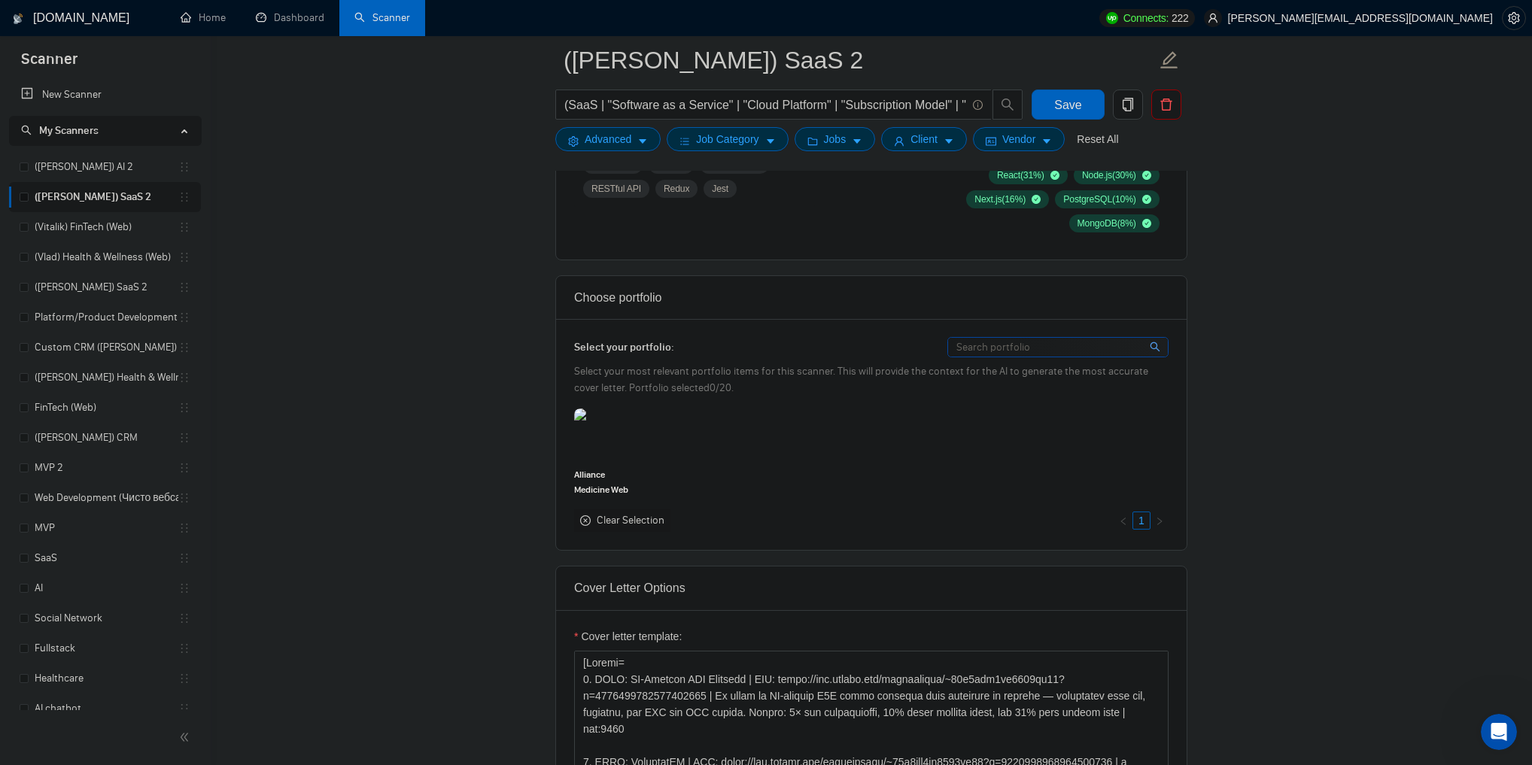
scroll to position [1385, 0]
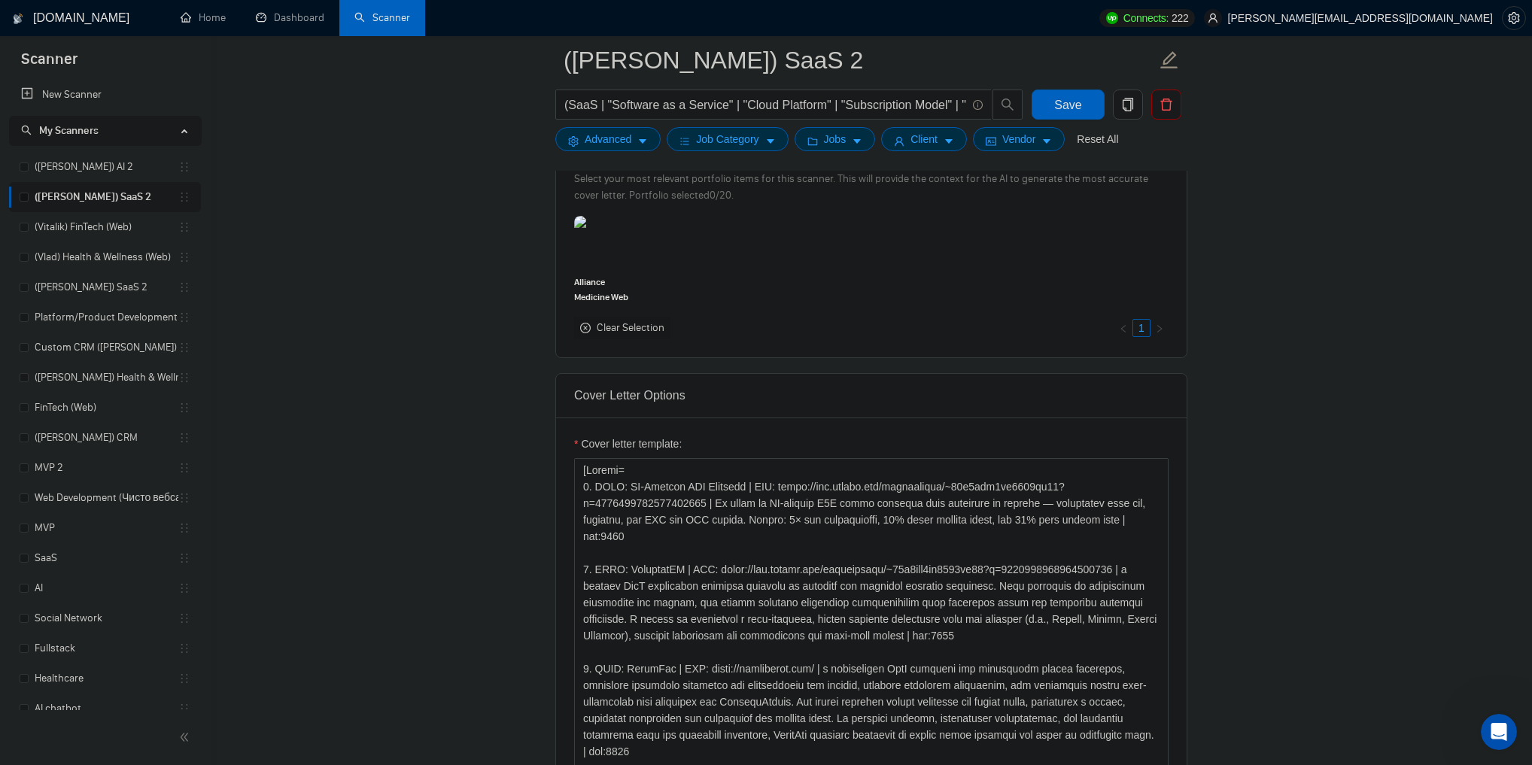
click at [588, 326] on icon "close-circle" at bounding box center [585, 328] width 11 height 11
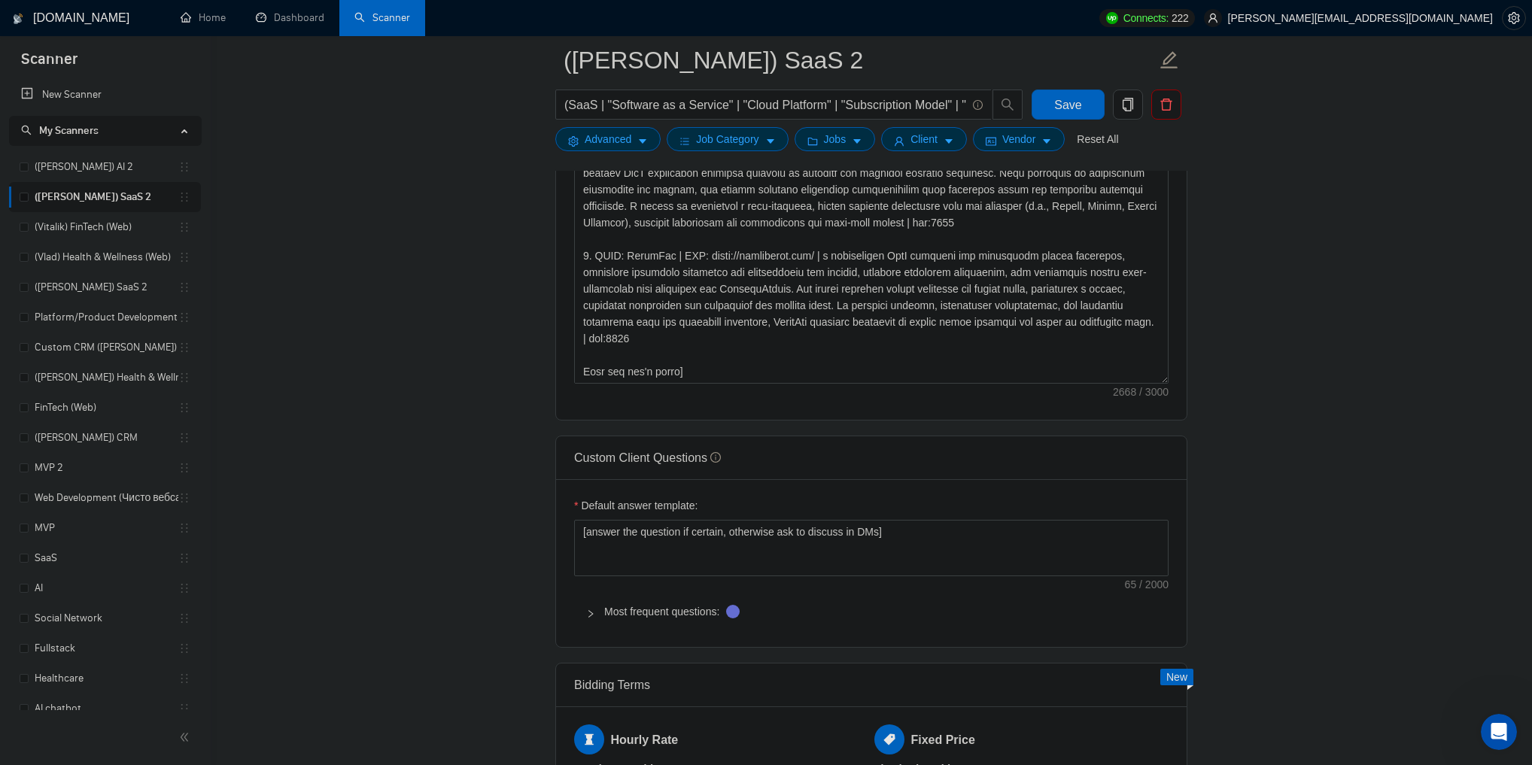
scroll to position [1806, 0]
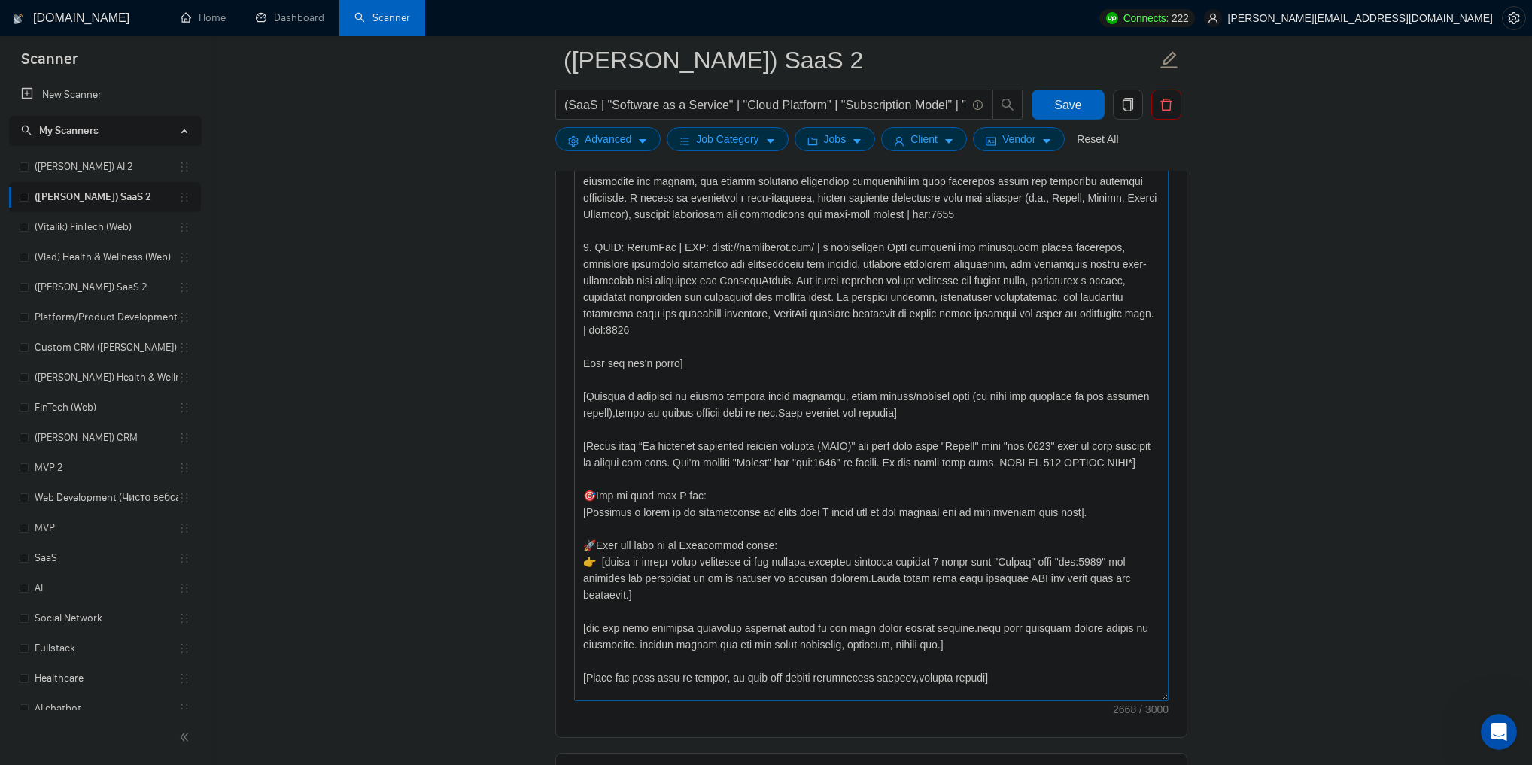
drag, startPoint x: 1164, startPoint y: 367, endPoint x: 1105, endPoint y: 662, distance: 300.9
click at [1170, 701] on div "Cover letter template:" at bounding box center [871, 366] width 631 height 741
drag, startPoint x: 585, startPoint y: 245, endPoint x: 1129, endPoint y: 310, distance: 548.0
click at [1129, 310] on textarea "Cover letter template:" at bounding box center [871, 373] width 595 height 672
click at [1120, 313] on textarea "Cover letter template:" at bounding box center [871, 373] width 595 height 672
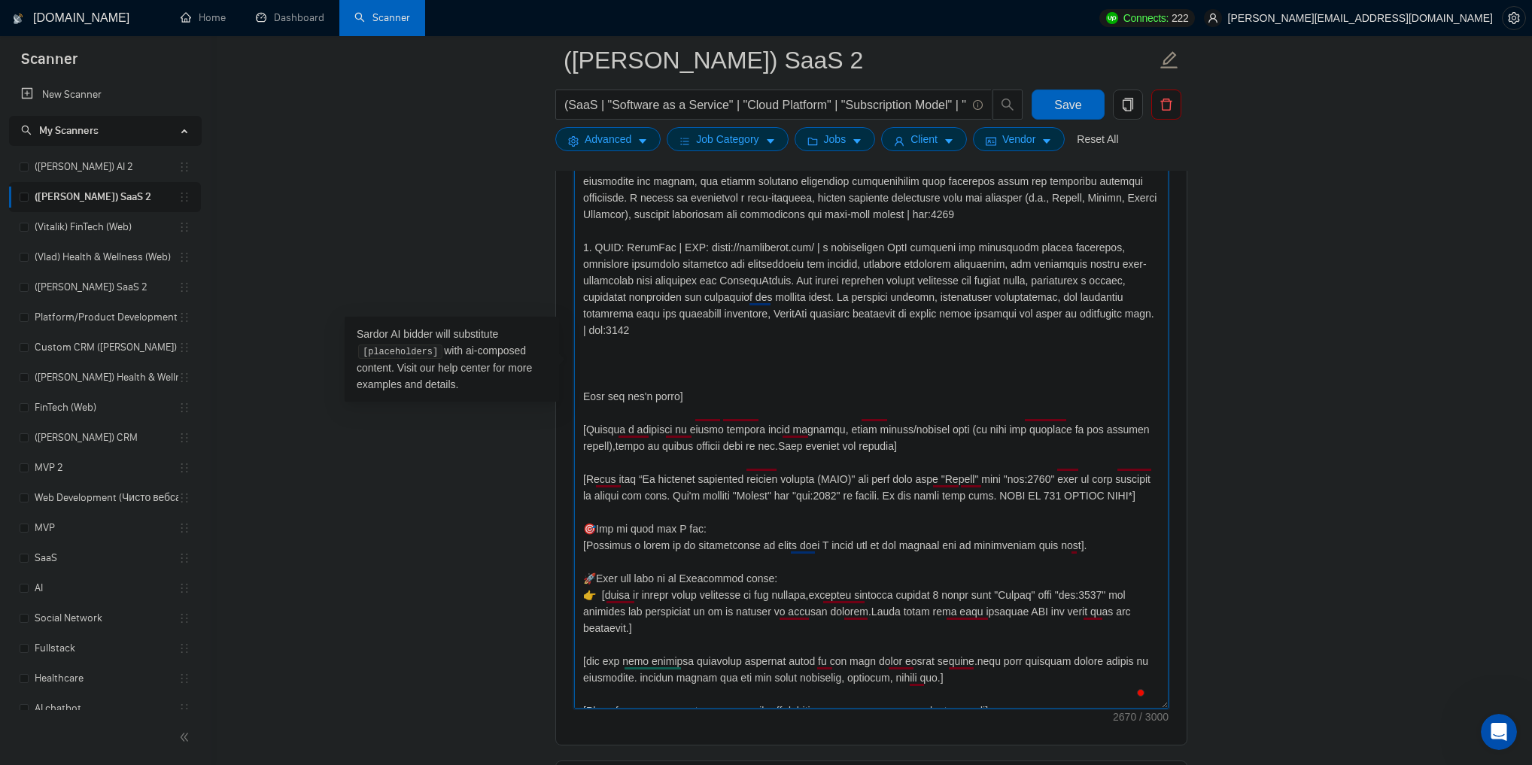
paste textarea "To enrich screen reader interactions, please activate Accessibility in Grammarl…"
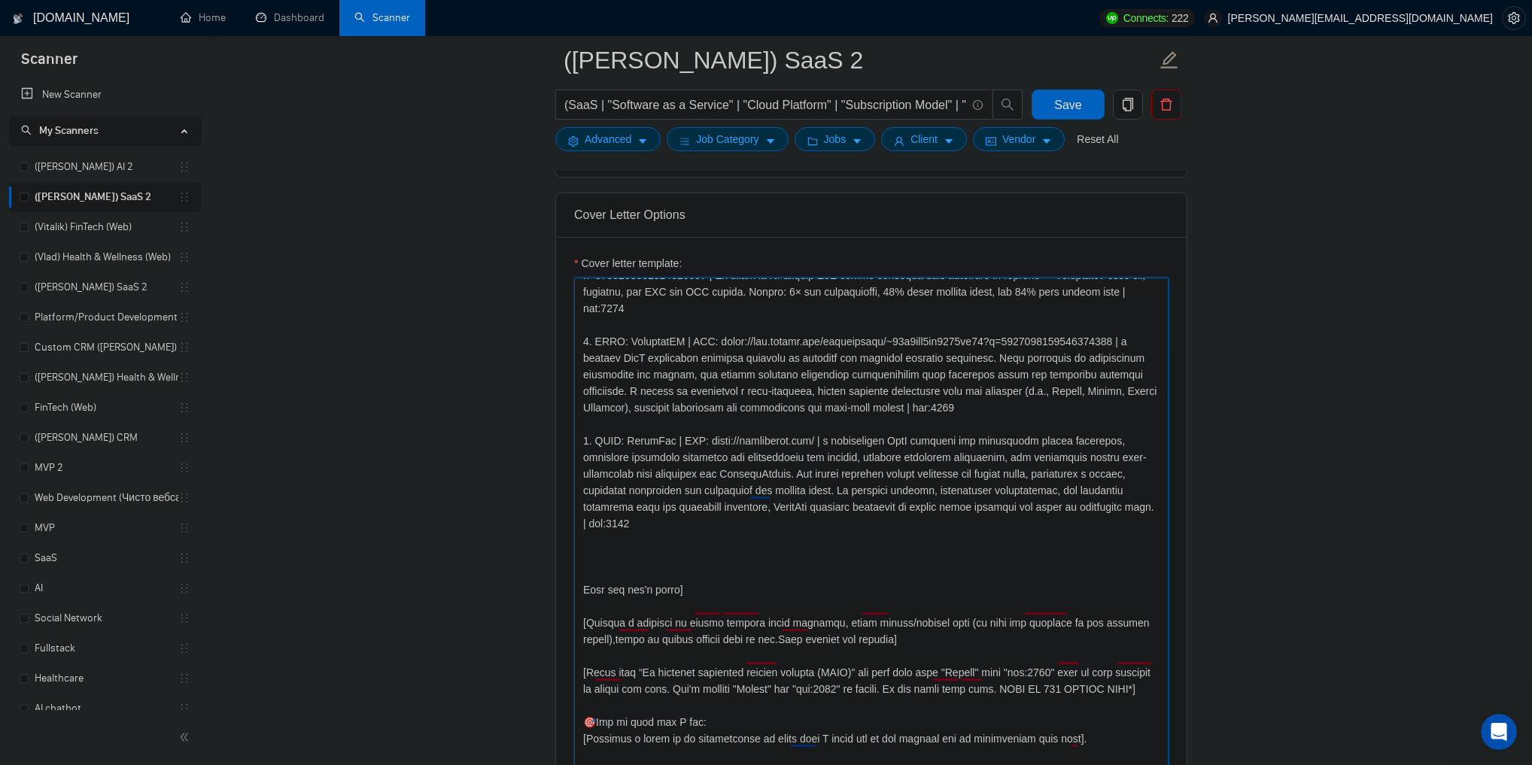
scroll to position [63, 0]
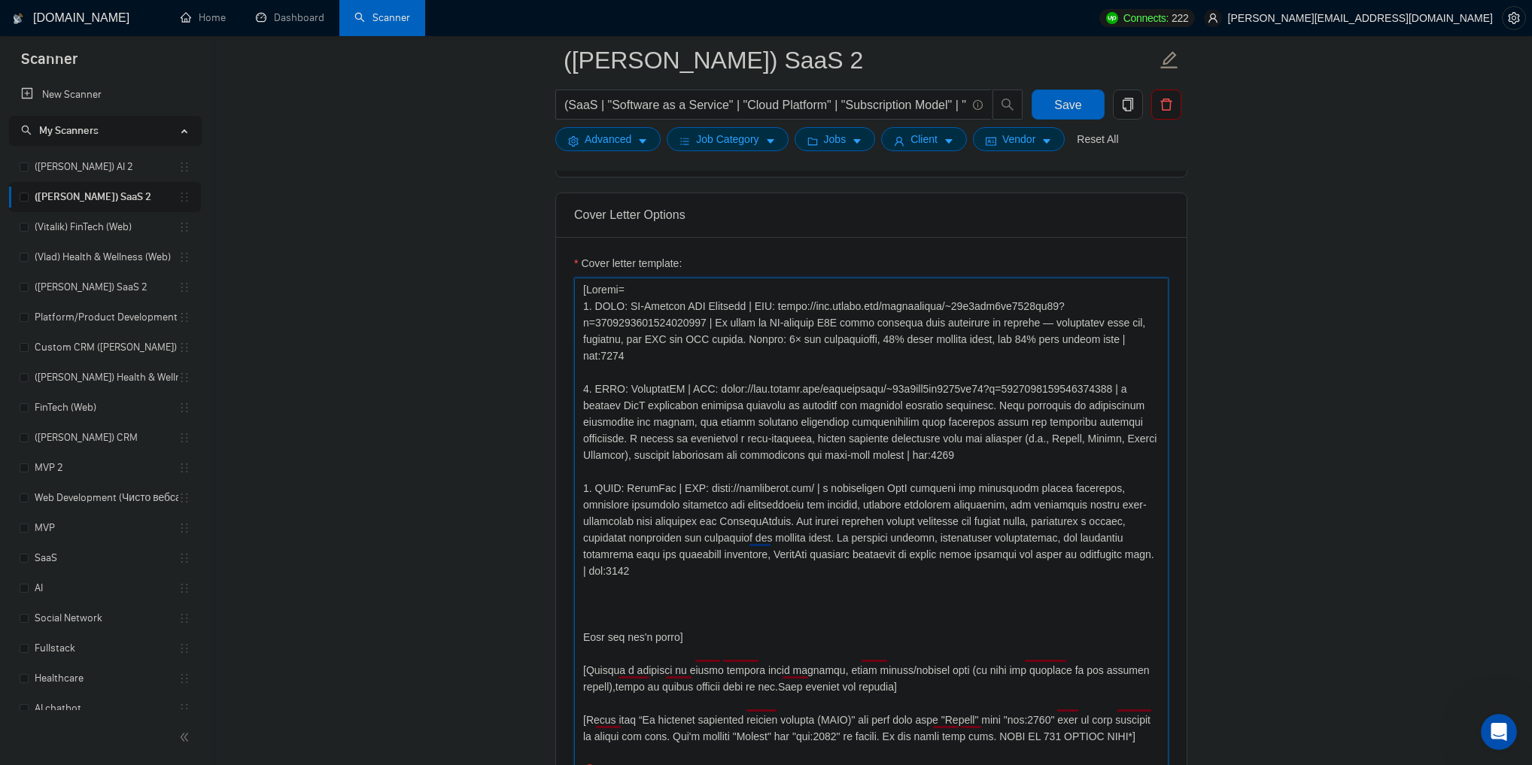
click at [656, 578] on textarea "Cover letter template:" at bounding box center [871, 614] width 595 height 672
paste textarea "To enrich screen reader interactions, please activate Accessibility in Grammarl…"
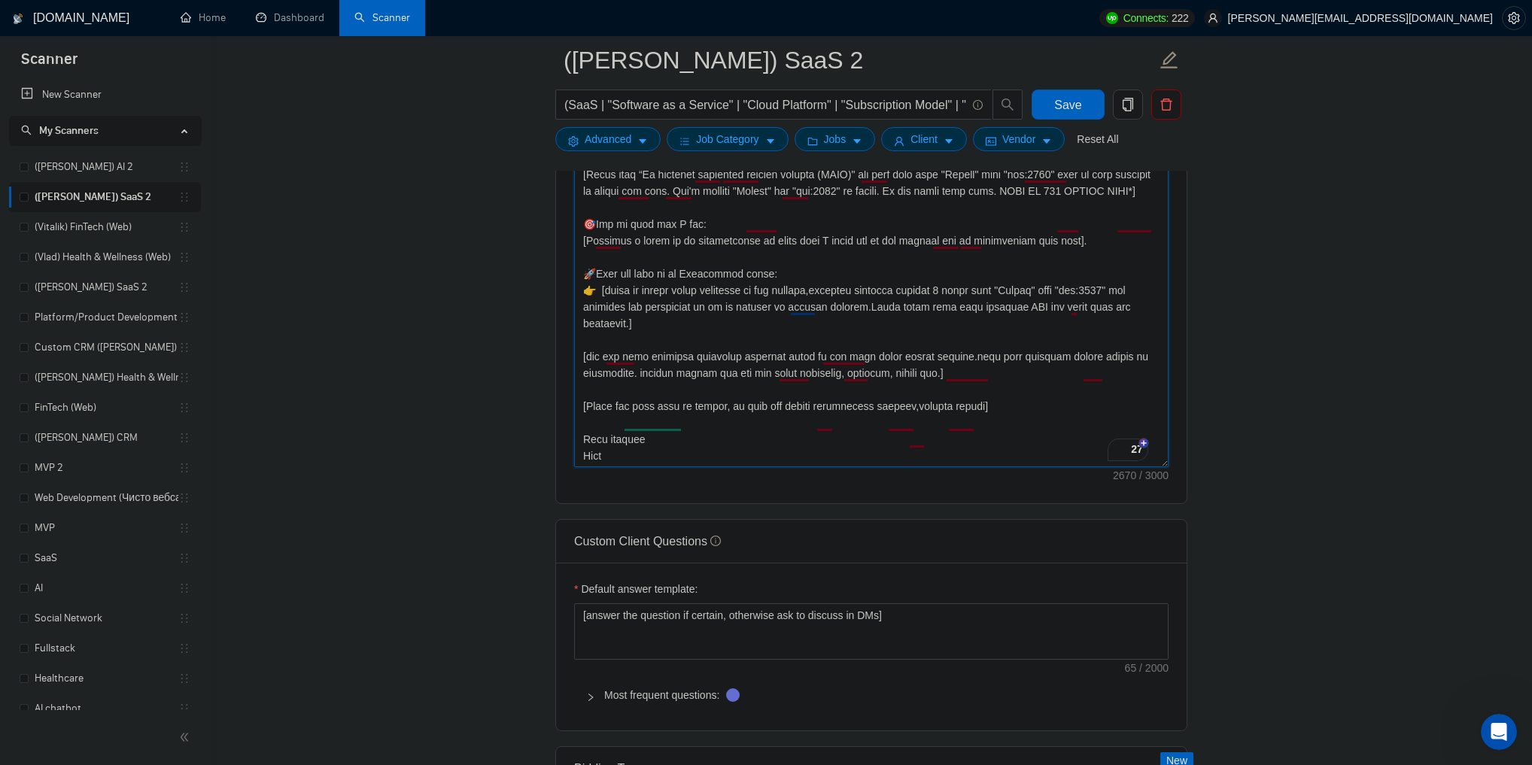
paste textarea "3. CLNT: TheraBee | URL: https://therabeeps.com/ | a specialized SaaS platform …"
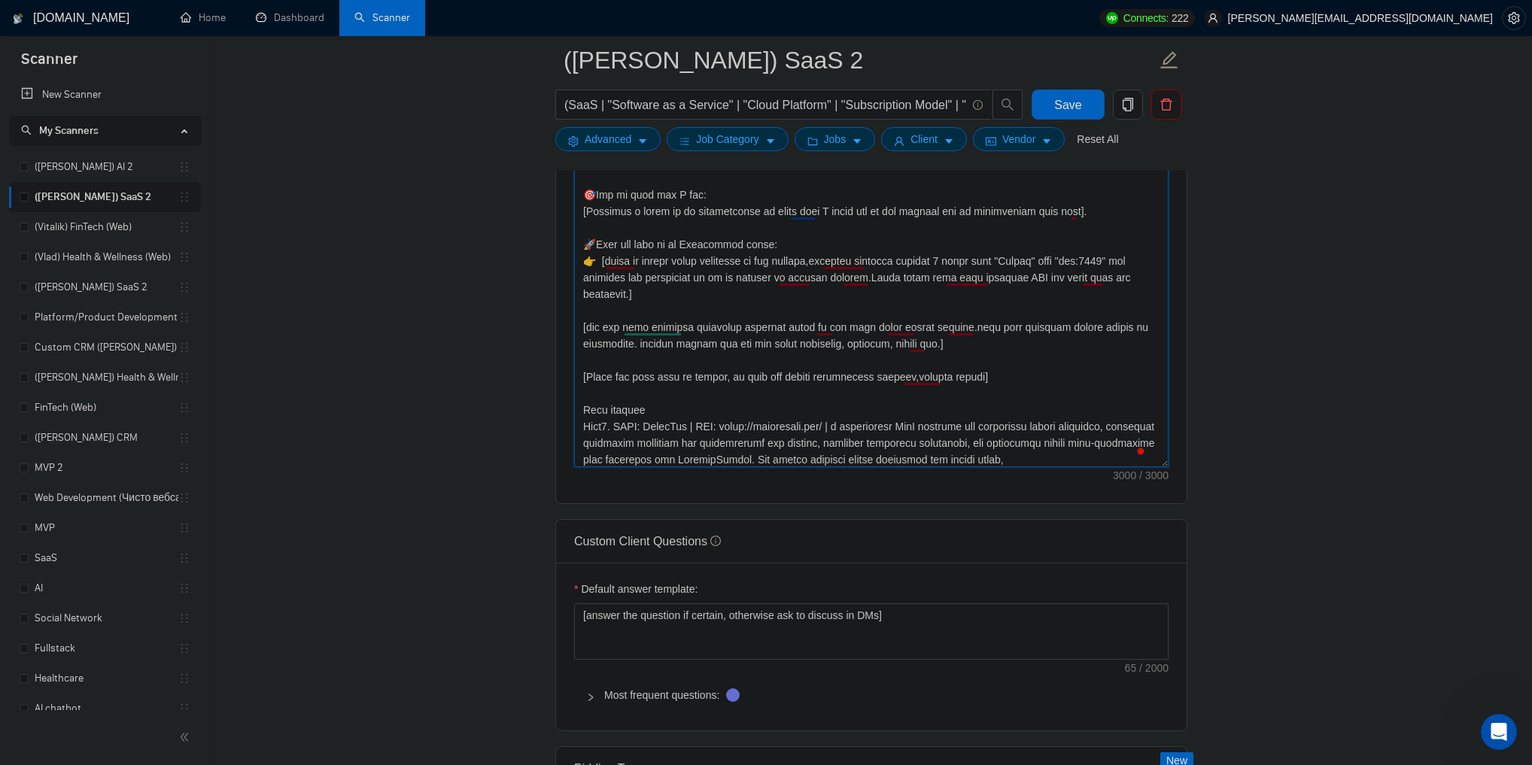
type textarea "[Folder= 1. CLNT: AI-Powered GTM Platform | URL: https://www.upwork.com/freelan…"
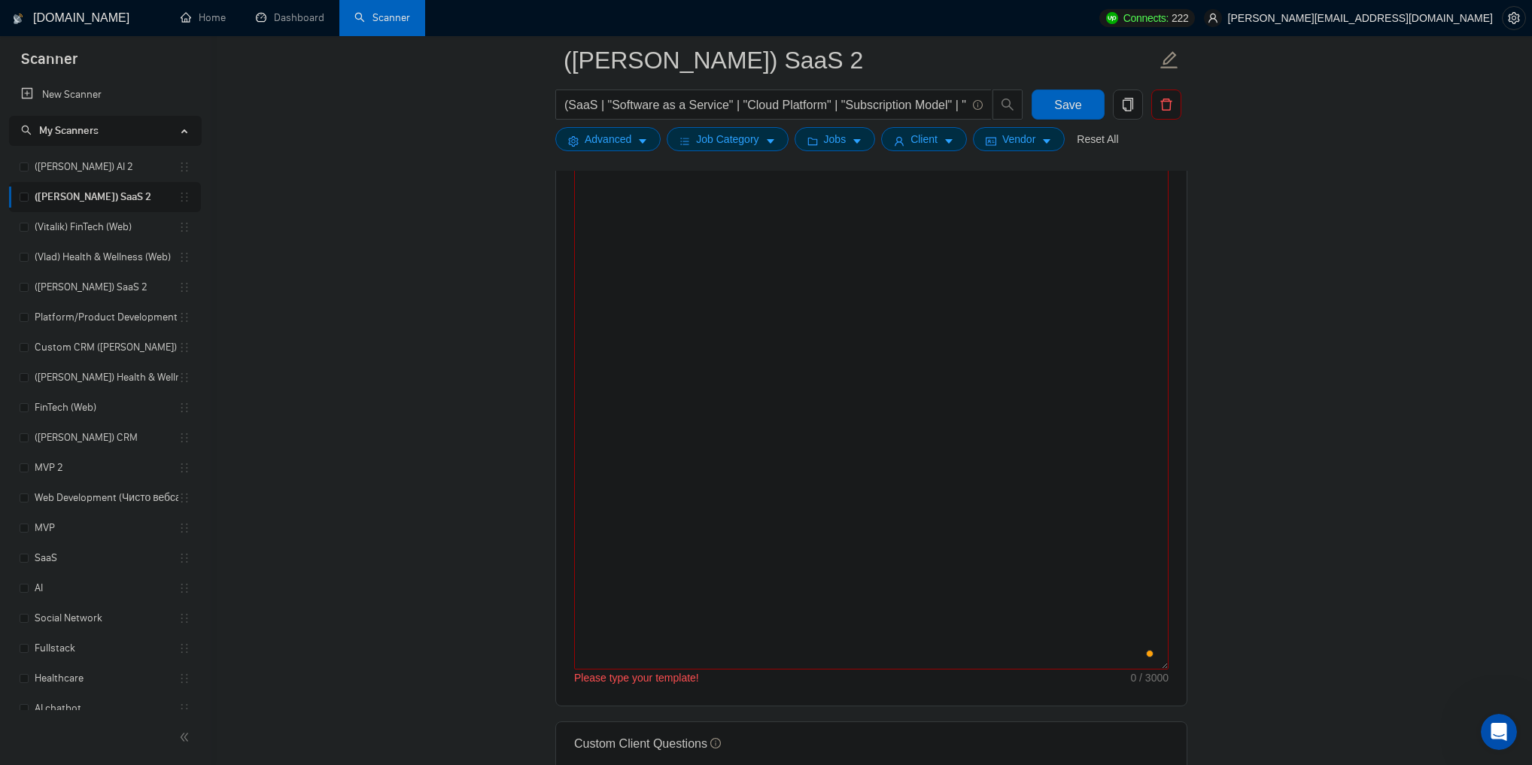
click at [1282, 300] on main "(Tanya) SaaS 2 (SaaS | "Software as a Service" | "Cloud Platform" | "Subscripti…" at bounding box center [871, 384] width 1273 height 4339
click at [328, 185] on main "(Tanya) SaaS 2 (SaaS | "Software as a Service" | "Cloud Platform" | "Subscripti…" at bounding box center [871, 745] width 1273 height 4339
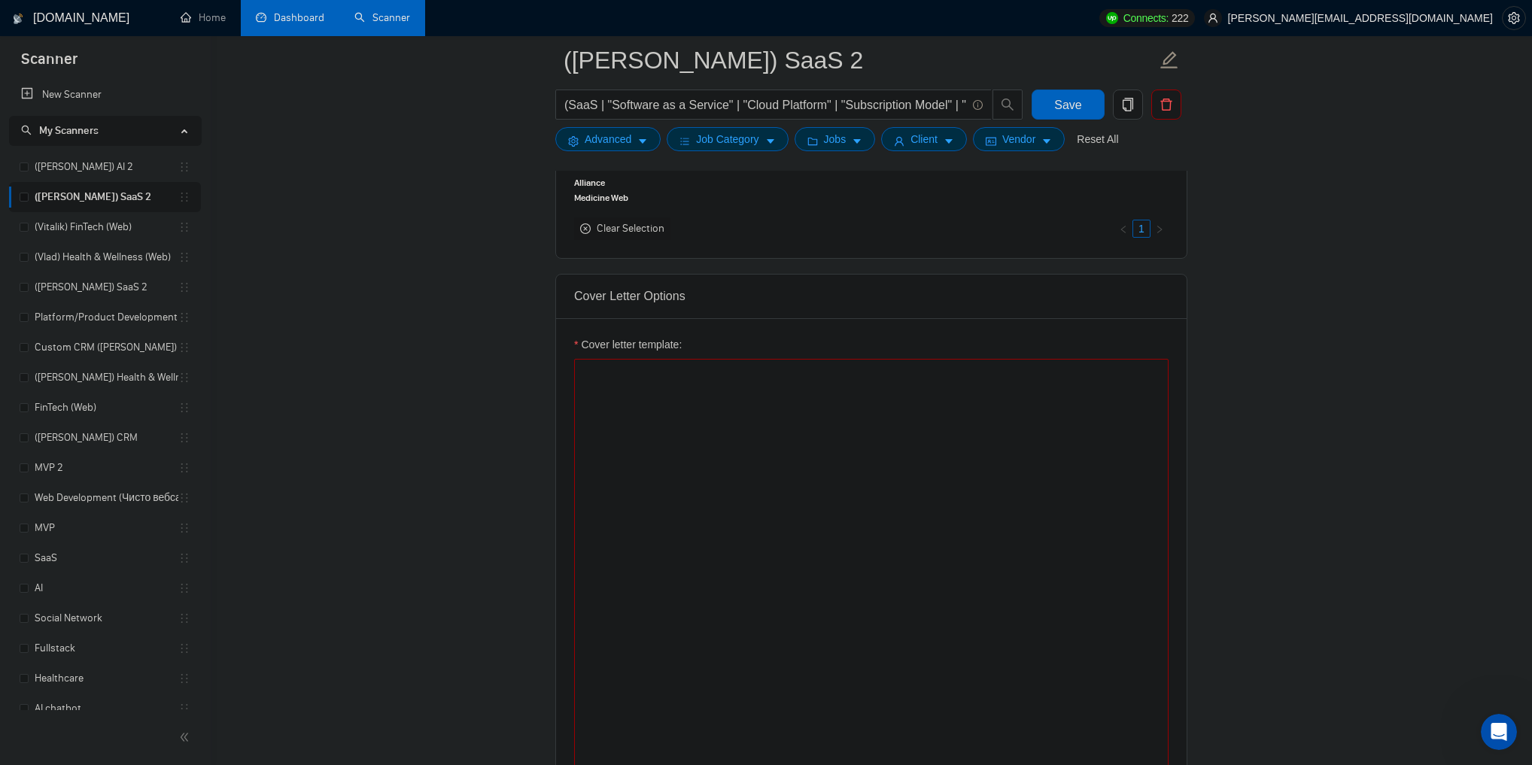
click at [293, 19] on link "Dashboard" at bounding box center [290, 17] width 68 height 13
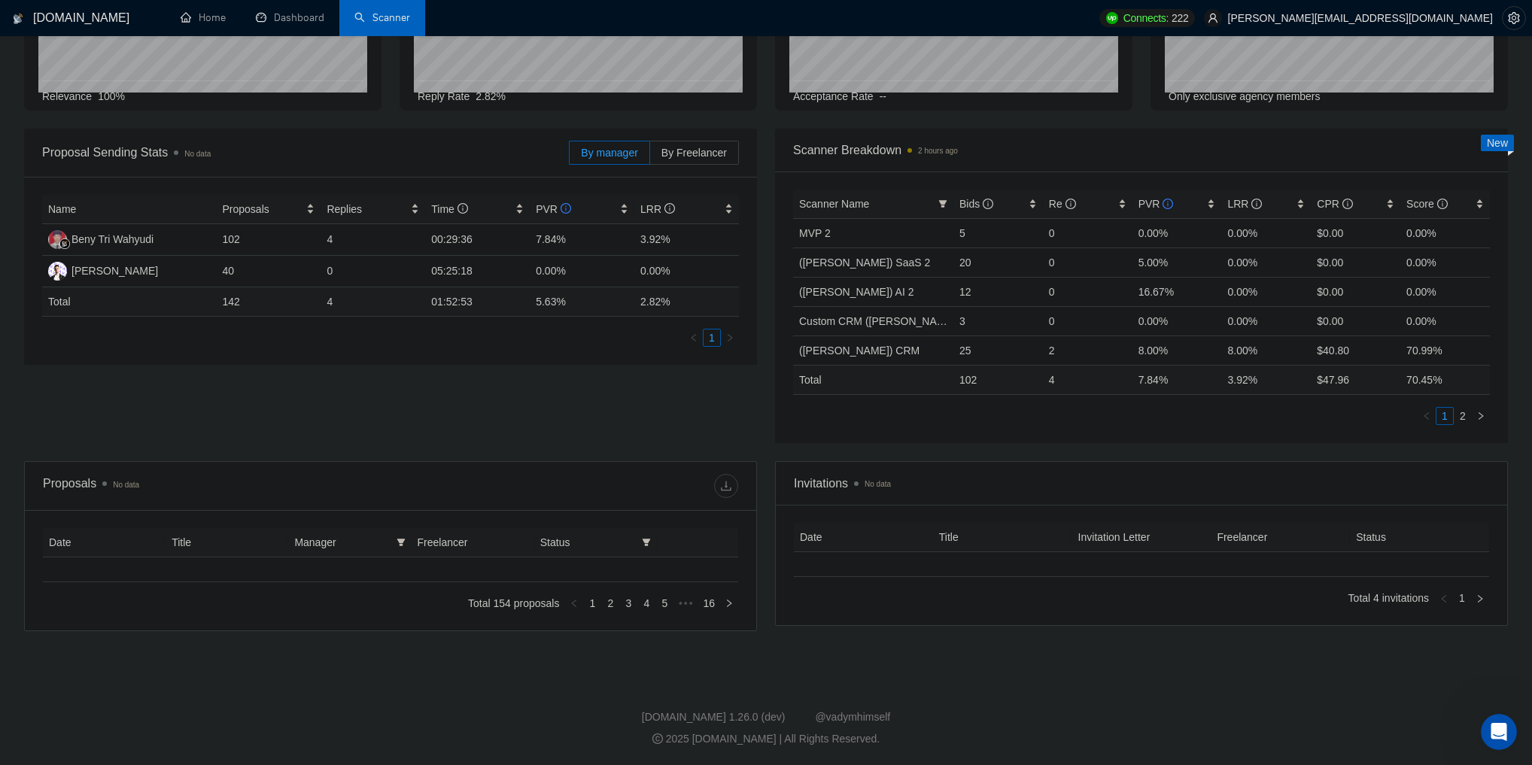
type input "2025-07-19"
type input "2025-08-18"
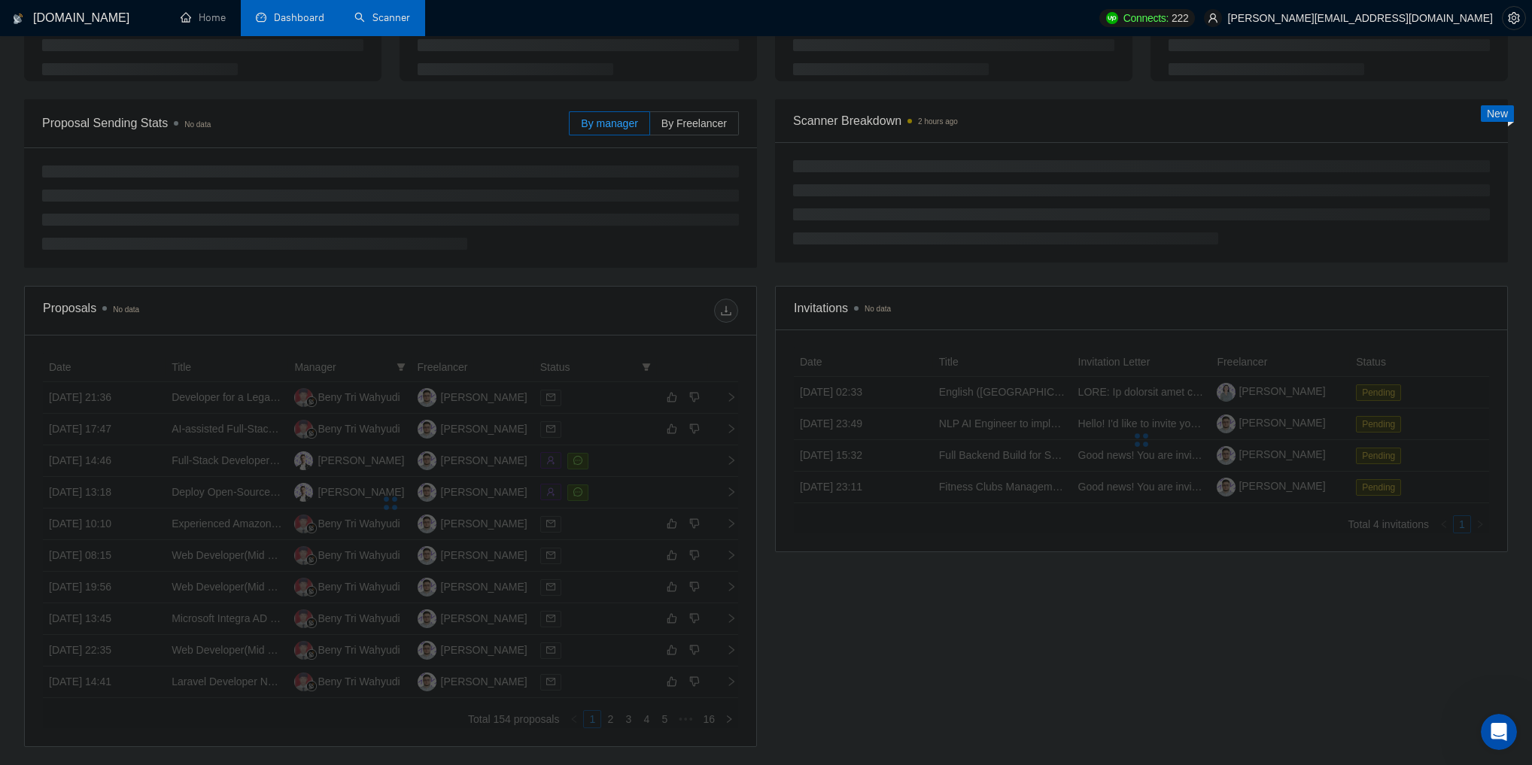
click at [397, 21] on link "Scanner" at bounding box center [382, 17] width 56 height 13
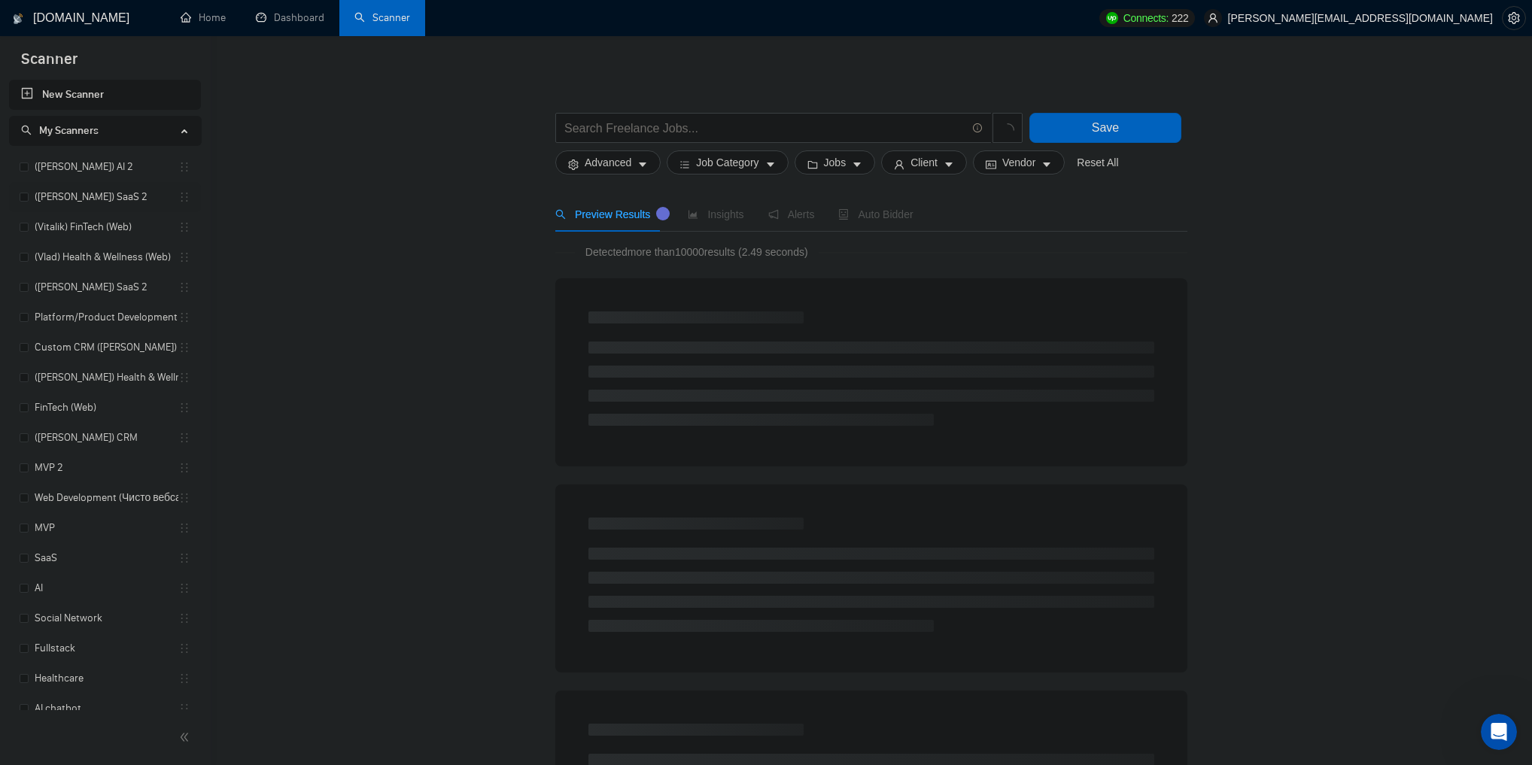
click at [103, 190] on link "([PERSON_NAME]) SaaS 2" at bounding box center [107, 197] width 144 height 30
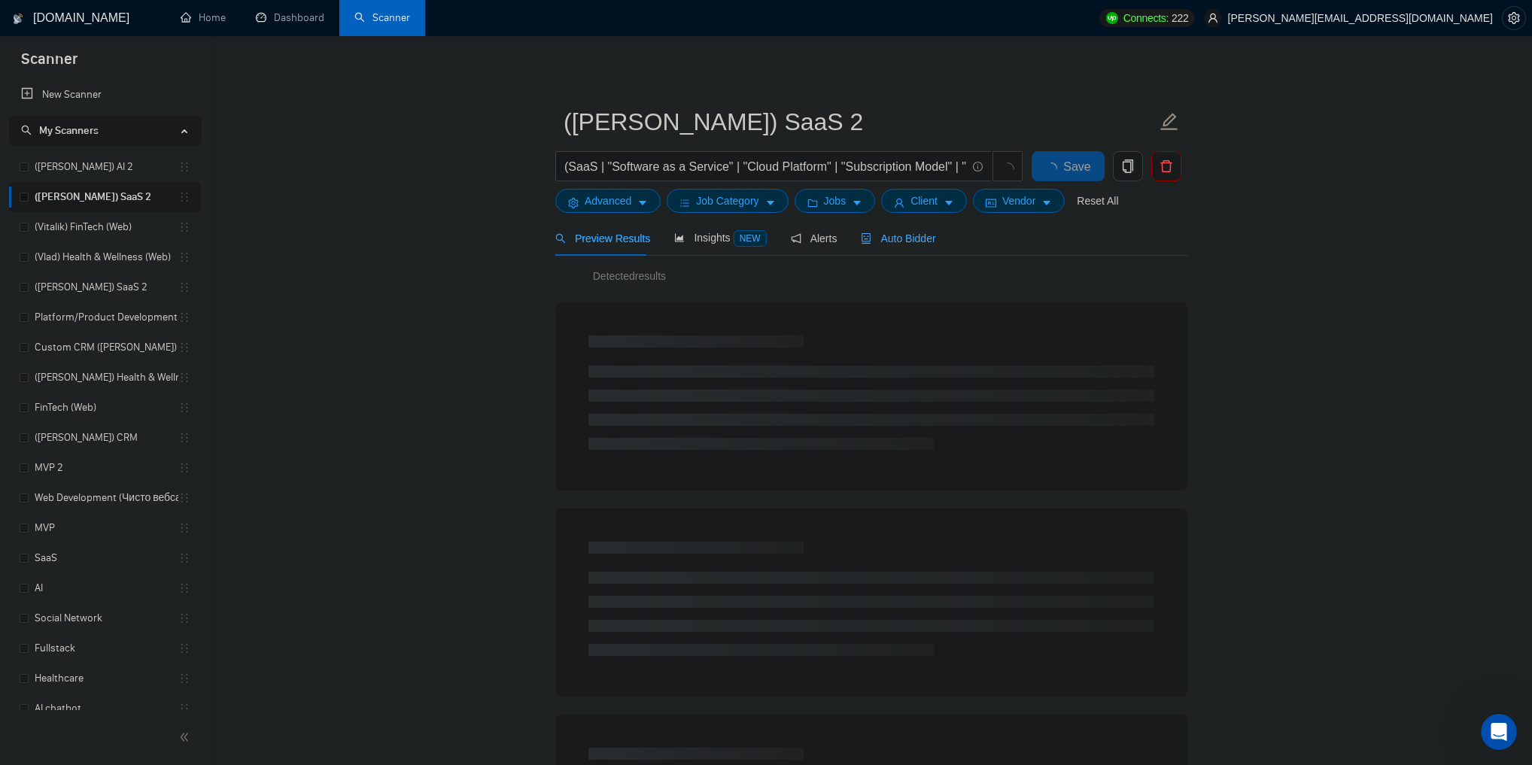
click at [911, 237] on span "Auto Bidder" at bounding box center [898, 239] width 75 height 12
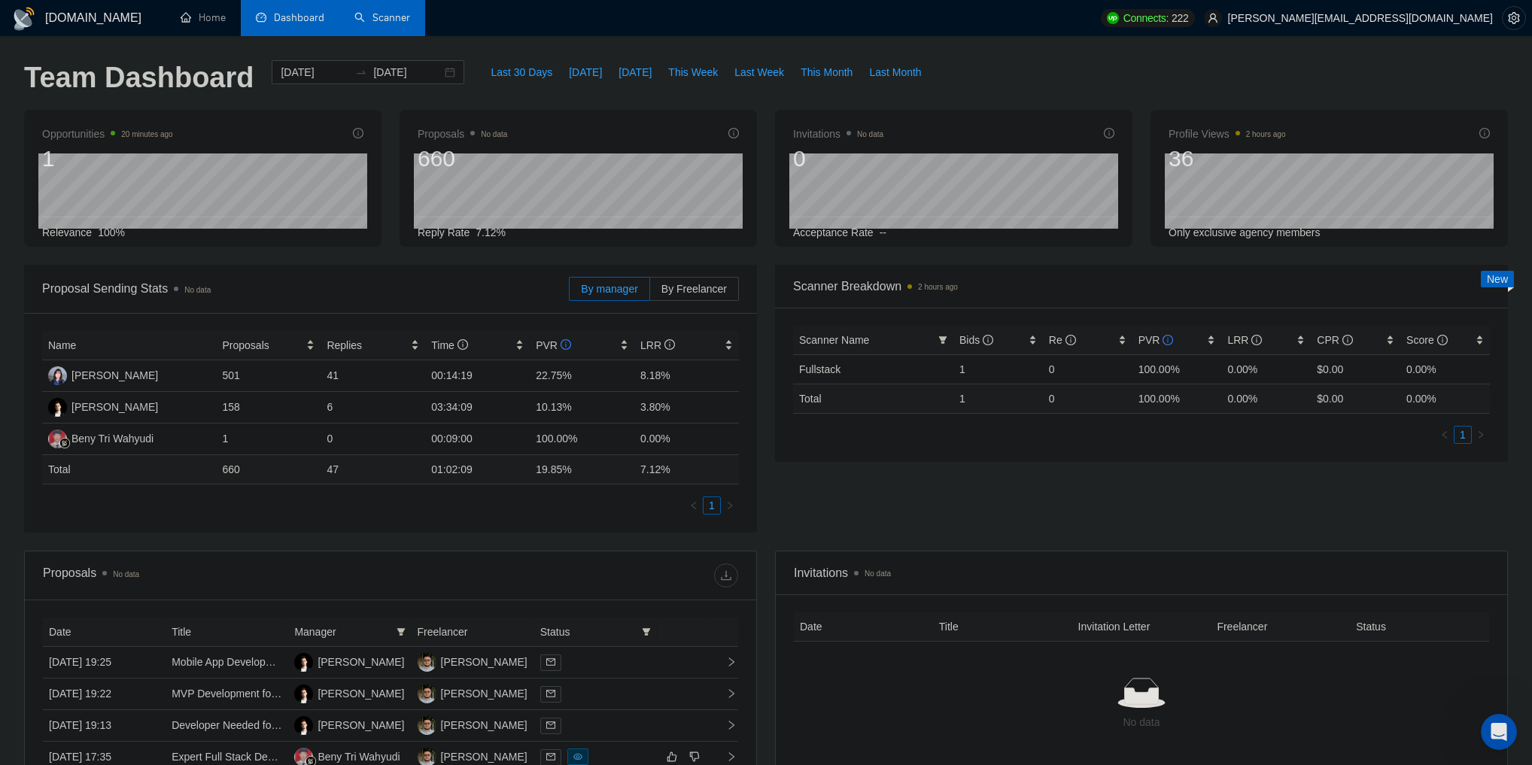
click at [391, 23] on link "Scanner" at bounding box center [382, 17] width 56 height 13
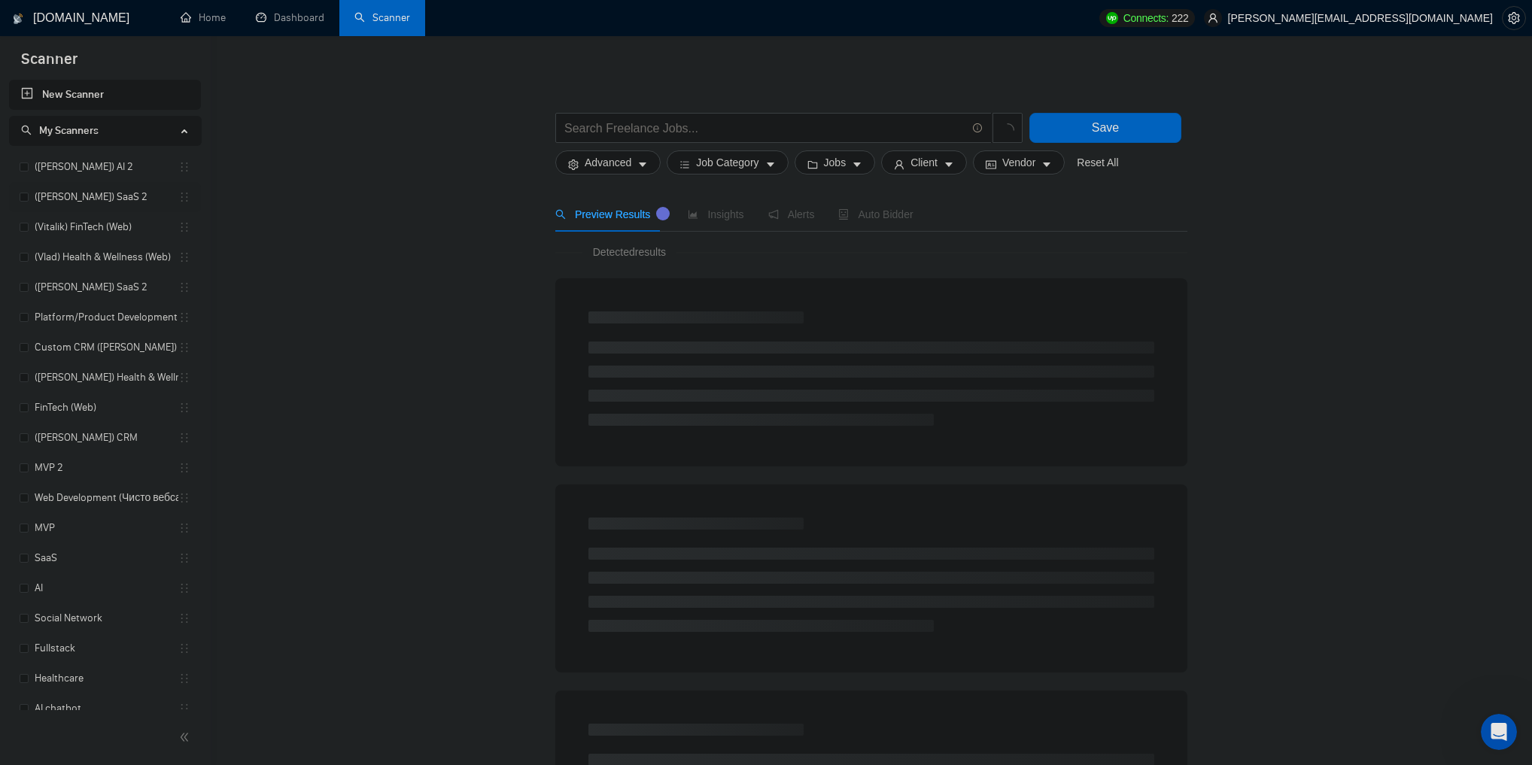
click at [107, 199] on link "([PERSON_NAME]) SaaS 2" at bounding box center [107, 197] width 144 height 30
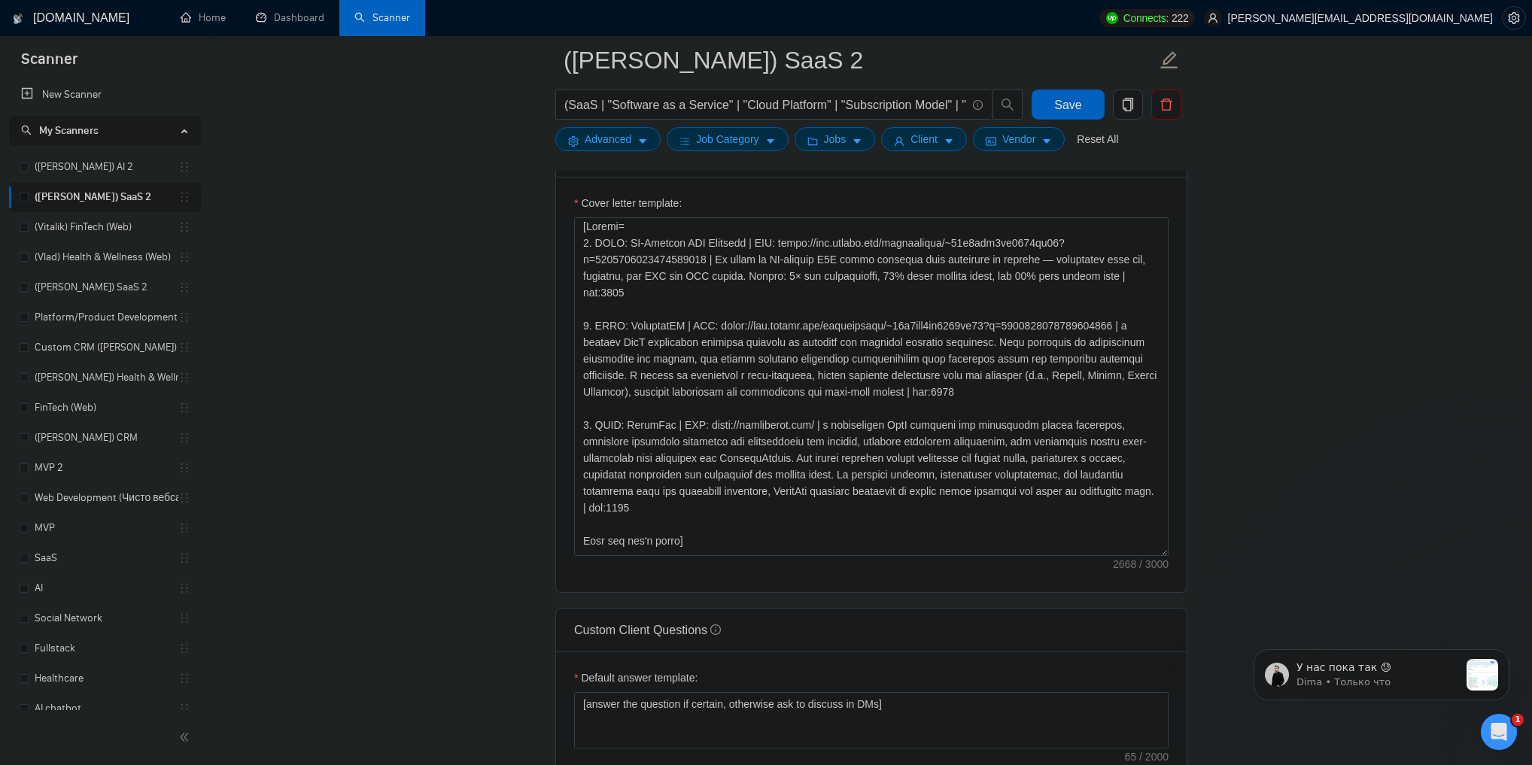
scroll to position [3298, 0]
click at [635, 422] on textarea "Cover letter template:" at bounding box center [871, 386] width 595 height 339
click at [638, 421] on textarea "Cover letter template:" at bounding box center [871, 386] width 595 height 339
paste textarea "SUMO Scheduler"
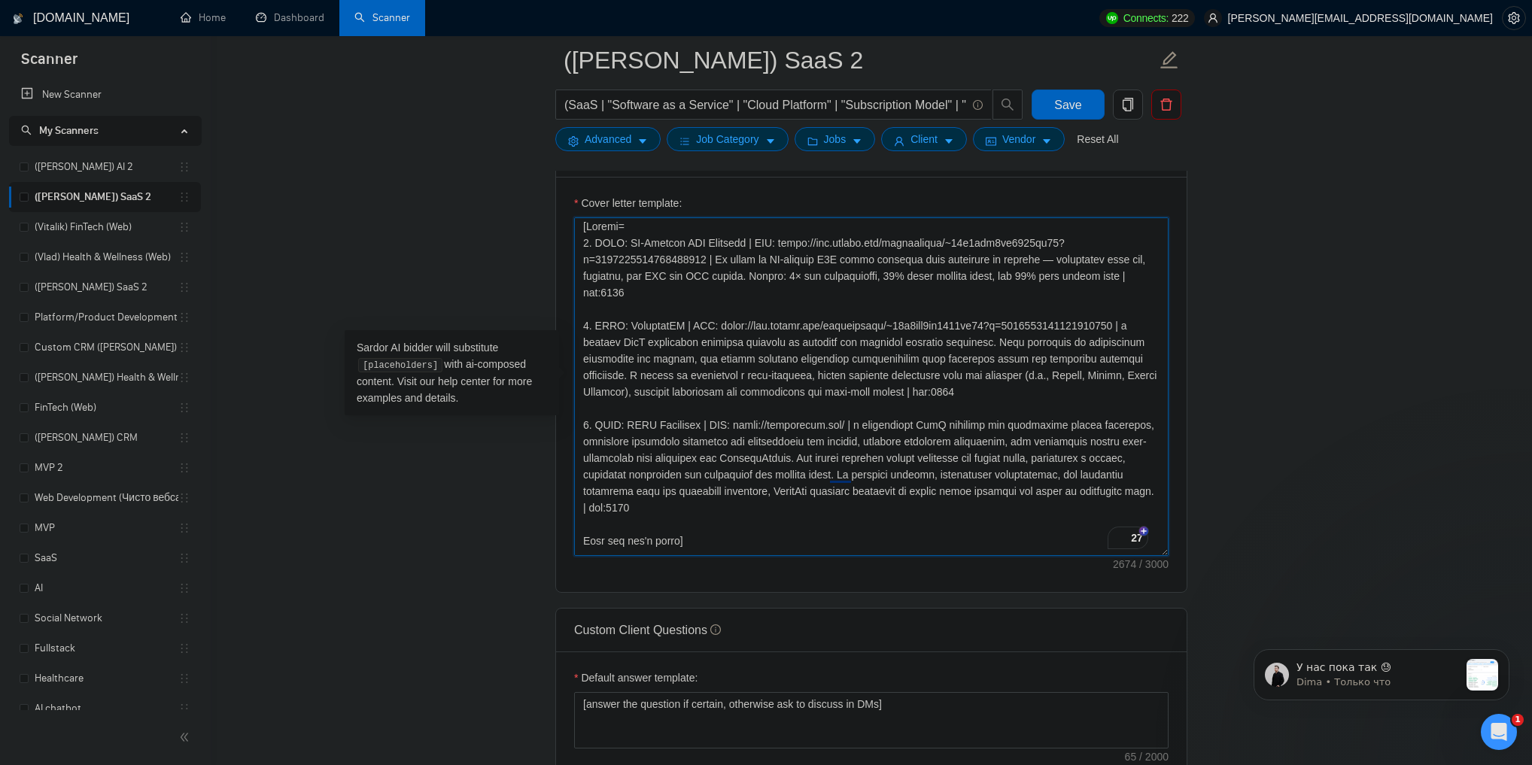
click at [742, 427] on textarea "Cover letter template:" at bounding box center [871, 386] width 595 height 339
drag, startPoint x: 742, startPoint y: 427, endPoint x: 838, endPoint y: 425, distance: 95.6
click at [838, 425] on textarea "Cover letter template:" at bounding box center [871, 386] width 595 height 339
paste textarea "[URL][DOMAIN_NAME]"
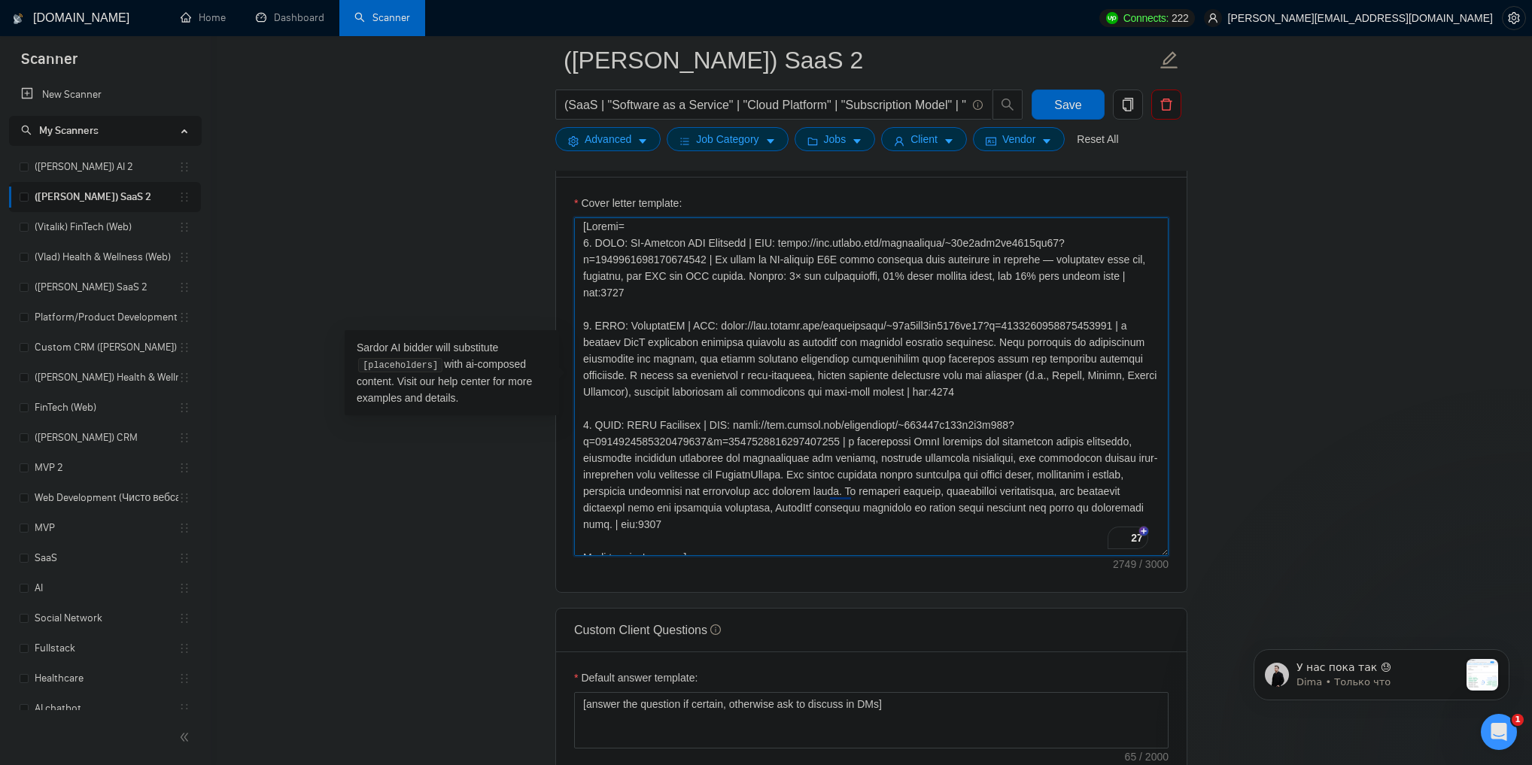
click at [843, 442] on textarea "Cover letter template:" at bounding box center [871, 386] width 595 height 339
drag, startPoint x: 843, startPoint y: 442, endPoint x: 604, endPoint y: 516, distance: 250.4
click at [604, 516] on textarea "Cover letter template:" at bounding box center [871, 386] width 595 height 339
paste textarea "We helped transform an AI-powered appointment scheduling platform into a scalab…"
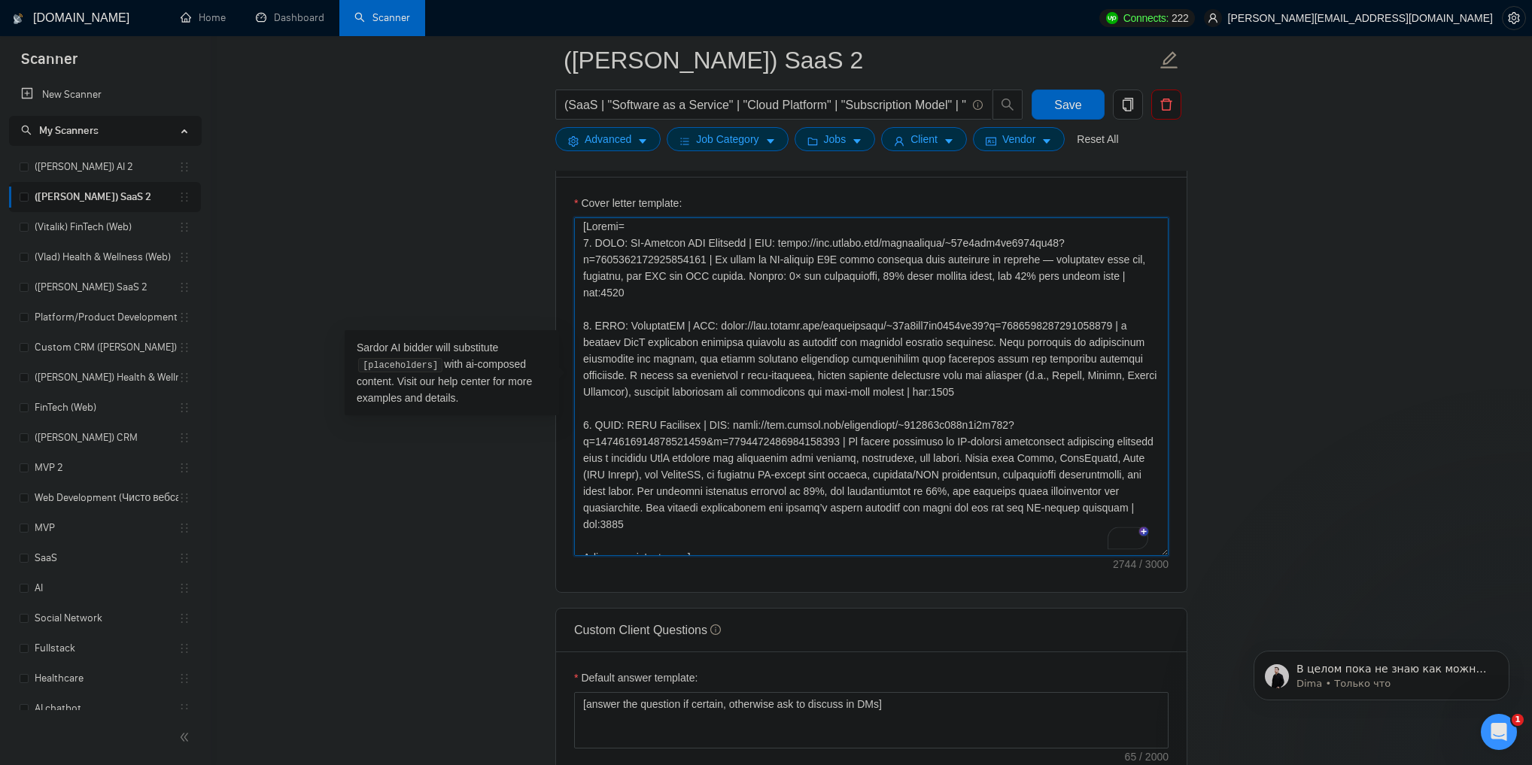
type textarea "[Loremi= 2. DOLO: SI-Ametcon ADI Elitsedd | EIU: tempo://inc.utlabo.etd/magnaal…"
click at [1354, 461] on main "([PERSON_NAME]) SaaS 2 (SaaS | "Software as a Service" | "Cloud Platform" | "Su…" at bounding box center [871, 438] width 1273 height 4006
drag, startPoint x: 1168, startPoint y: 551, endPoint x: 1176, endPoint y: 595, distance: 44.4
click at [1176, 595] on form "Auto Bidding Enabled Auto Bidding Enabled: OFF Auto Bidder Schedule Auto Biddin…" at bounding box center [871, 415] width 632 height 3516
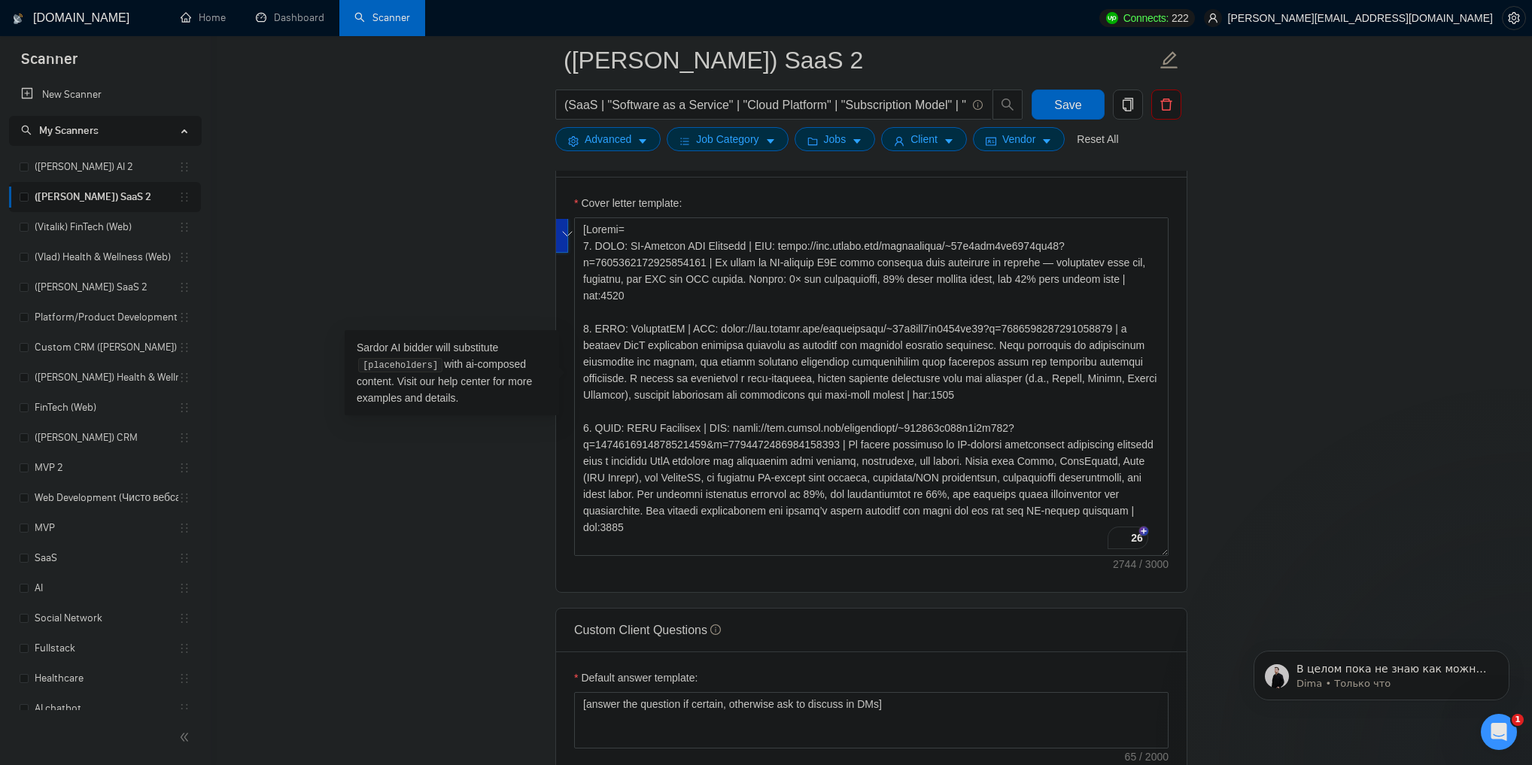
click at [1219, 538] on main "([PERSON_NAME]) SaaS 2 (SaaS | "Software as a Service" | "Cloud Platform" | "Su…" at bounding box center [871, 438] width 1273 height 4006
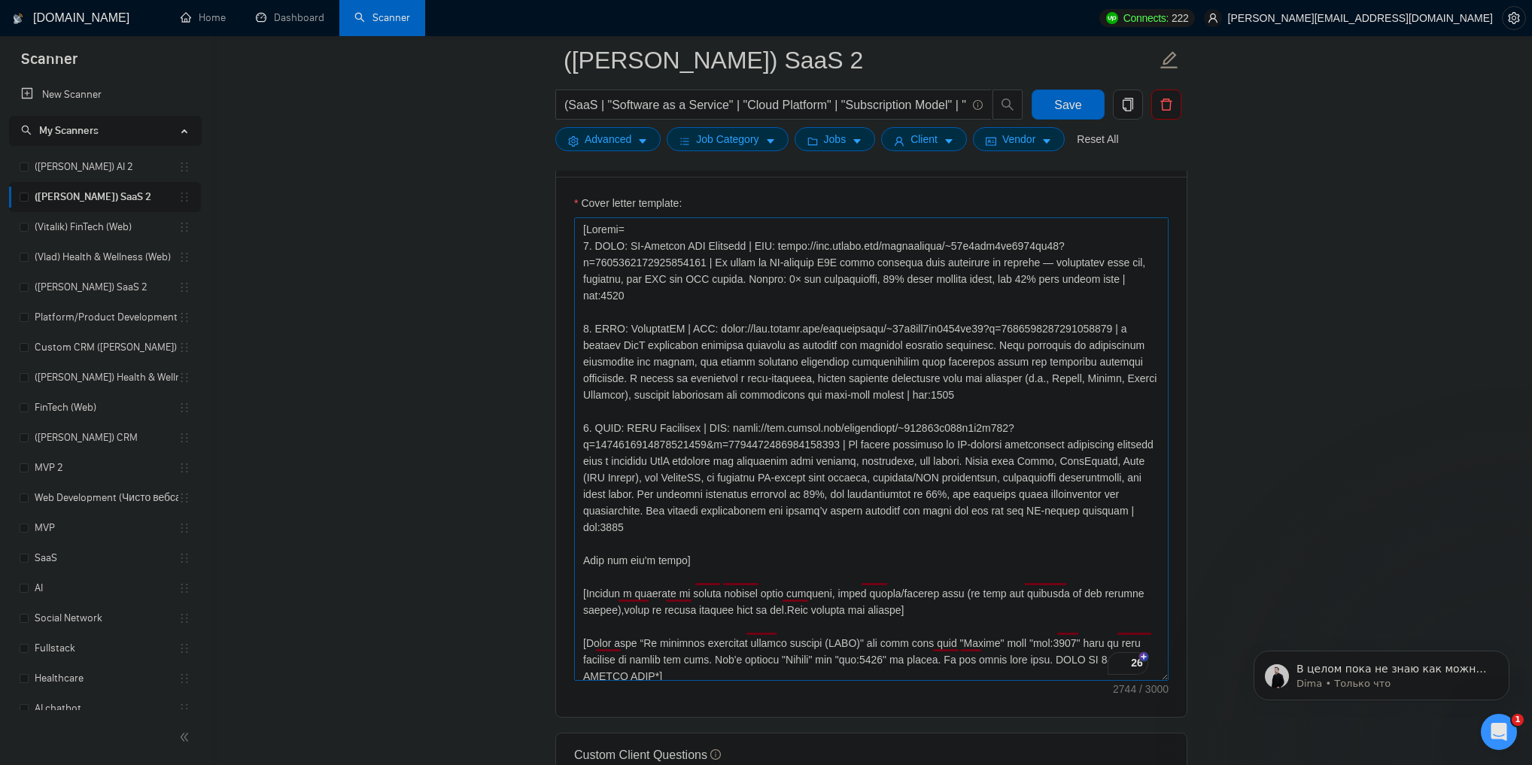
drag, startPoint x: 1163, startPoint y: 549, endPoint x: 1163, endPoint y: 674, distance: 124.9
click at [1163, 674] on textarea "Cover letter template:" at bounding box center [871, 449] width 595 height 464
click at [1064, 99] on span "Save" at bounding box center [1067, 105] width 27 height 19
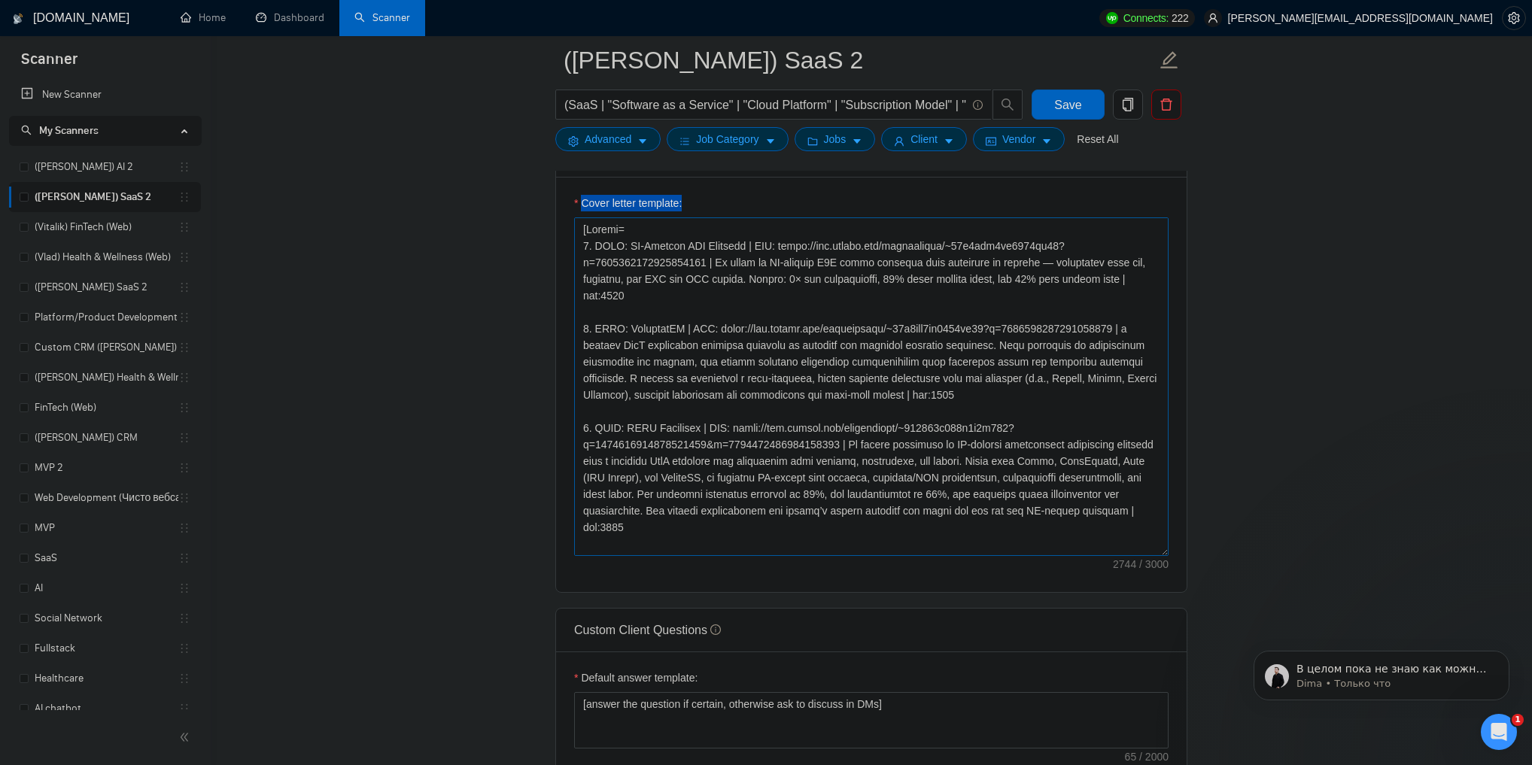
drag, startPoint x: 584, startPoint y: 427, endPoint x: 652, endPoint y: 357, distance: 97.9
click at [428, 331] on main "([PERSON_NAME]) SaaS 2 (SaaS | "Software as a Service" | "Cloud Platform" | "Su…" at bounding box center [871, 438] width 1273 height 4006
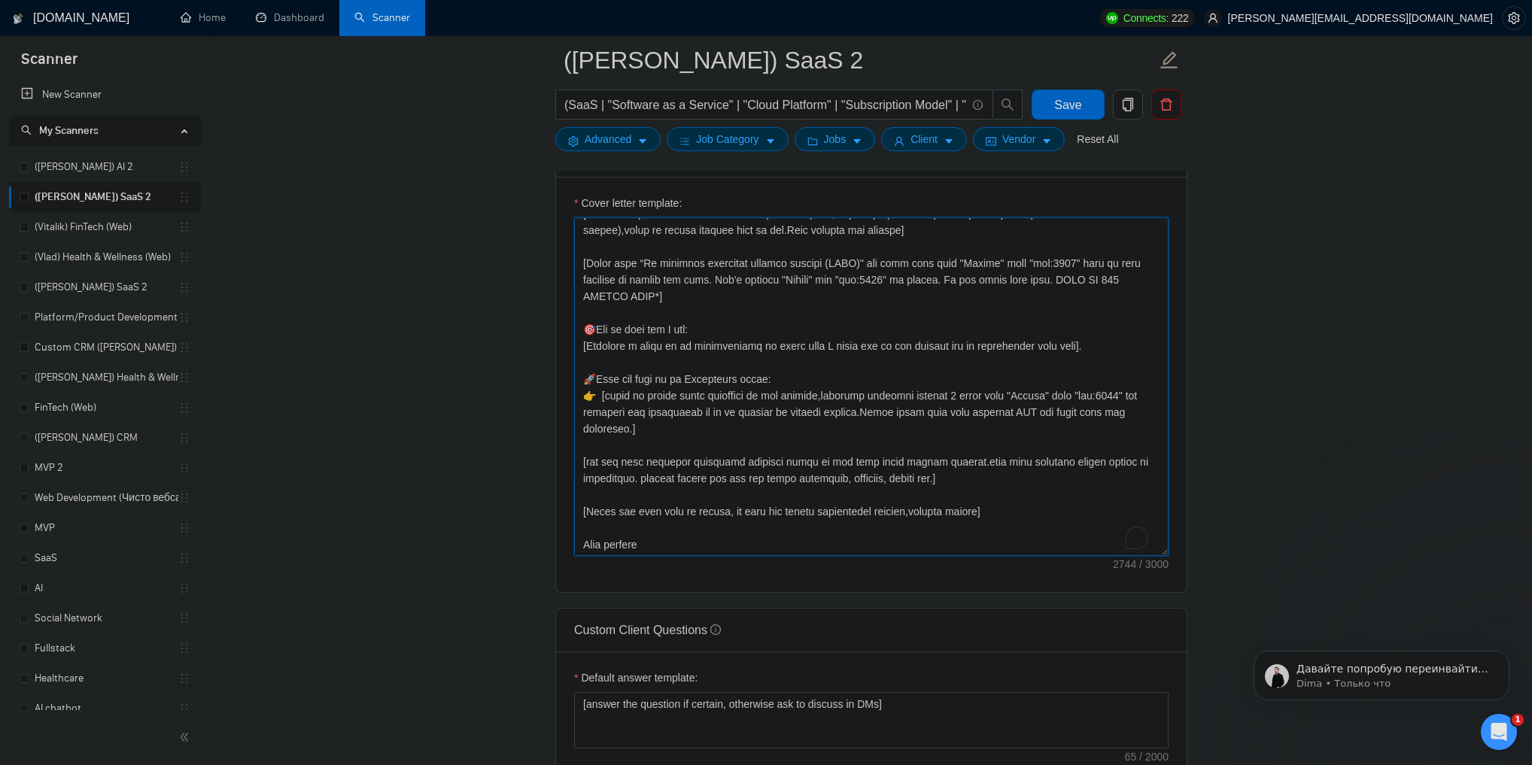
scroll to position [380, 0]
drag, startPoint x: 599, startPoint y: 540, endPoint x: 579, endPoint y: 542, distance: 19.6
click at [579, 542] on textarea "Cover letter template:" at bounding box center [871, 386] width 595 height 339
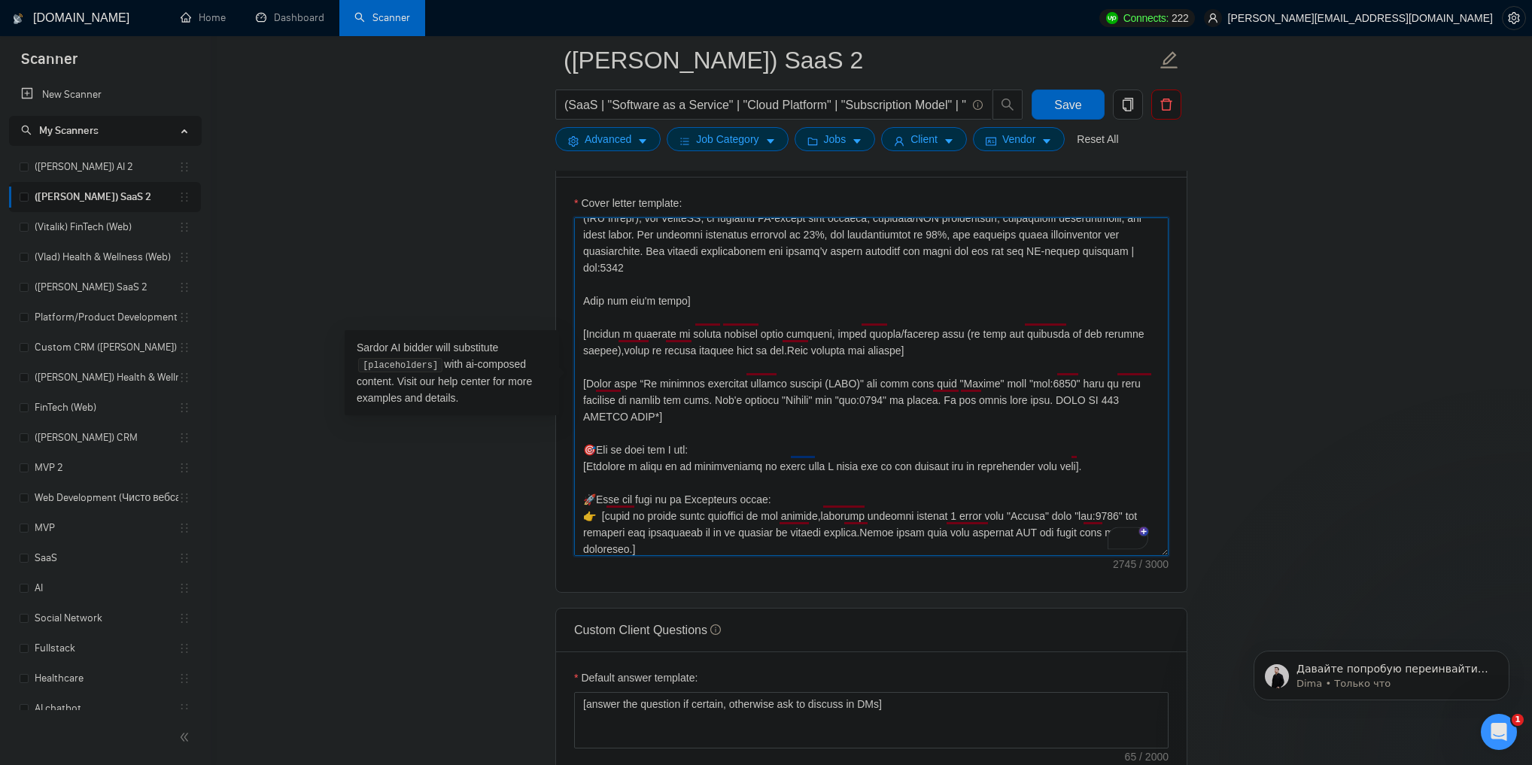
scroll to position [0, 0]
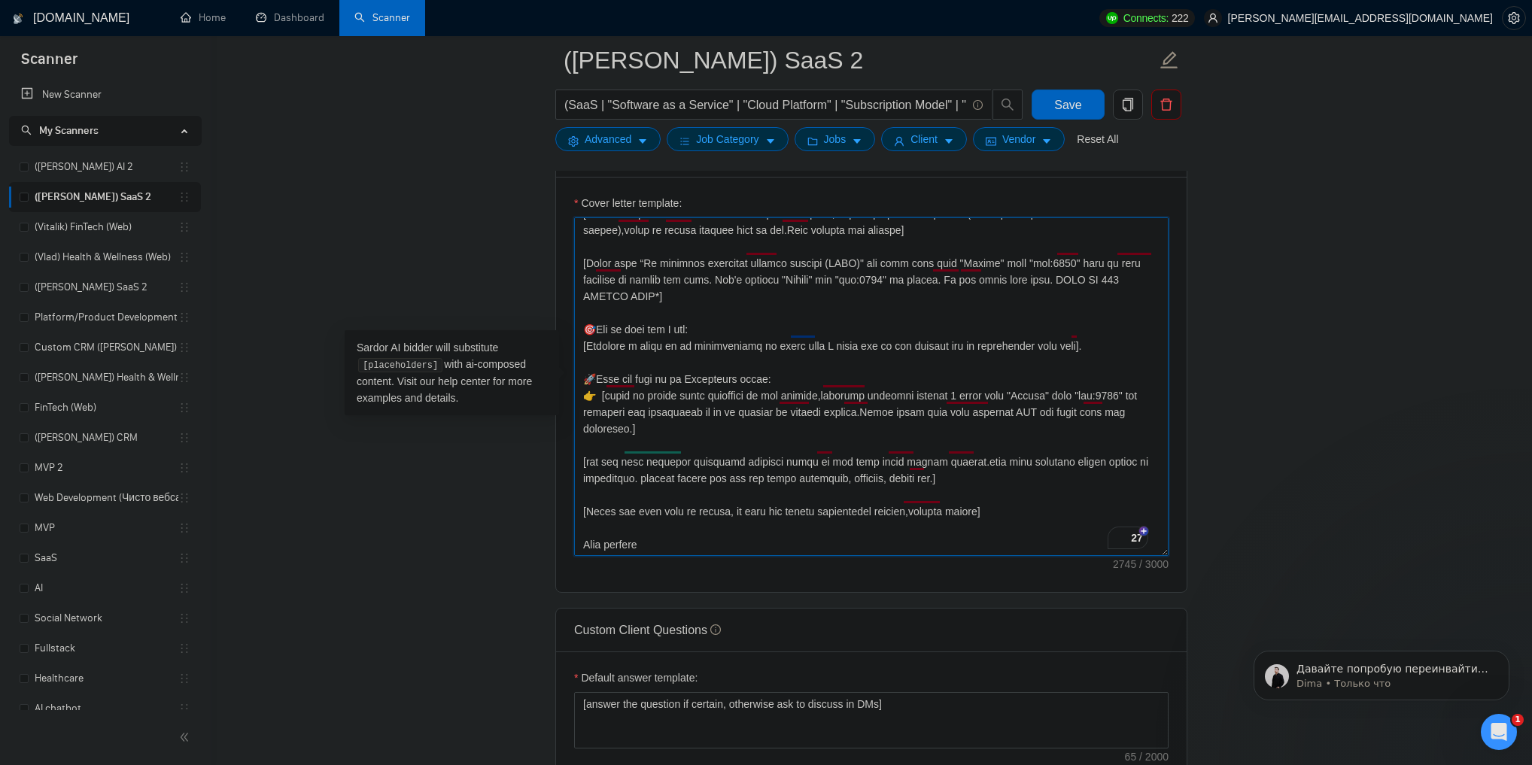
click at [597, 545] on textarea "Cover letter template:" at bounding box center [871, 386] width 595 height 339
type textarea "[Loremi= 6. DOLO: SI-Ametcon ADI Elitsedd | EIU: tempo://inc.utlabo.etd/magnaal…"
click at [1084, 105] on button "Save" at bounding box center [1068, 105] width 73 height 30
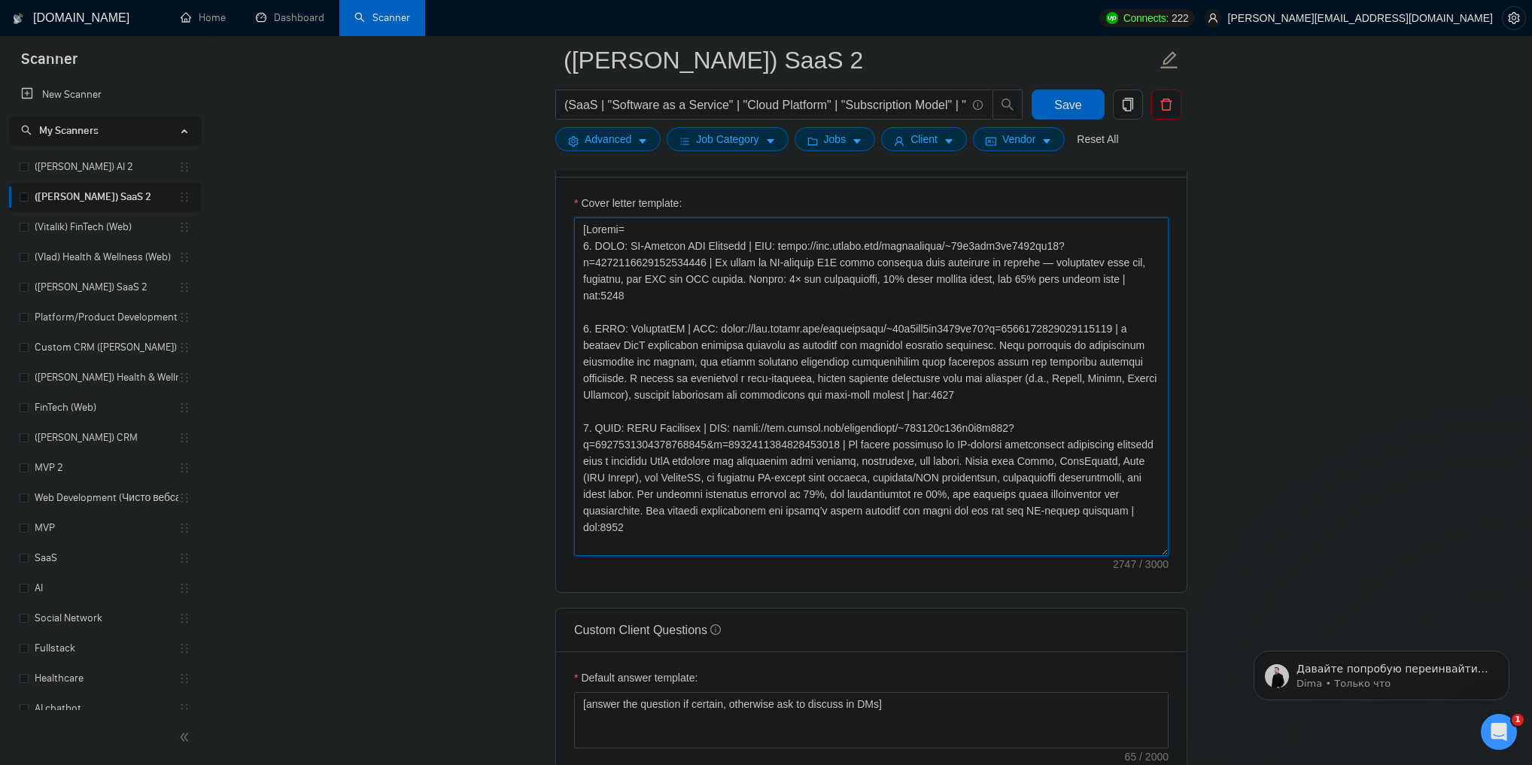
click at [789, 243] on textarea "Cover letter template:" at bounding box center [871, 386] width 595 height 339
drag, startPoint x: 789, startPoint y: 243, endPoint x: 699, endPoint y: 259, distance: 91.7
click at [699, 259] on textarea "Cover letter template:" at bounding box center [871, 386] width 595 height 339
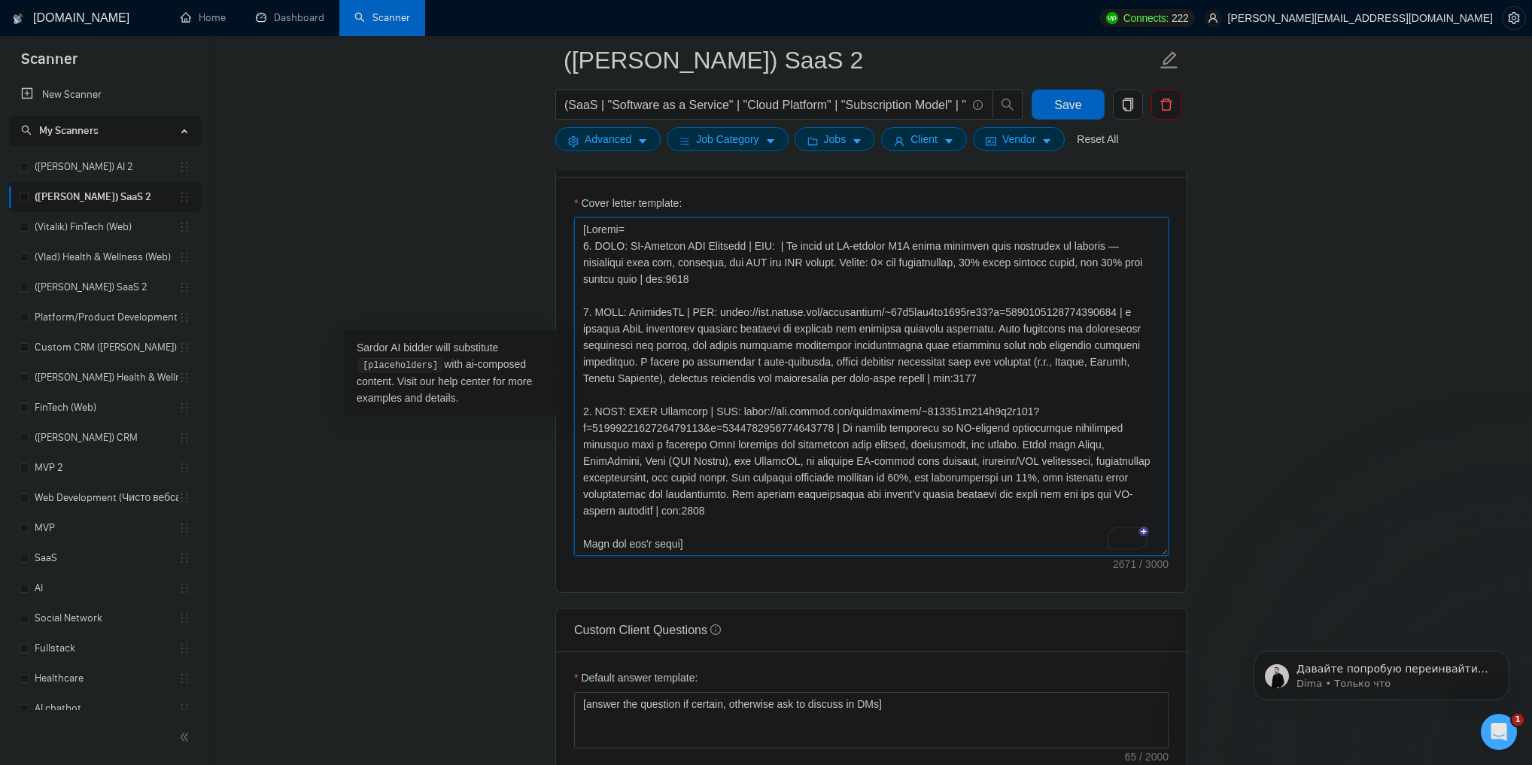
paste textarea "[URL][DOMAIN_NAME]"
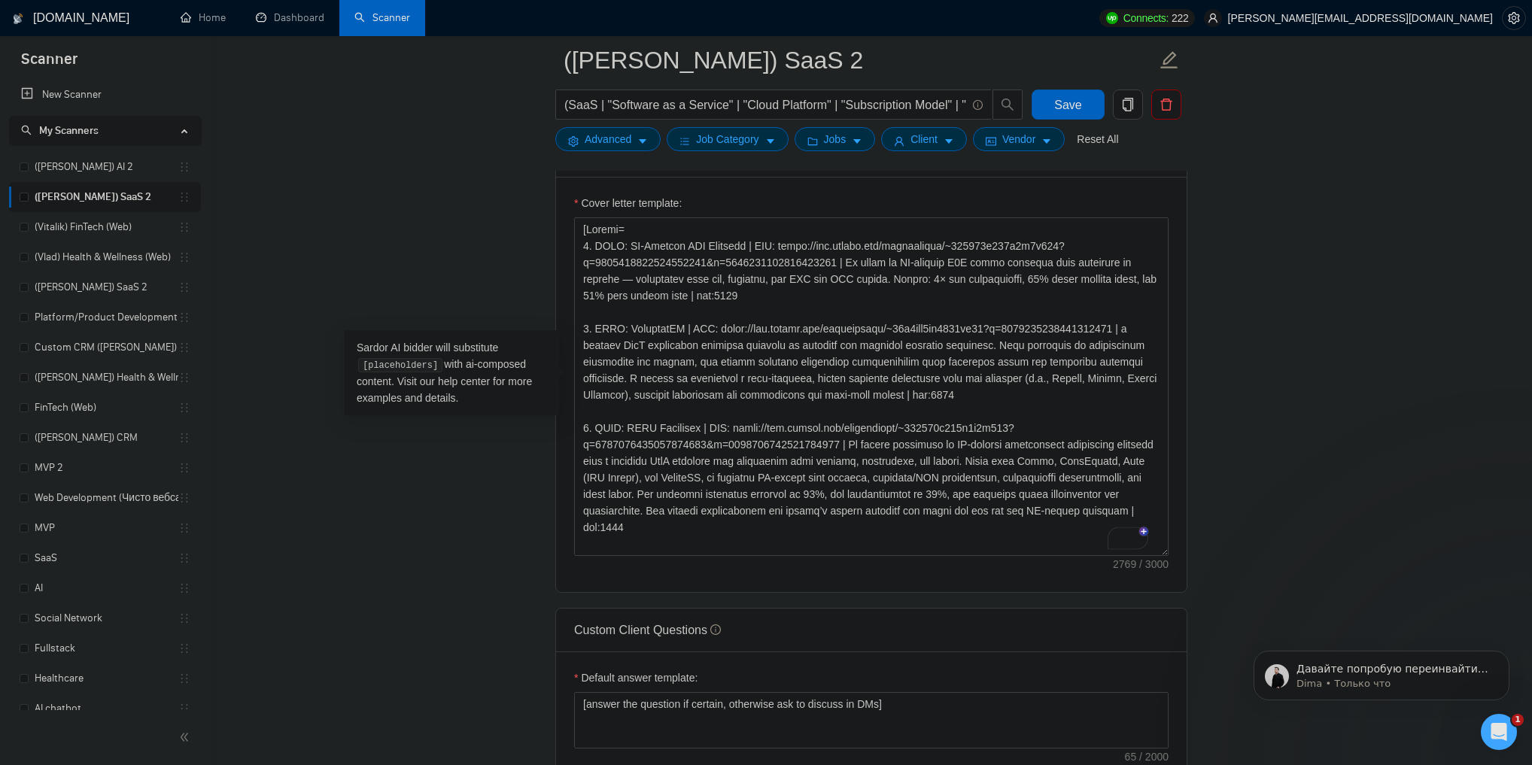
click at [1314, 345] on main "([PERSON_NAME]) SaaS 2 (SaaS | "Software as a Service" | "Cloud Platform" | "Su…" at bounding box center [871, 438] width 1273 height 4006
click at [713, 324] on textarea "Cover letter template:" at bounding box center [871, 386] width 595 height 339
drag, startPoint x: 713, startPoint y: 324, endPoint x: 1054, endPoint y: 333, distance: 340.3
click at [1054, 333] on textarea "Cover letter template:" at bounding box center [871, 386] width 595 height 339
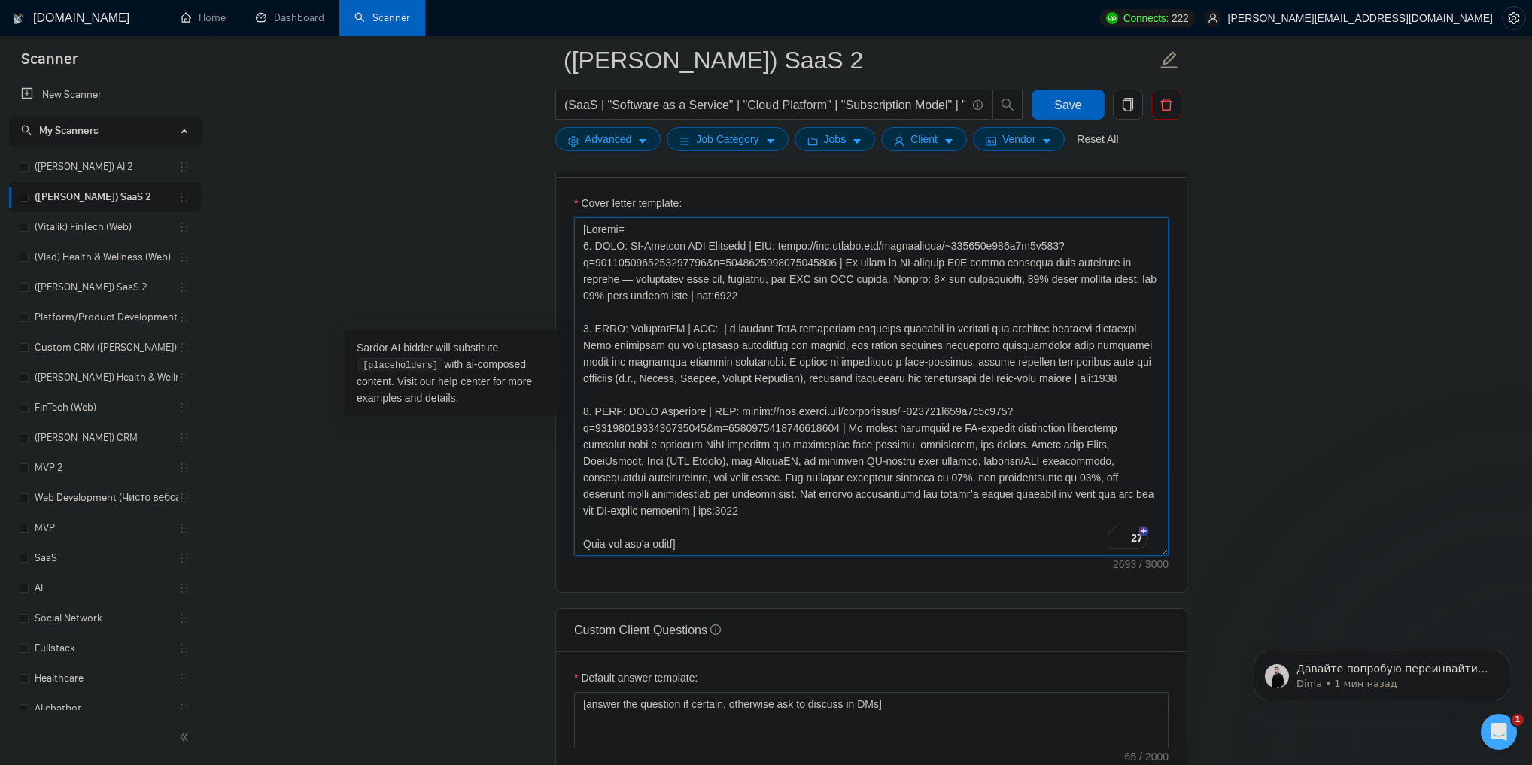
paste textarea "[URL][DOMAIN_NAME]"
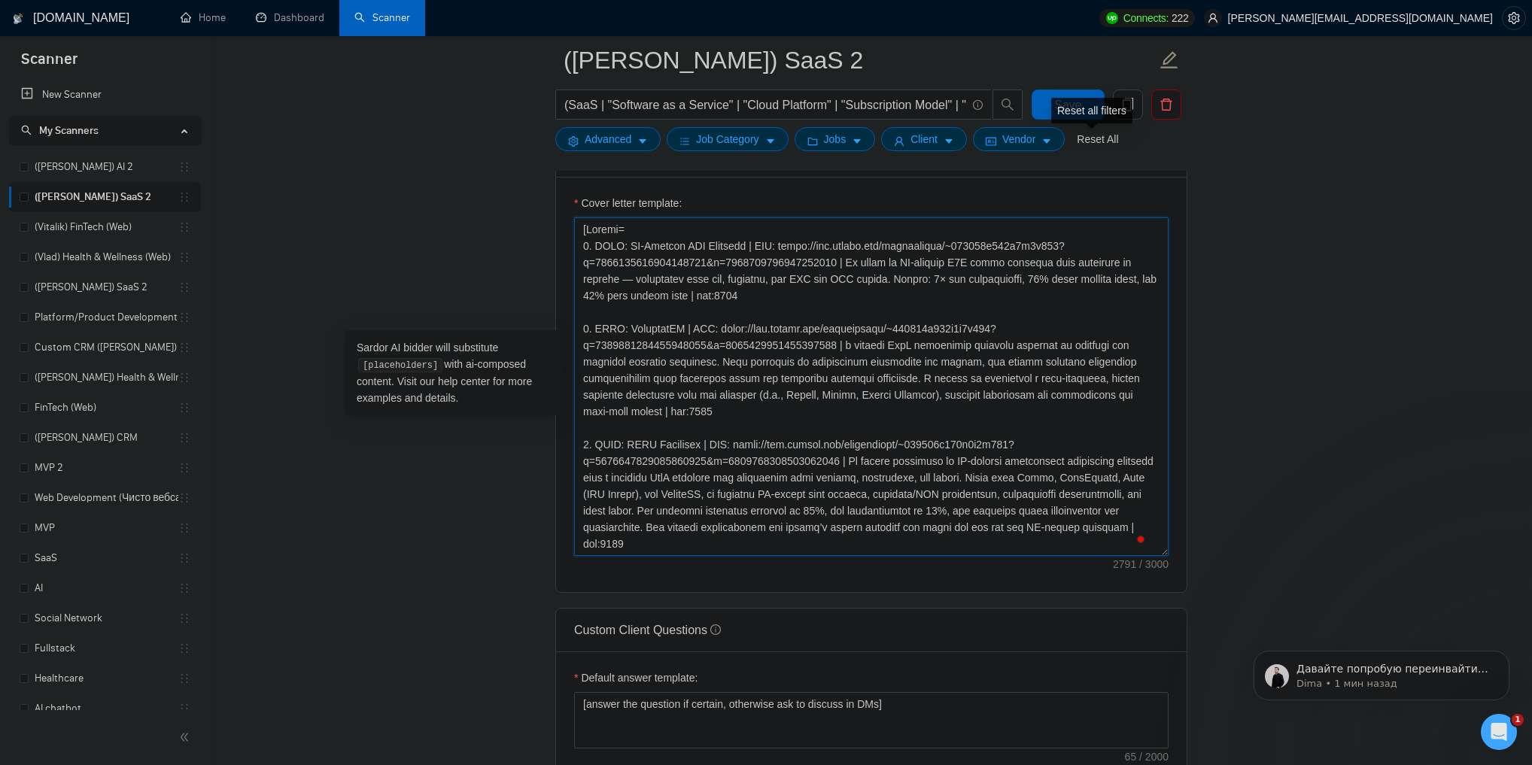
type textarea "[Loremi= 8. DOLO: SI-Ametcon ADI Elitsedd | EIU: tempo://inc.utlabo.etd/magnaal…"
click at [1090, 108] on div "Reset all filters" at bounding box center [1091, 111] width 81 height 26
click at [1075, 99] on span "Save" at bounding box center [1067, 105] width 27 height 19
click at [631, 138] on button "Advanced" at bounding box center [607, 139] width 105 height 24
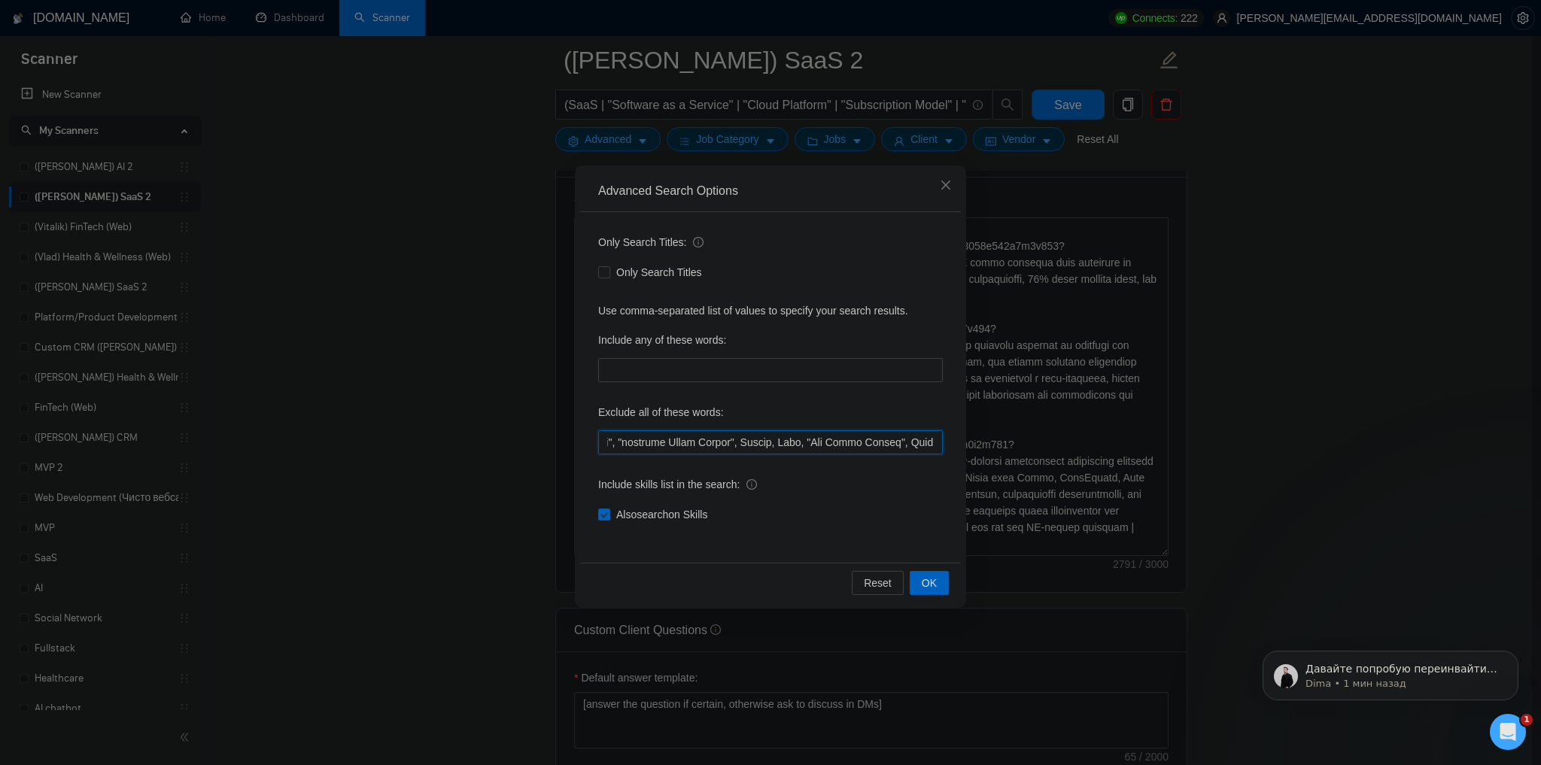
scroll to position [0, 5132]
drag, startPoint x: 792, startPoint y: 437, endPoint x: 953, endPoint y: 447, distance: 161.3
click at [953, 447] on div "Only Search Titles: Only Search Titles Use comma-separated list of values to sp…" at bounding box center [770, 387] width 381 height 351
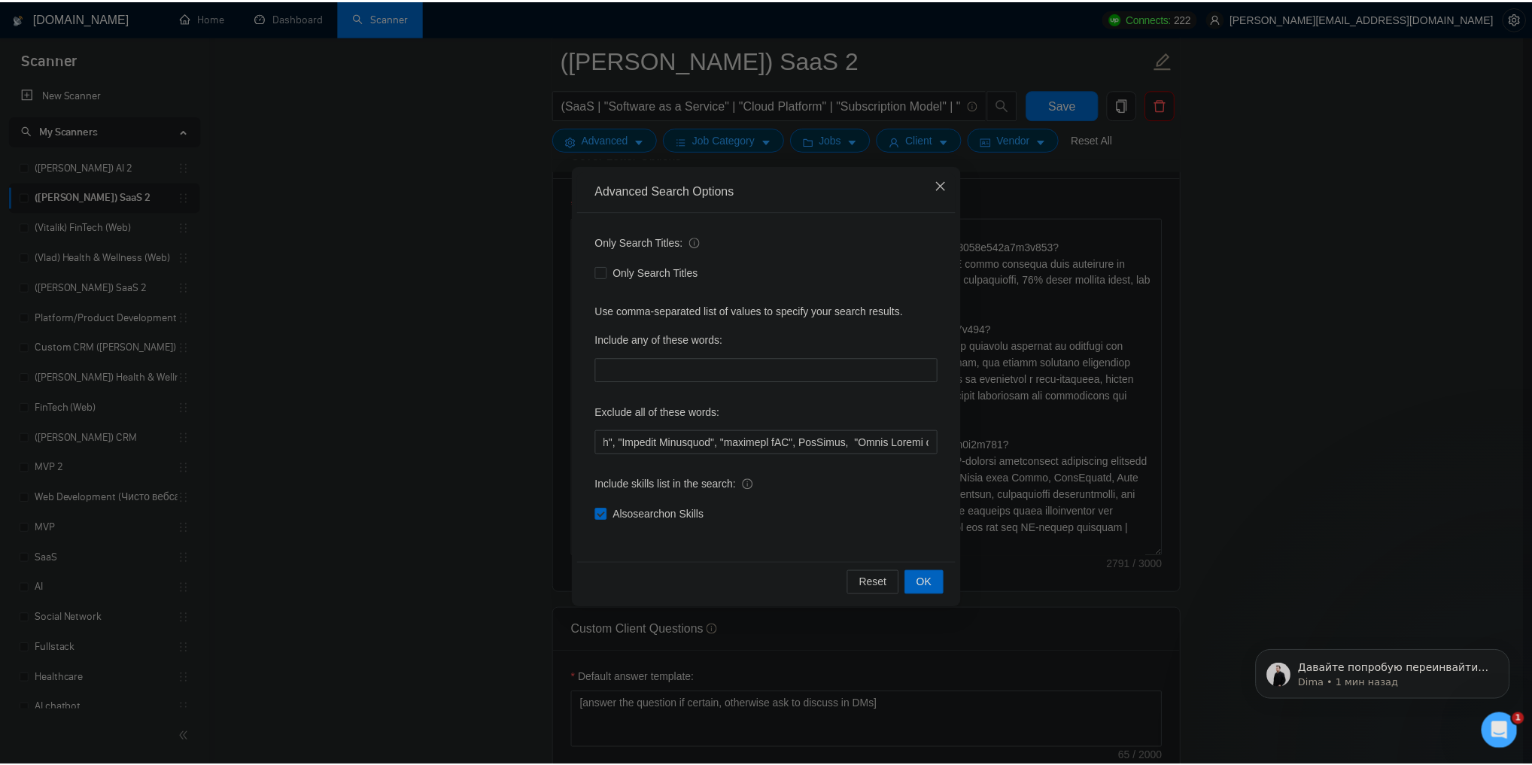
scroll to position [0, 0]
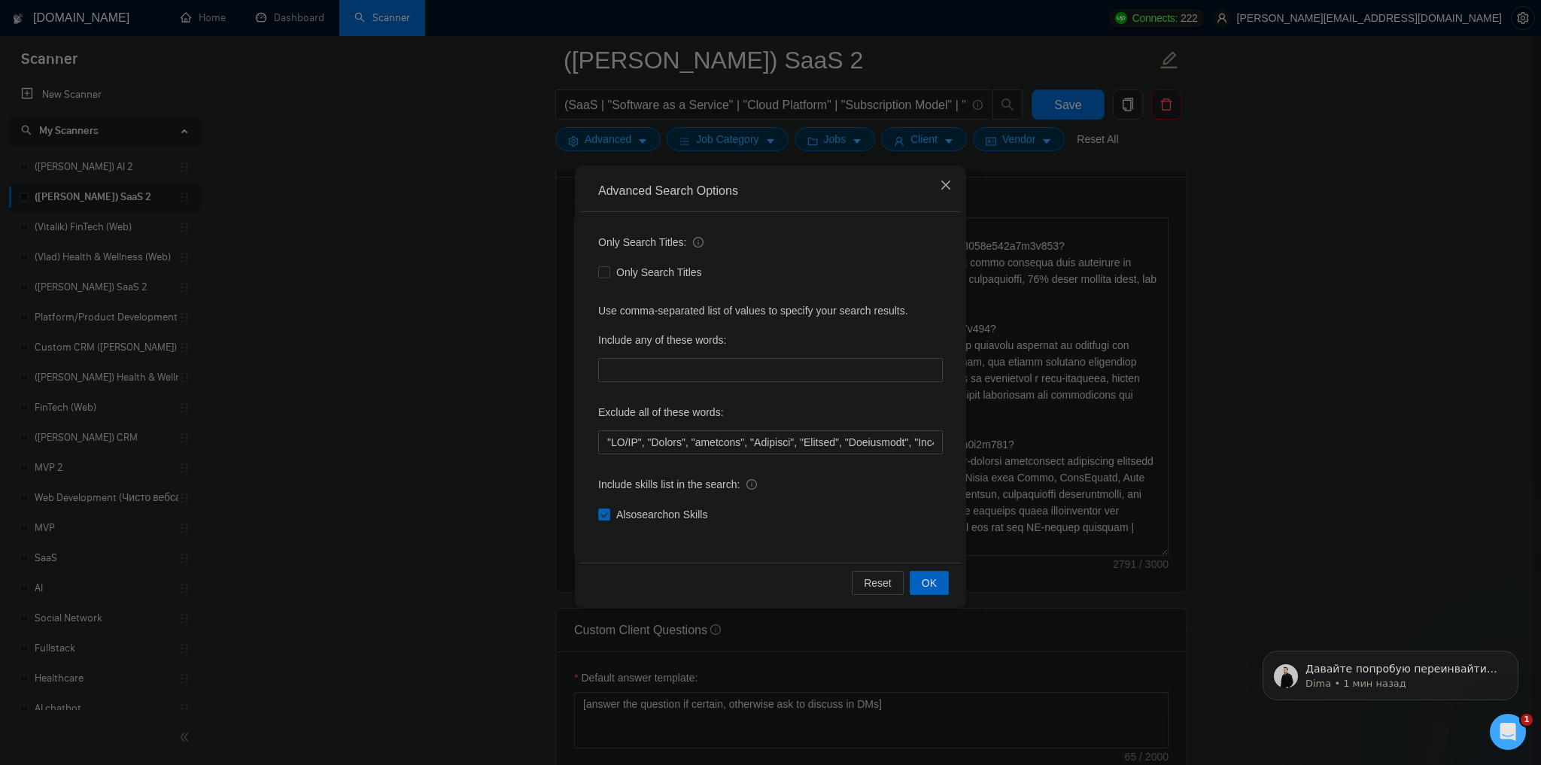
click at [948, 187] on icon "close" at bounding box center [946, 185] width 12 height 12
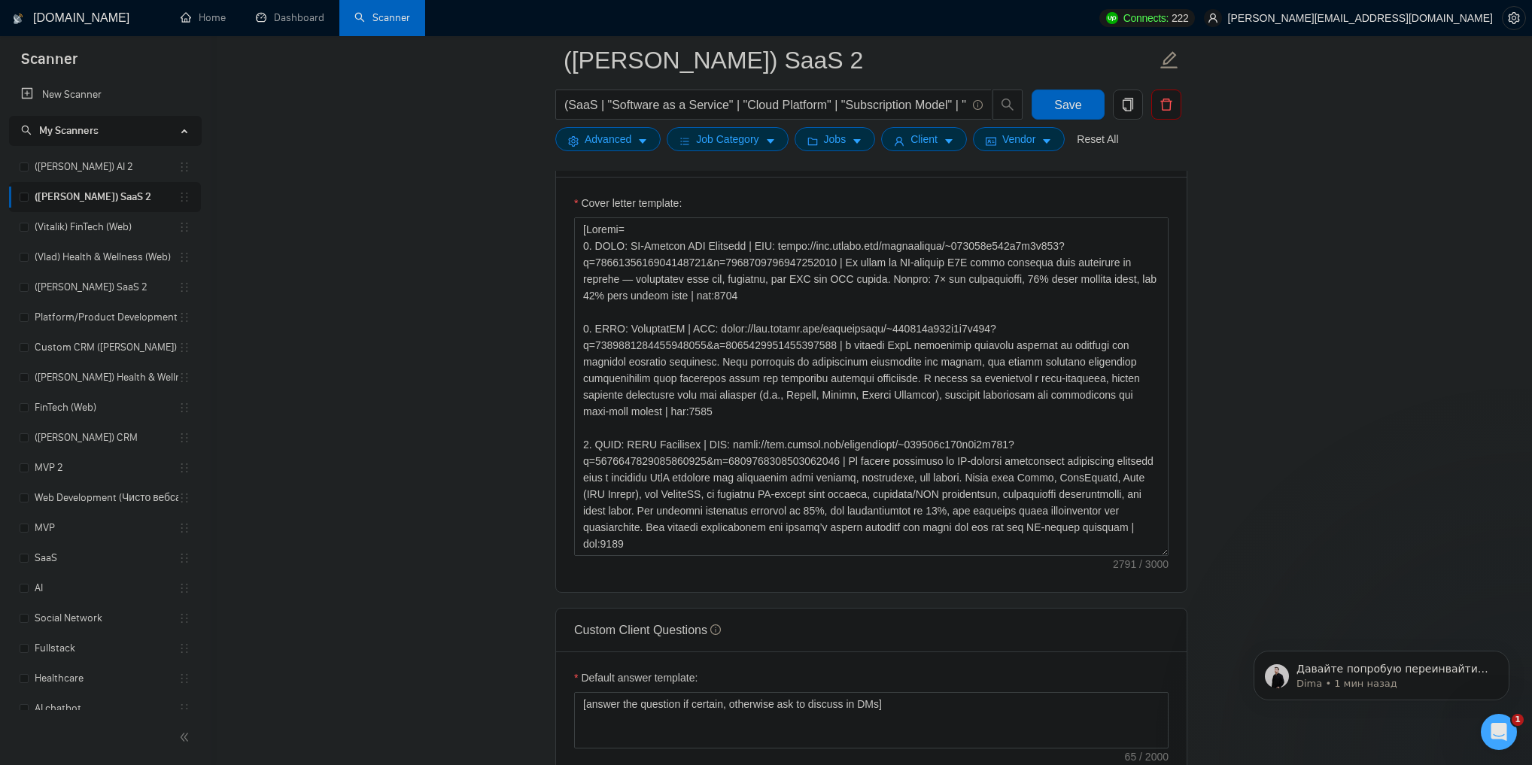
click at [1296, 266] on main "([PERSON_NAME]) SaaS 2 (SaaS | "Software as a Service" | "Cloud Platform" | "Su…" at bounding box center [871, 438] width 1273 height 4006
click at [1493, 720] on div "Открыть службу сообщений Intercom" at bounding box center [1499, 732] width 50 height 50
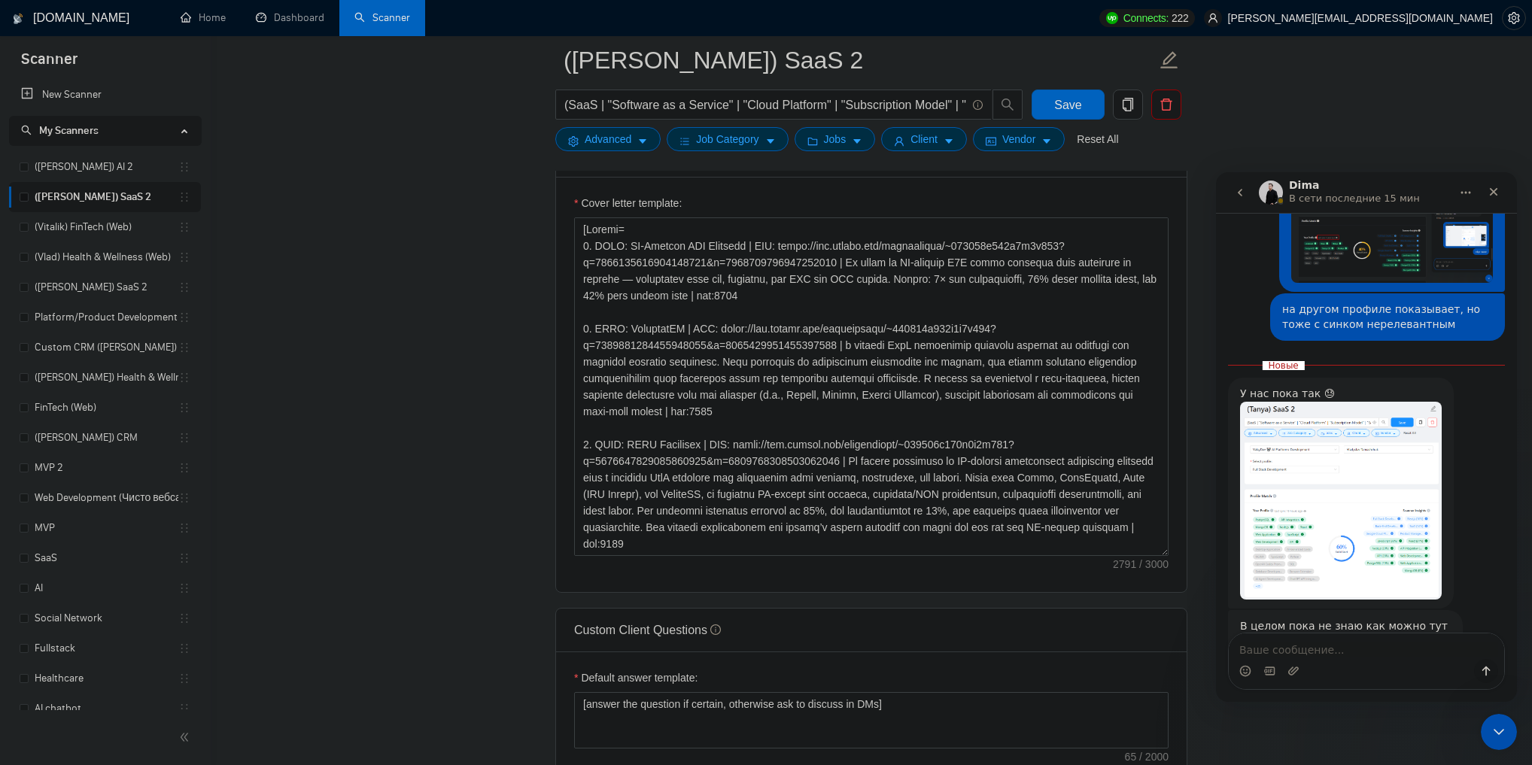
scroll to position [3405, 0]
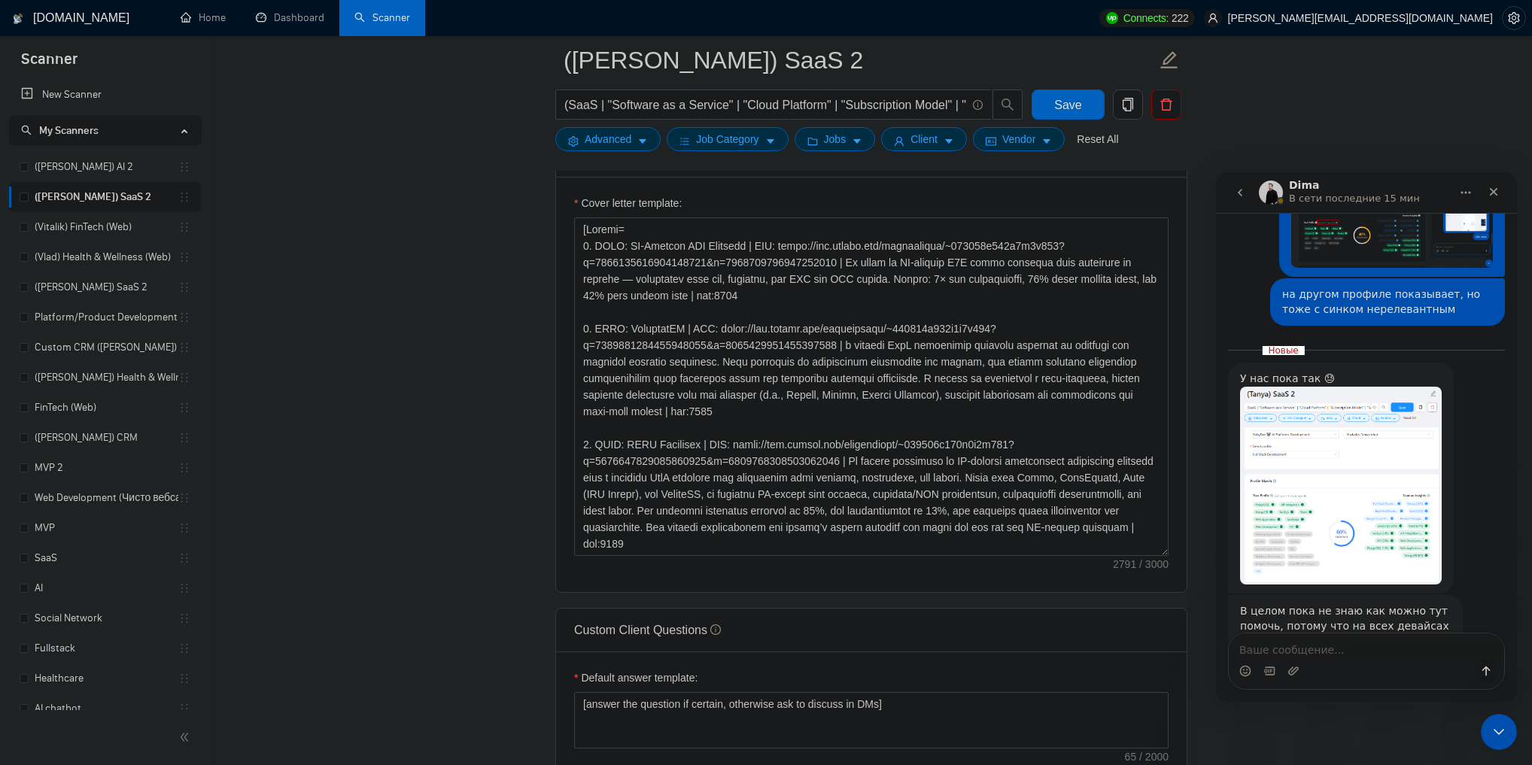
click at [1298, 604] on div "В целом пока не знаю как можно тут помочь, потому что на всех девайсах с разных…" at bounding box center [1345, 641] width 211 height 74
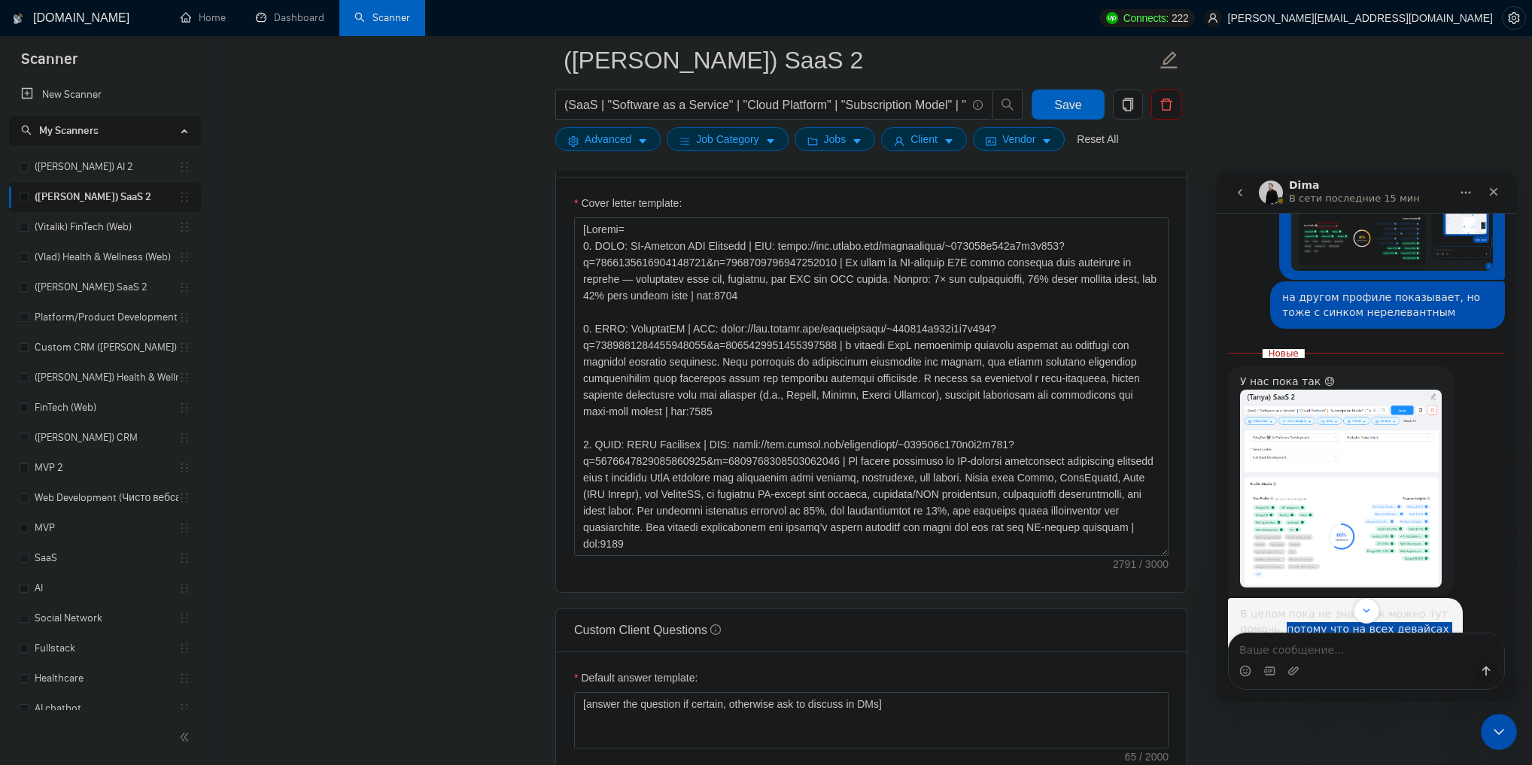
drag, startPoint x: 1298, startPoint y: 497, endPoint x: 1267, endPoint y: 519, distance: 37.4
click at [1267, 607] on div "В целом пока не знаю как можно тут помочь, потому что на всех девайсах с разных…" at bounding box center [1345, 644] width 211 height 74
click at [1267, 608] on div "В целом пока не знаю как можно тут помочь, потому что на всех девайсах с разных…" at bounding box center [1345, 645] width 211 height 74
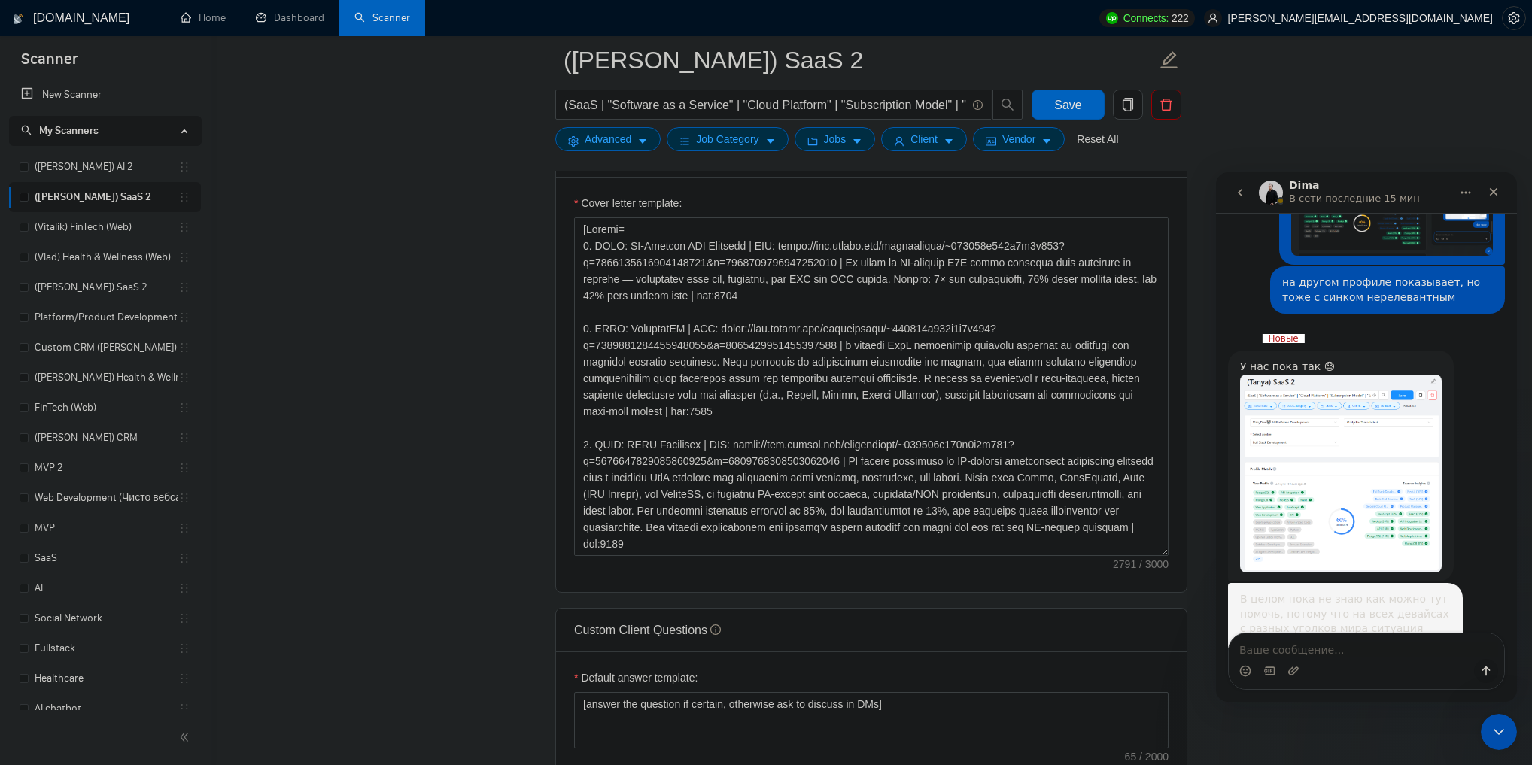
scroll to position [3453, 0]
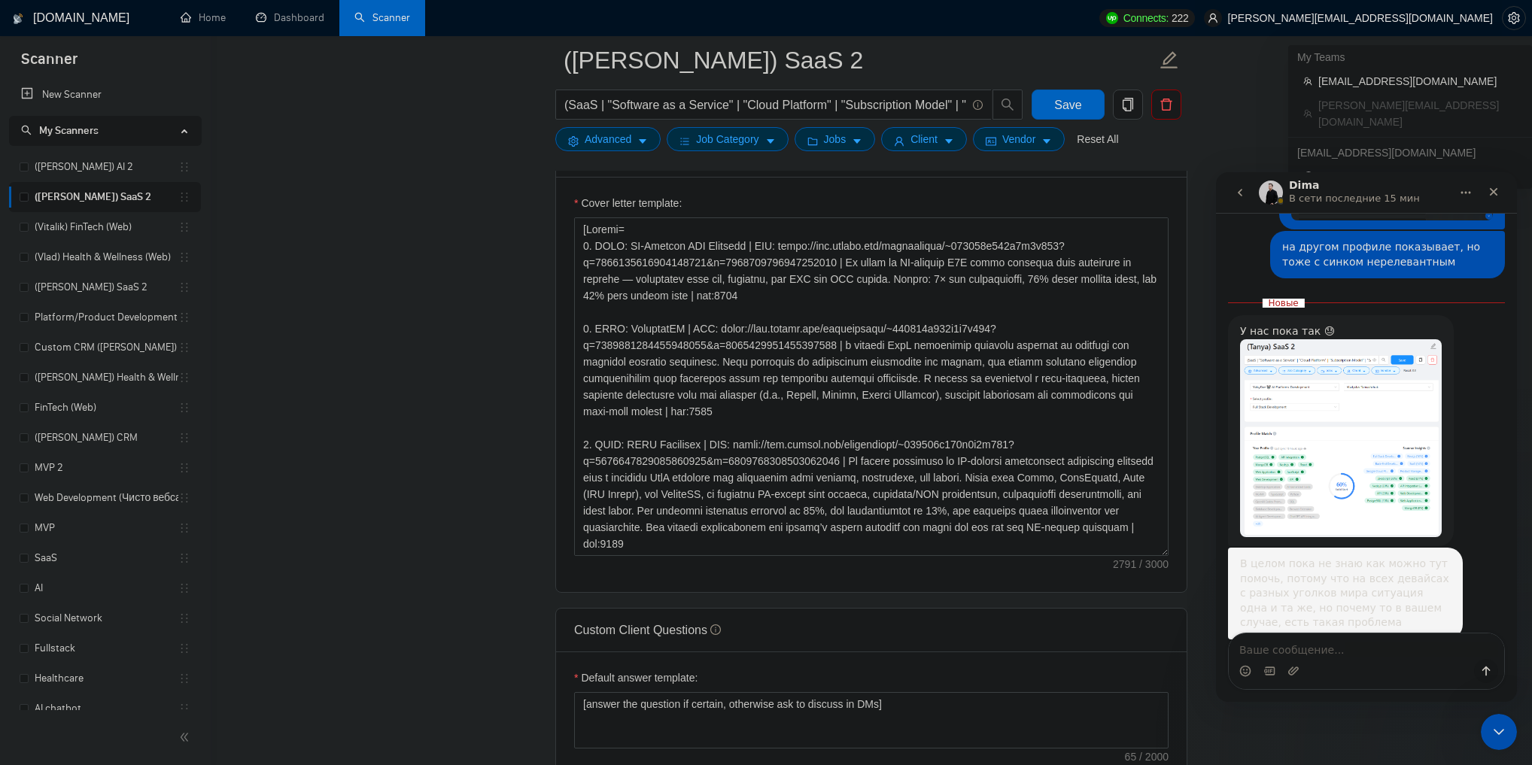
click at [1480, 18] on span "[PERSON_NAME][EMAIL_ADDRESS][DOMAIN_NAME]" at bounding box center [1360, 18] width 265 height 0
click at [1270, 643] on textarea "Ваше сообщение..." at bounding box center [1366, 647] width 275 height 26
paste textarea "d"
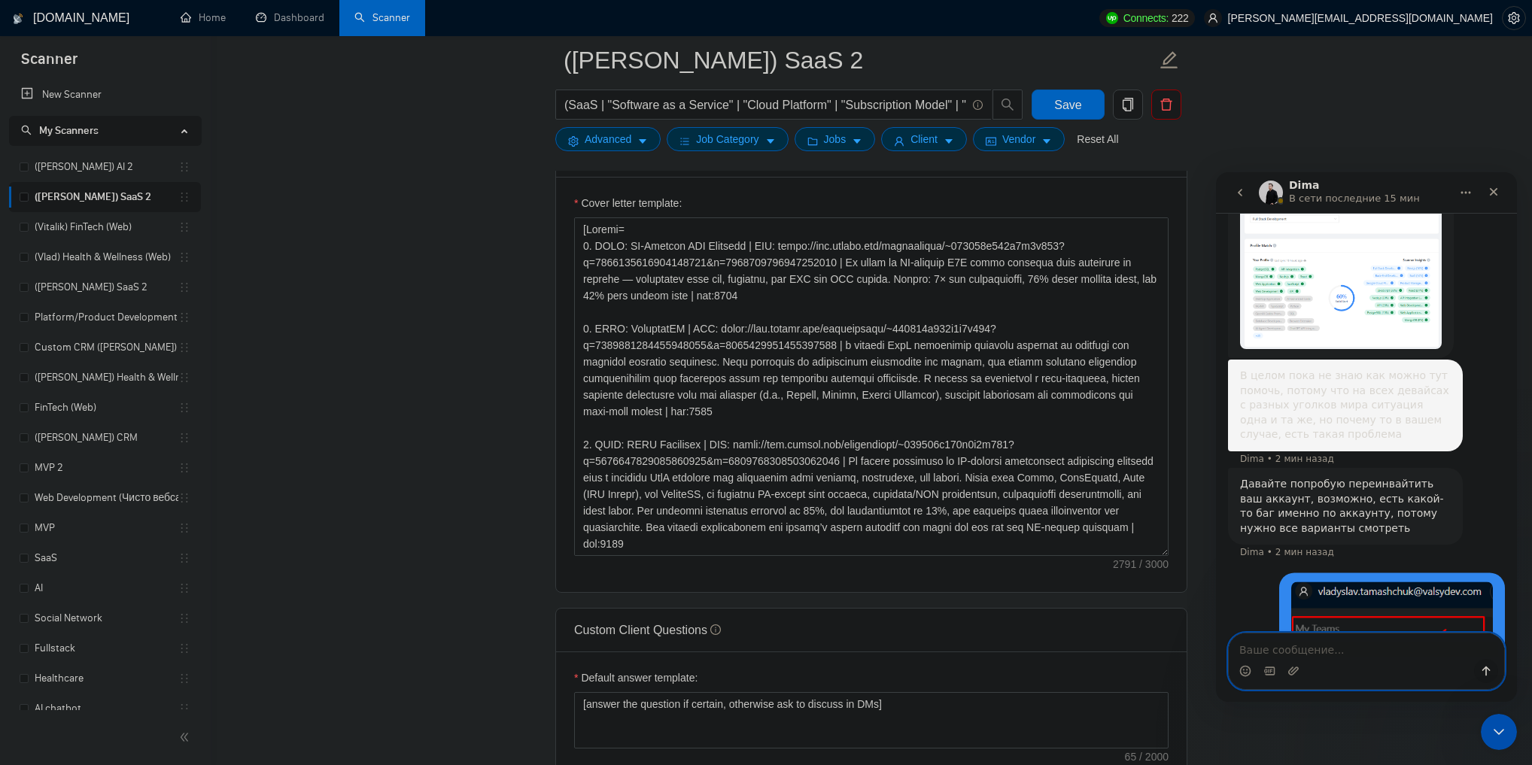
scroll to position [3621, 0]
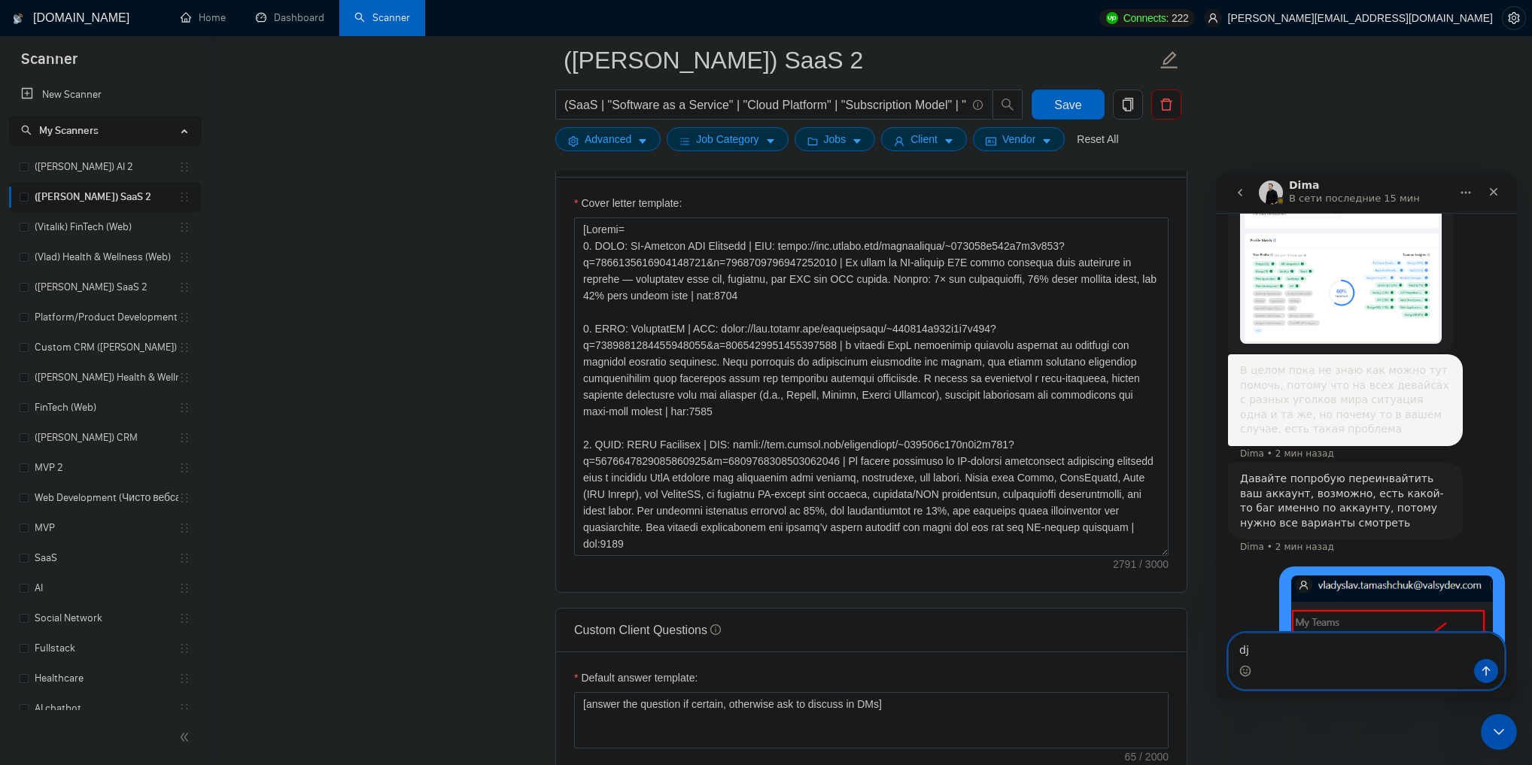
type textarea "d"
type textarea "в"
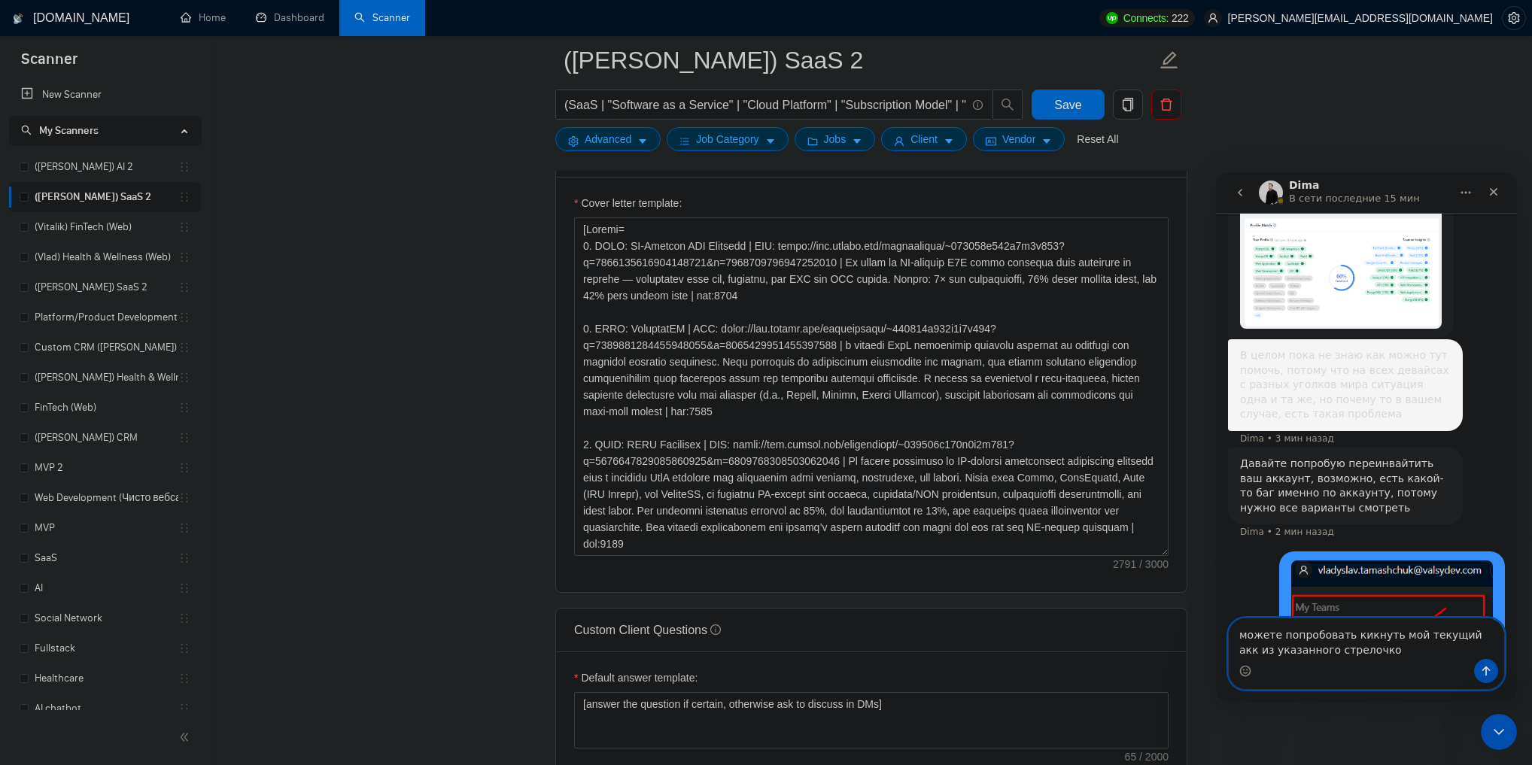
type textarea "можете попробовать кикнуть мой текущий акк из указанного стрелочкой"
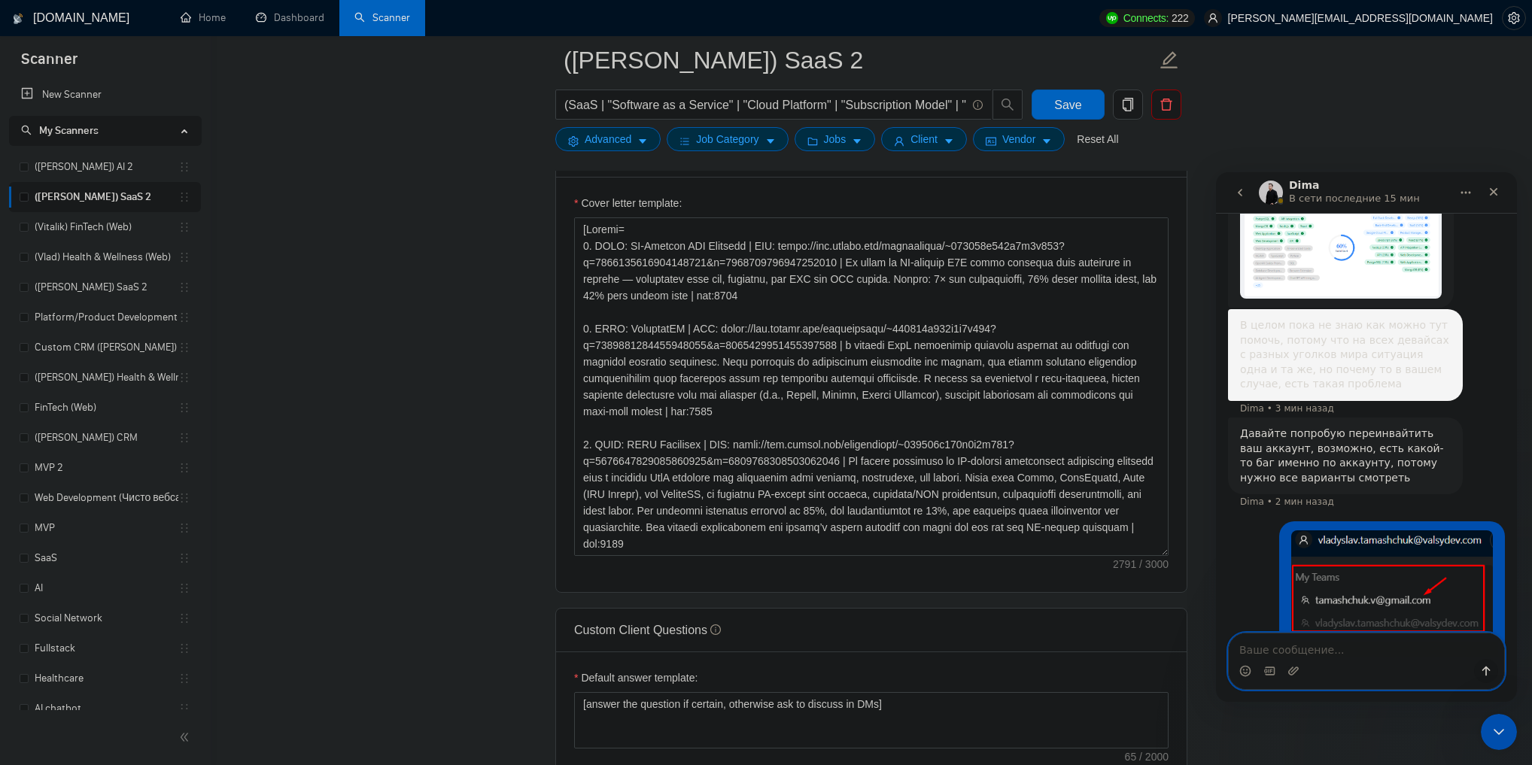
scroll to position [3670, 0]
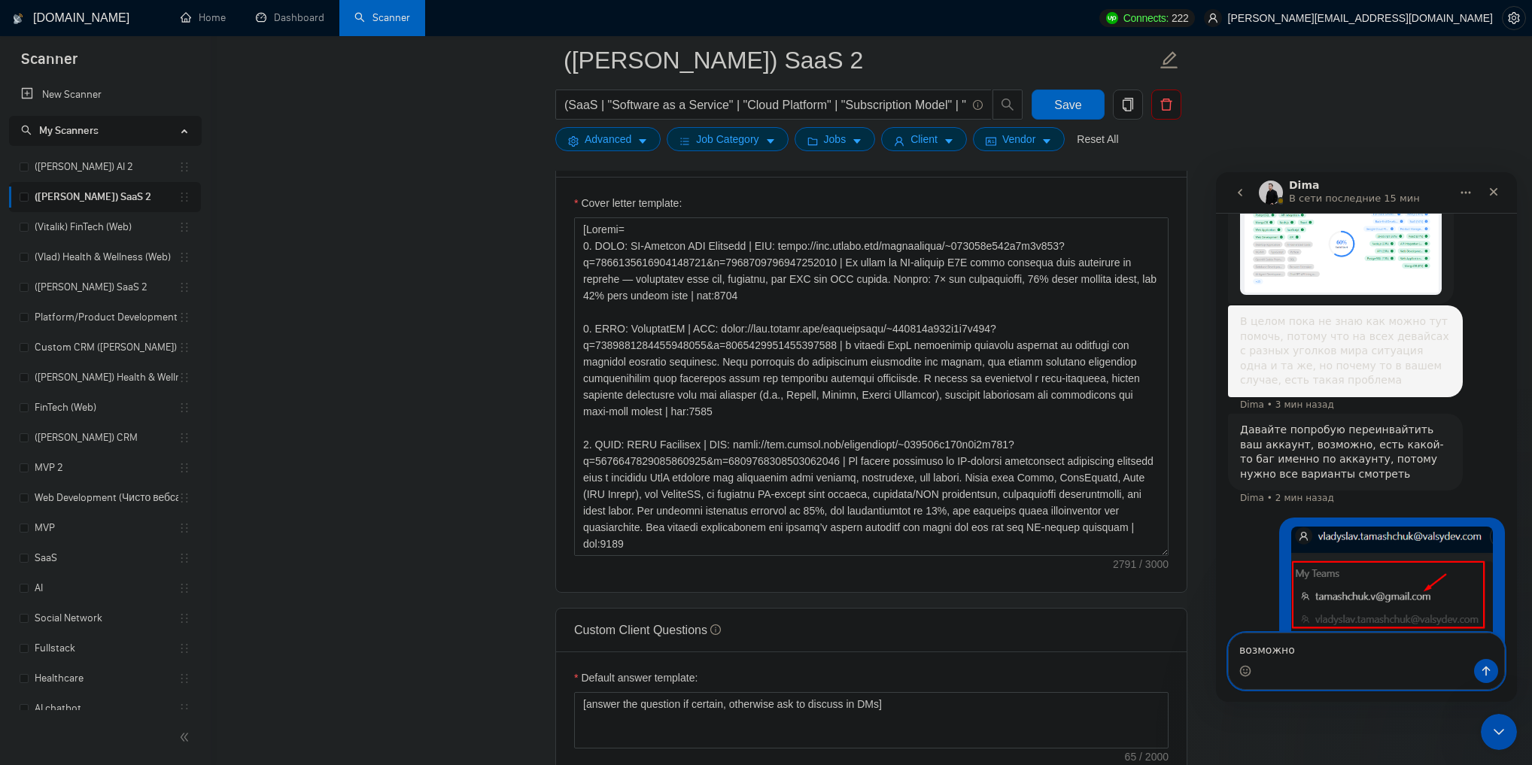
type textarea "возможно"
type textarea "может из-за этого сбой"
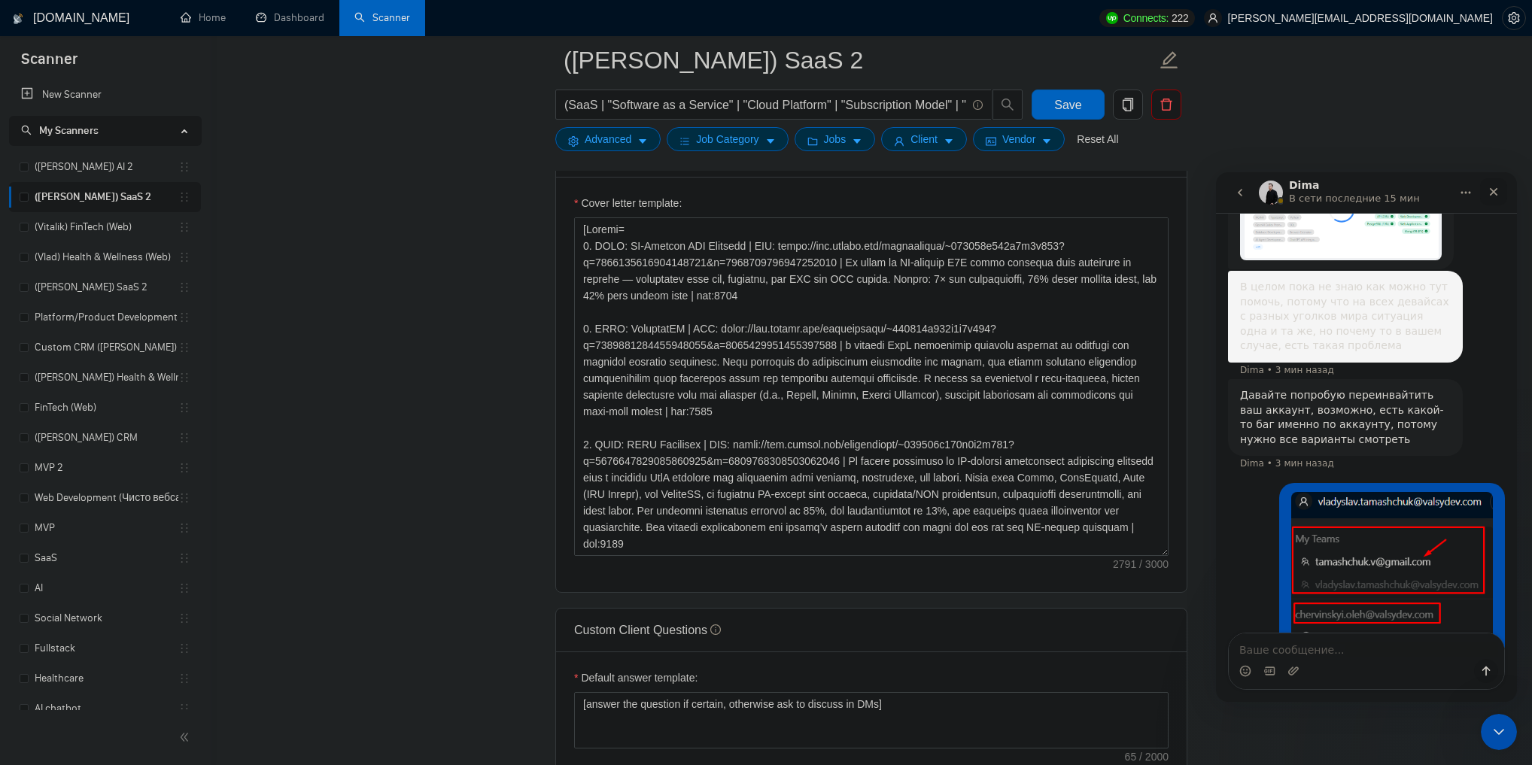
click at [1489, 189] on div "Закрыть" at bounding box center [1493, 191] width 27 height 27
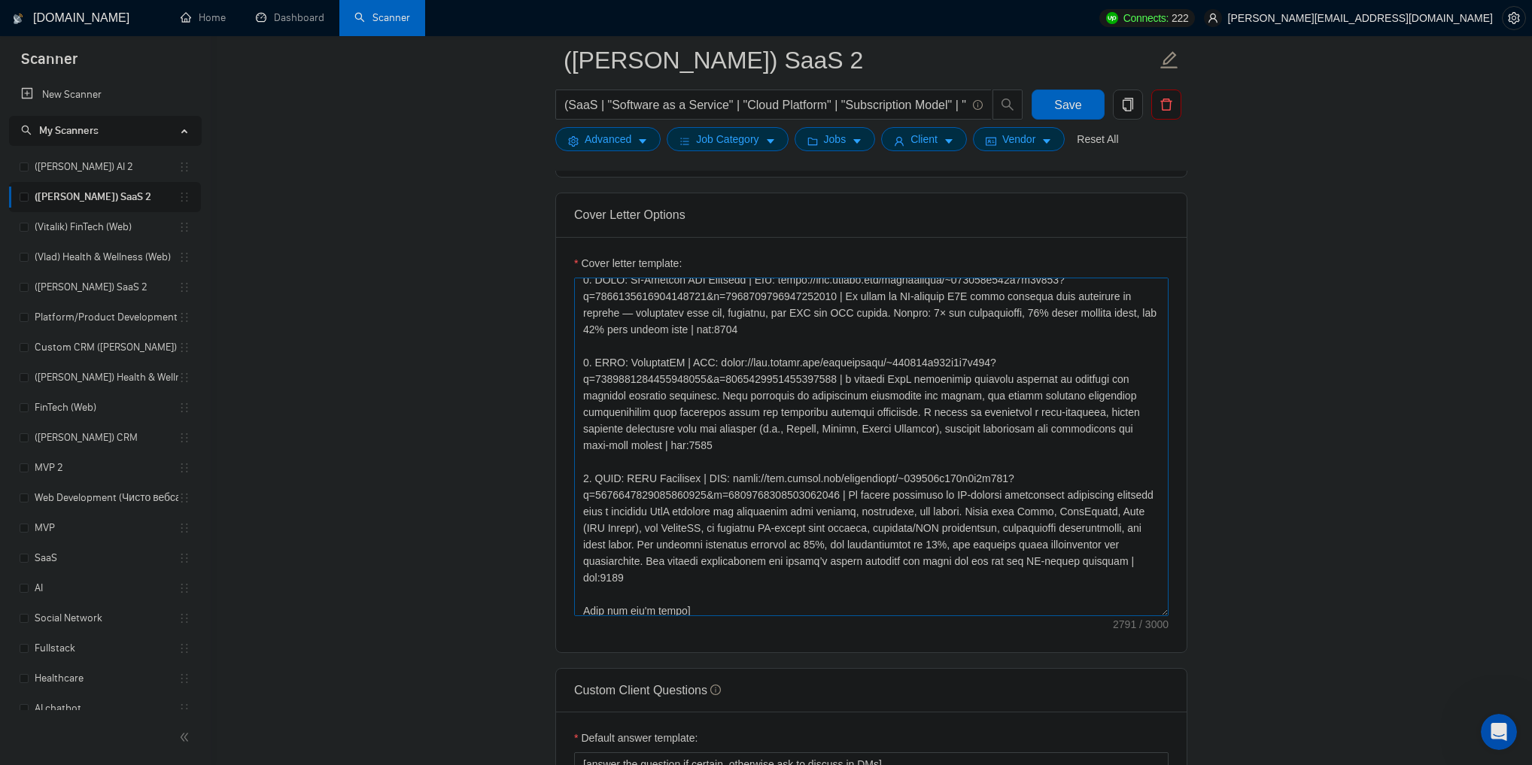
scroll to position [0, 0]
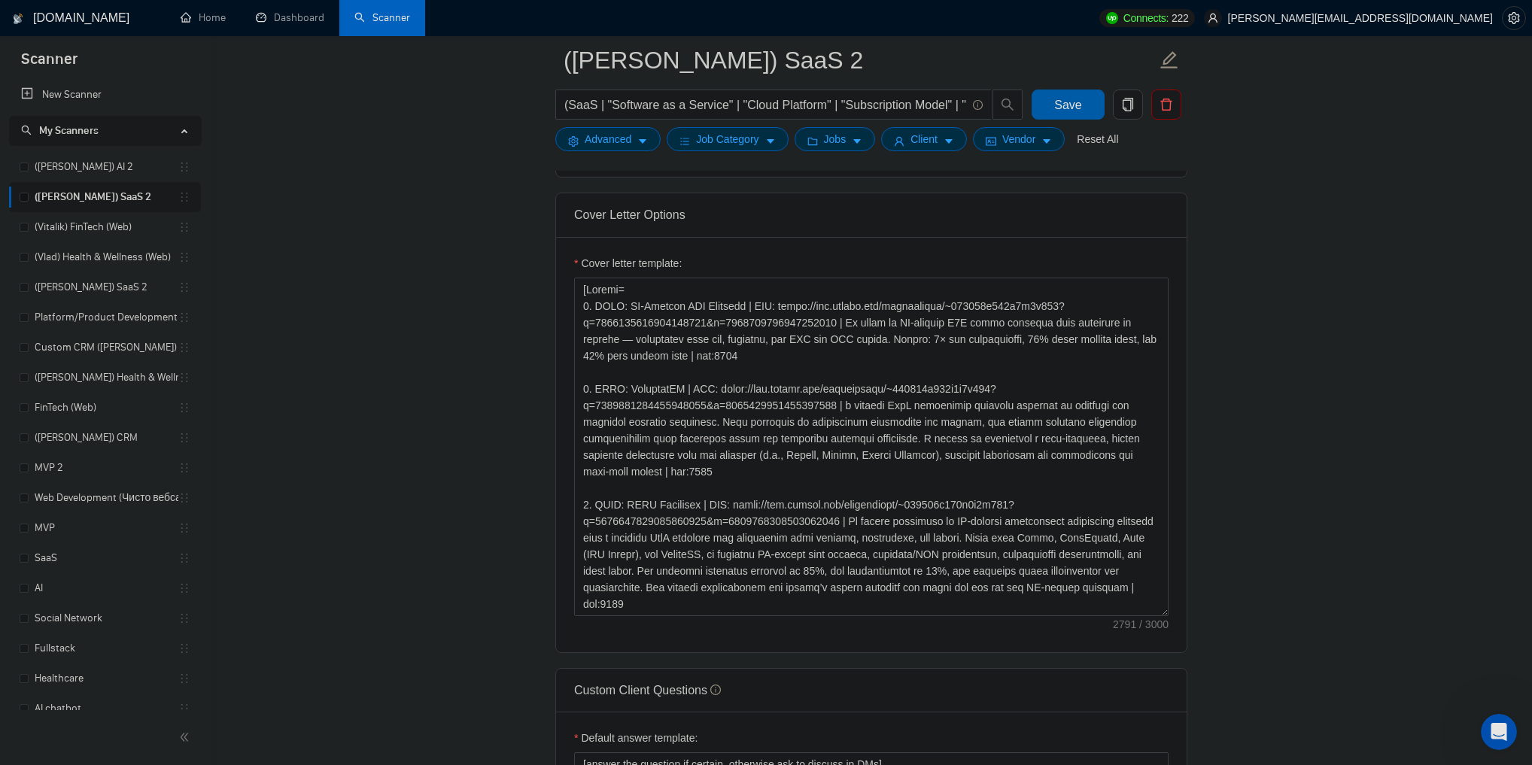
click at [1068, 96] on span "Save" at bounding box center [1067, 105] width 27 height 19
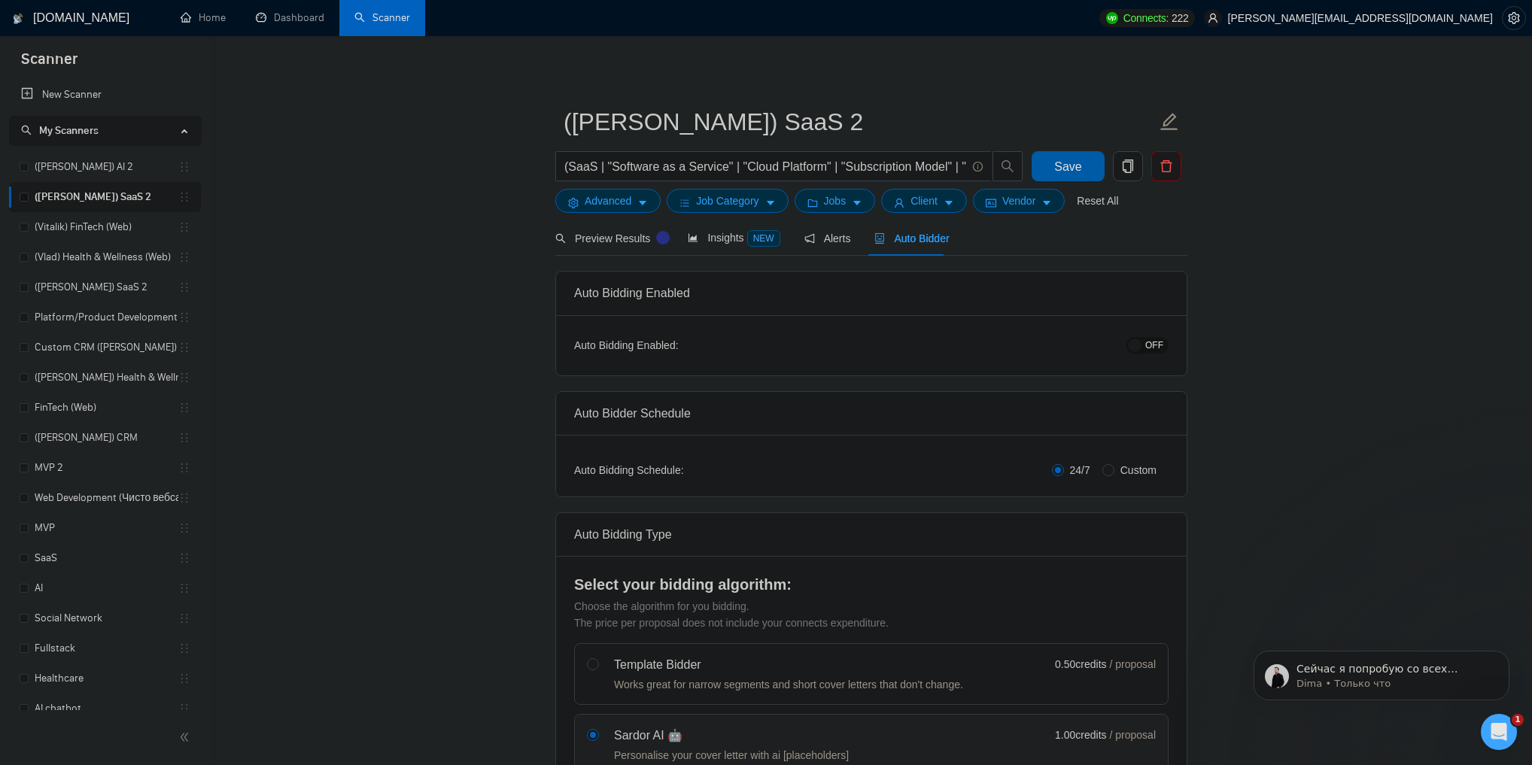
scroll to position [3793, 0]
click at [1493, 726] on icon "Открыть службу сообщений Intercom" at bounding box center [1499, 732] width 25 height 25
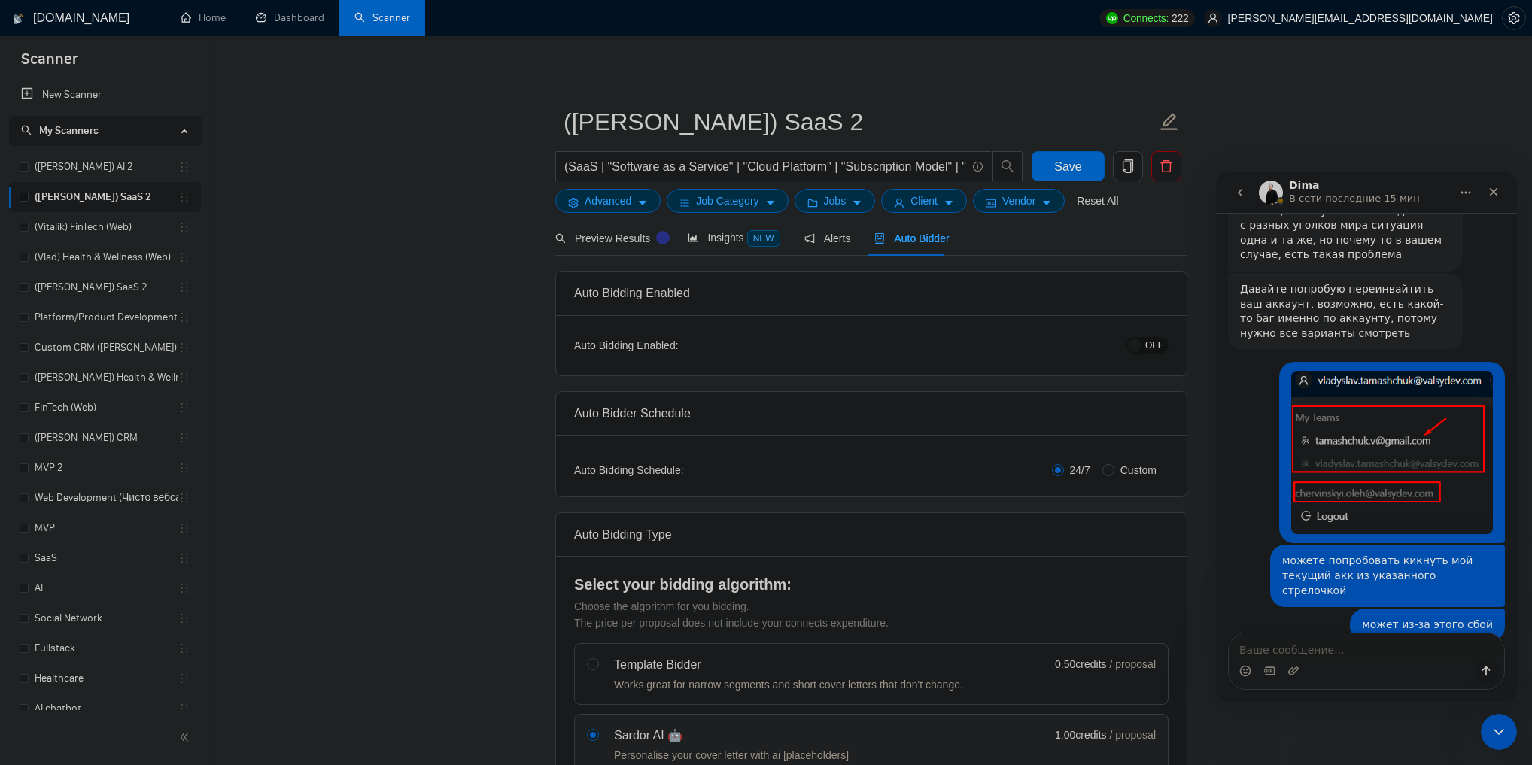
scroll to position [3803, 0]
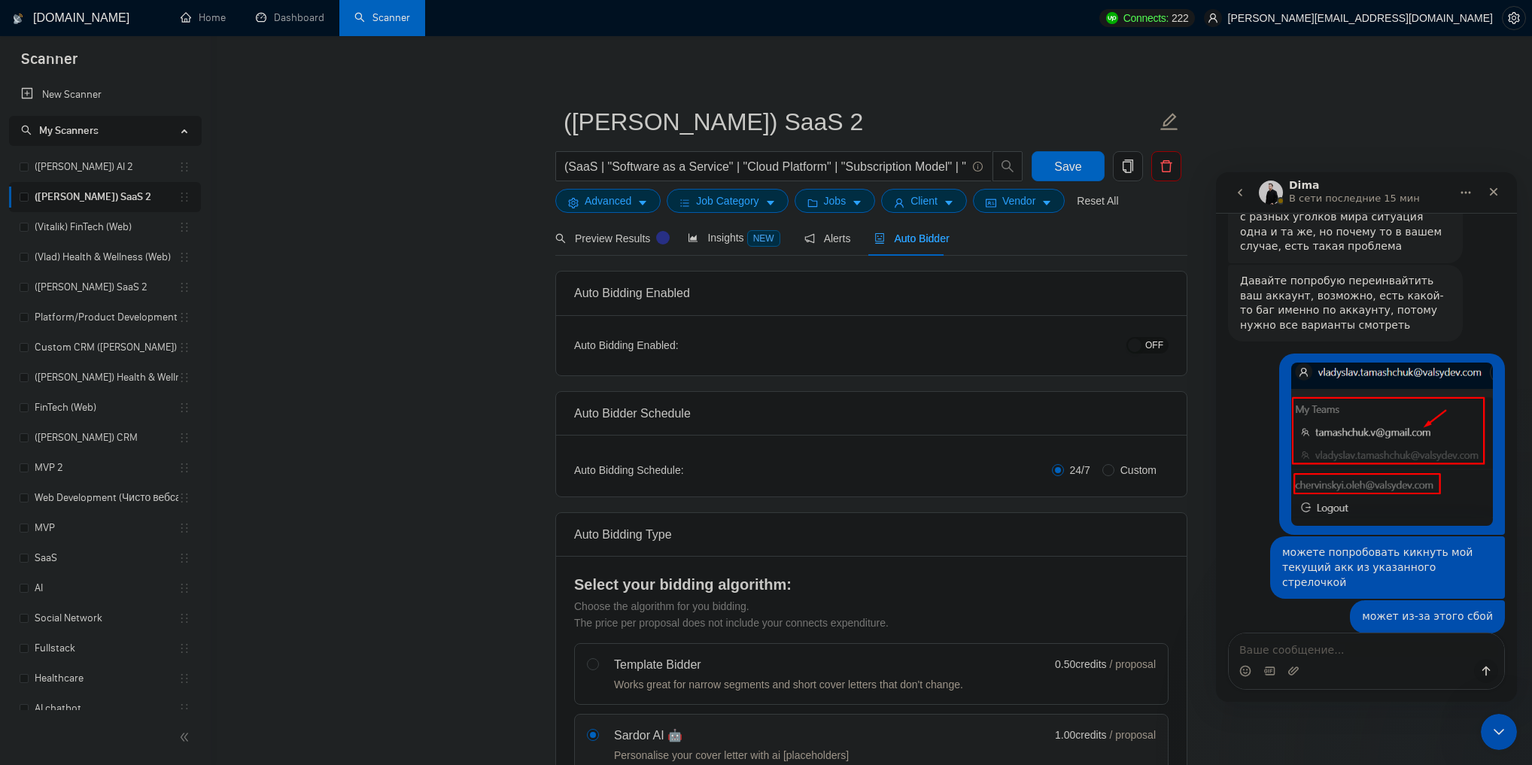
click at [1337, 642] on textarea "Ваше сообщение..." at bounding box center [1366, 647] width 275 height 26
type textarea "да"
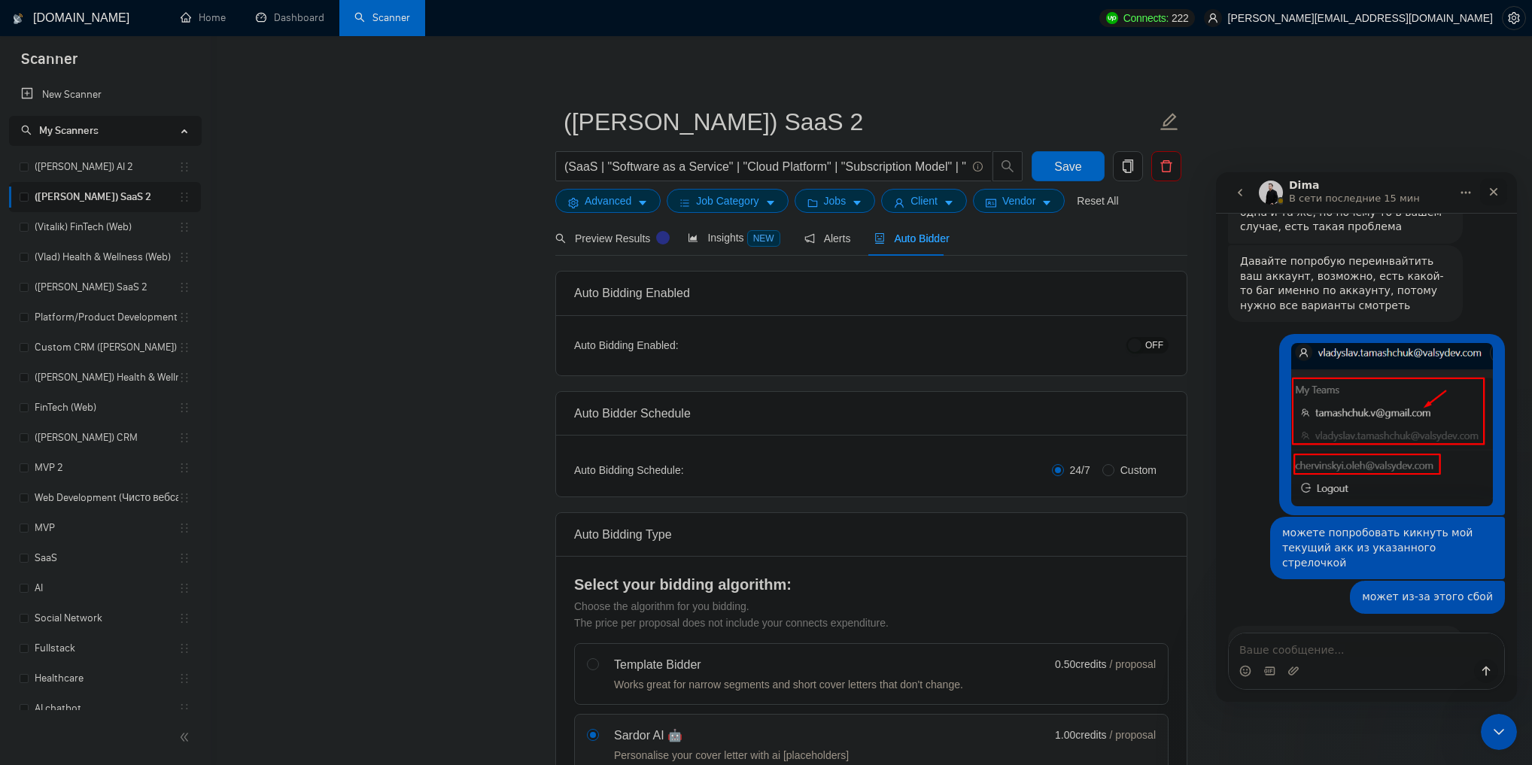
click at [1495, 189] on icon "Закрыть" at bounding box center [1494, 192] width 12 height 12
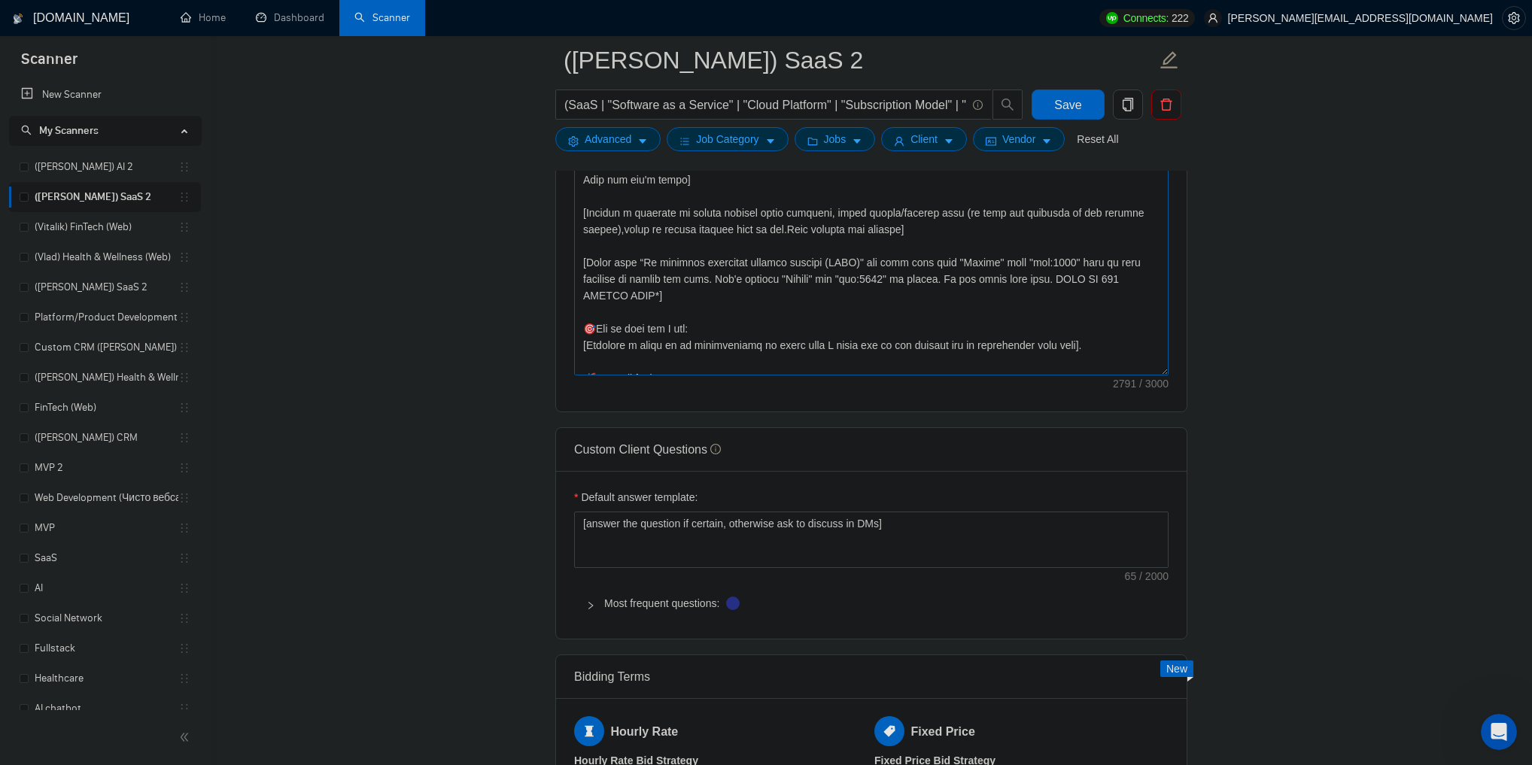
scroll to position [0, 0]
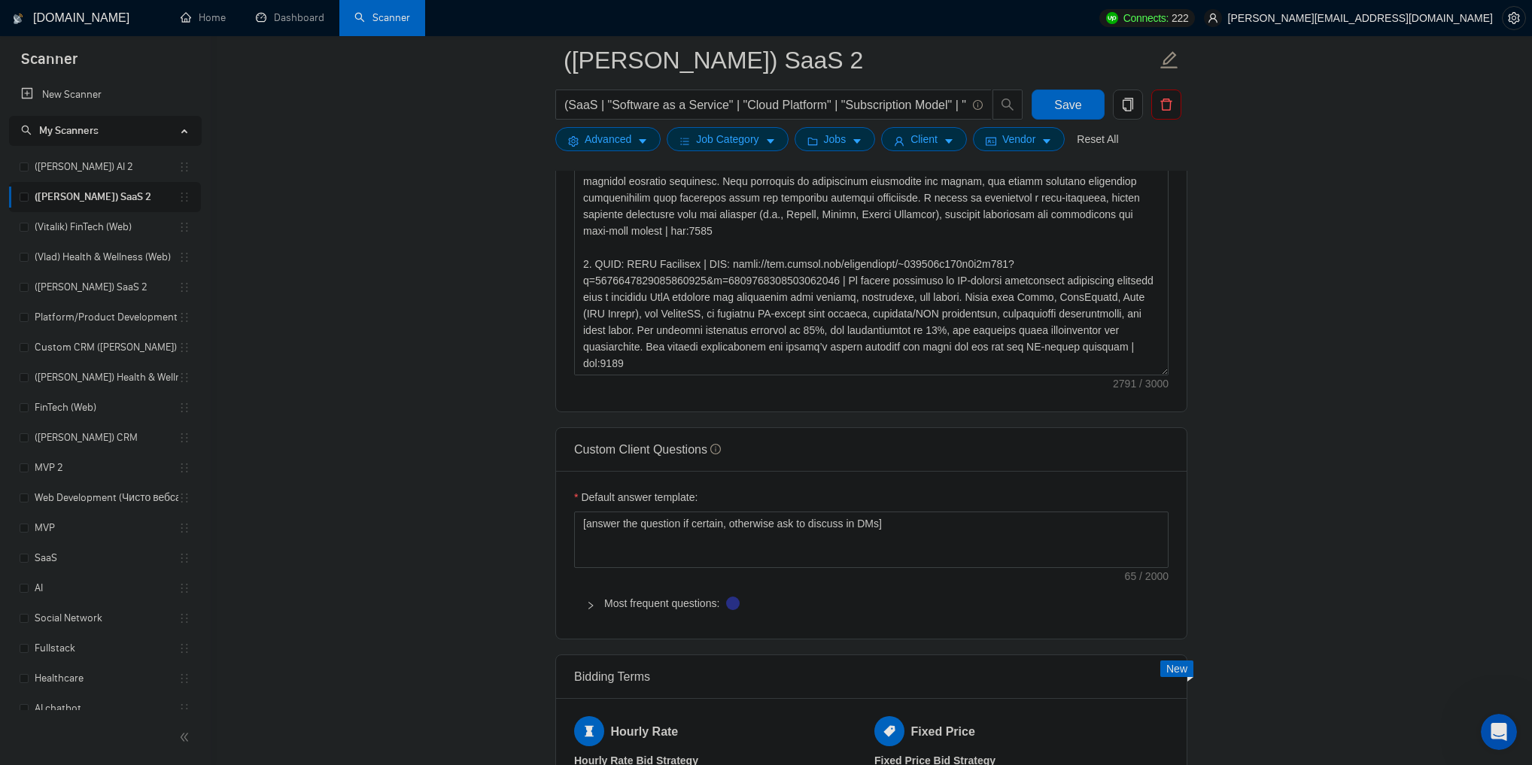
click at [423, 234] on main "(Tanya) SaaS 2 (SaaS | "Software as a Service" | "Cloud Platform" | "Subscripti…" at bounding box center [871, 257] width 1273 height 4006
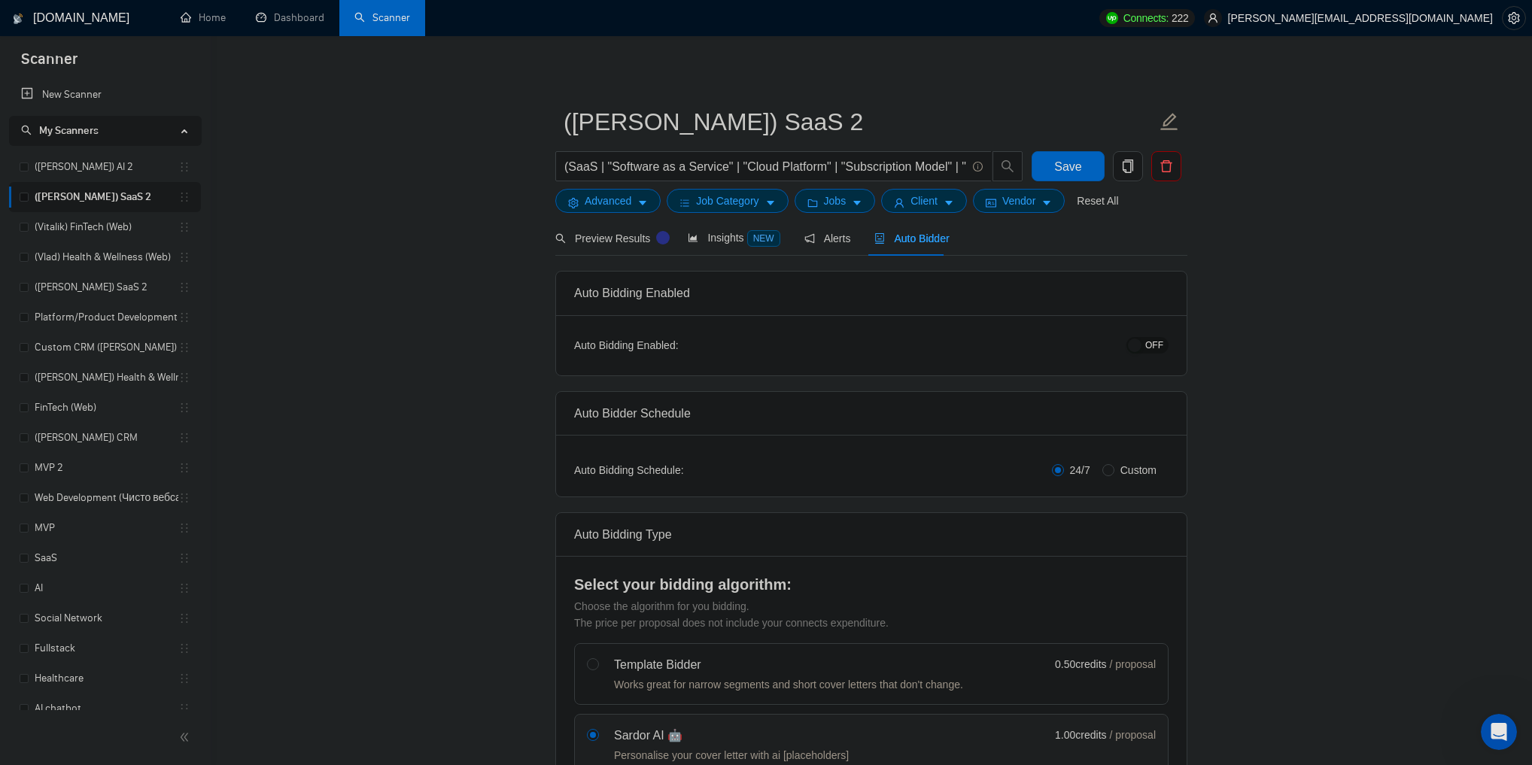
click at [1159, 346] on span "OFF" at bounding box center [1154, 345] width 18 height 17
click at [1087, 166] on button "Save" at bounding box center [1068, 166] width 73 height 30
click at [111, 229] on link "(Vitalik) FinTech (Web)" at bounding box center [107, 227] width 144 height 30
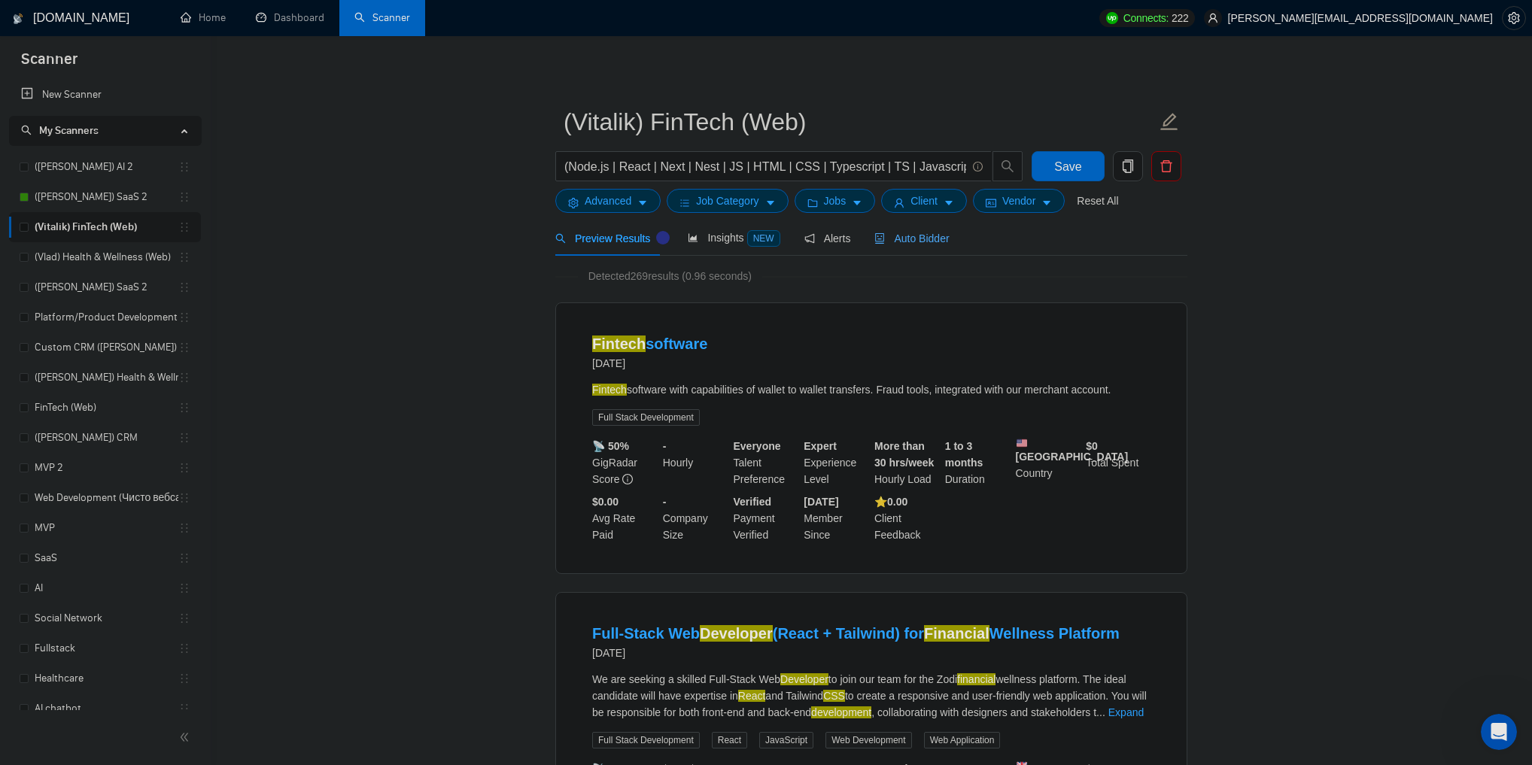
click at [920, 244] on span "Auto Bidder" at bounding box center [911, 239] width 75 height 12
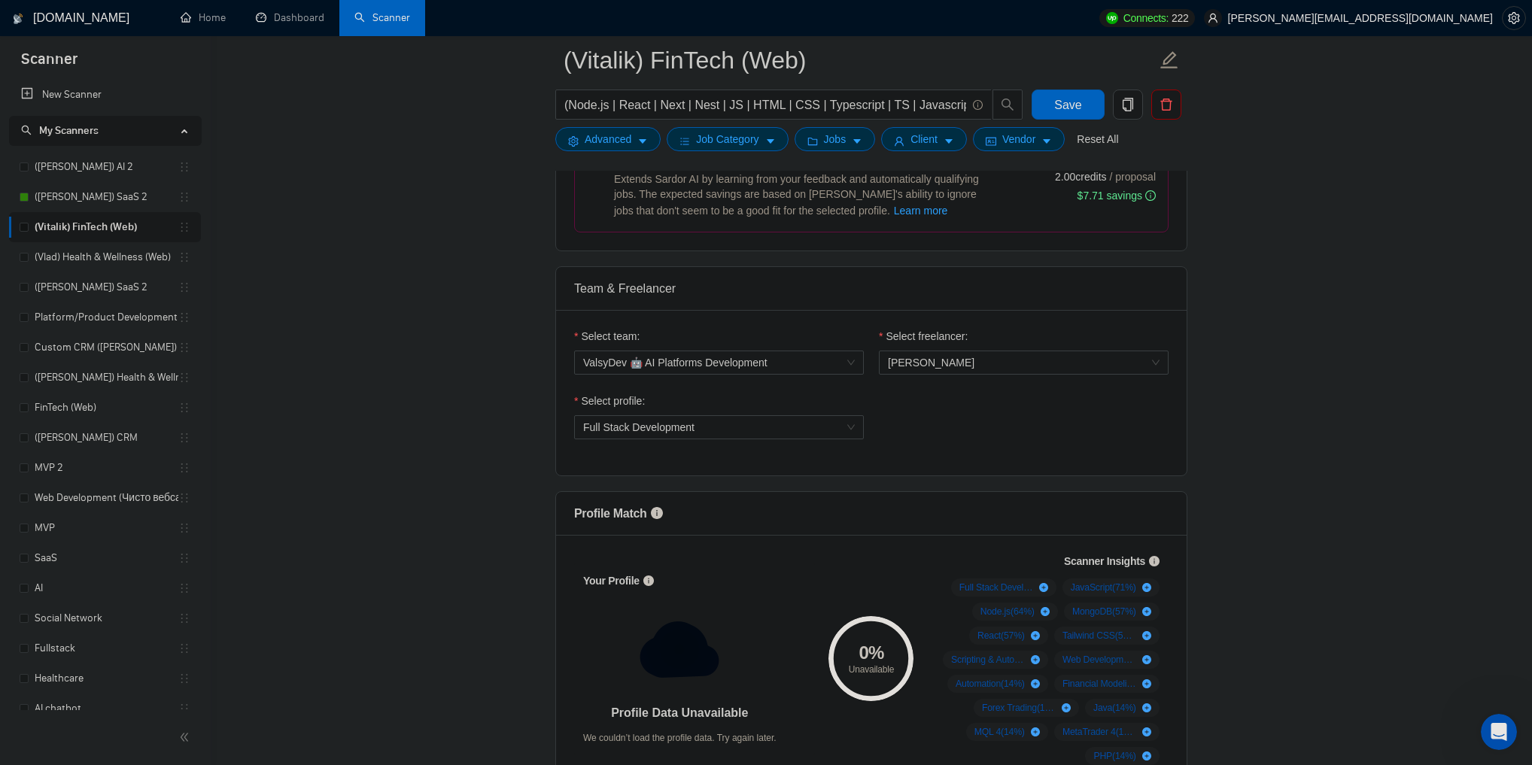
scroll to position [783, 0]
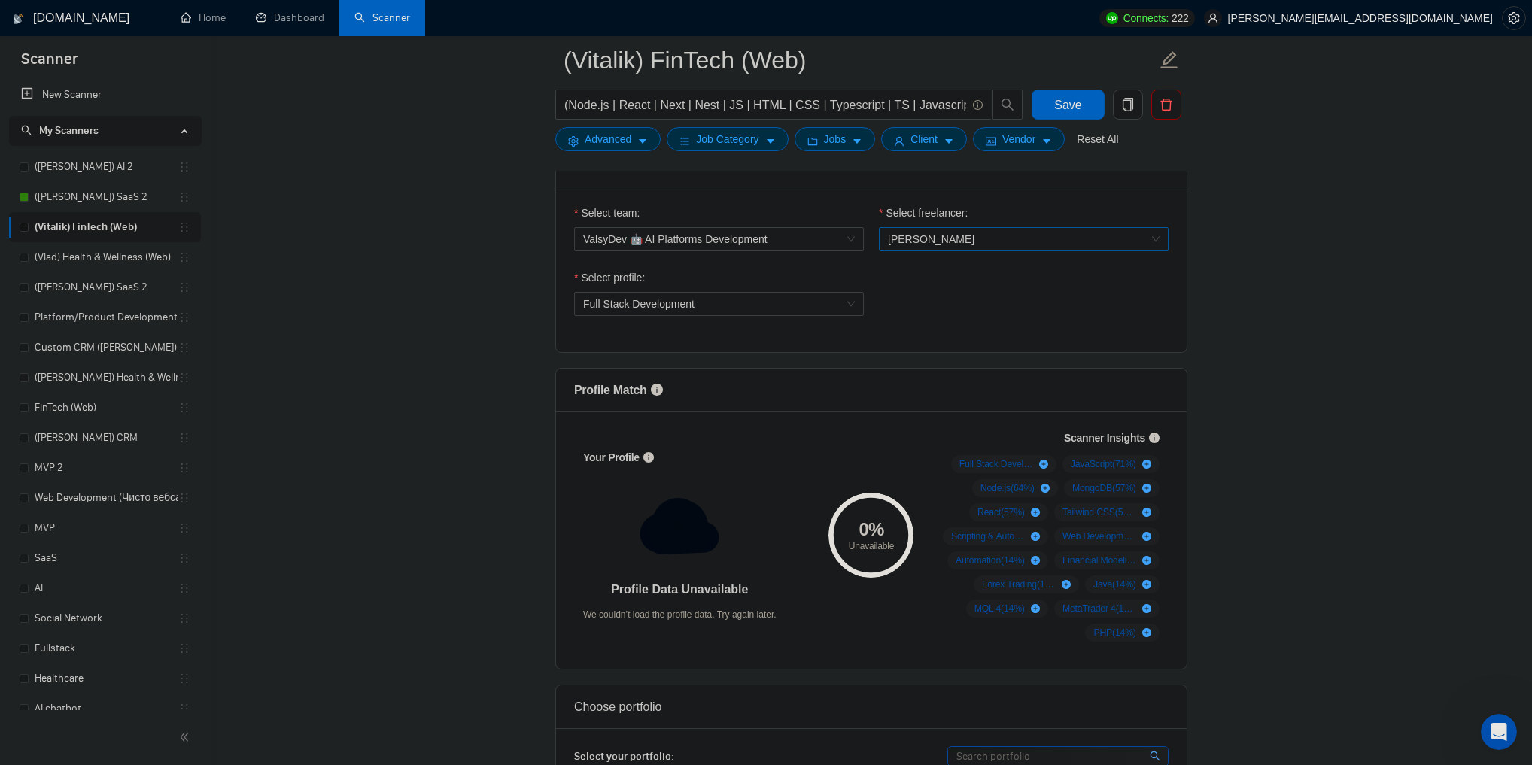
click at [972, 235] on span "[PERSON_NAME]" at bounding box center [931, 239] width 87 height 12
click at [957, 313] on div "Vitaliy K" at bounding box center [1024, 315] width 272 height 17
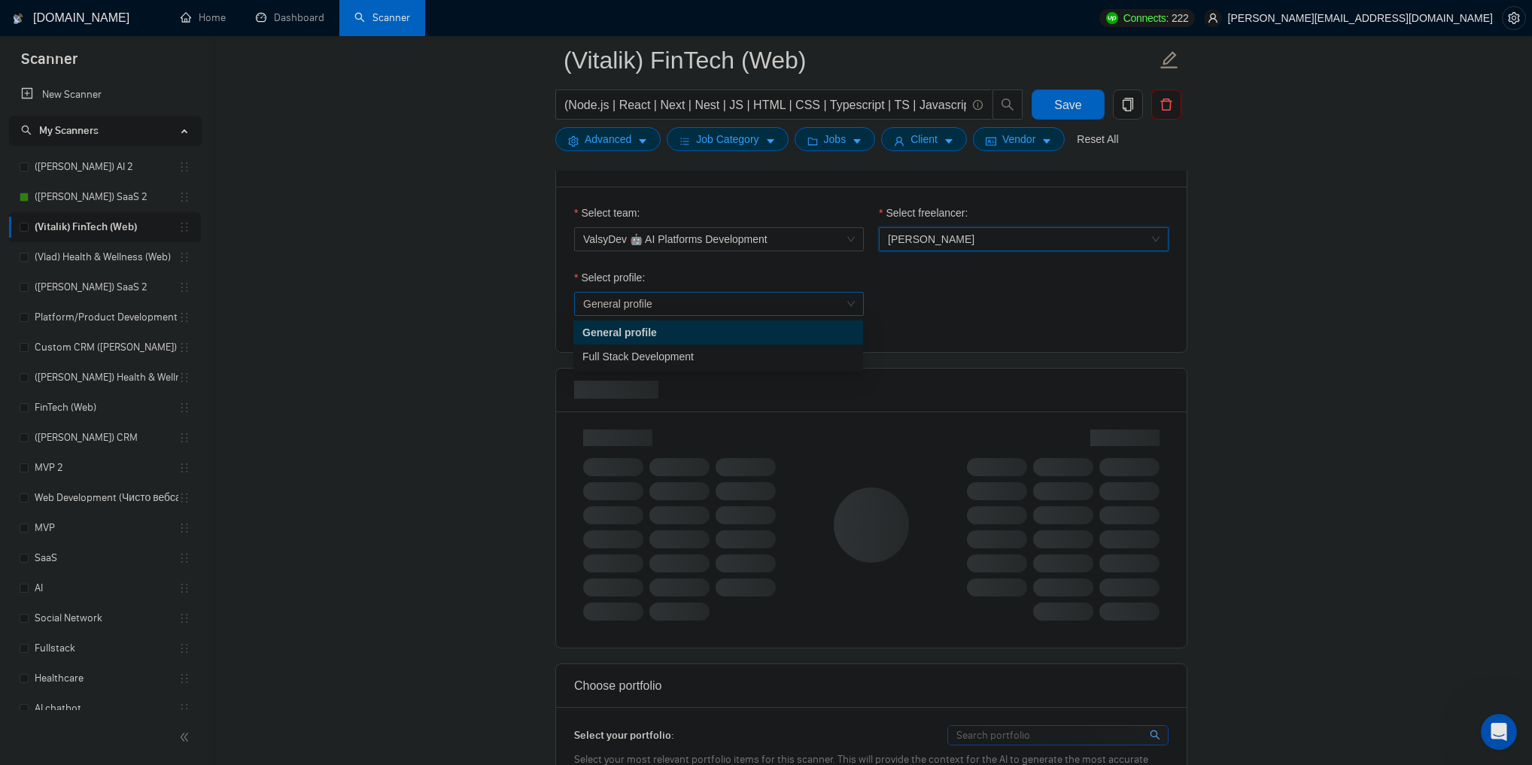
click at [754, 311] on span "General profile" at bounding box center [719, 304] width 272 height 23
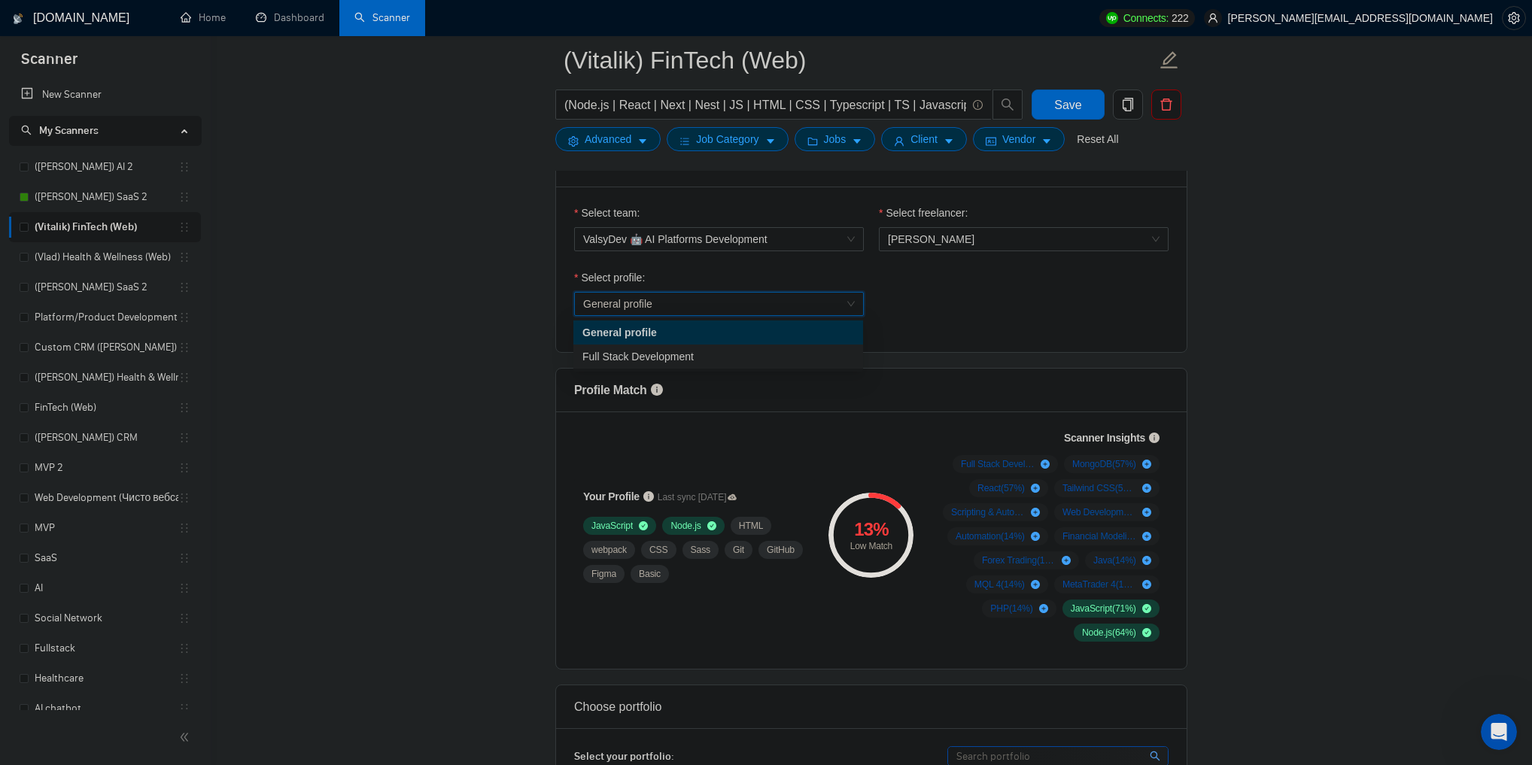
click at [717, 351] on div "Full Stack Development" at bounding box center [718, 356] width 272 height 17
click at [941, 330] on div "Select profile: Full Stack Development" at bounding box center [872, 301] width 610 height 65
click at [1066, 105] on span "Save" at bounding box center [1067, 105] width 27 height 19
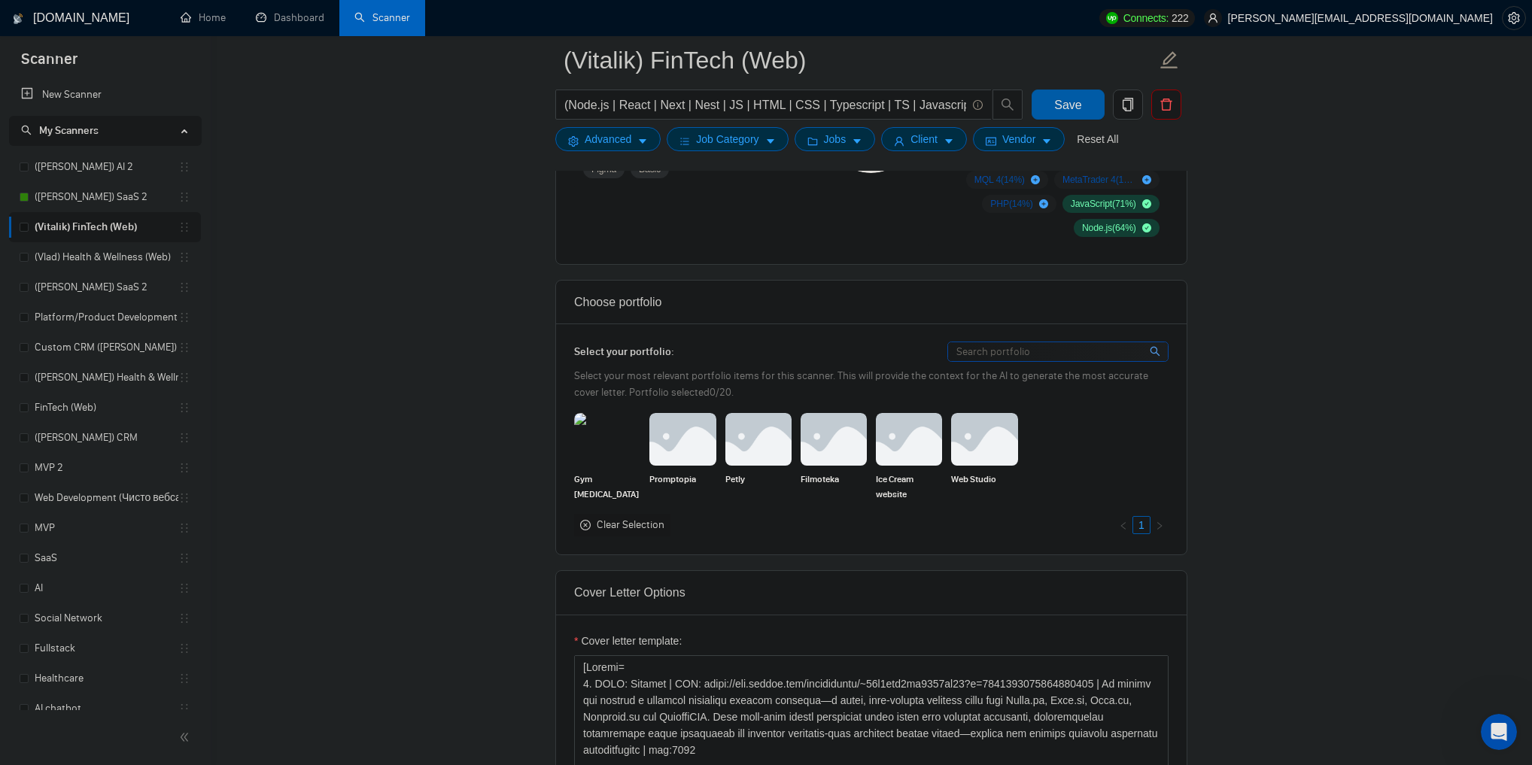
scroll to position [1264, 0]
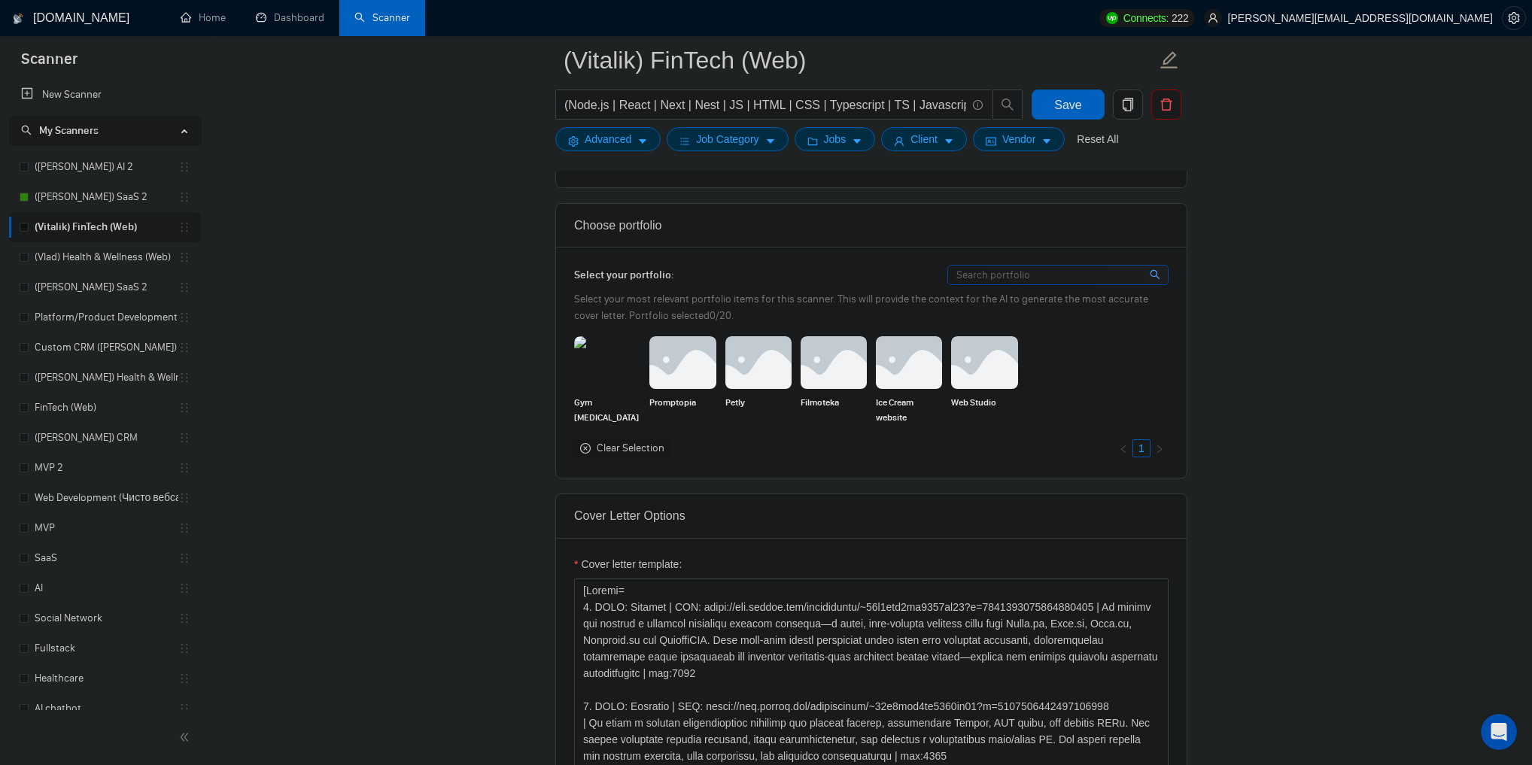
click at [588, 446] on icon "close-circle" at bounding box center [585, 448] width 11 height 11
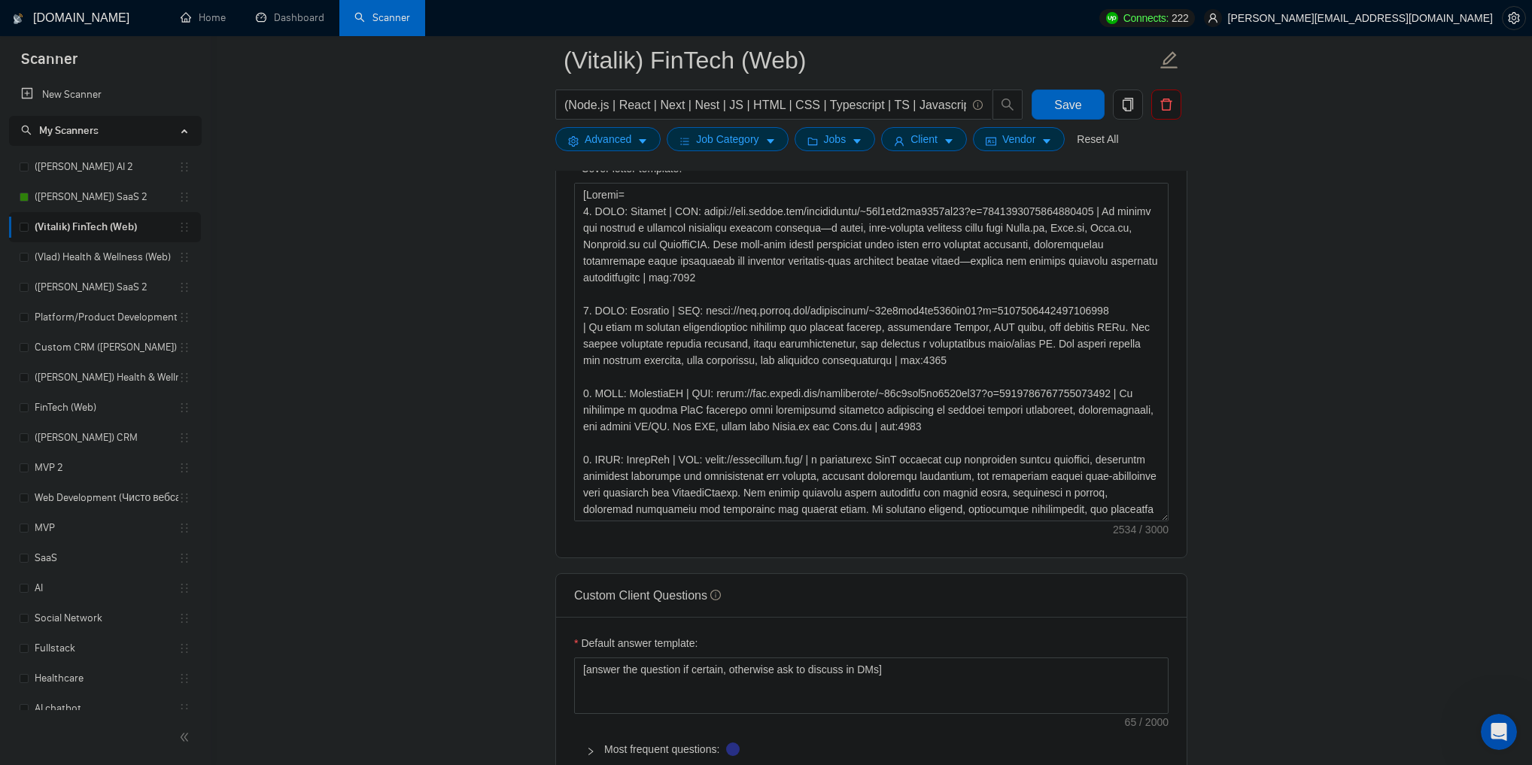
scroll to position [1686, 0]
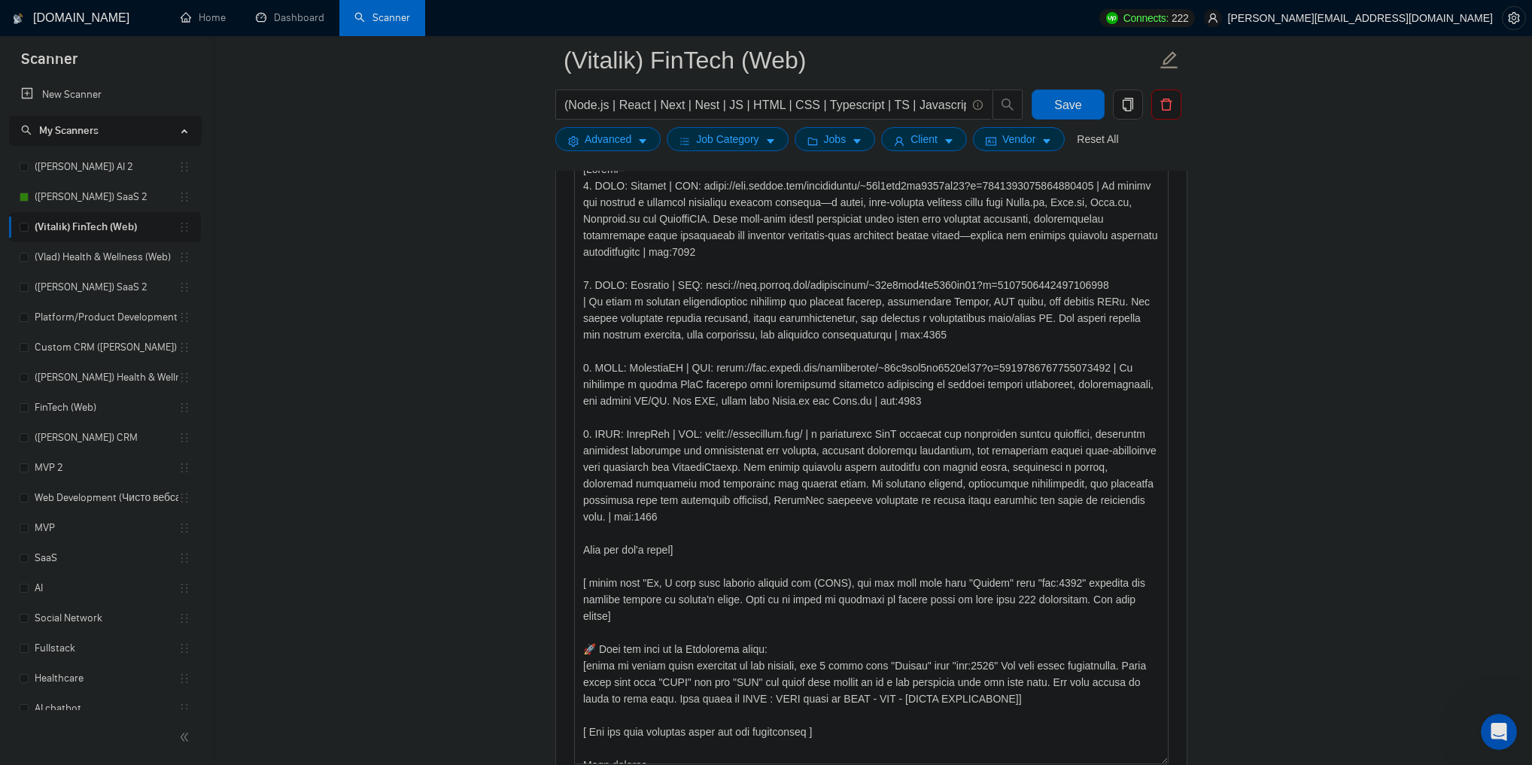
drag, startPoint x: 1165, startPoint y: 488, endPoint x: 1227, endPoint y: 759, distance: 278.0
click at [1227, 759] on main "(Vitalik) FinTech (Web) (Node.js | React | Next | Nest | JS | HTML | CSS | Type…" at bounding box center [871, 512] width 1273 height 4274
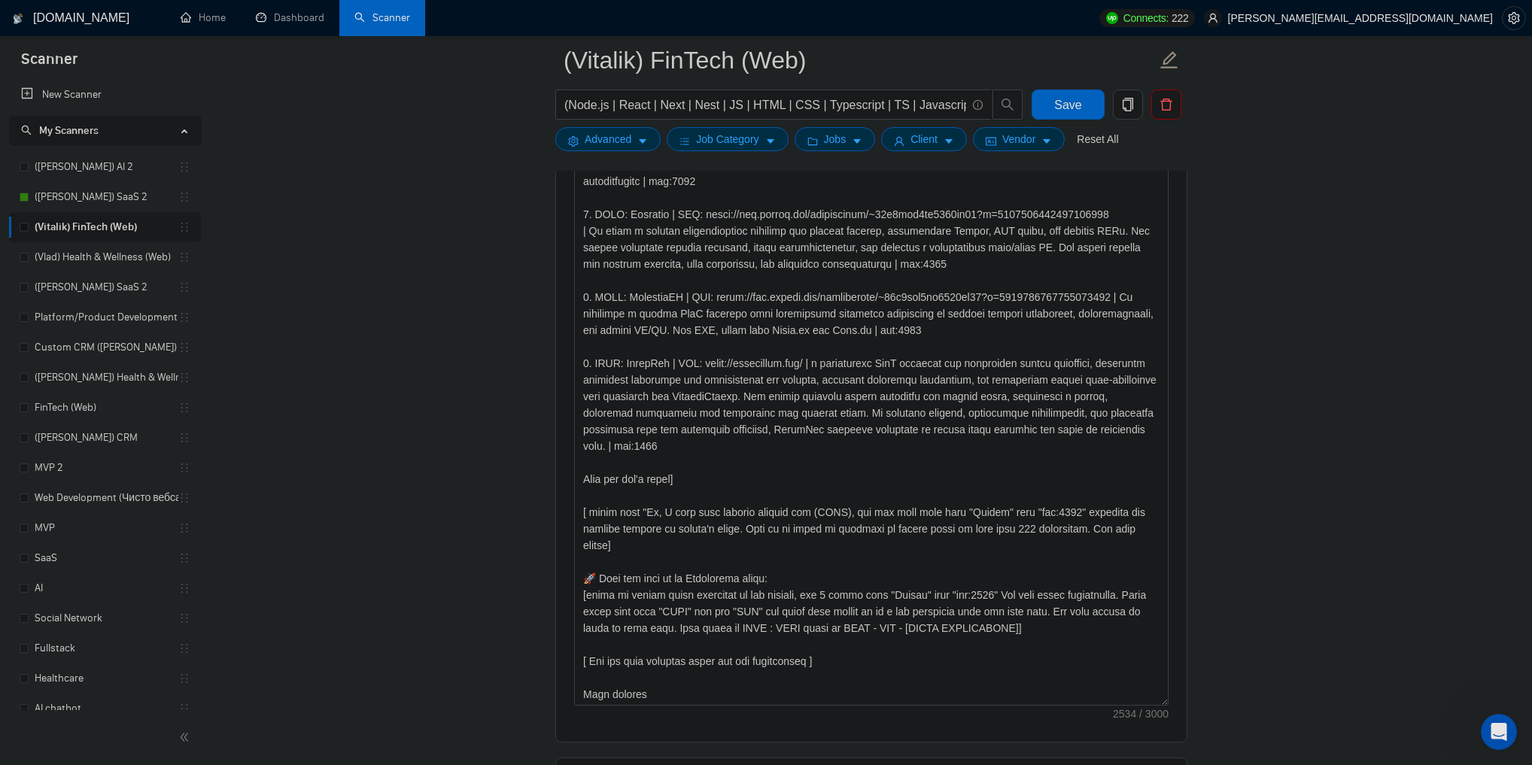
scroll to position [3881, 0]
click at [757, 477] on textarea "Cover letter template:" at bounding box center [871, 401] width 595 height 609
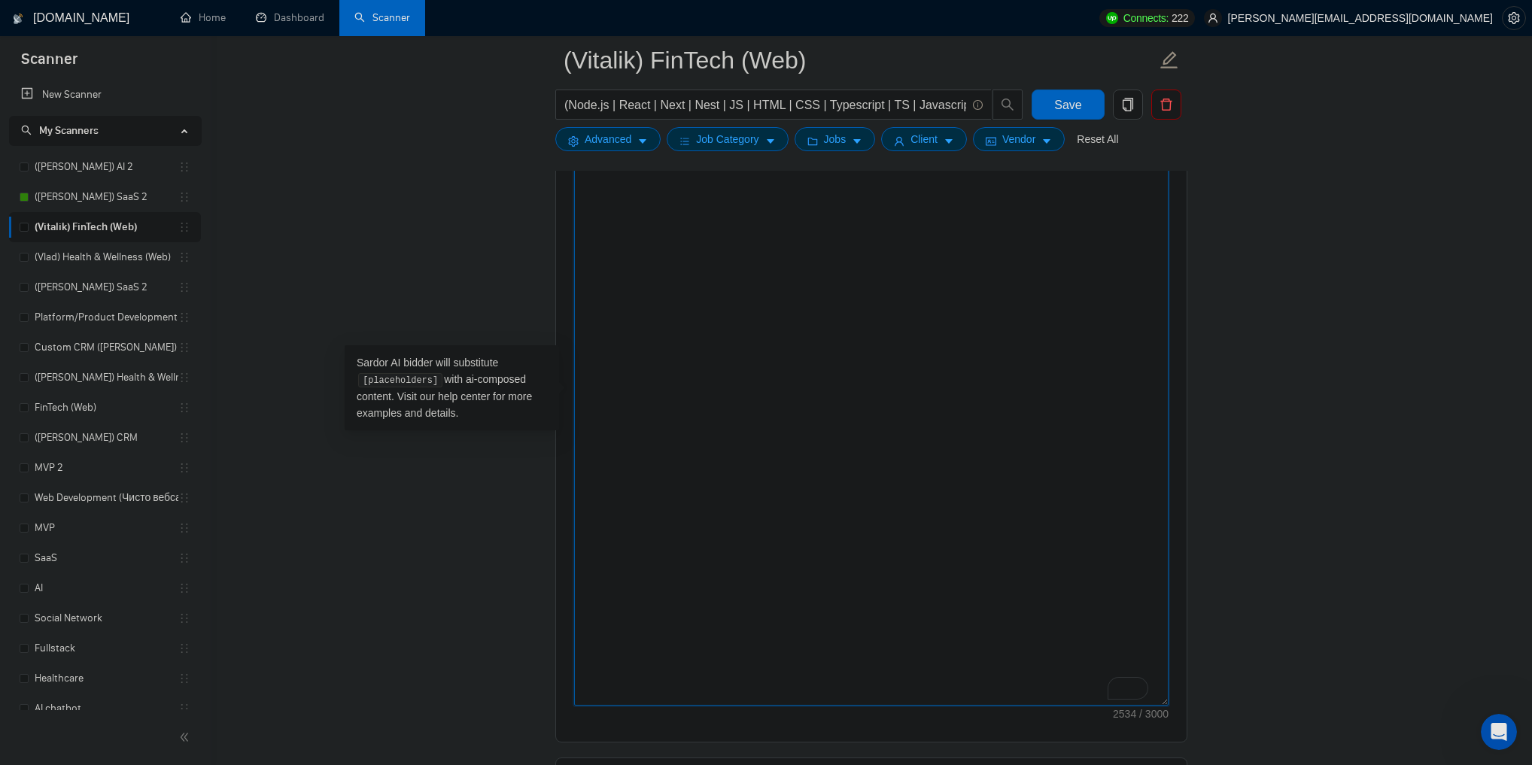
scroll to position [0, 0]
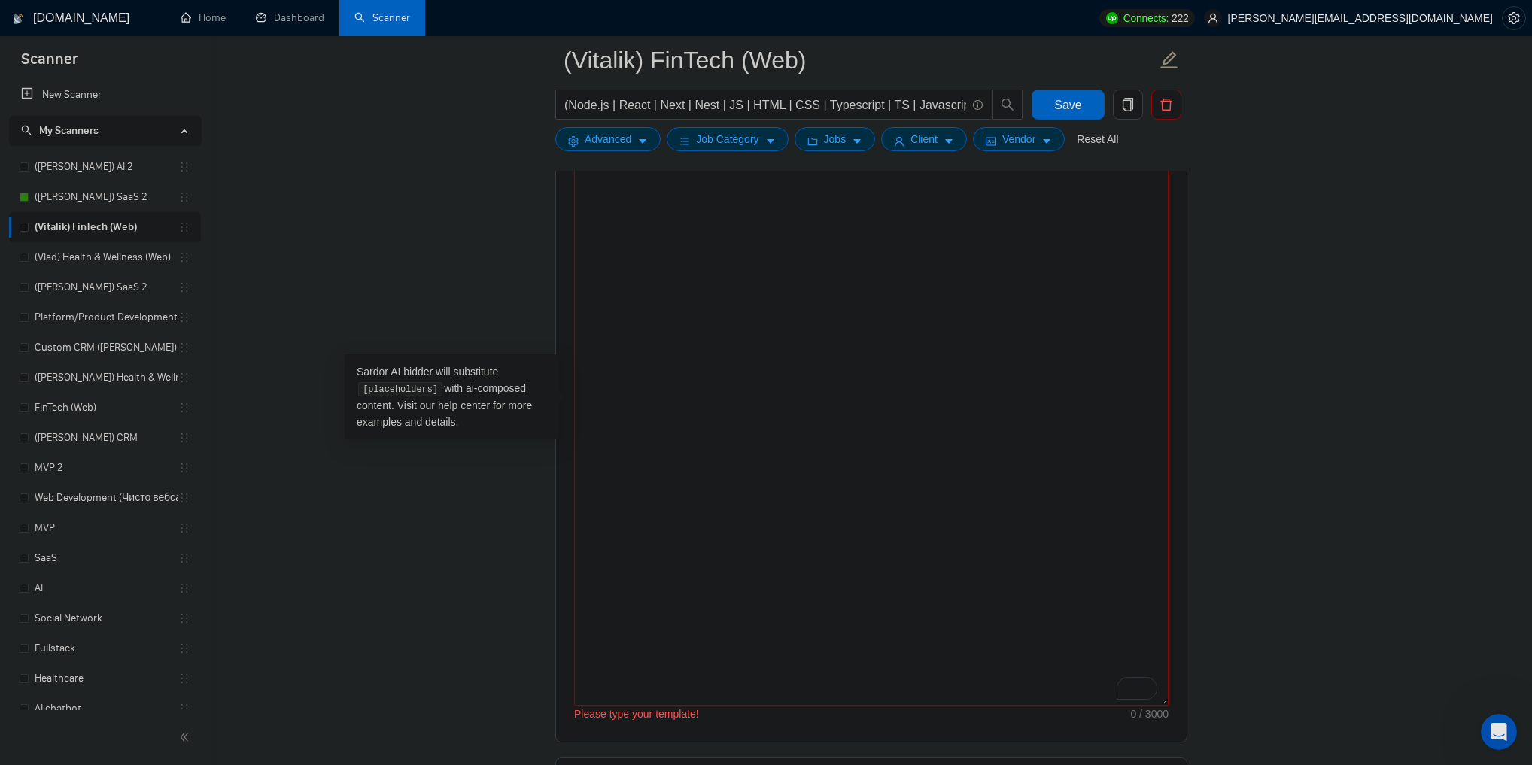
paste textarea "[Loremi= 8. DOLO: SI-Ametcon ADI Elitsedd | EIU: tempo://inc.utlabo.etd/magnaal…"
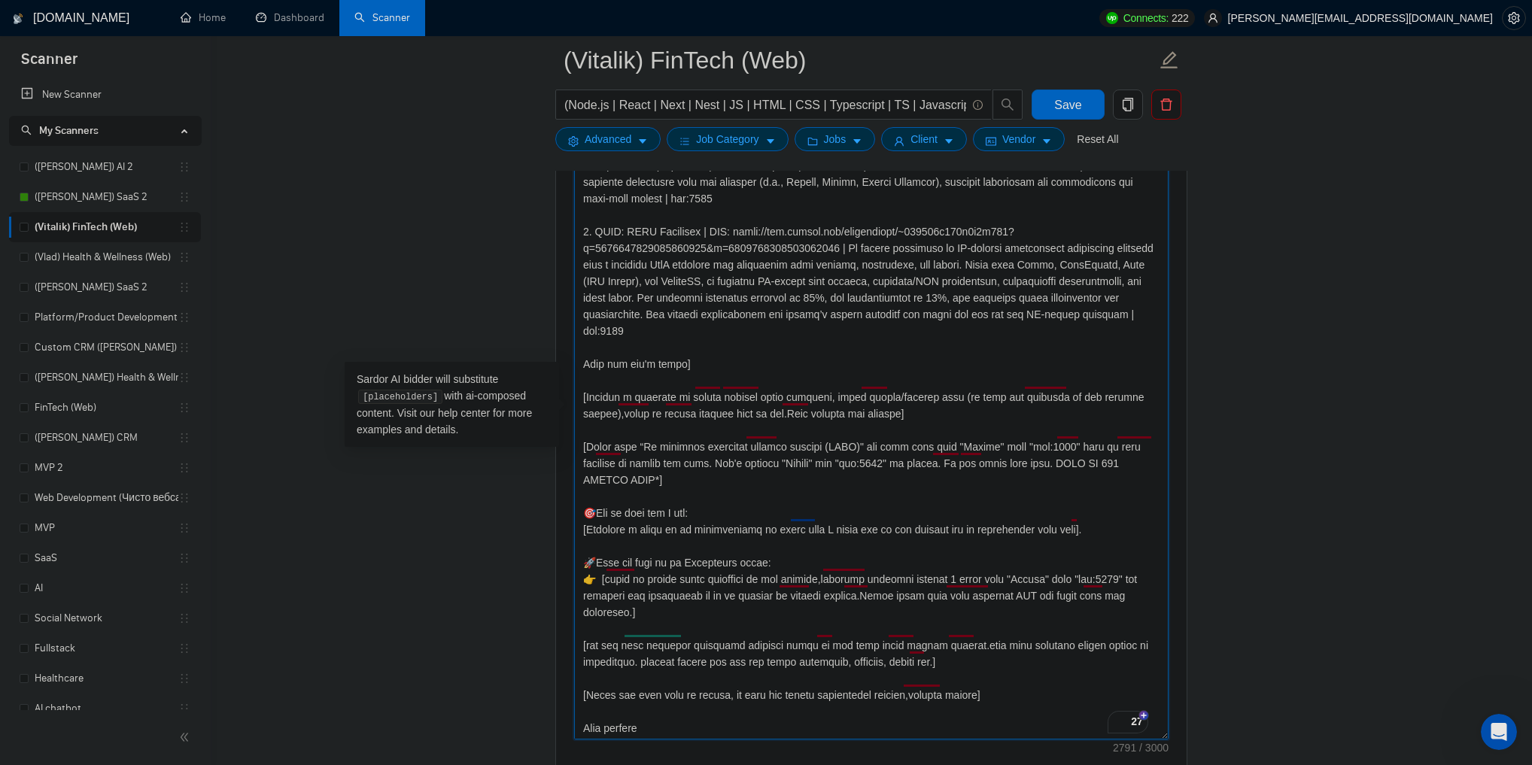
drag, startPoint x: 1166, startPoint y: 697, endPoint x: 1172, endPoint y: 731, distance: 34.4
click at [1172, 731] on div "Cover letter template:" at bounding box center [871, 415] width 631 height 719
click at [613, 725] on textarea "Cover letter template:" at bounding box center [871, 418] width 595 height 643
type textarea "[Loremi= 8. DOLO: SI-Ametcon ADI Elitsedd | EIU: tempo://inc.utlabo.etd/magnaal…"
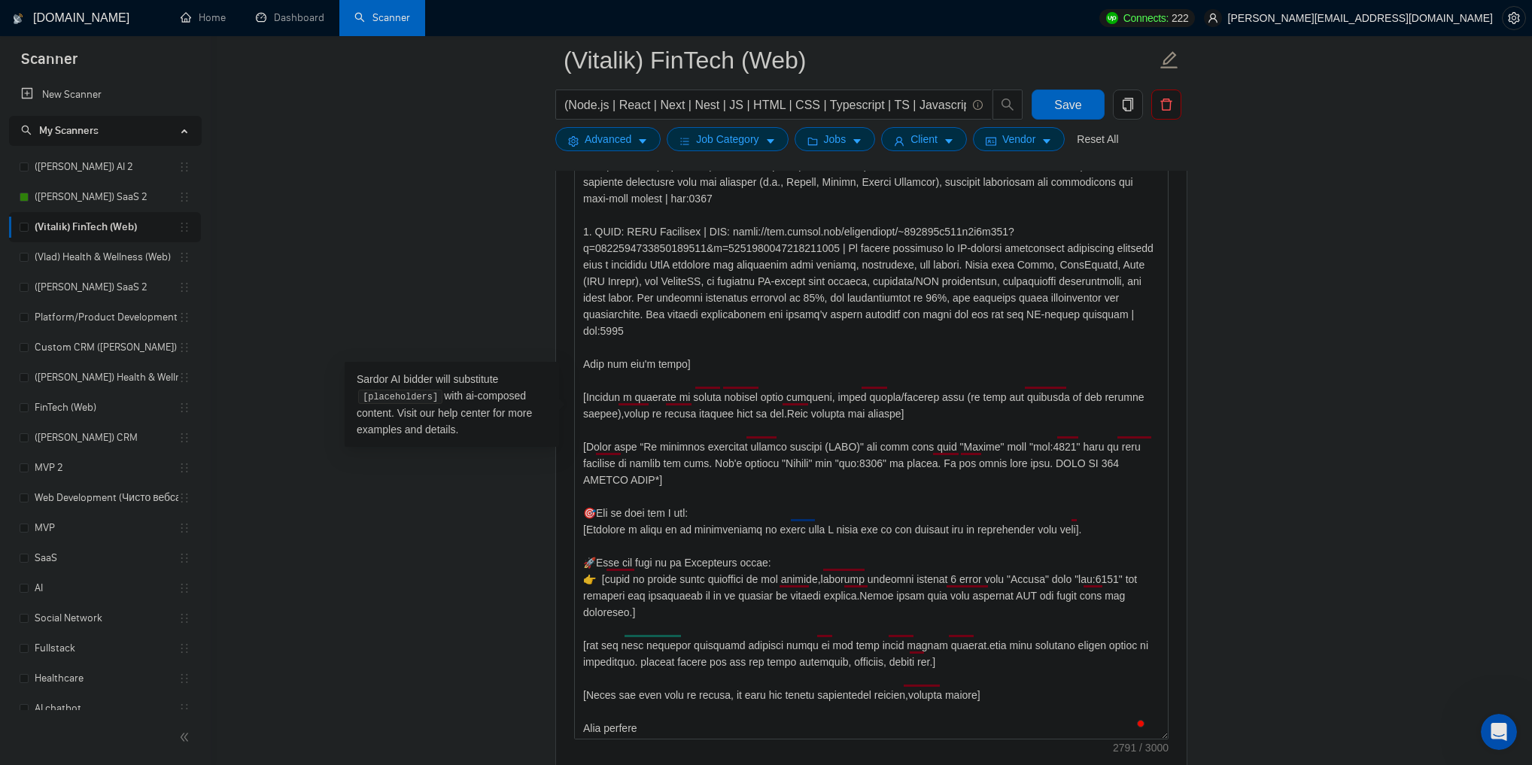
click at [1299, 525] on main "(Vitalik) FinTech (Web) (Node.js | React | Next | Nest | JS | HTML | CSS | Type…" at bounding box center [871, 469] width 1273 height 4310
click at [1061, 105] on span "Save" at bounding box center [1067, 105] width 27 height 19
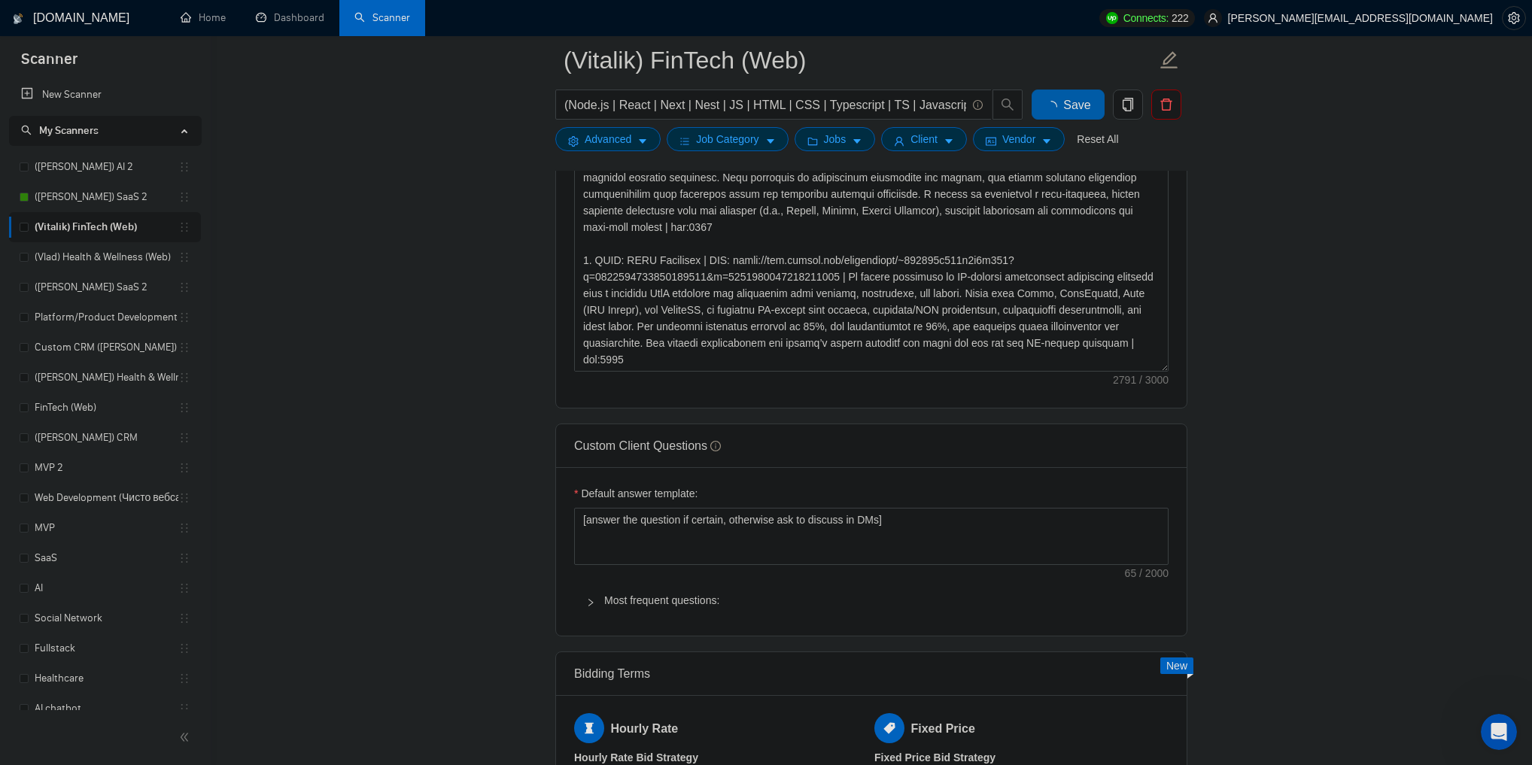
drag, startPoint x: 1162, startPoint y: 430, endPoint x: 1167, endPoint y: 623, distance: 193.5
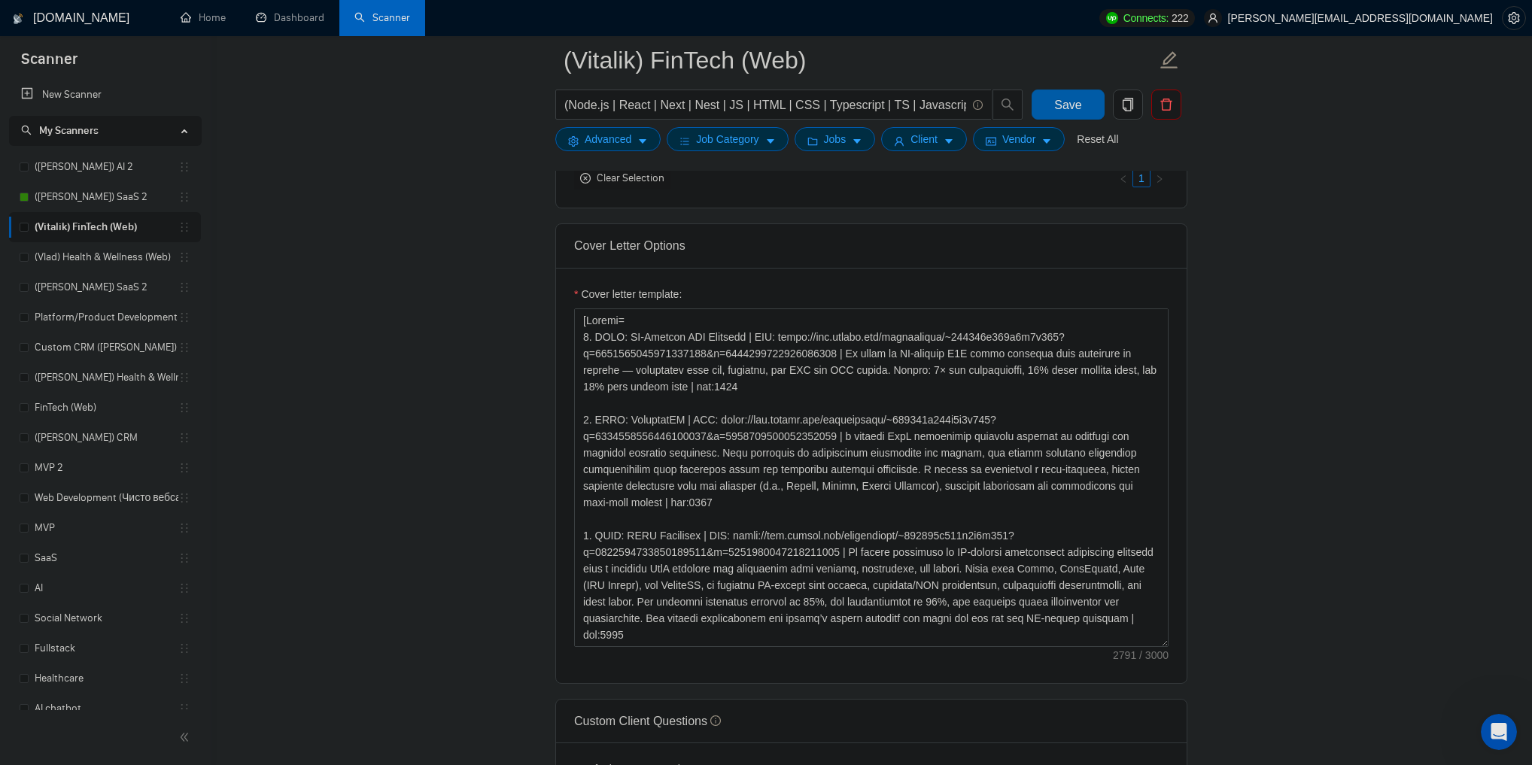
scroll to position [1565, 0]
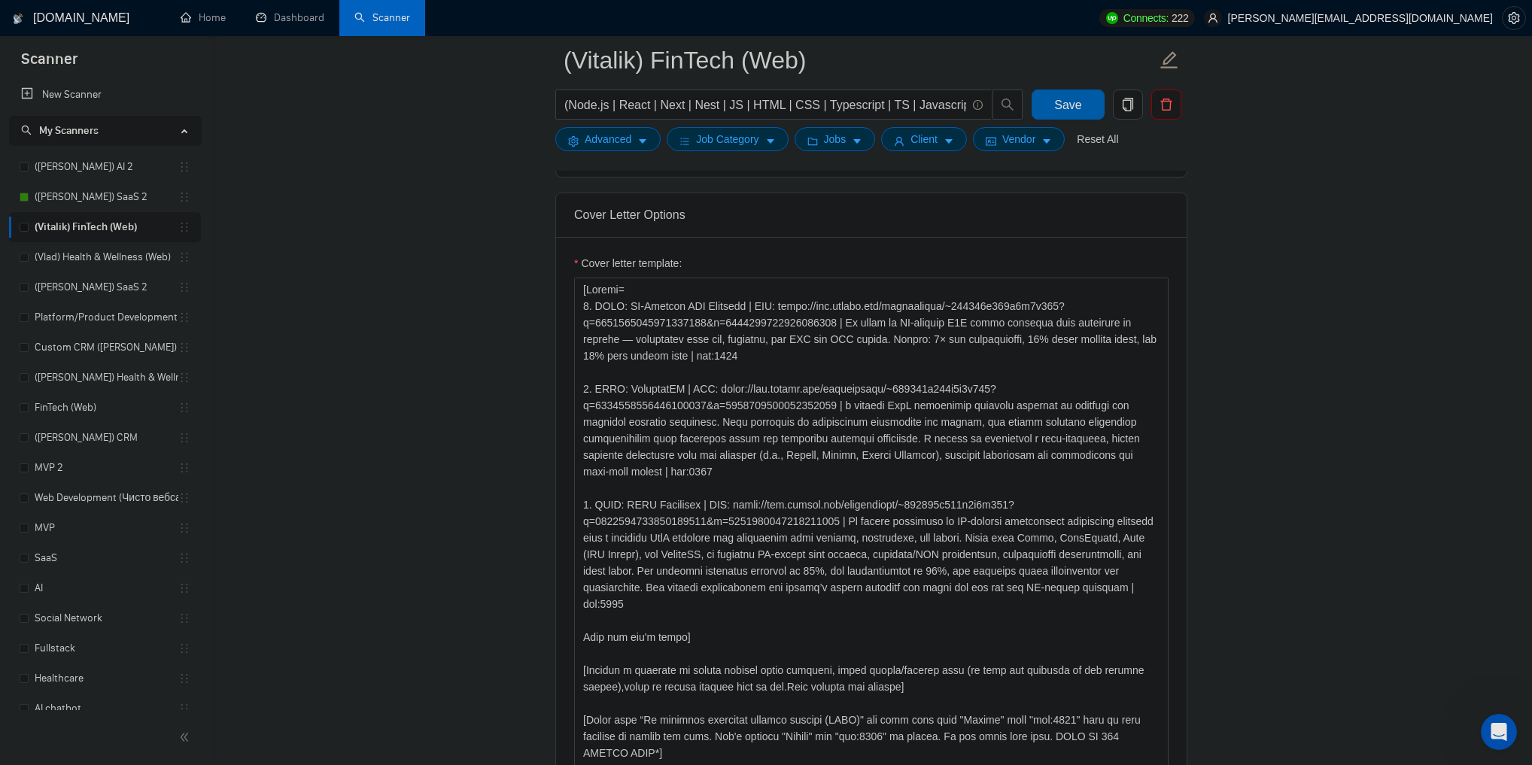
drag, startPoint x: 1165, startPoint y: 609, endPoint x: 1189, endPoint y: 780, distance: 173.3
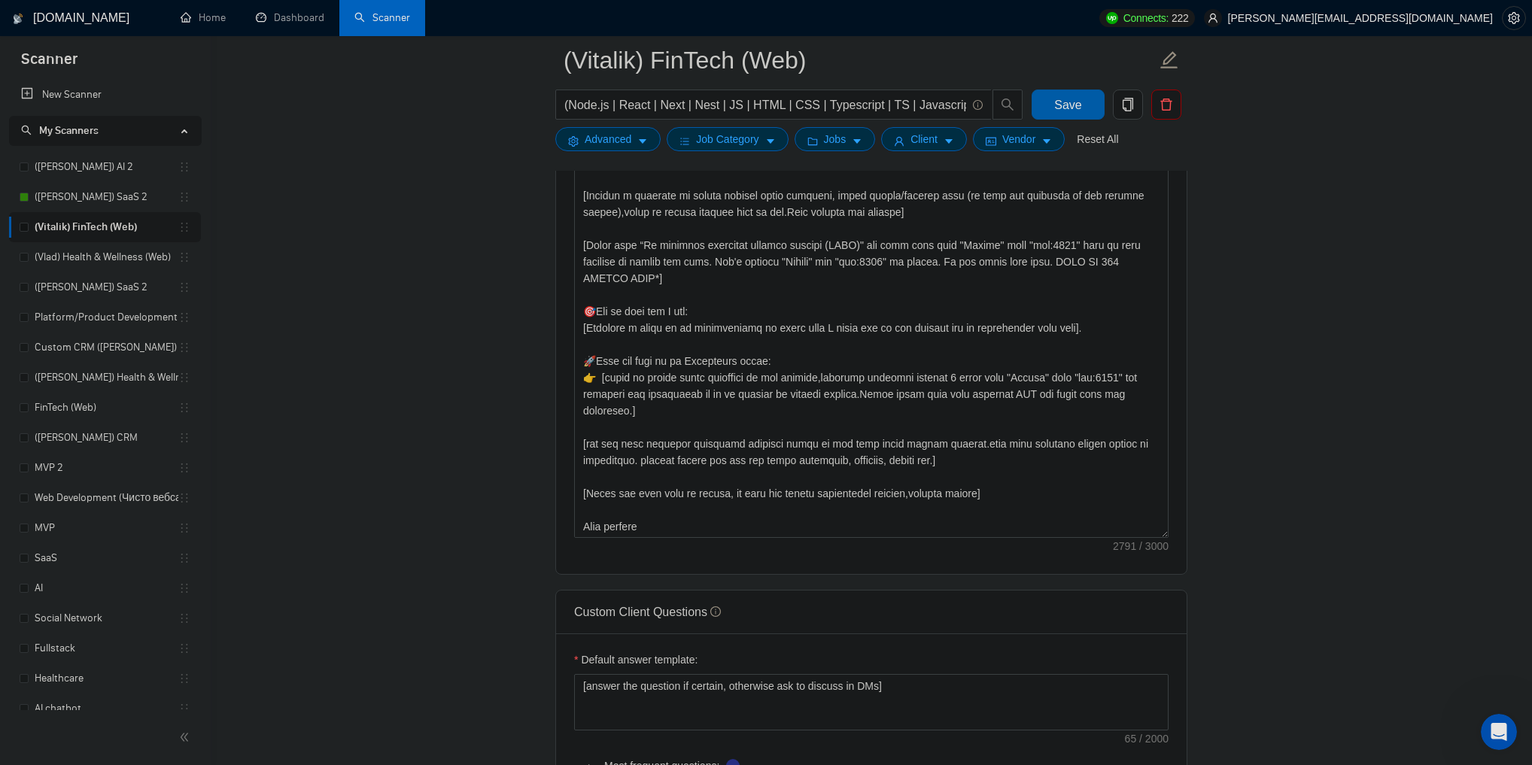
scroll to position [1445, 0]
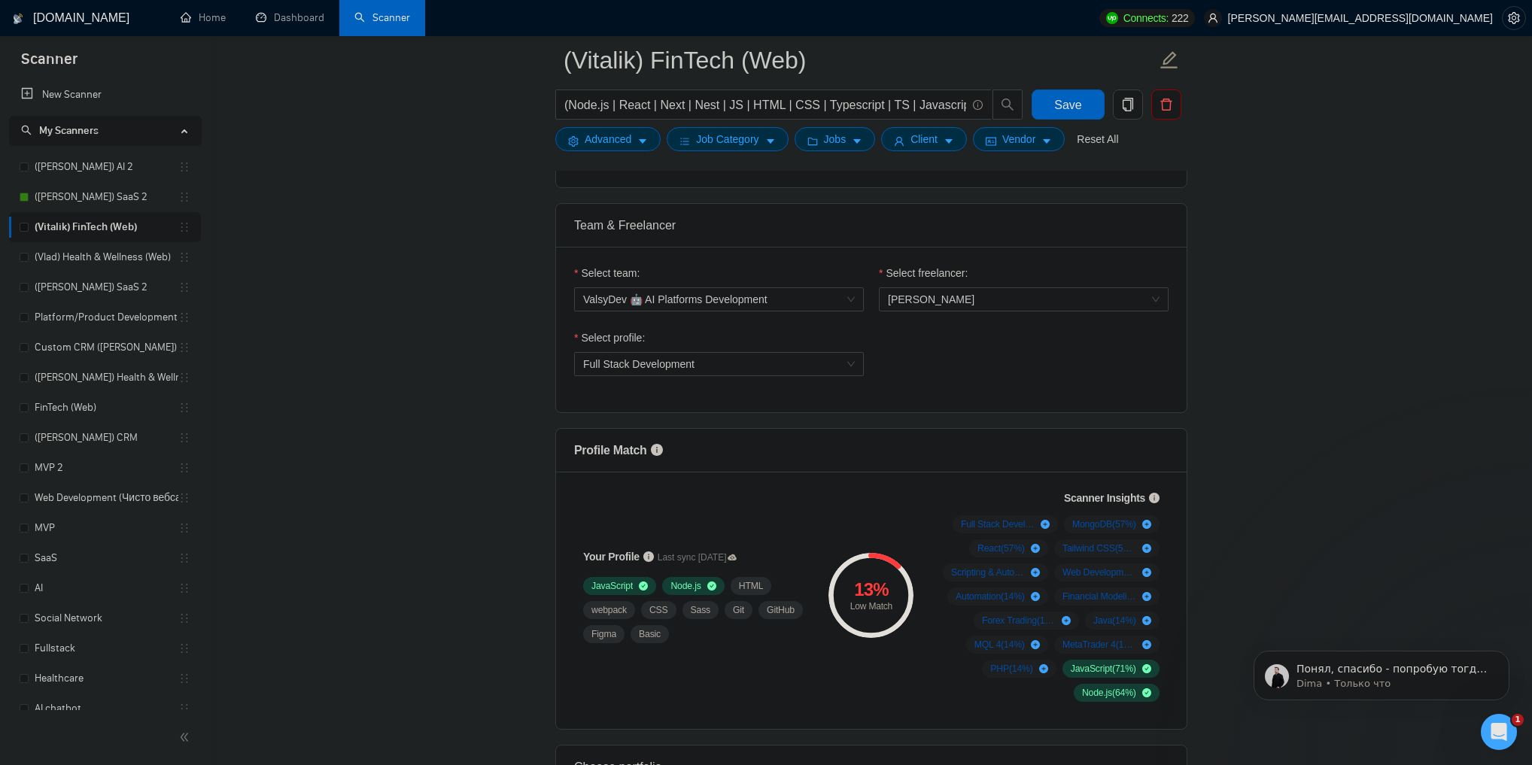
click at [1483, 728] on div "Открыть службу сообщений Intercom" at bounding box center [1499, 732] width 50 height 50
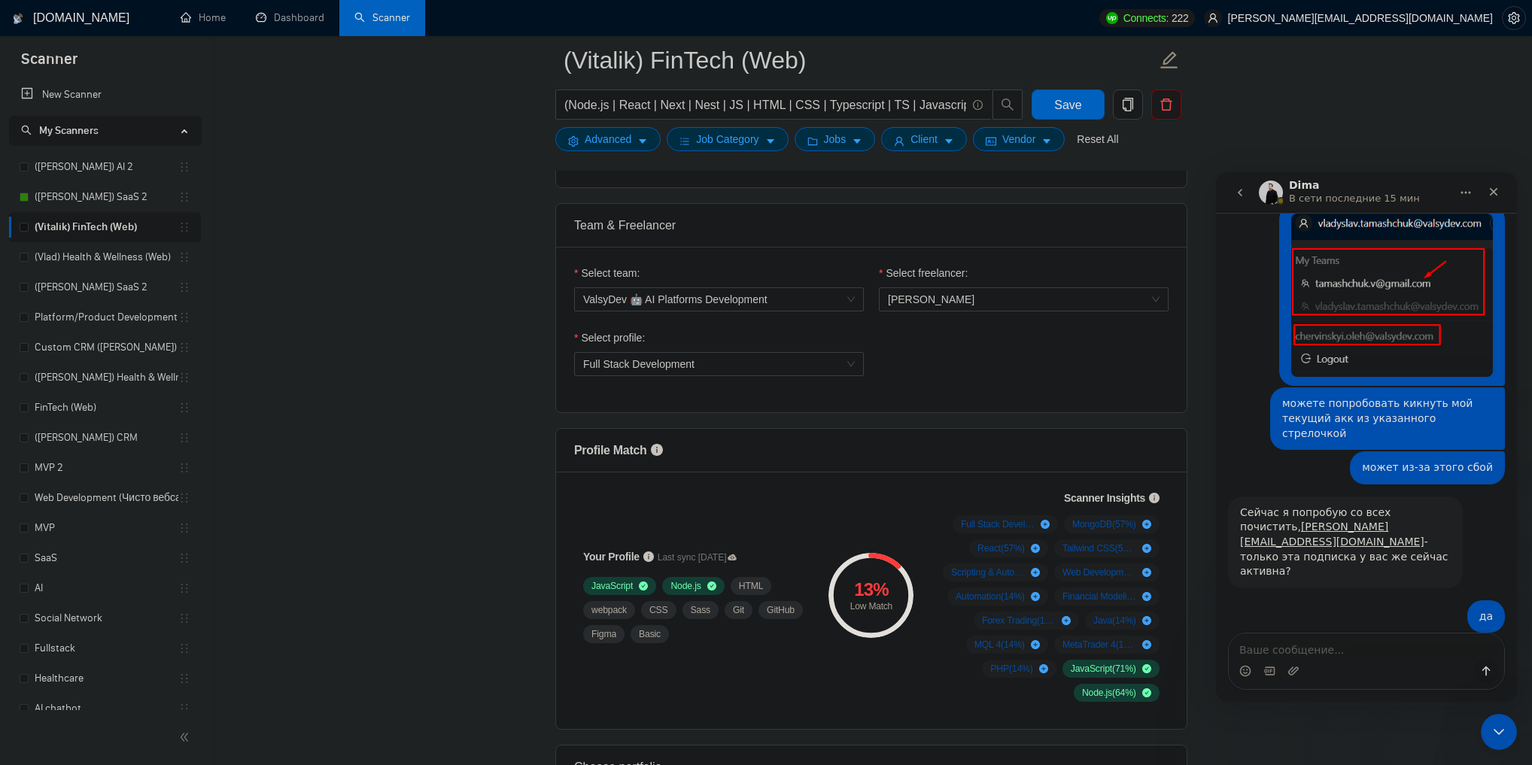
click at [1499, 736] on icon "Закрыть службу сообщений Intercom" at bounding box center [1499, 732] width 18 height 18
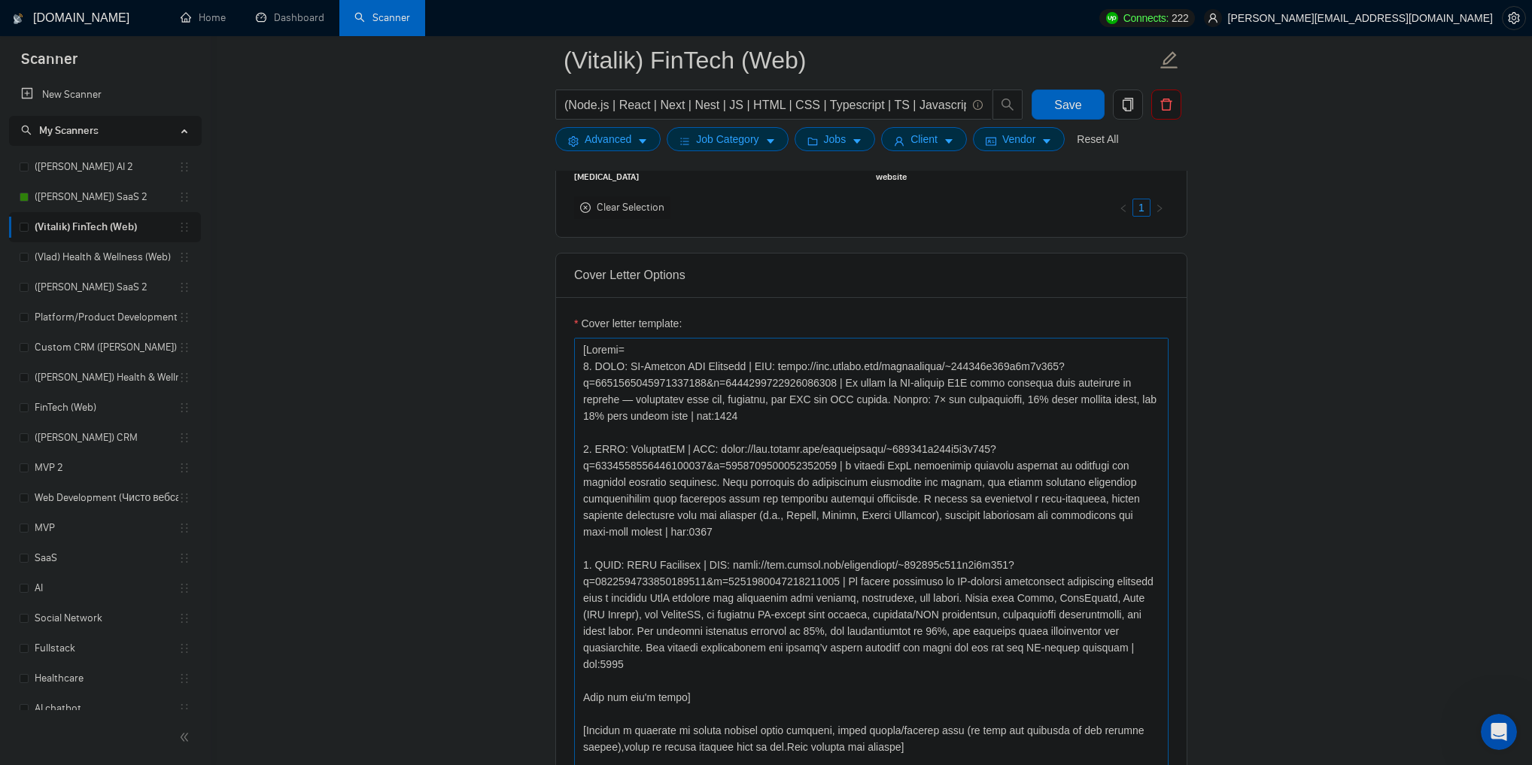
scroll to position [0, 0]
drag, startPoint x: 609, startPoint y: 385, endPoint x: 737, endPoint y: 551, distance: 210.3
click at [737, 551] on textarea "Cover letter template:" at bounding box center [871, 593] width 595 height 510
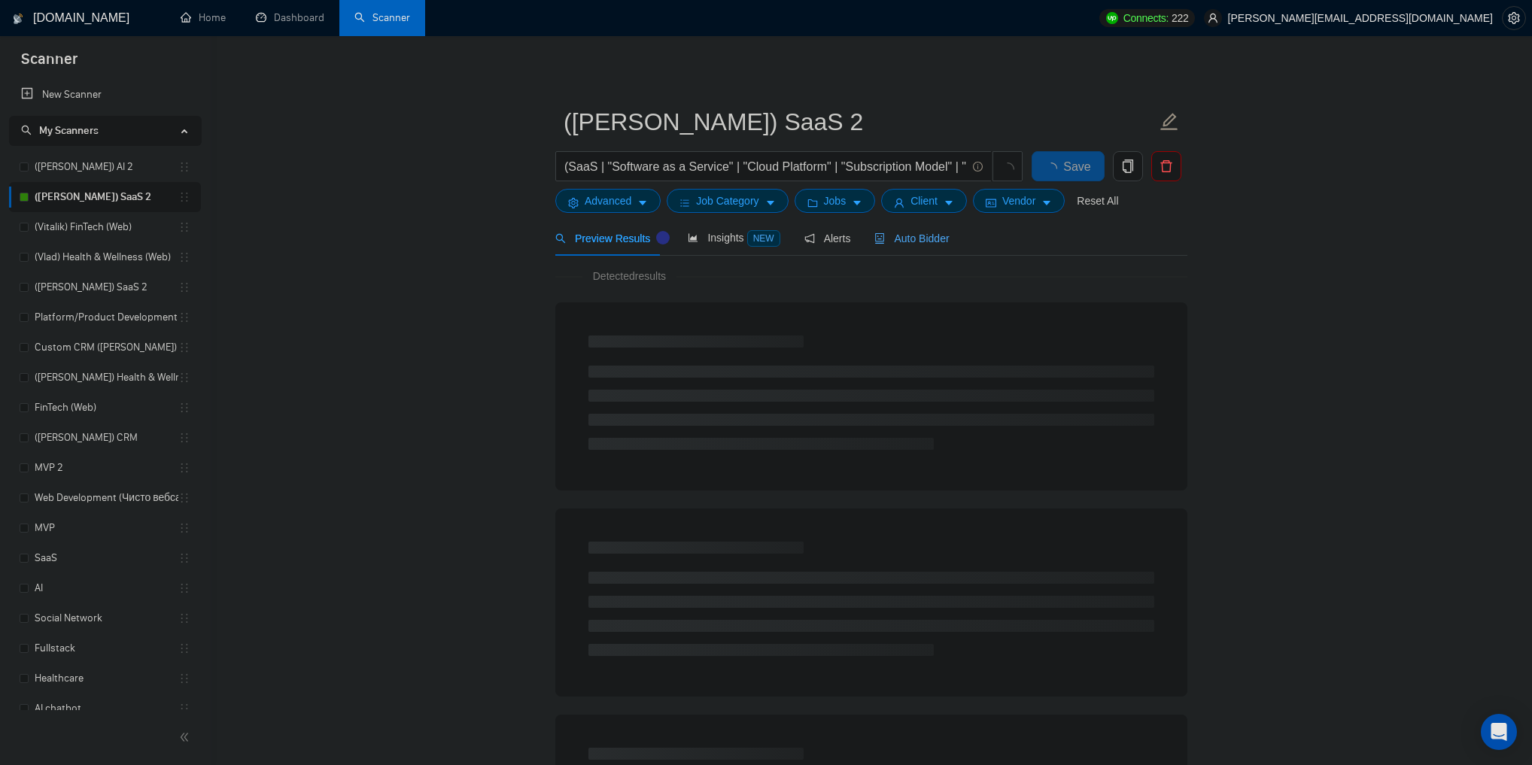
click at [909, 240] on span "Auto Bidder" at bounding box center [911, 239] width 75 height 12
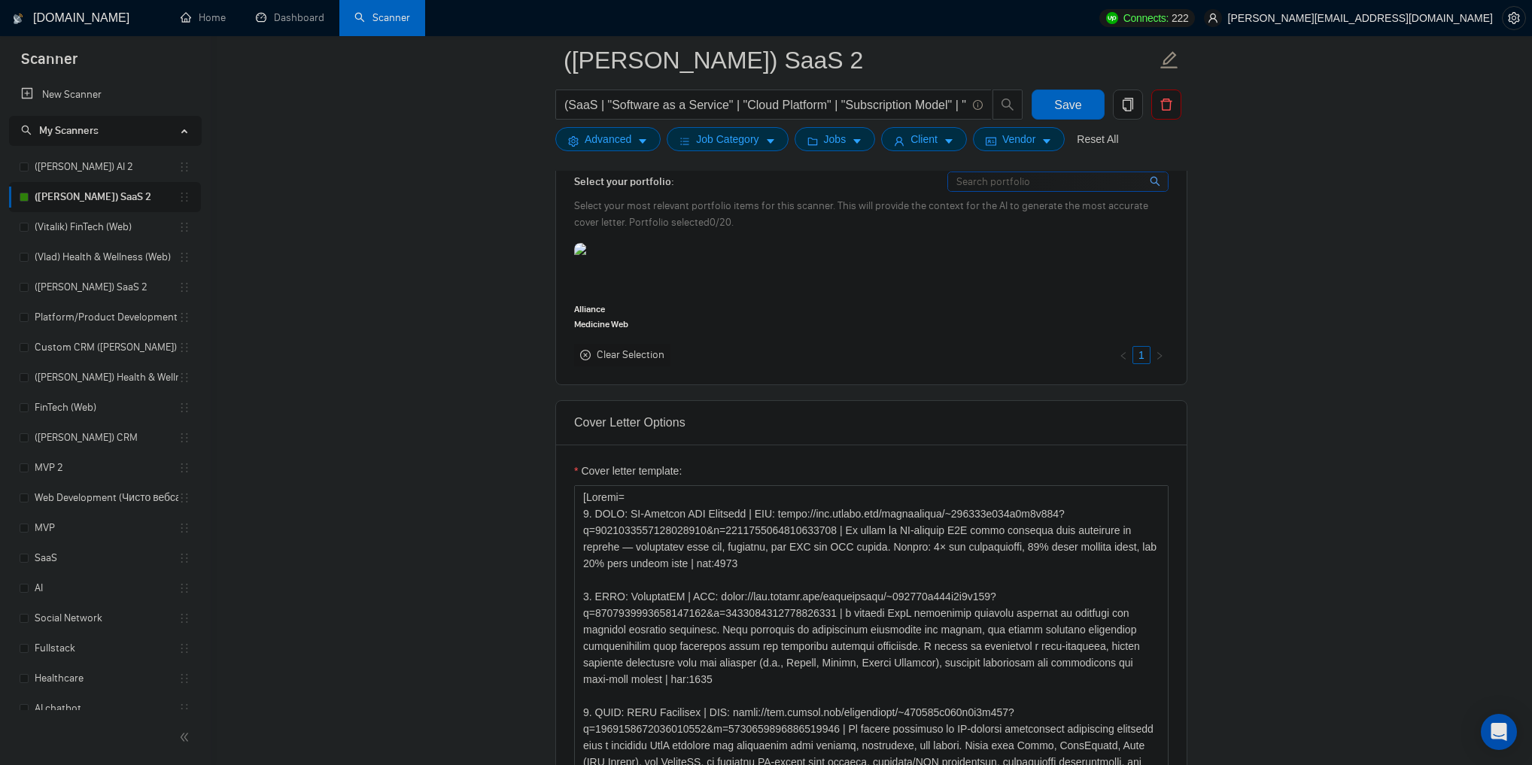
scroll to position [1505, 0]
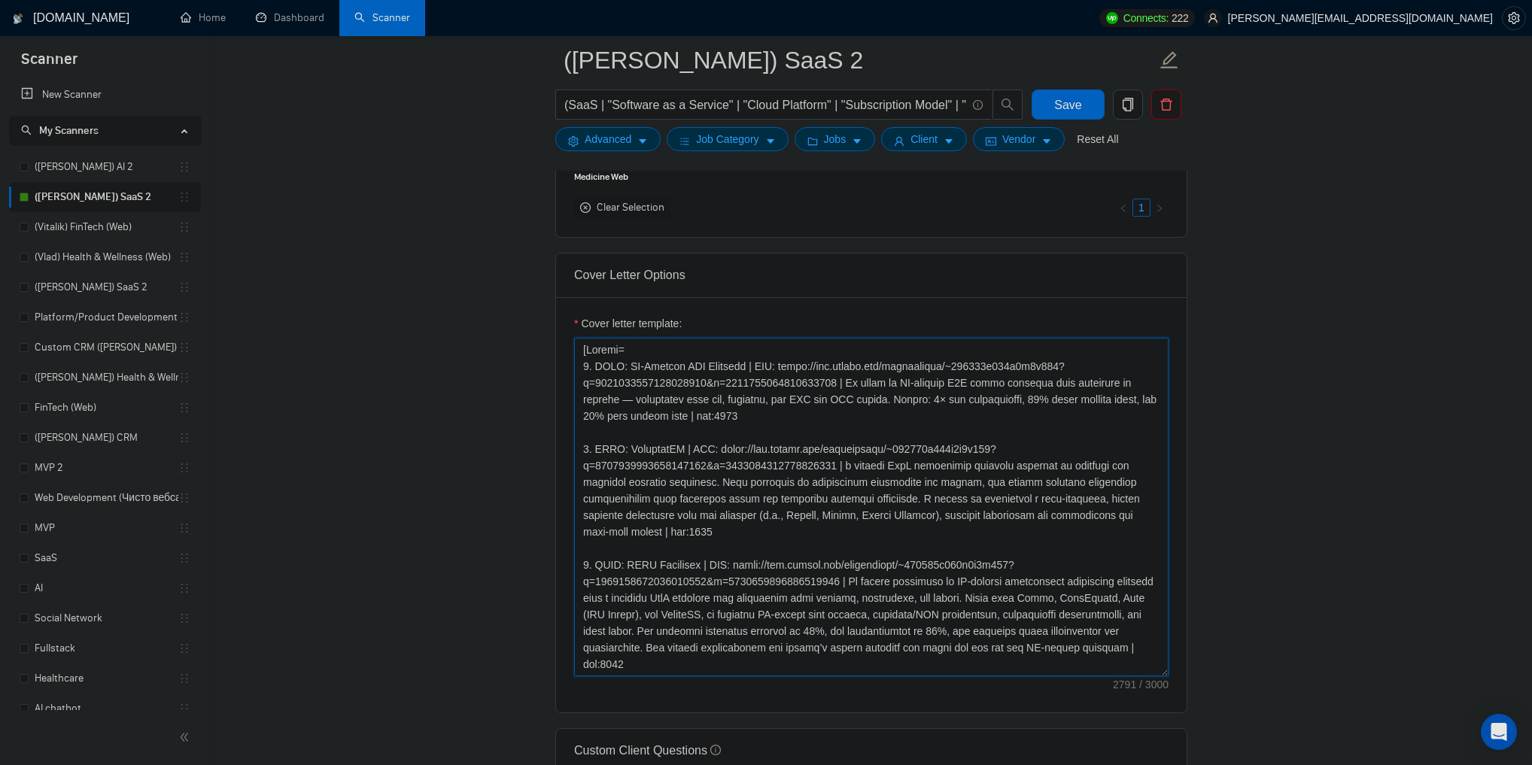
click at [577, 351] on textarea "Cover letter template:" at bounding box center [871, 507] width 595 height 339
click at [522, 324] on main "([PERSON_NAME]) SaaS 2 (SaaS | "Software as a Service" | "Cloud Platform" | "Su…" at bounding box center [871, 558] width 1273 height 4006
click at [84, 402] on link "FinTech (Web)" at bounding box center [107, 408] width 144 height 30
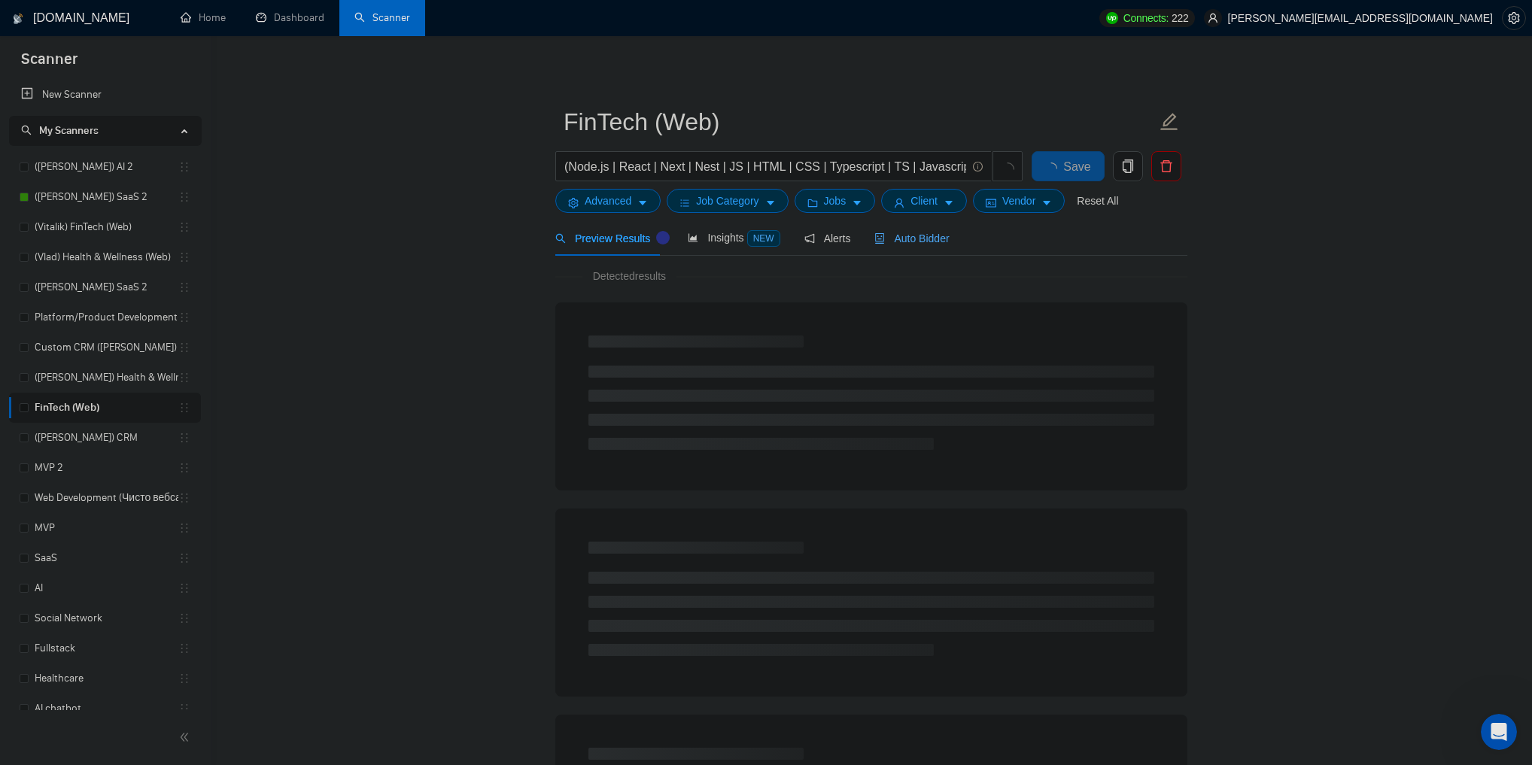
click at [894, 233] on span "Auto Bidder" at bounding box center [911, 239] width 75 height 12
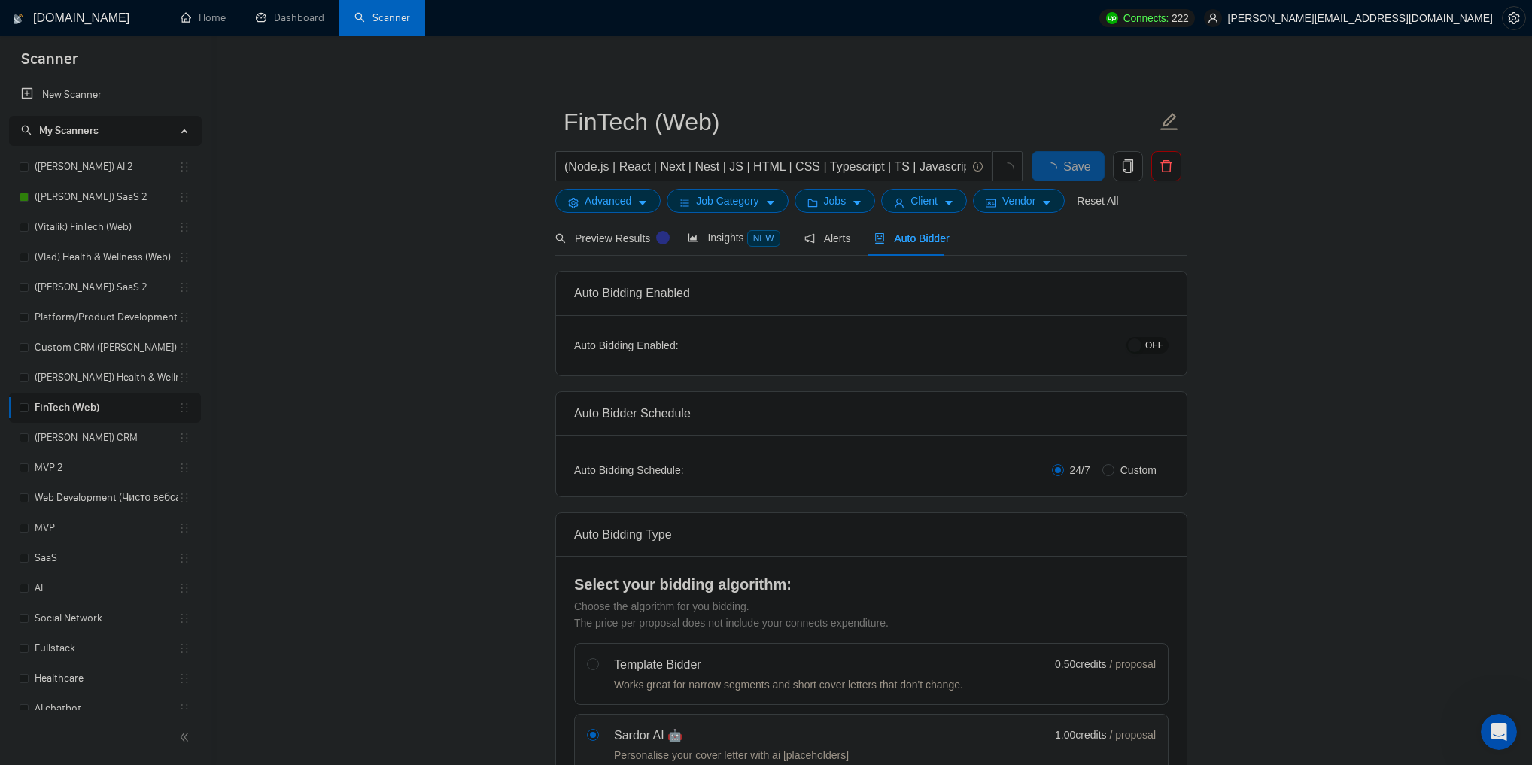
checkbox input "true"
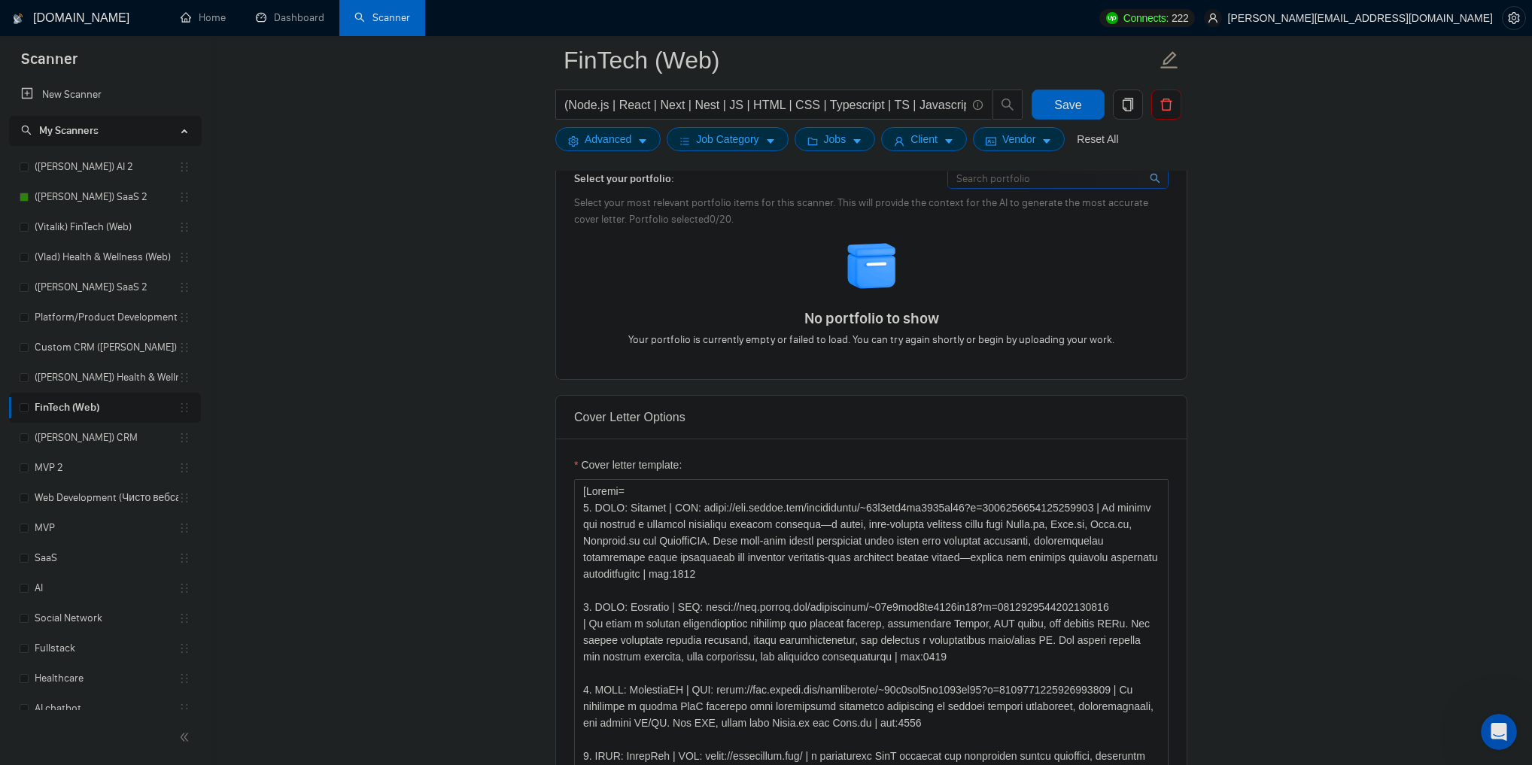
scroll to position [1505, 0]
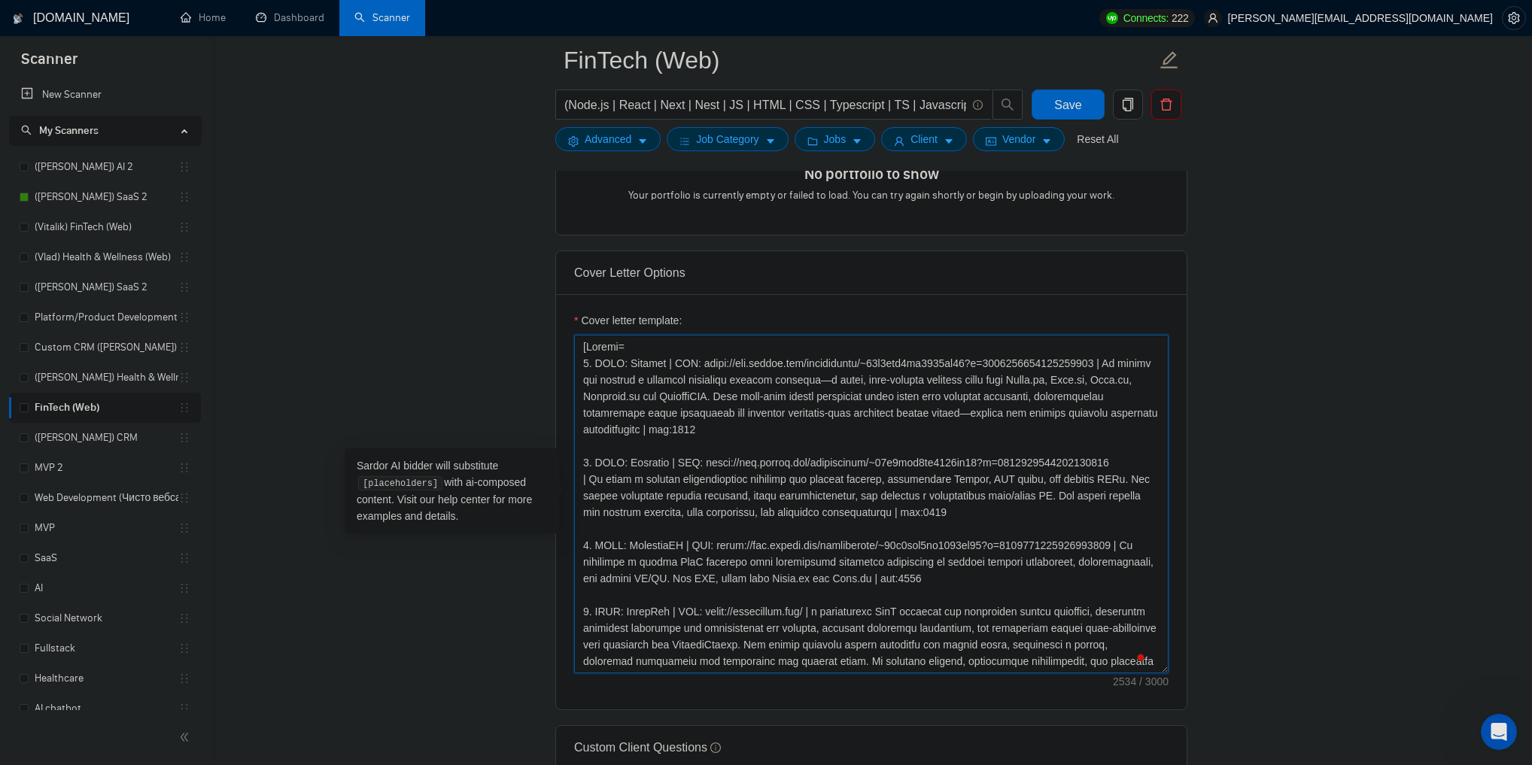
drag, startPoint x: 583, startPoint y: 360, endPoint x: 945, endPoint y: 508, distance: 391.2
click at [945, 508] on textarea "Cover letter template:" at bounding box center [871, 504] width 595 height 339
click at [938, 505] on textarea "Cover letter template:" at bounding box center [871, 504] width 595 height 339
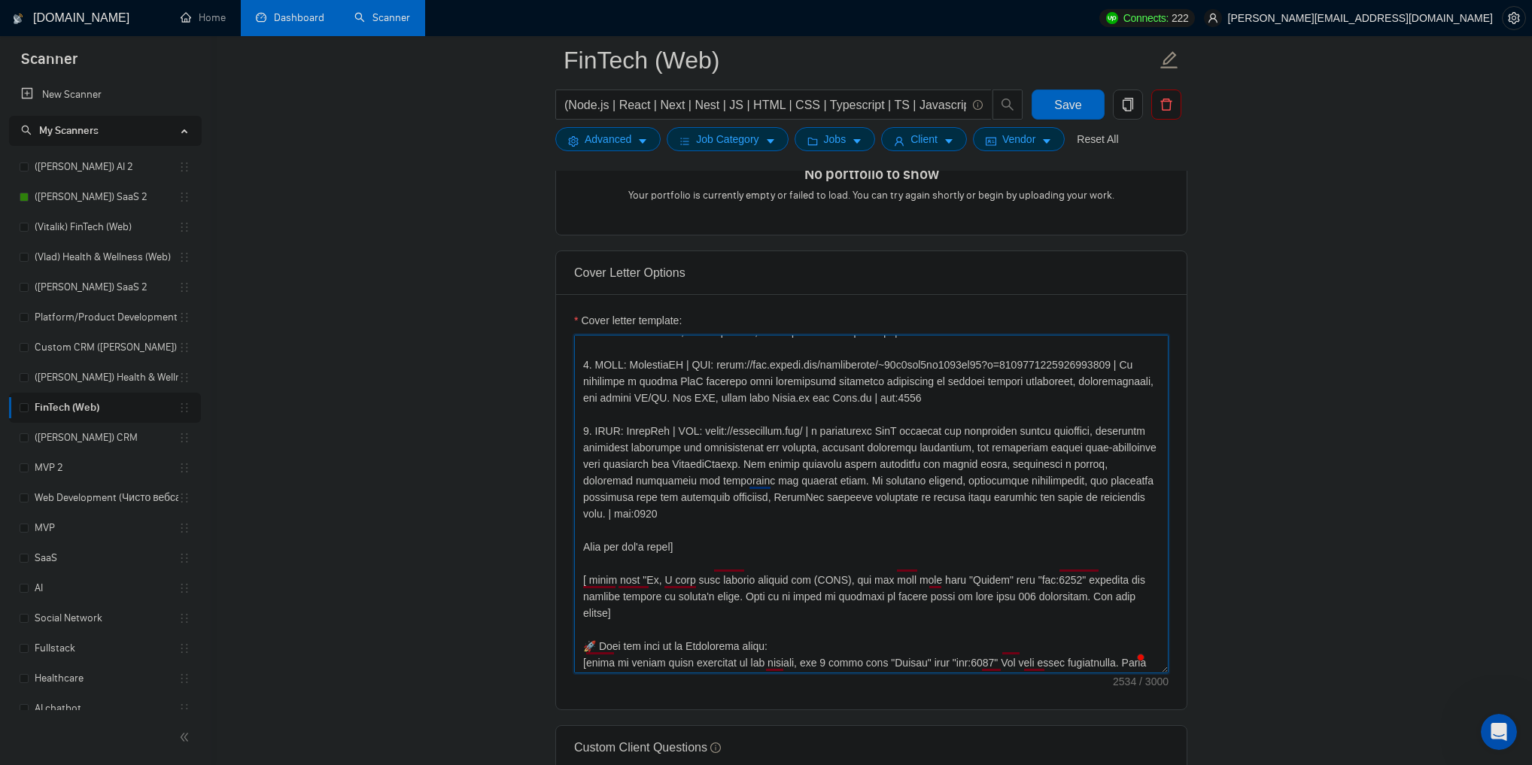
scroll to position [181, 0]
click at [386, 429] on main "FinTech (Web) (Node.js | React | Next | Nest | JS | HTML | CSS | Typescript | T…" at bounding box center [871, 759] width 1273 height 4408
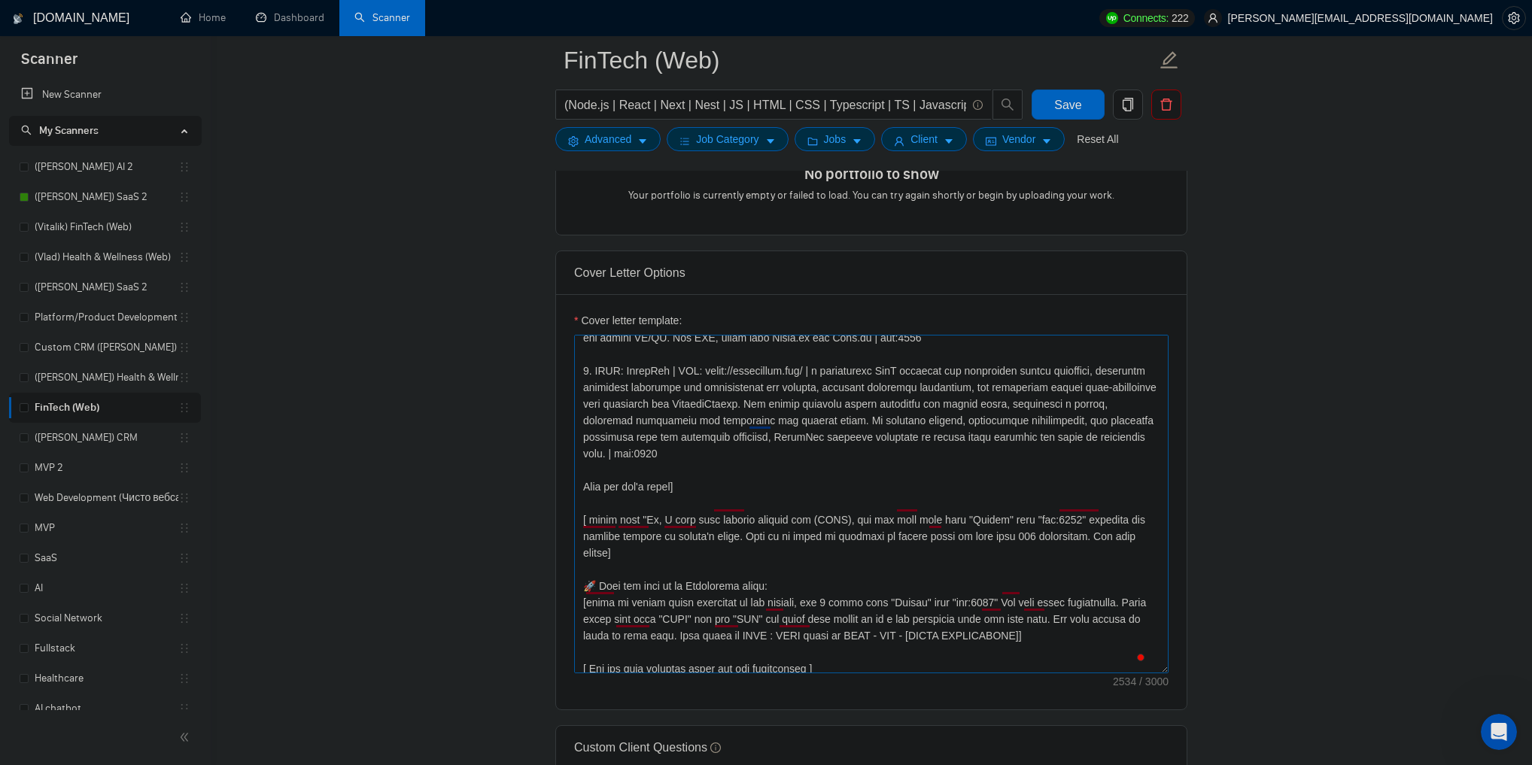
scroll to position [281, 0]
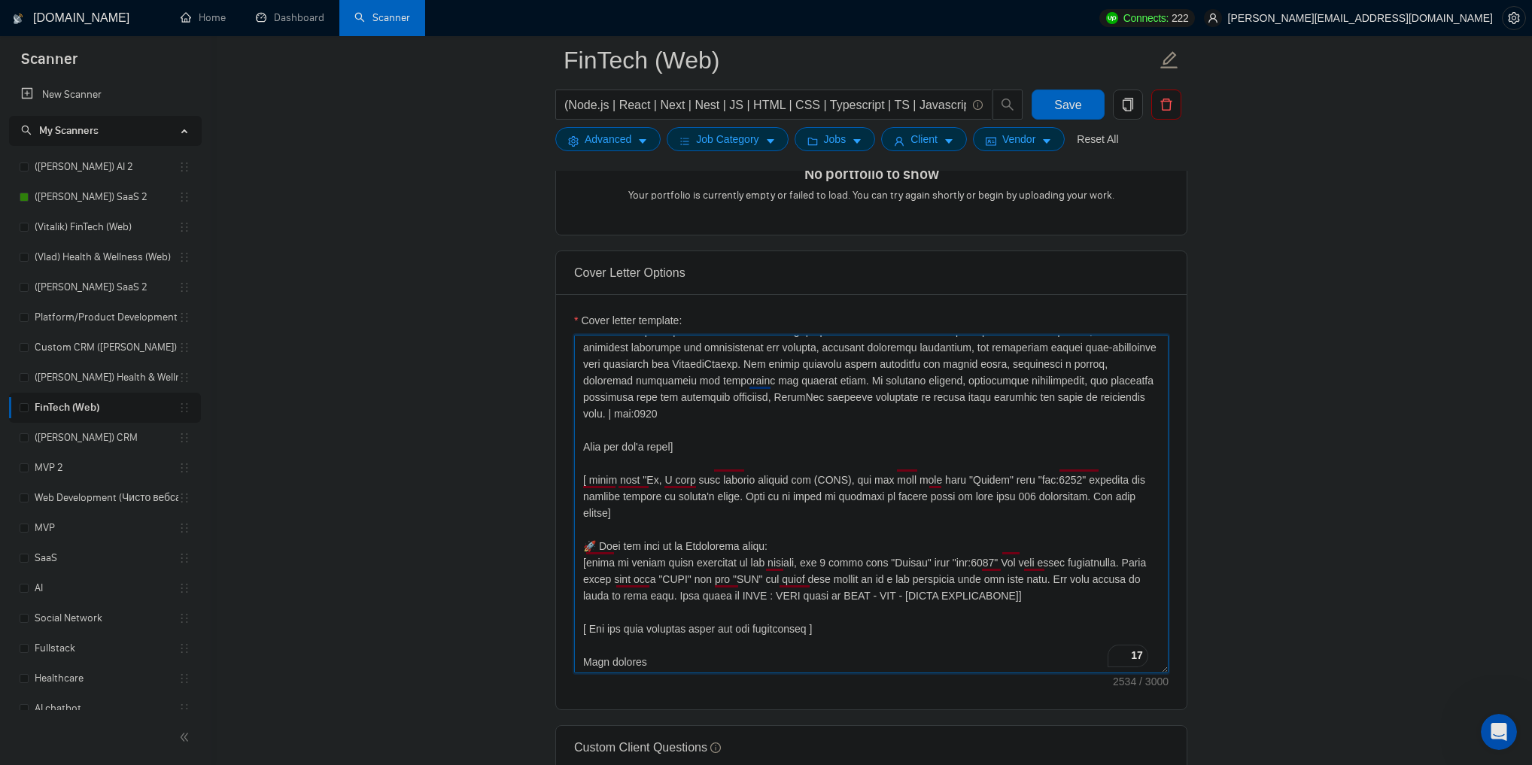
click at [617, 662] on textarea "Cover letter template:" at bounding box center [871, 504] width 595 height 339
type textarea "[Folder= 1. CLNT: Antares | URL: https://www.upwork.com/freelancers/~01f9ffc3aa…"
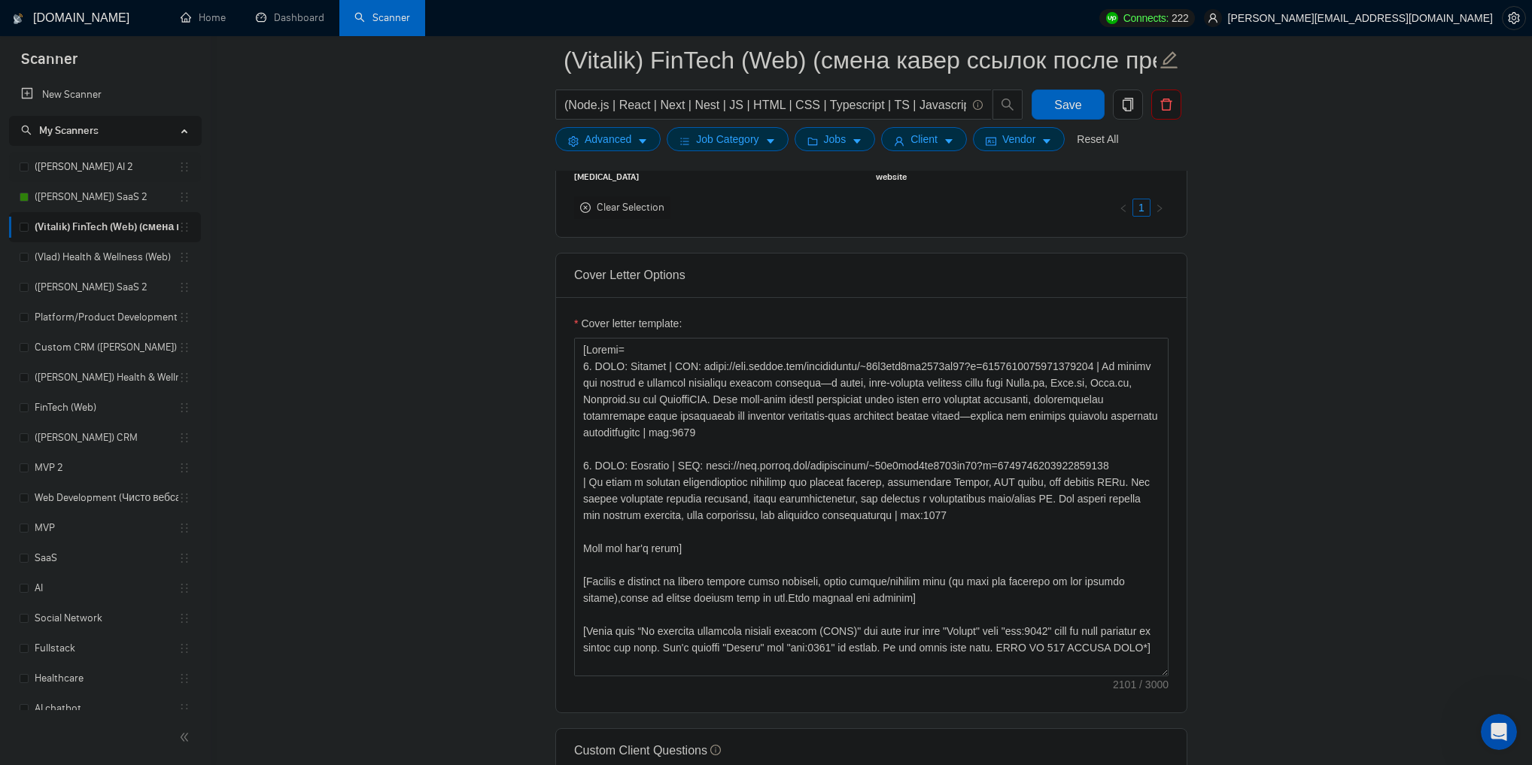
scroll to position [2, 0]
click at [98, 160] on link "([PERSON_NAME]) AI 2" at bounding box center [107, 167] width 144 height 30
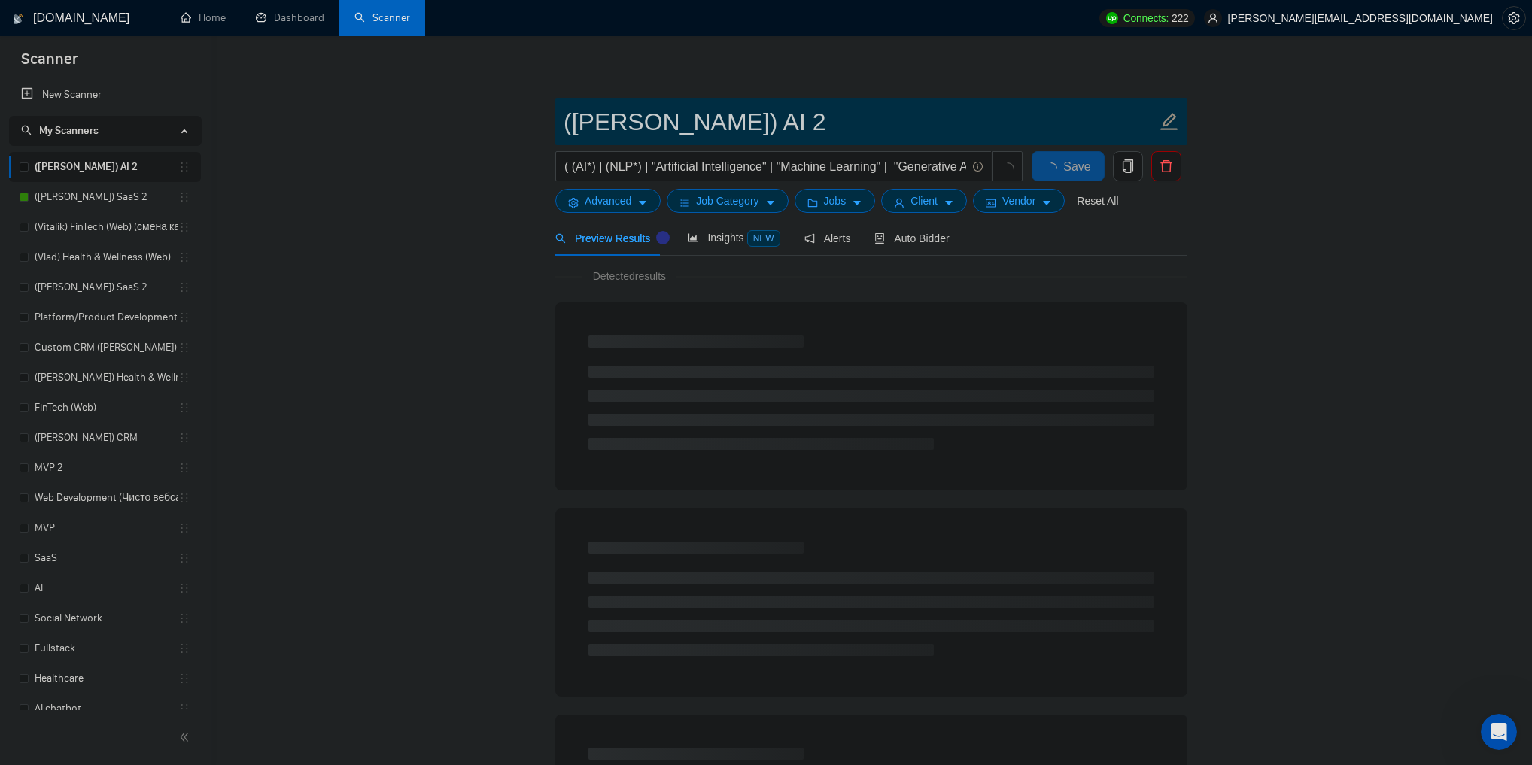
click at [710, 120] on input "([PERSON_NAME]) AI 2" at bounding box center [860, 122] width 593 height 38
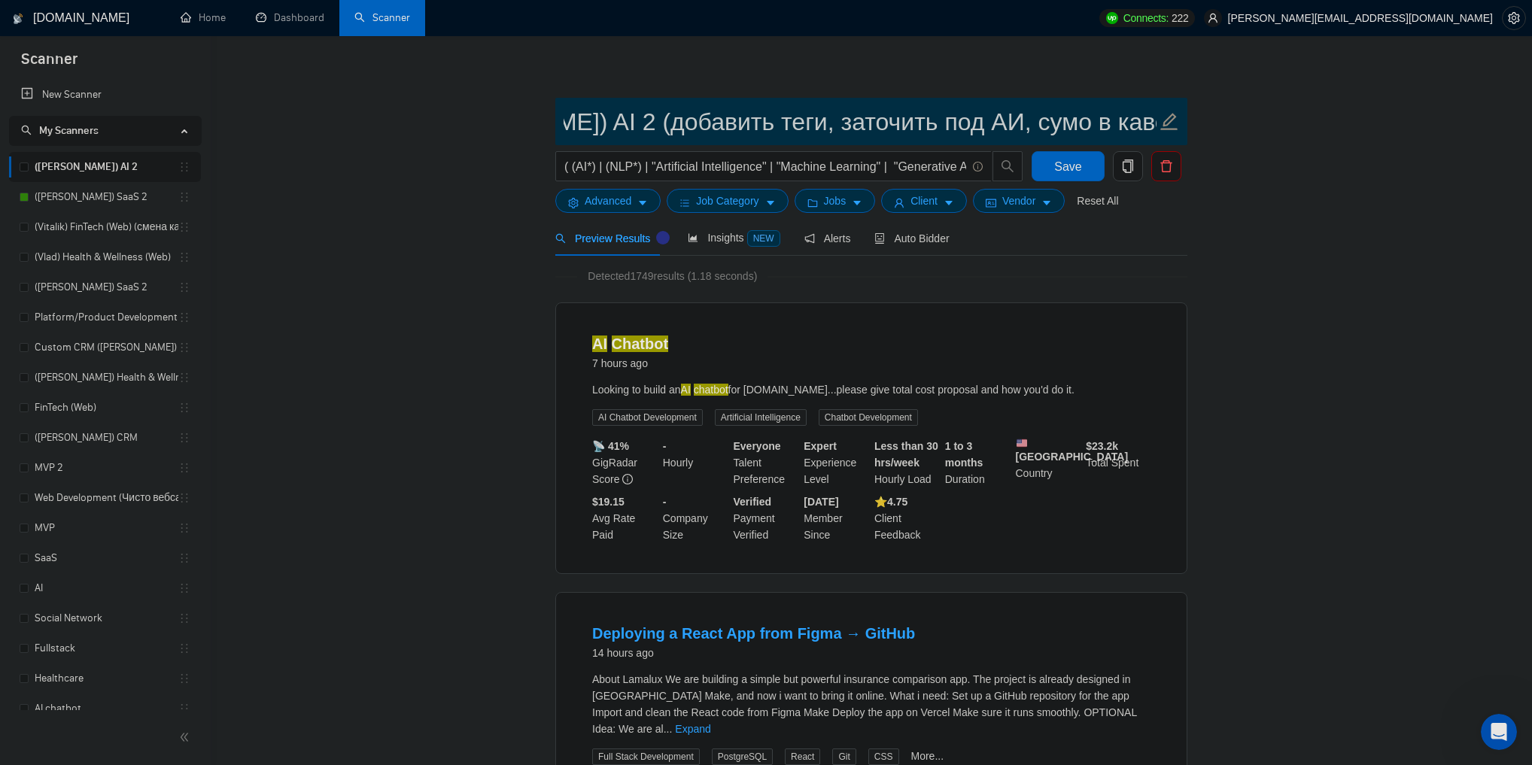
scroll to position [0, 178]
type input "([PERSON_NAME]) AI 2 (добавить теги, заточить под АИ, сумо в кавер добавить)"
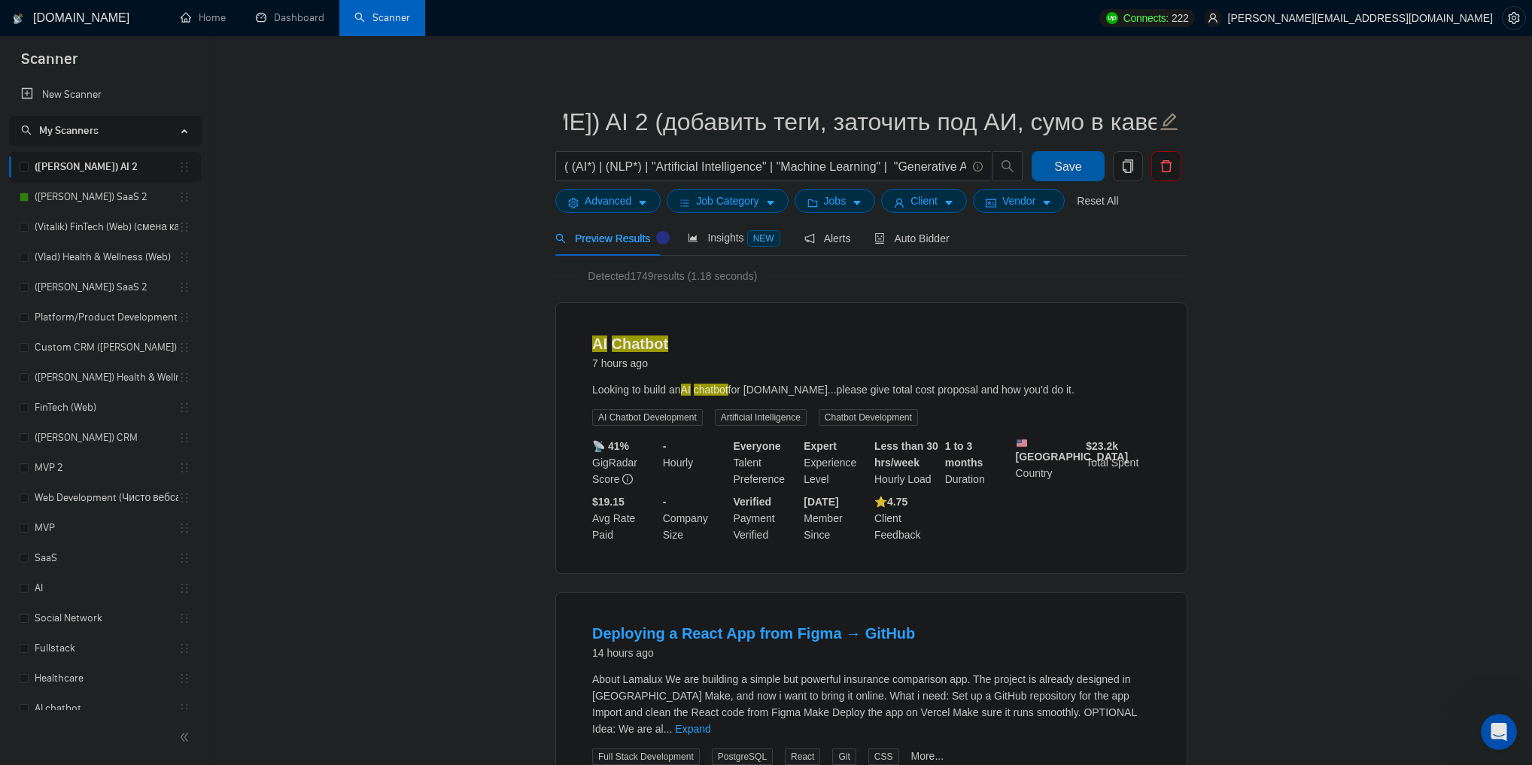
scroll to position [0, 0]
click at [1062, 172] on span "Save" at bounding box center [1067, 166] width 27 height 19
click at [93, 226] on link "(Vitalik) FinTech (Web) (смена кавер ссылок после презентаций)" at bounding box center [107, 227] width 144 height 30
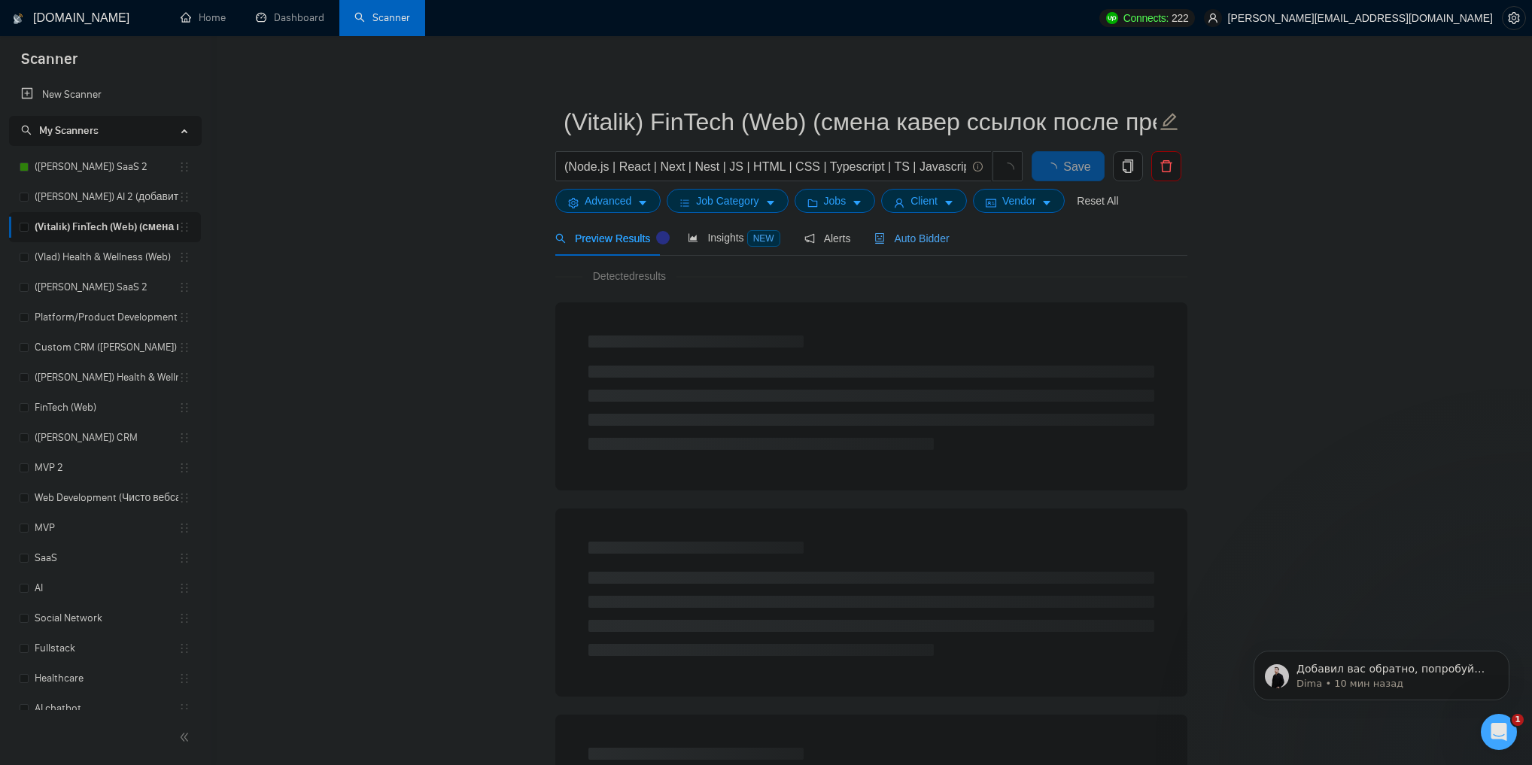
click at [905, 241] on span "Auto Bidder" at bounding box center [911, 239] width 75 height 12
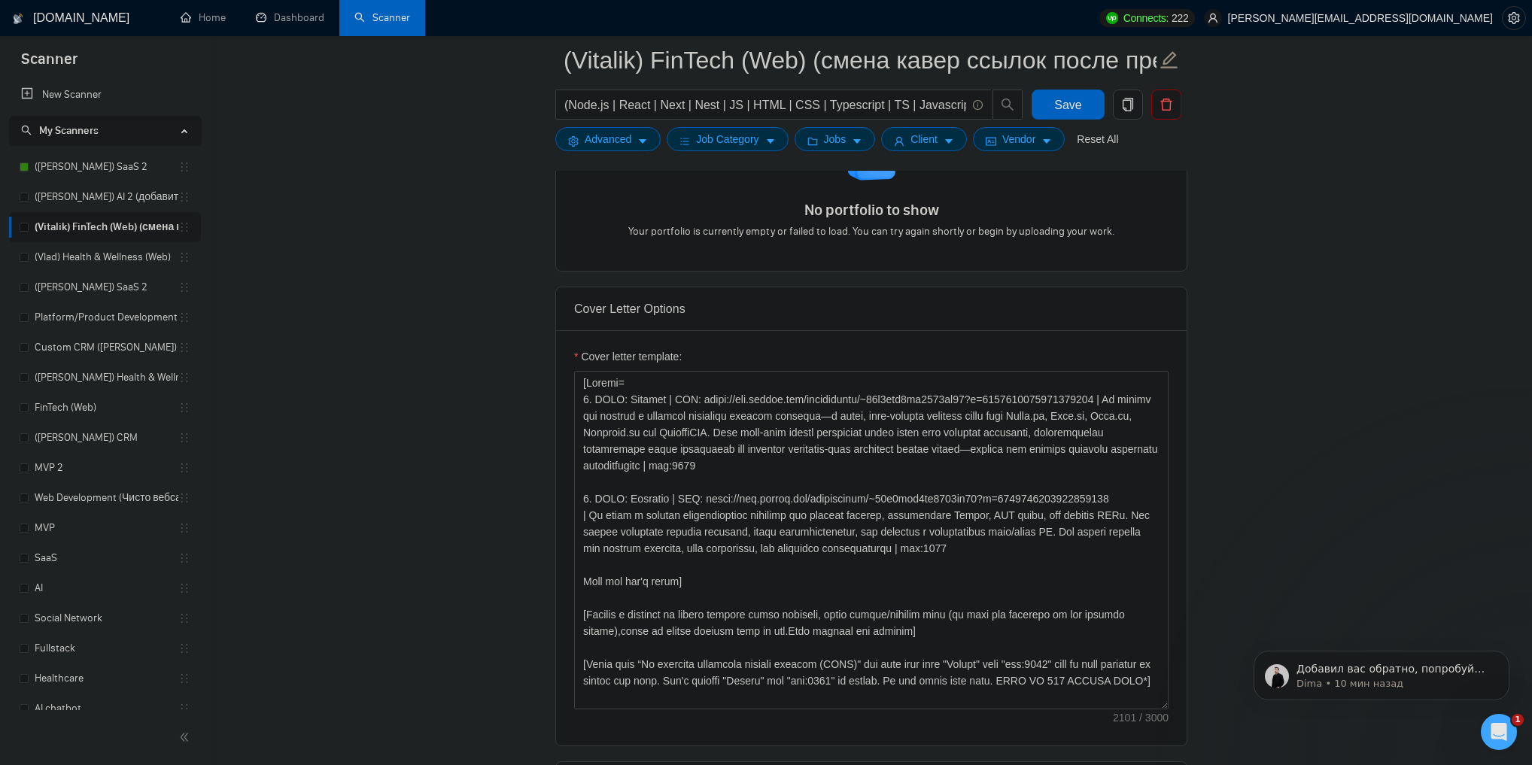
scroll to position [1625, 0]
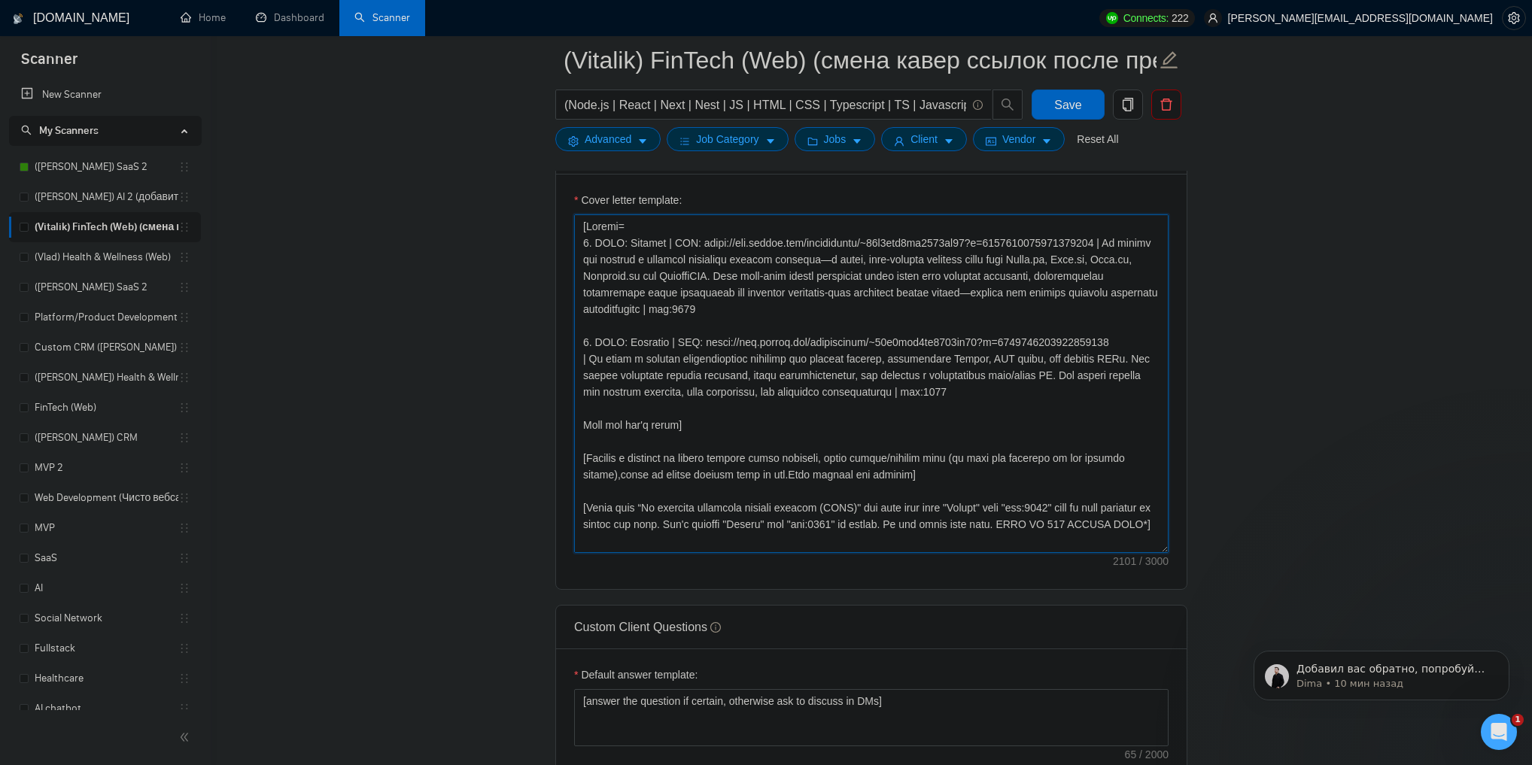
click at [643, 245] on textarea "Cover letter template:" at bounding box center [871, 383] width 595 height 339
click at [695, 244] on textarea "Cover letter template:" at bounding box center [871, 383] width 595 height 339
drag, startPoint x: 695, startPoint y: 244, endPoint x: 1039, endPoint y: 242, distance: 343.2
click at [1039, 242] on textarea "Cover letter template:" at bounding box center [871, 383] width 595 height 339
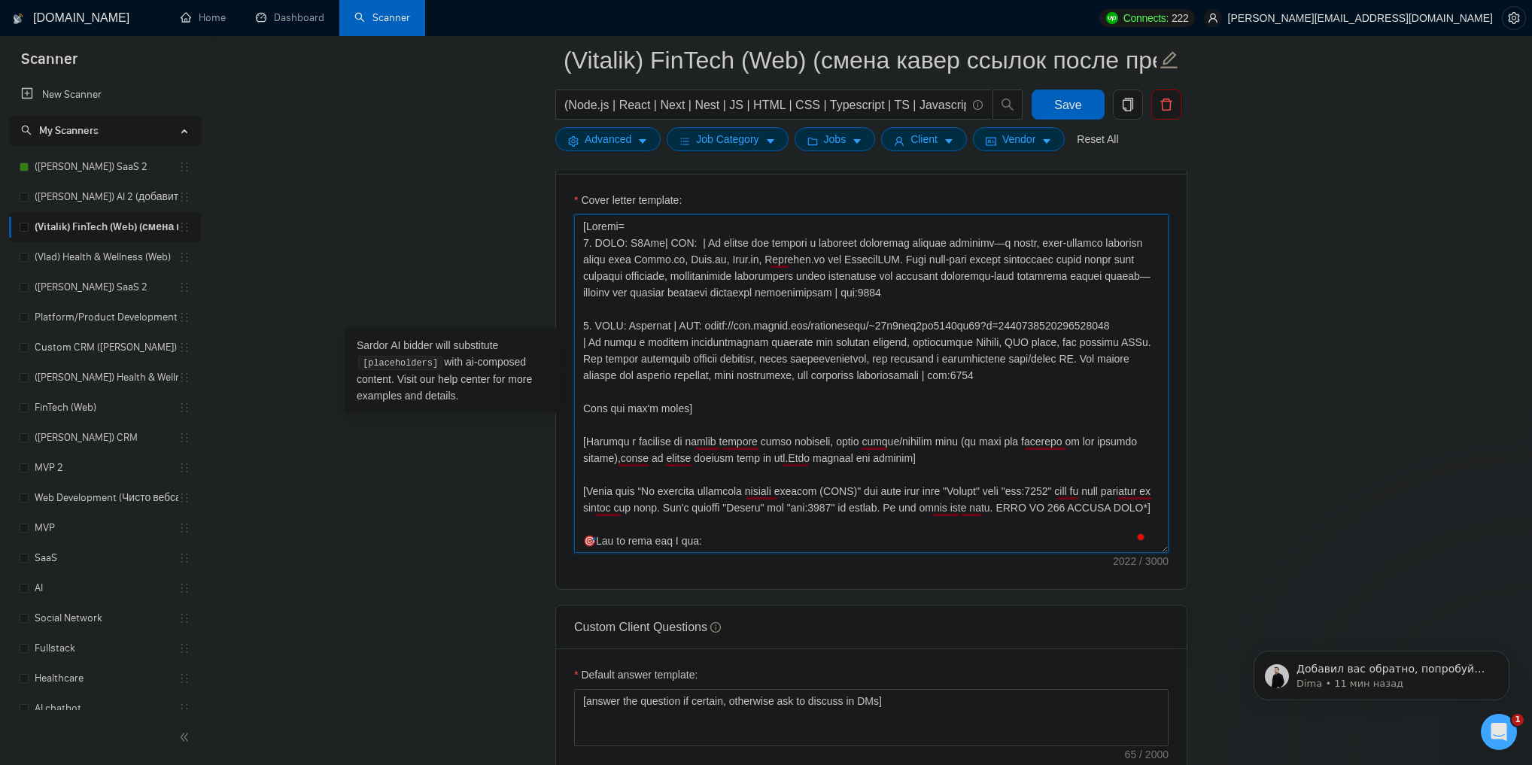
paste textarea "[URL][DOMAIN_NAME]"
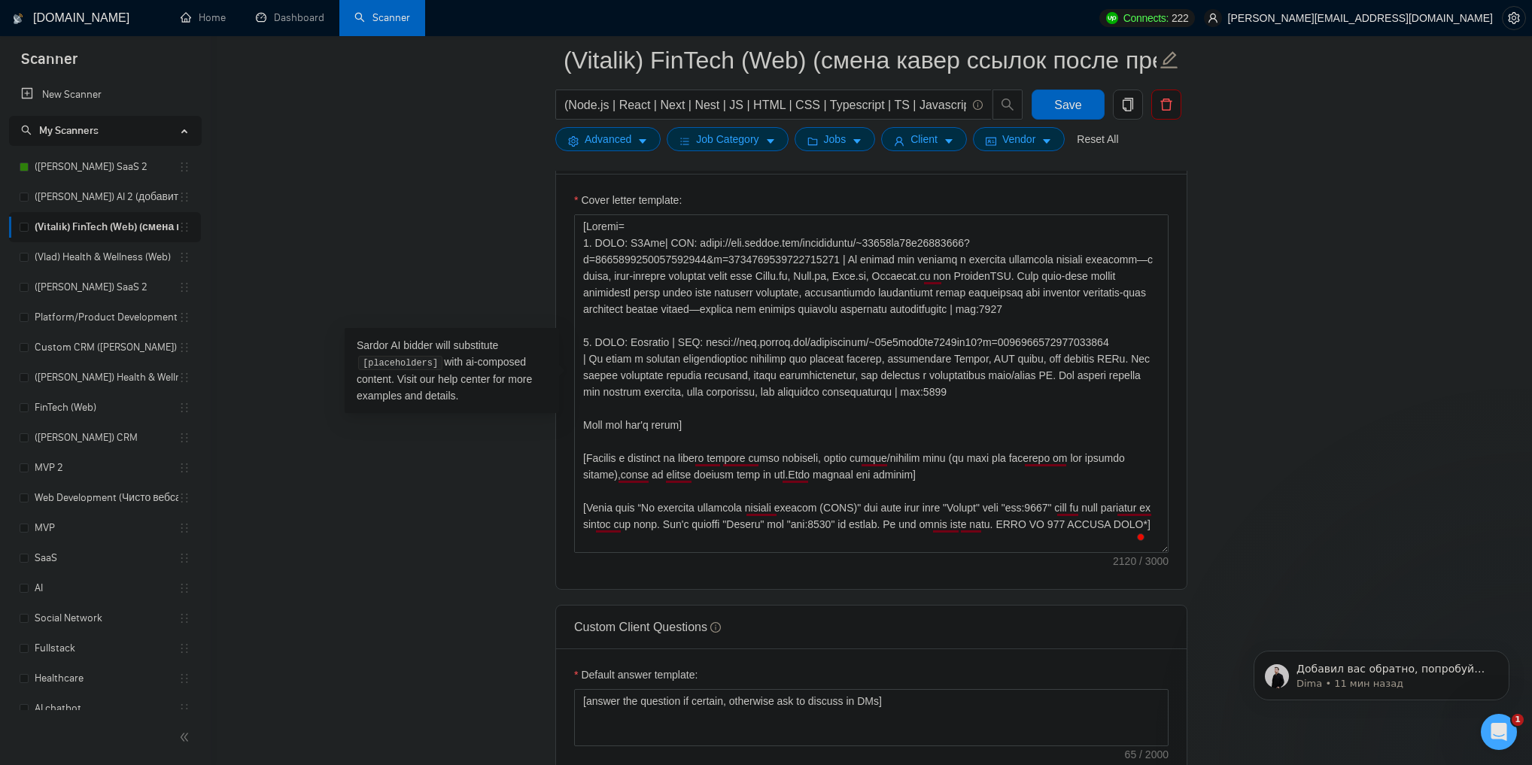
click at [1308, 274] on main "(Vitalik) FinTech (Web) (смена кавер ссылок после презентаций) (Node.js | React…" at bounding box center [871, 437] width 1273 height 4004
click at [592, 355] on textarea "Cover letter template:" at bounding box center [871, 383] width 595 height 339
drag, startPoint x: 592, startPoint y: 355, endPoint x: 861, endPoint y: 383, distance: 270.1
click at [861, 383] on textarea "Cover letter template:" at bounding box center [871, 383] width 595 height 339
click at [937, 376] on textarea "Cover letter template:" at bounding box center [871, 383] width 595 height 339
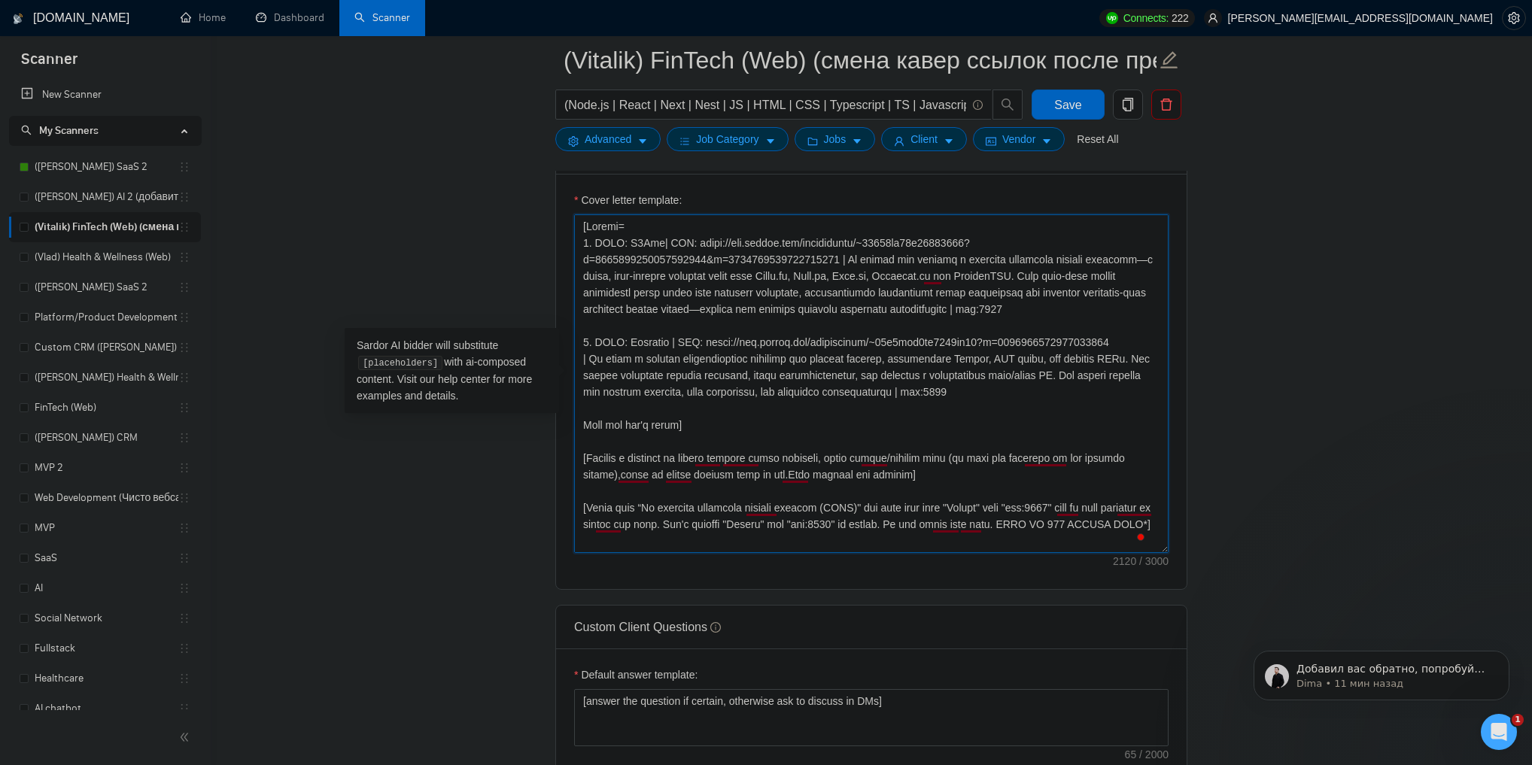
click at [850, 256] on textarea "Cover letter template:" at bounding box center [871, 383] width 595 height 339
drag, startPoint x: 850, startPoint y: 256, endPoint x: 921, endPoint y: 300, distance: 83.1
click at [921, 300] on textarea "Cover letter template:" at bounding box center [871, 383] width 595 height 339
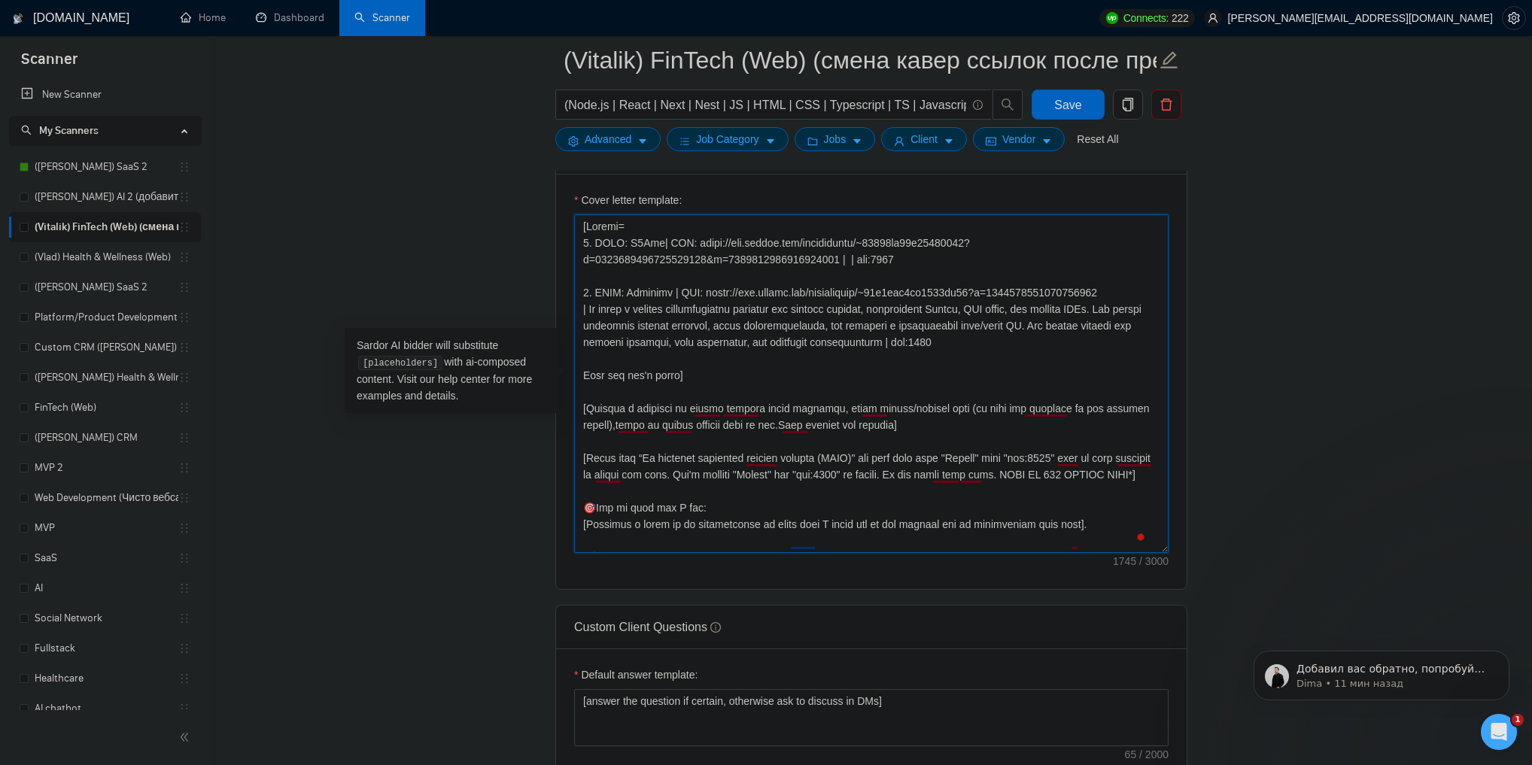
paste textarea "We developed a high-volume P2P transaction monitoring system, replacing manual …"
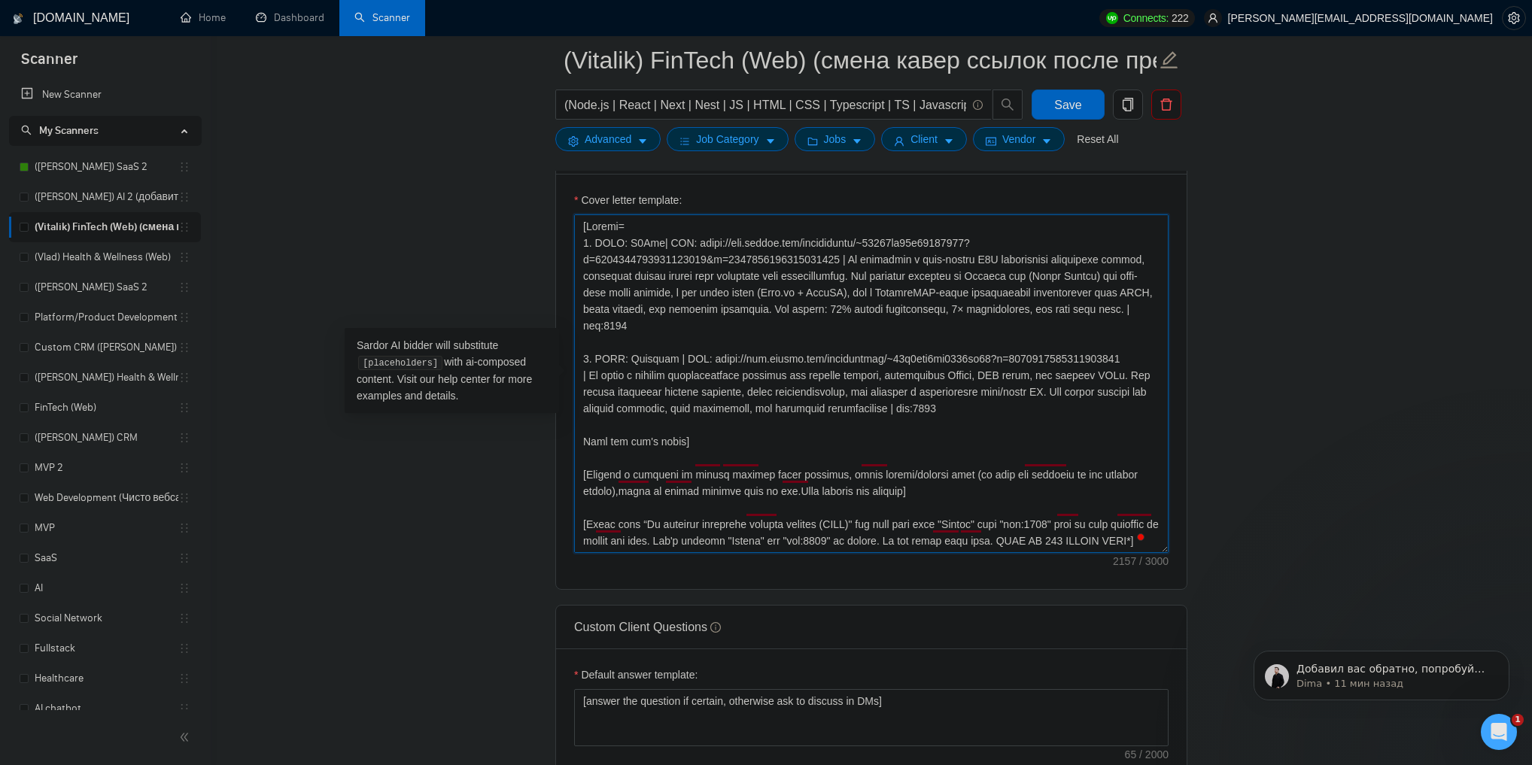
type textarea "[Loremi= 4. DOLO: S5Ame| CON: adipi://eli.seddoe.tem/incididuntu/~12295la78e195…"
click at [1378, 223] on main "(Vitalik) FinTech (Web) (смена кавер ссылок после презентаций) (Node.js | React…" at bounding box center [871, 437] width 1273 height 4004
click at [1076, 105] on span "Save" at bounding box center [1067, 105] width 27 height 19
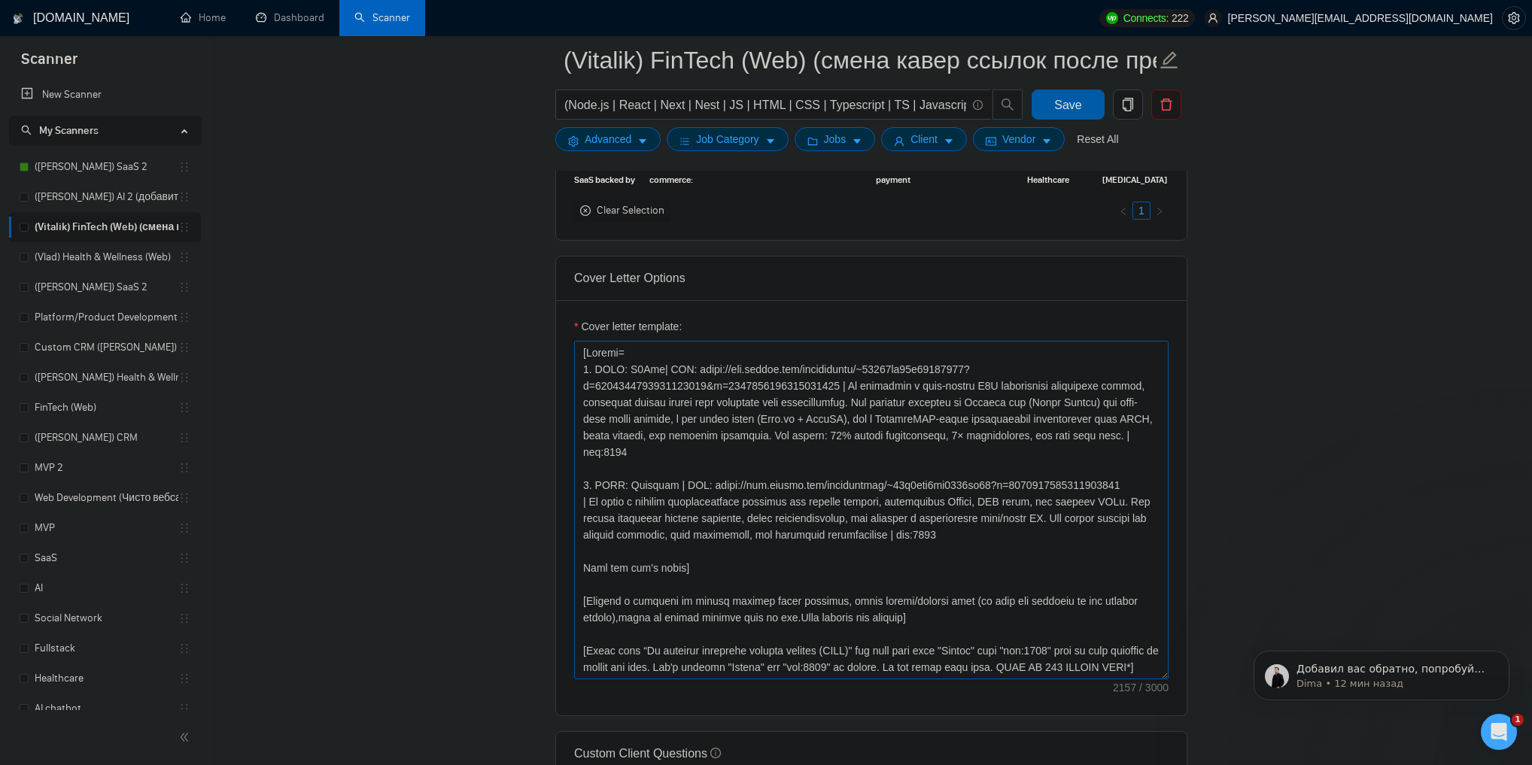
scroll to position [1505, 0]
click at [653, 368] on textarea "Cover letter template:" at bounding box center [871, 510] width 595 height 339
type textarea "[Loremi= 2. DOLO: S5Ame | CON: adipi://eli.seddoe.tem/incididuntu/~40844la66e13…"
